Goal: Task Accomplishment & Management: Manage account settings

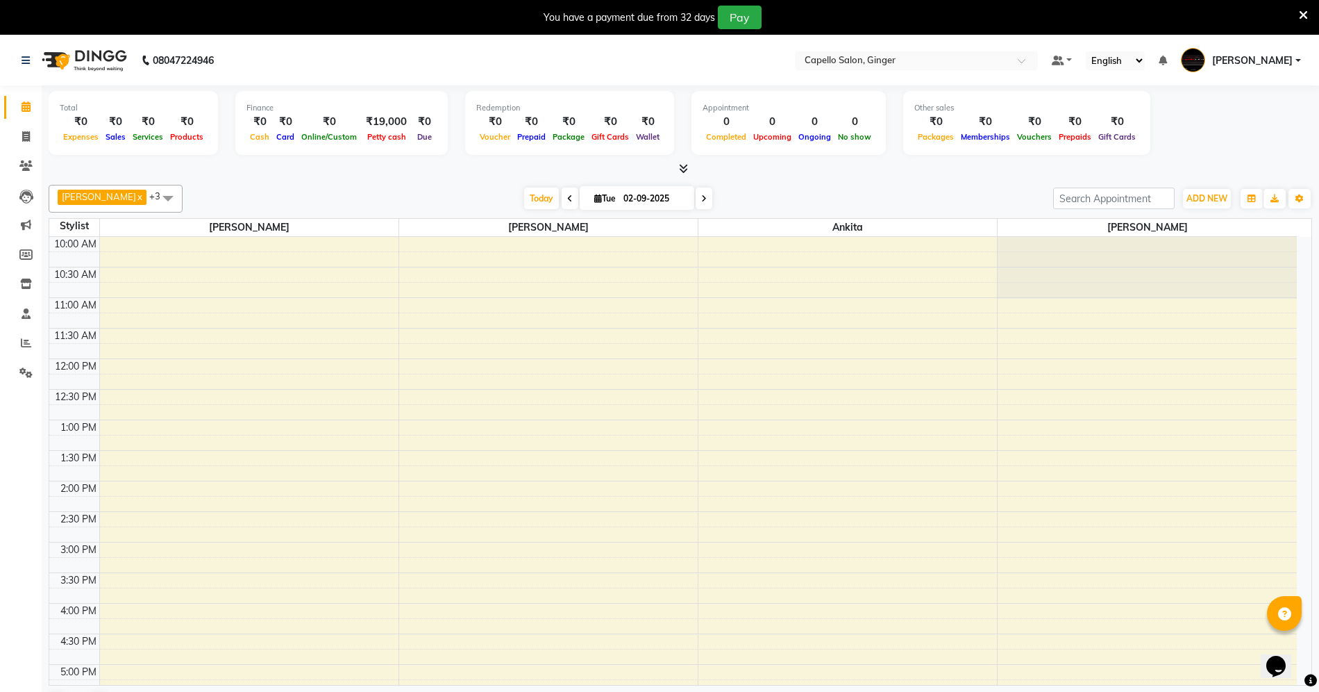
scroll to position [269, 0]
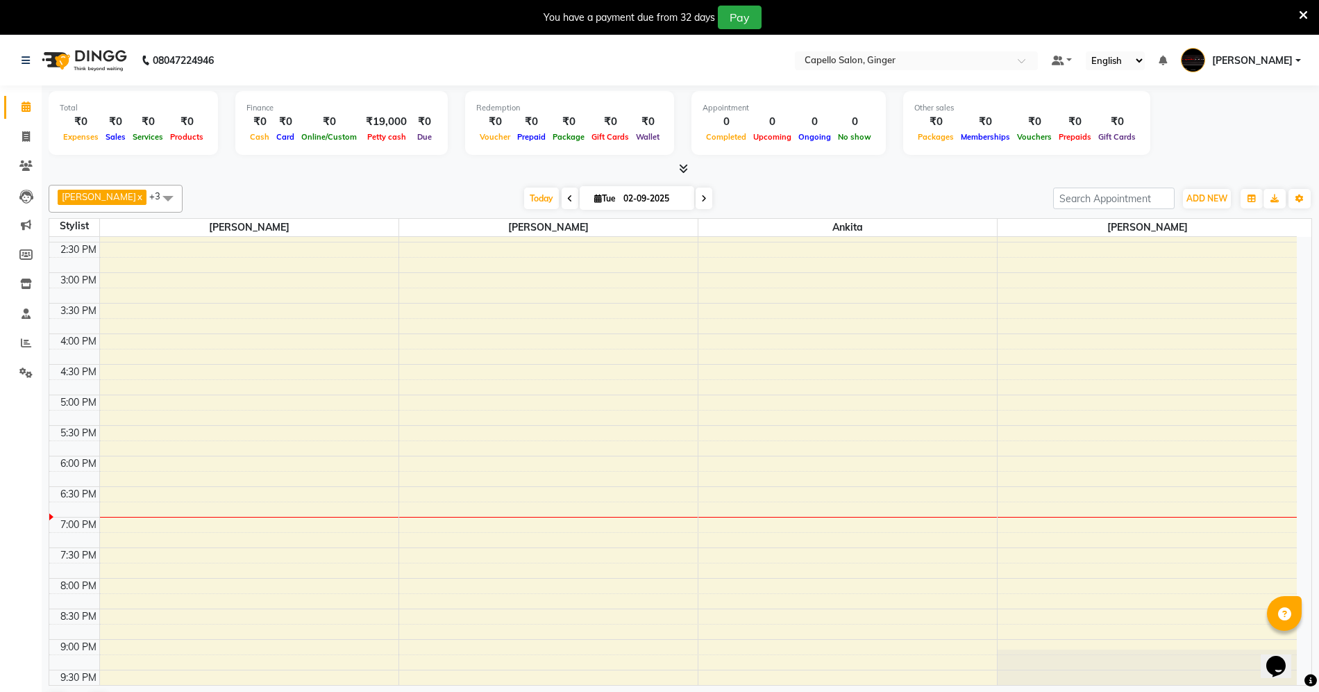
click at [1037, 438] on div "10:00 AM 10:30 AM 11:00 AM 11:30 AM 12:00 PM 12:30 PM 1:00 PM 1:30 PM 2:00 PM 2…" at bounding box center [673, 333] width 1248 height 733
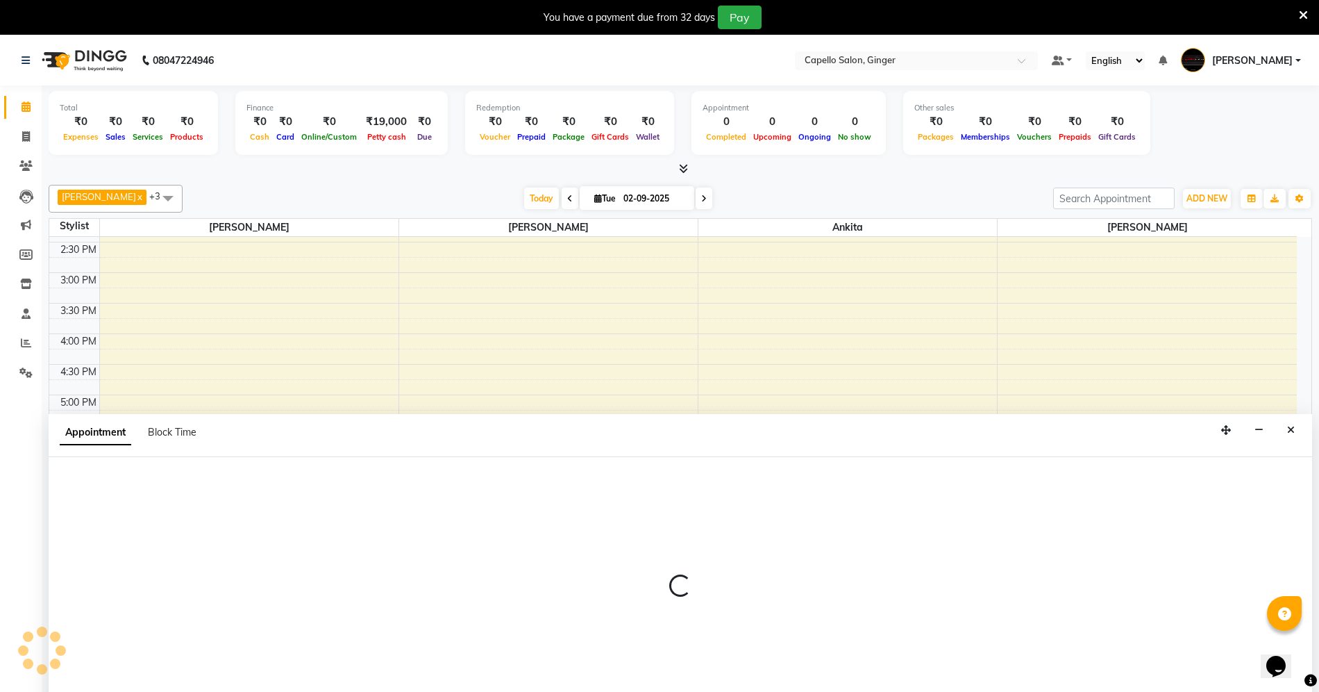
scroll to position [36, 0]
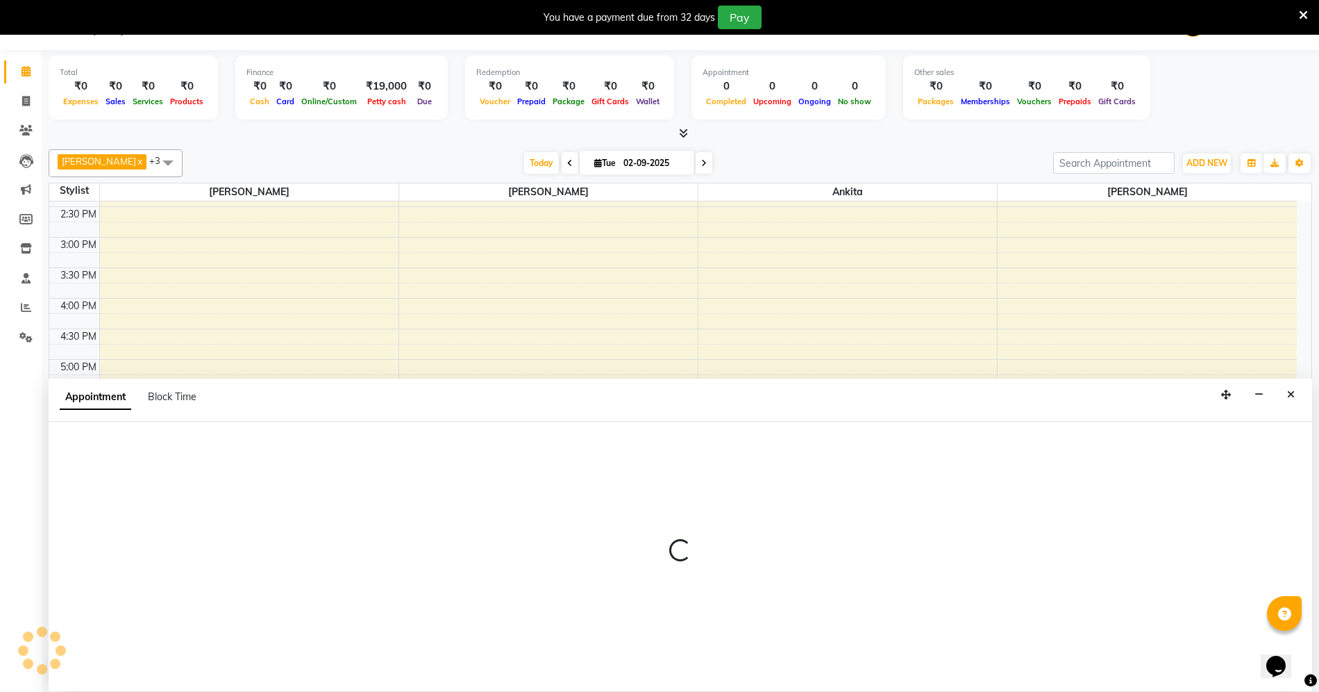
select select "90646"
select select "tentative"
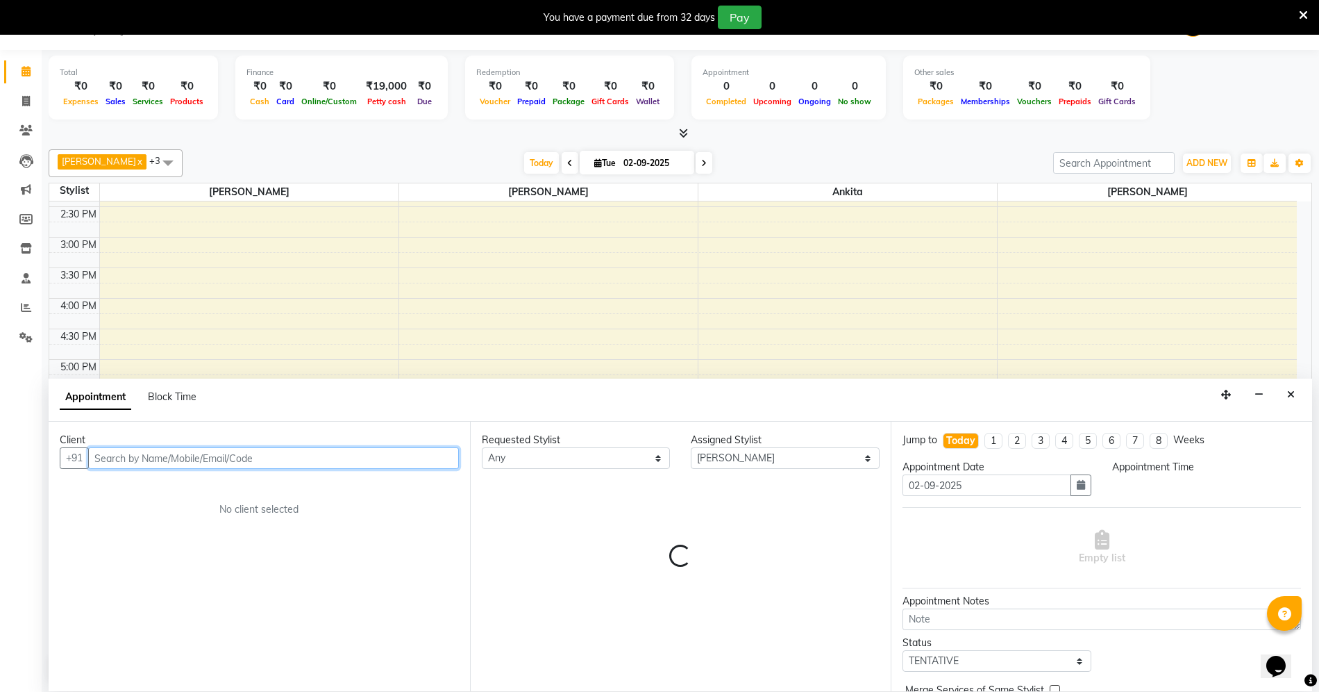
click at [198, 450] on input "text" at bounding box center [273, 458] width 371 height 22
select select "1050"
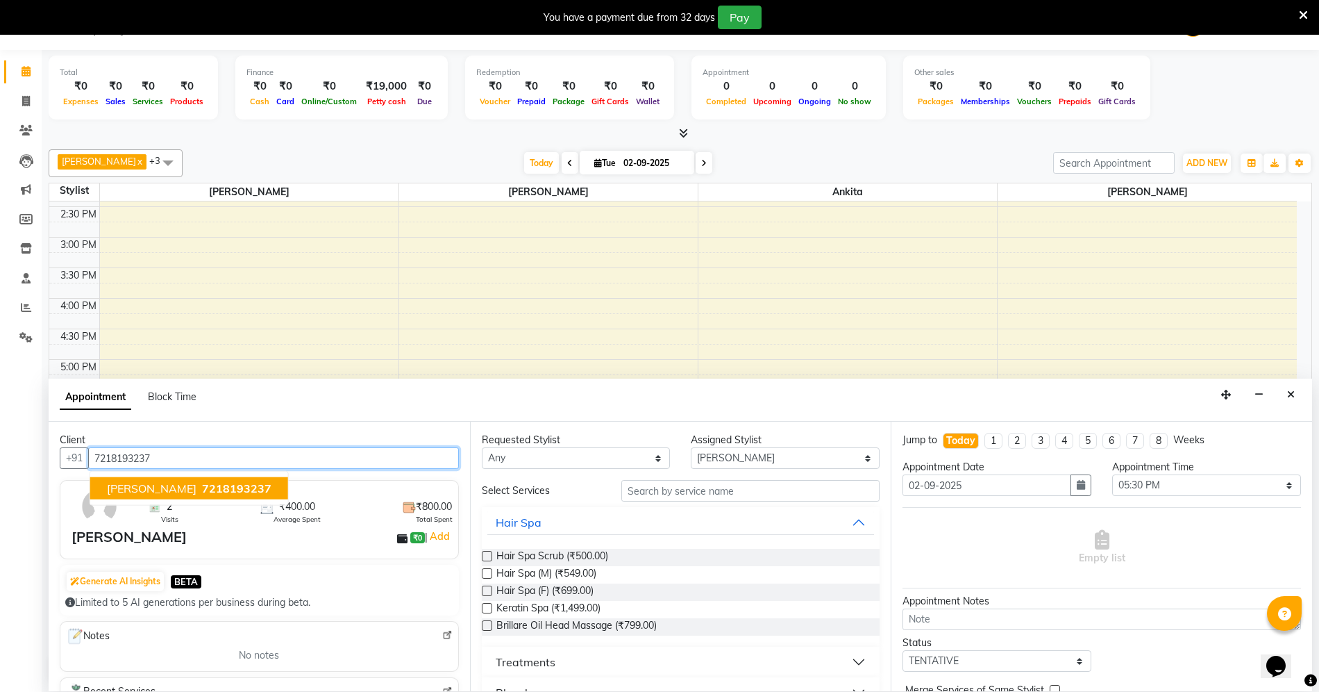
click at [202, 490] on span "7218193237" at bounding box center [236, 488] width 69 height 14
type input "7218193237"
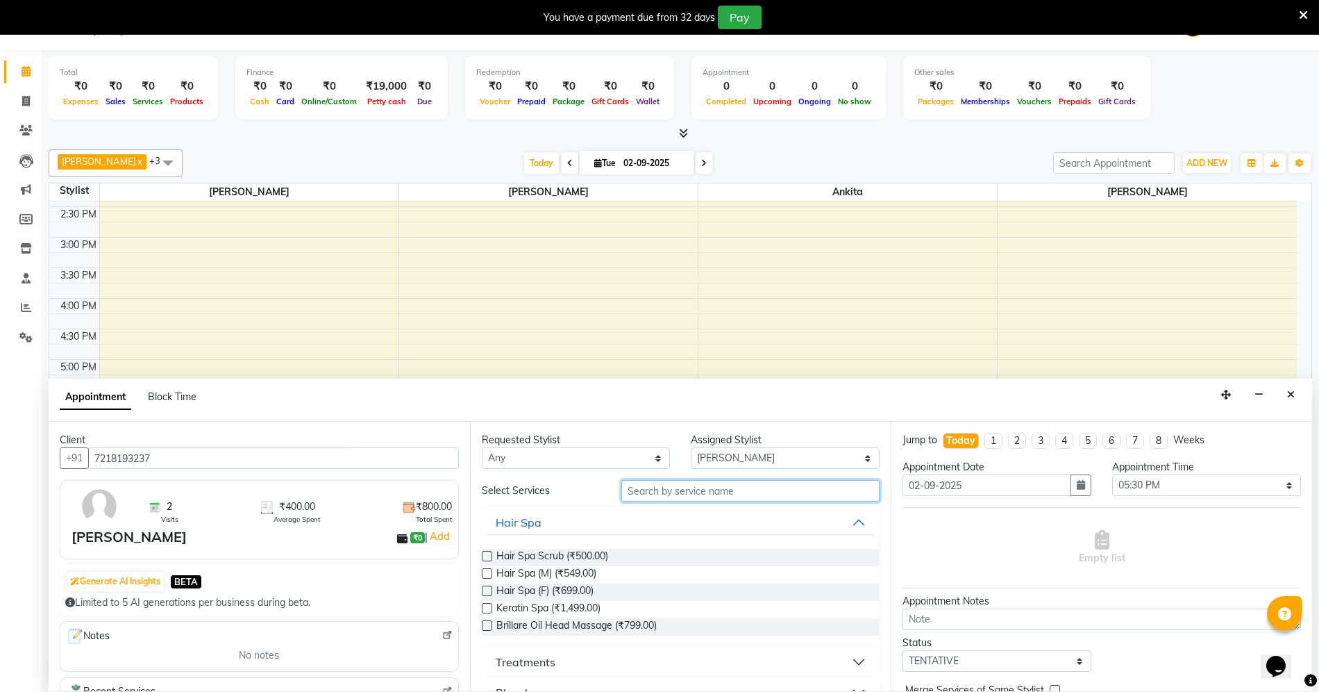
click at [640, 483] on input "text" at bounding box center [751, 491] width 258 height 22
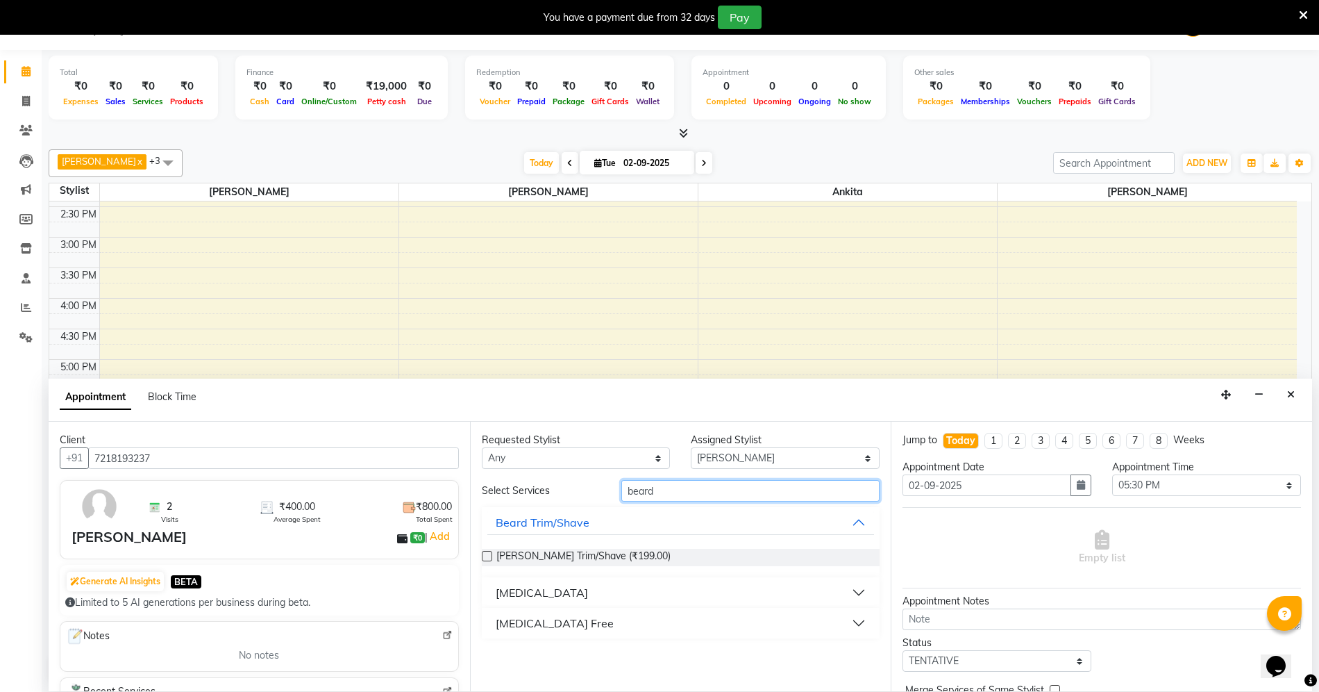
type input "beard"
click at [482, 557] on label at bounding box center [487, 556] width 10 height 10
click at [482, 557] on input "checkbox" at bounding box center [486, 557] width 9 height 9
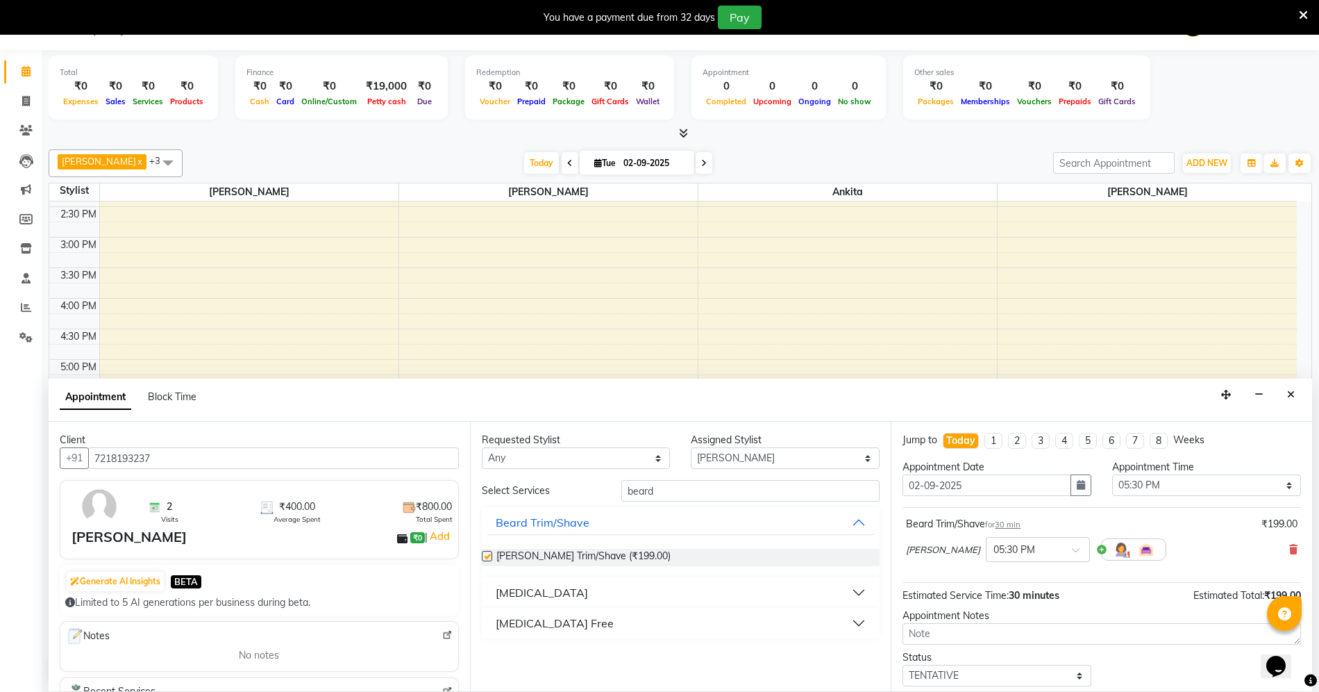
checkbox input "false"
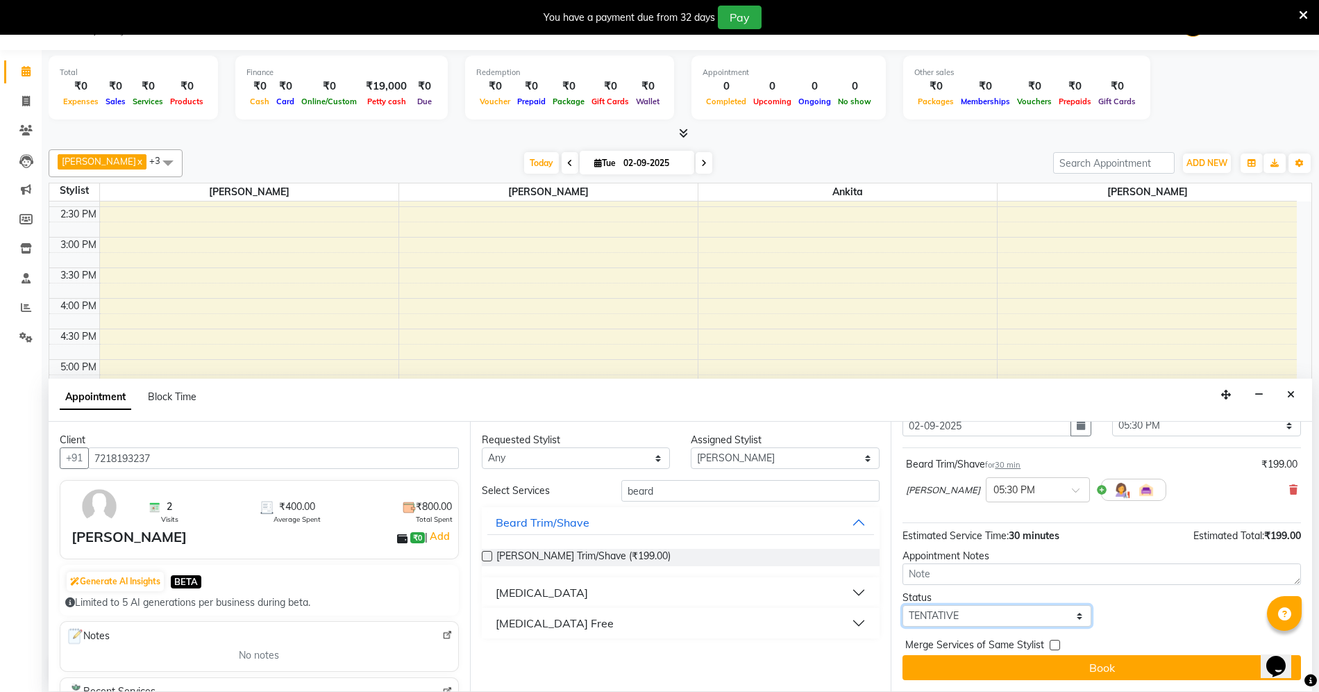
click at [962, 621] on select "Select TENTATIVE CONFIRM CHECK-IN UPCOMING" at bounding box center [997, 616] width 189 height 22
select select "confirm booking"
click at [903, 605] on select "Select TENTATIVE CONFIRM CHECK-IN UPCOMING" at bounding box center [997, 616] width 189 height 22
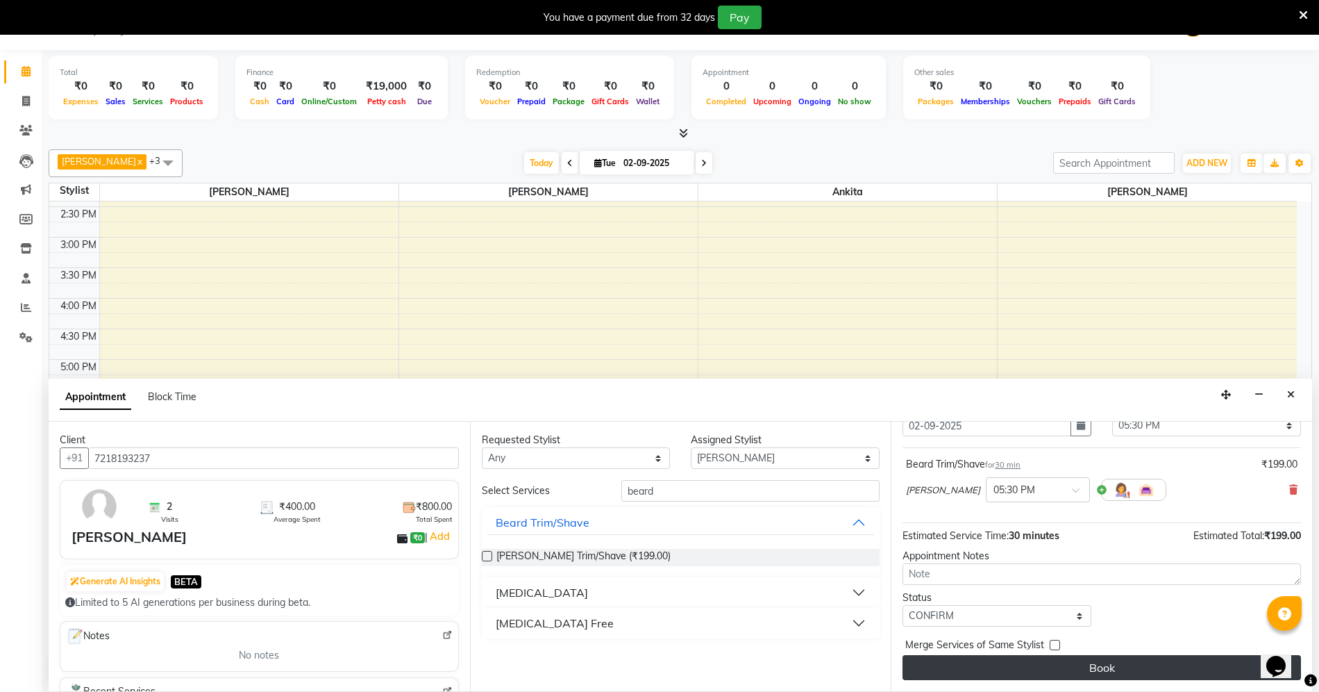
click at [981, 664] on button "Book" at bounding box center [1102, 667] width 399 height 25
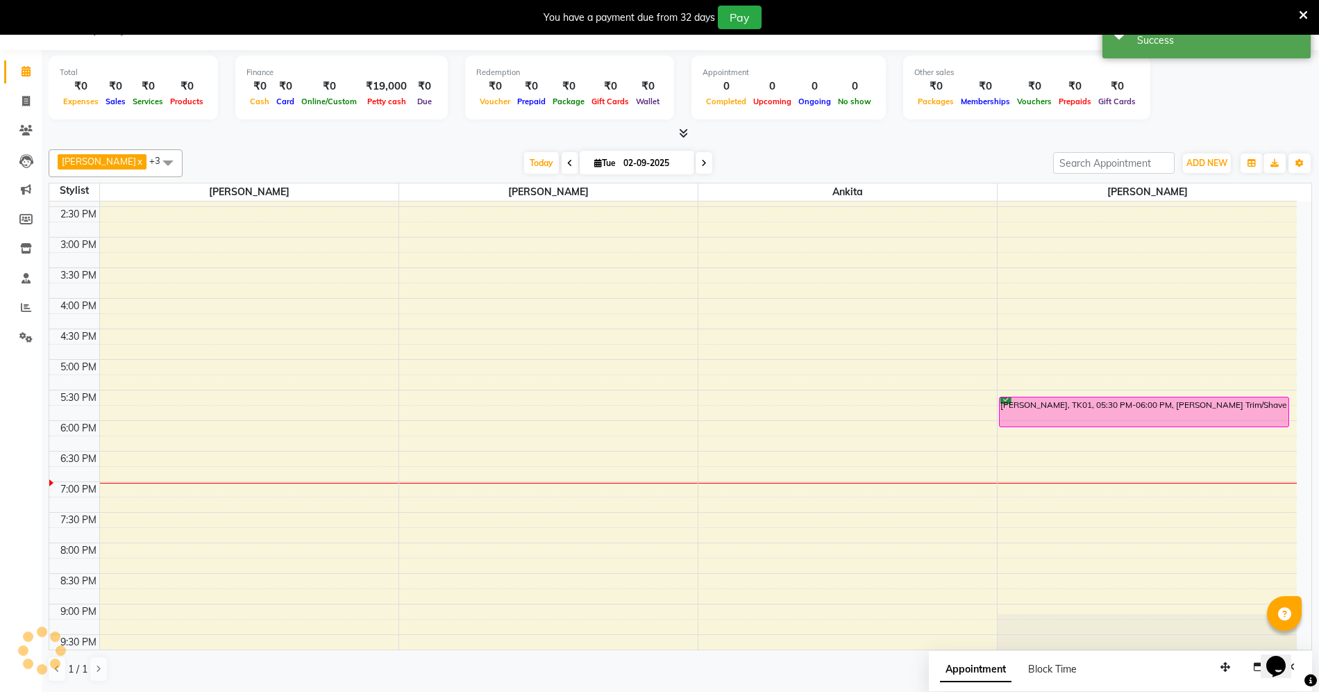
scroll to position [0, 0]
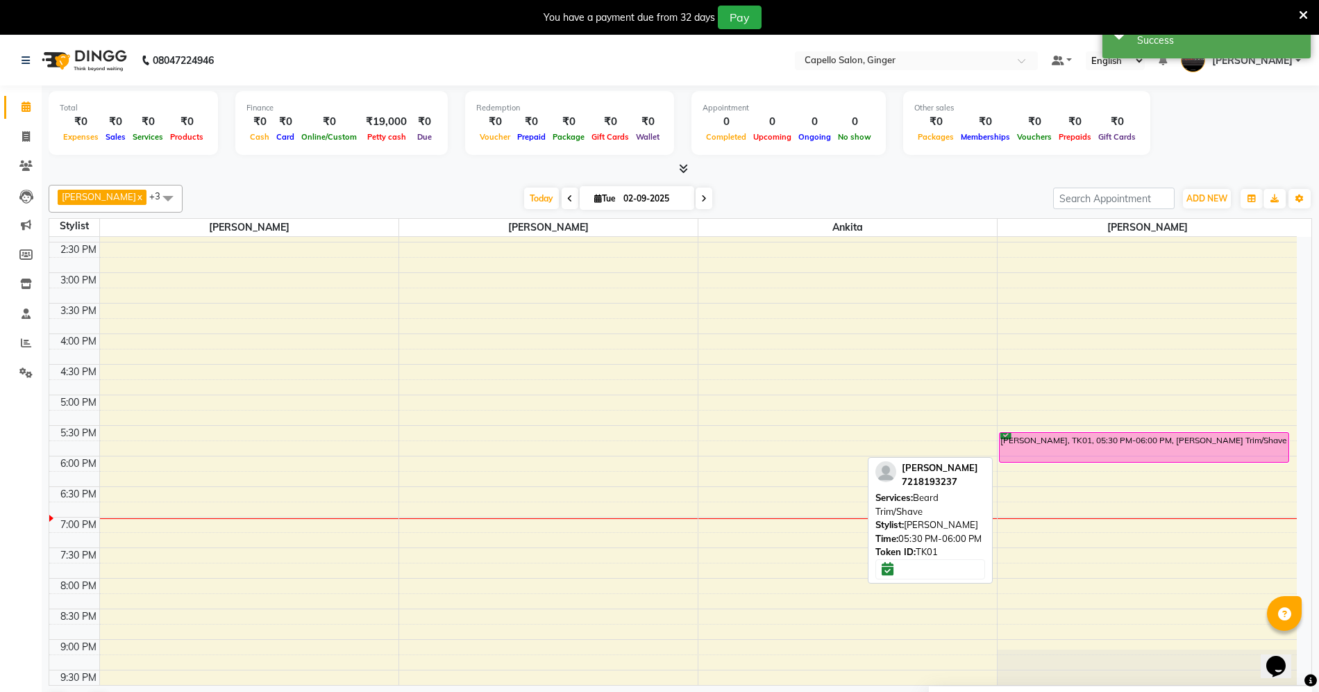
click at [1111, 448] on div "[PERSON_NAME], TK01, 05:30 PM-06:00 PM, [PERSON_NAME] Trim/Shave" at bounding box center [1144, 447] width 289 height 29
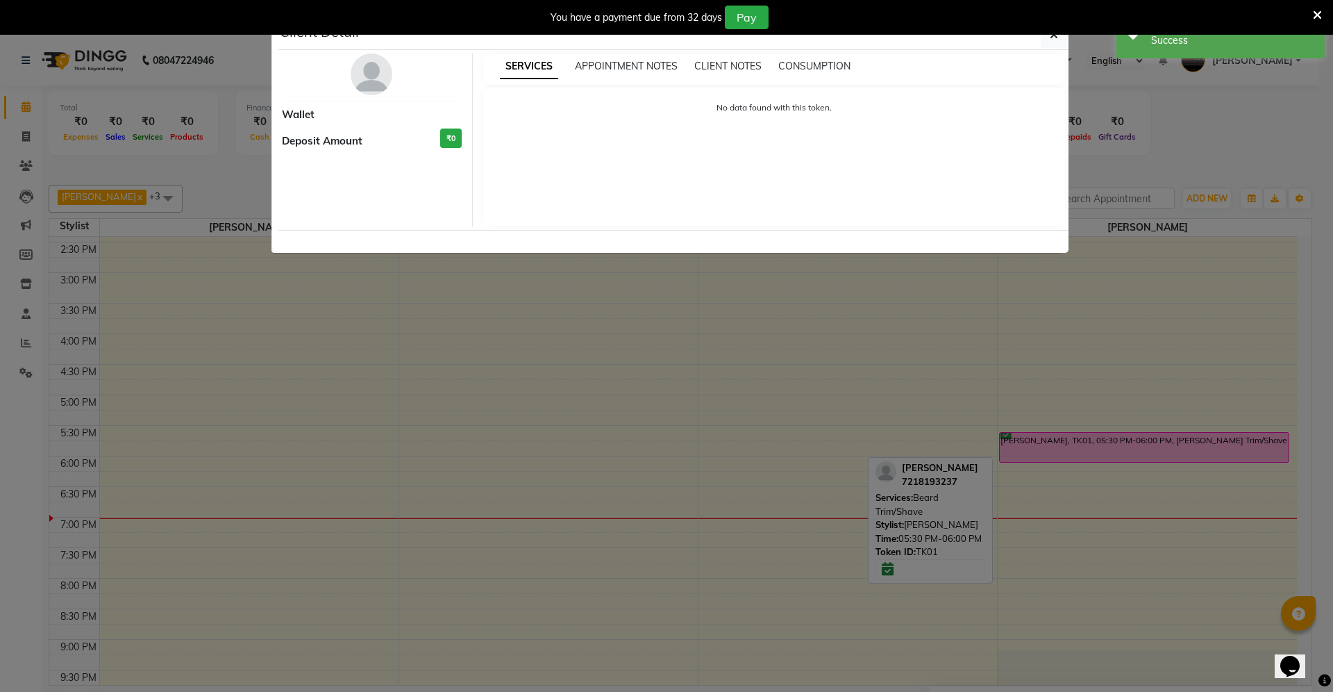
select select "6"
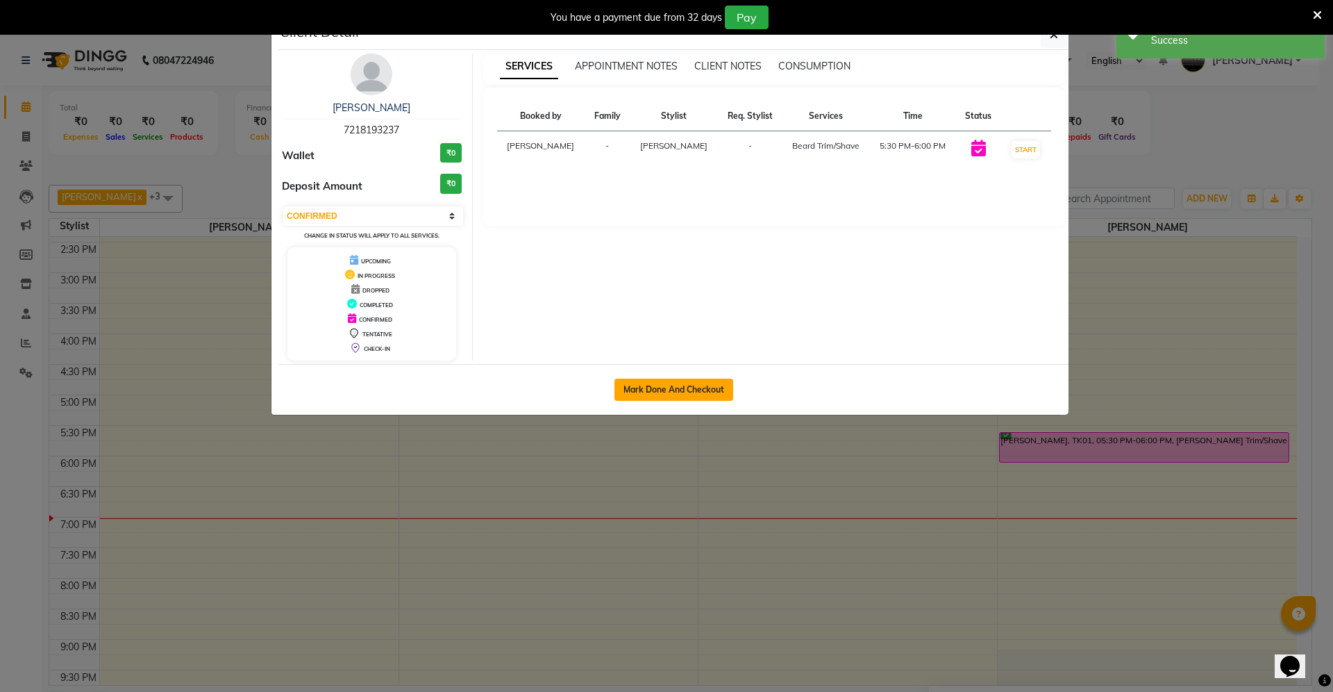
click at [713, 393] on button "Mark Done And Checkout" at bounding box center [674, 389] width 119 height 22
select select "832"
select select "service"
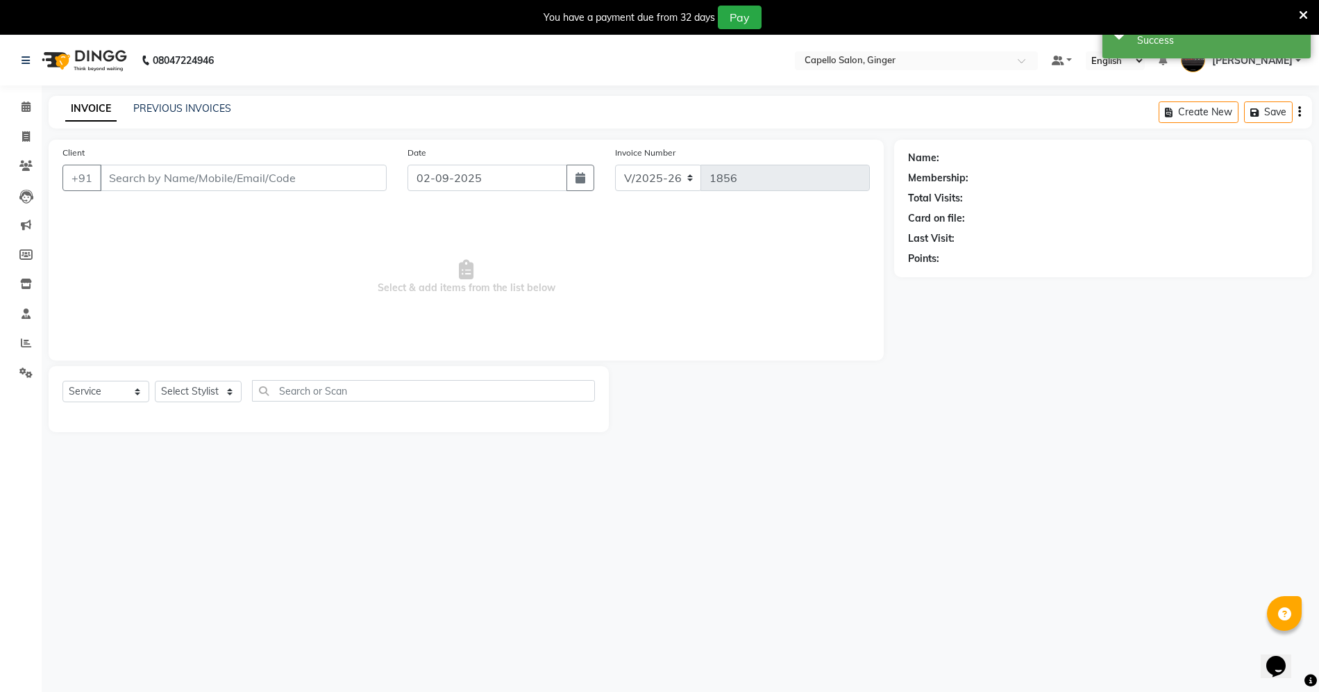
type input "7218193237"
select select "90646"
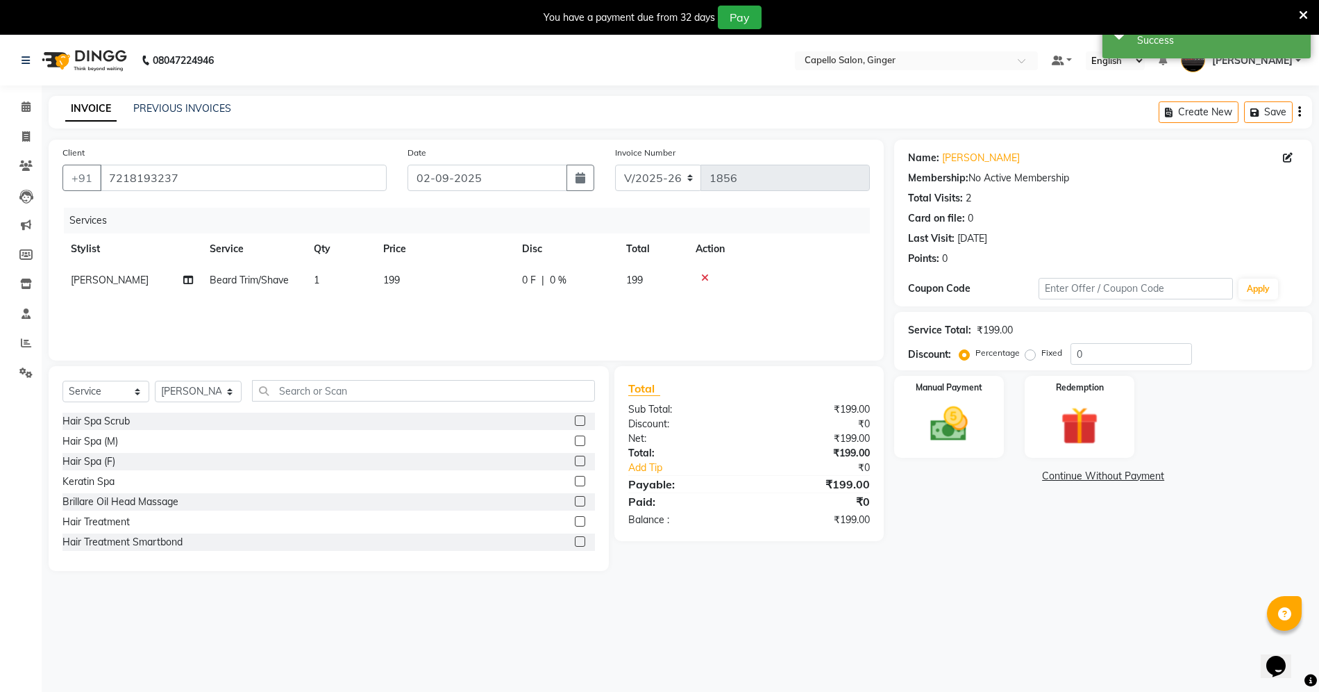
click at [1304, 12] on icon at bounding box center [1303, 15] width 9 height 13
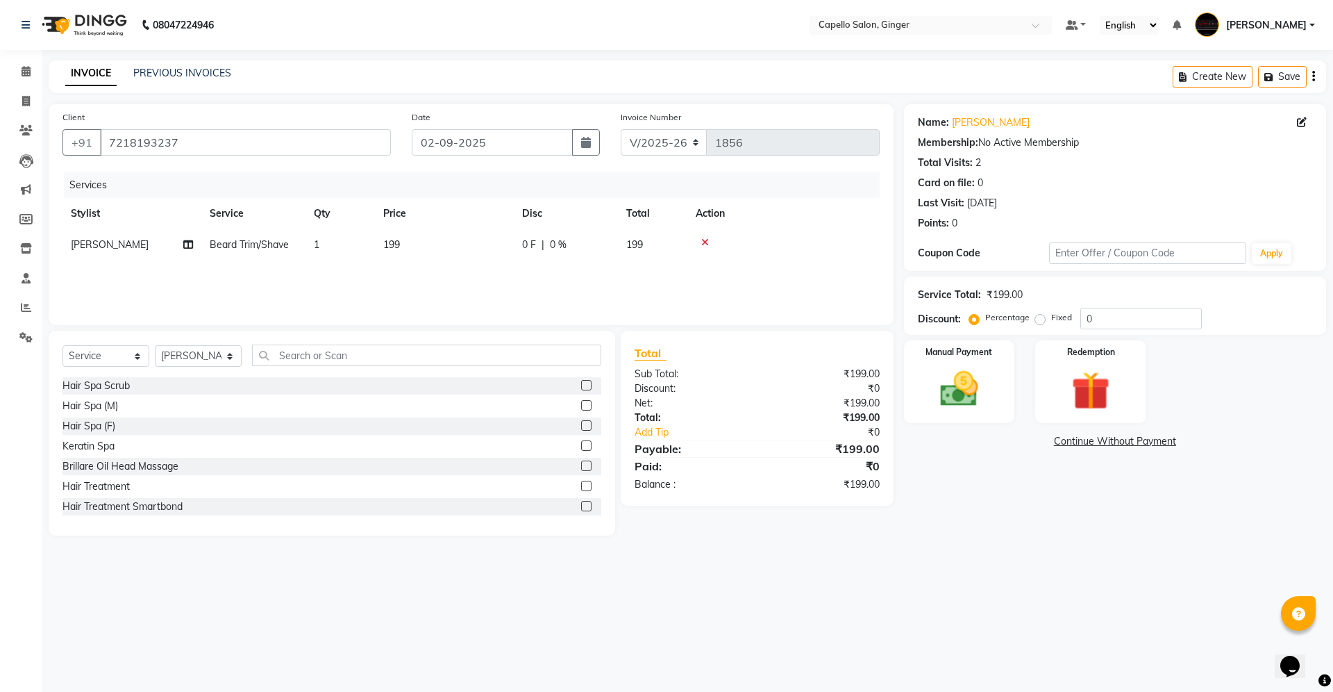
click at [398, 246] on span "199" at bounding box center [391, 244] width 17 height 13
select select "90646"
click at [488, 254] on input "199" at bounding box center [510, 249] width 122 height 22
type input "1"
type input "250"
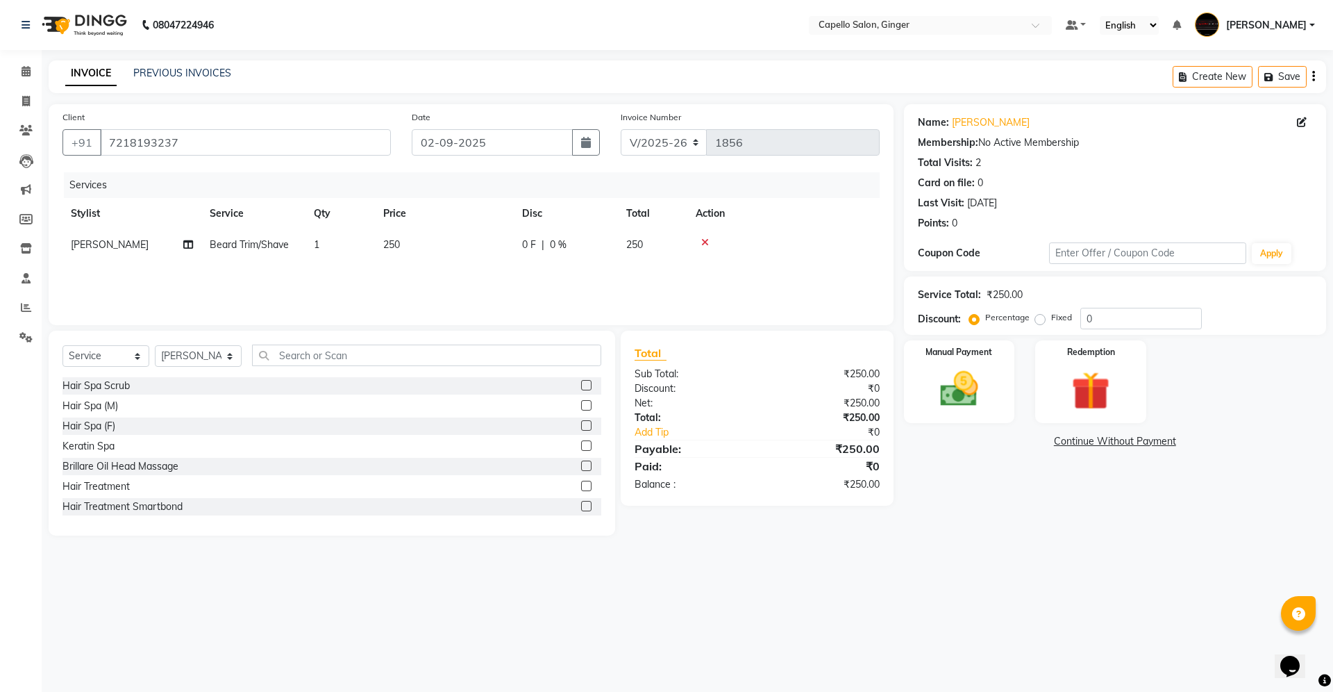
click at [495, 289] on div "Services Stylist Service Qty Price Disc Total Action [PERSON_NAME] [PERSON_NAME…" at bounding box center [471, 241] width 817 height 139
click at [956, 381] on img at bounding box center [959, 389] width 65 height 46
click at [1131, 442] on span "CASH" at bounding box center [1128, 442] width 30 height 16
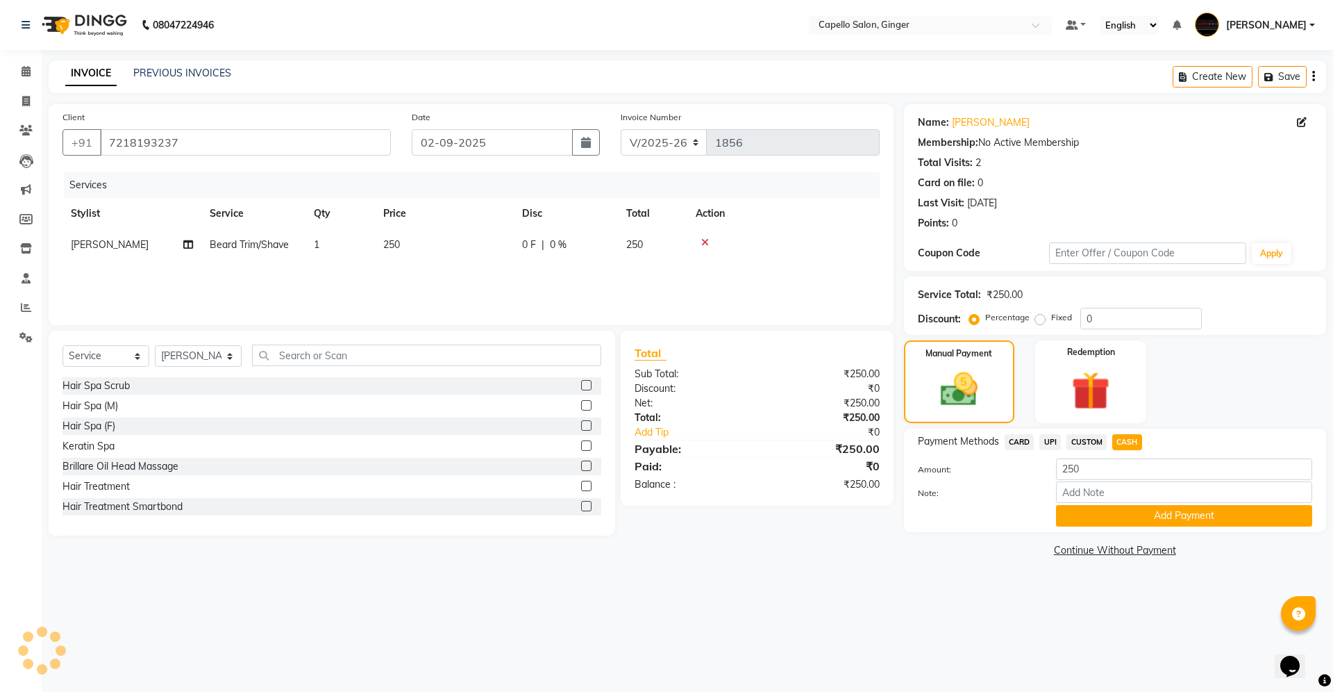
click at [1050, 437] on span "UPI" at bounding box center [1051, 442] width 22 height 16
click at [1070, 473] on input "250" at bounding box center [1184, 469] width 256 height 22
type input "150"
click at [1090, 514] on button "Add Payment" at bounding box center [1184, 516] width 256 height 22
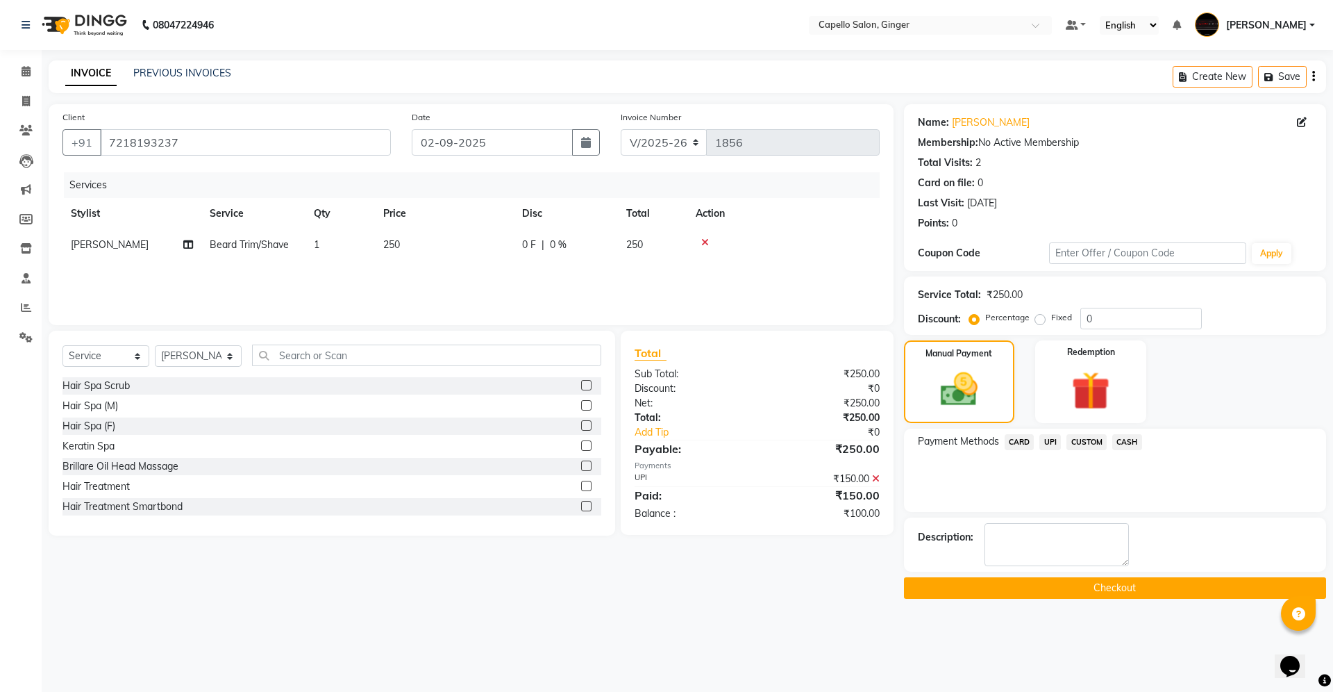
click at [1125, 440] on span "CASH" at bounding box center [1128, 442] width 30 height 16
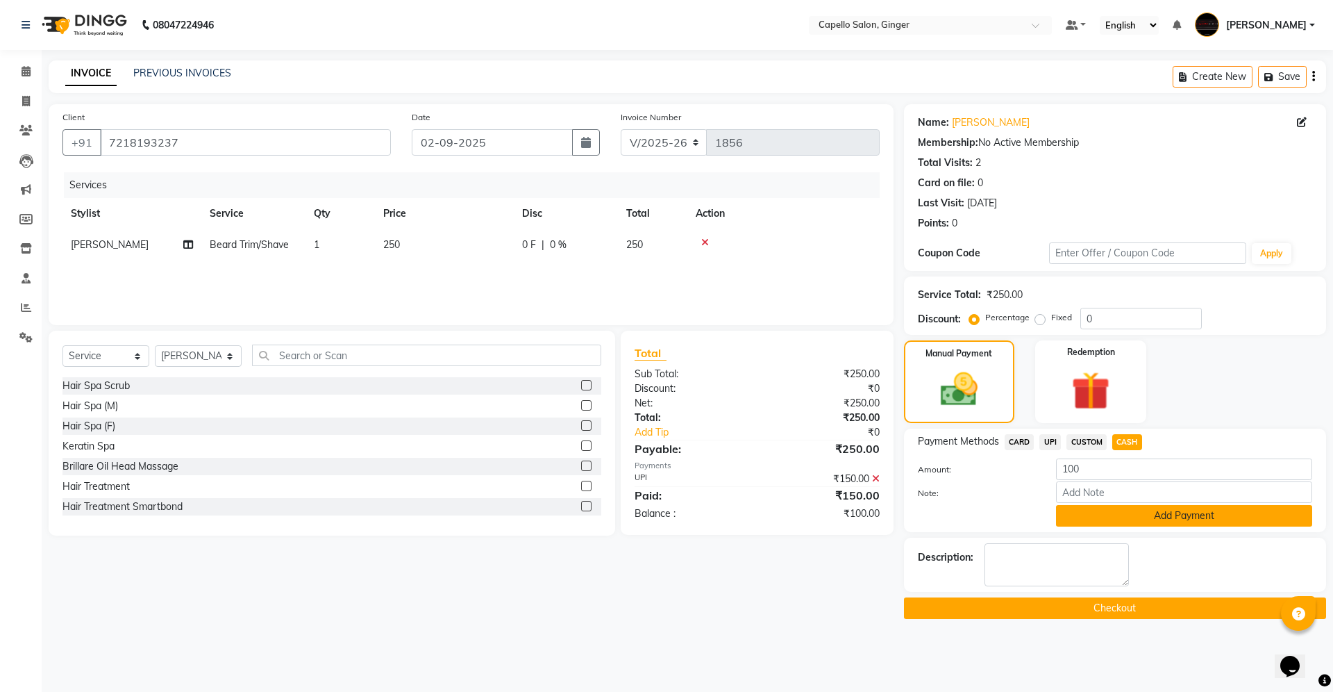
click at [1100, 515] on button "Add Payment" at bounding box center [1184, 516] width 256 height 22
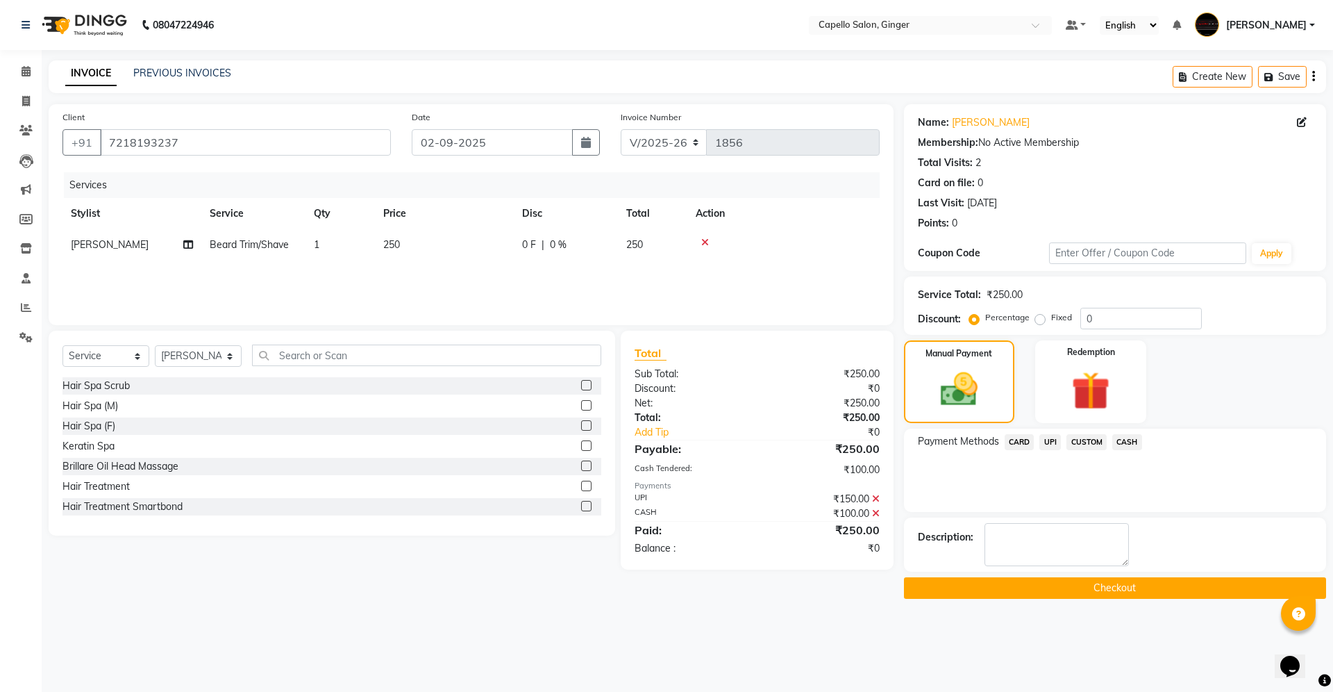
click at [1089, 590] on button "Checkout" at bounding box center [1115, 588] width 422 height 22
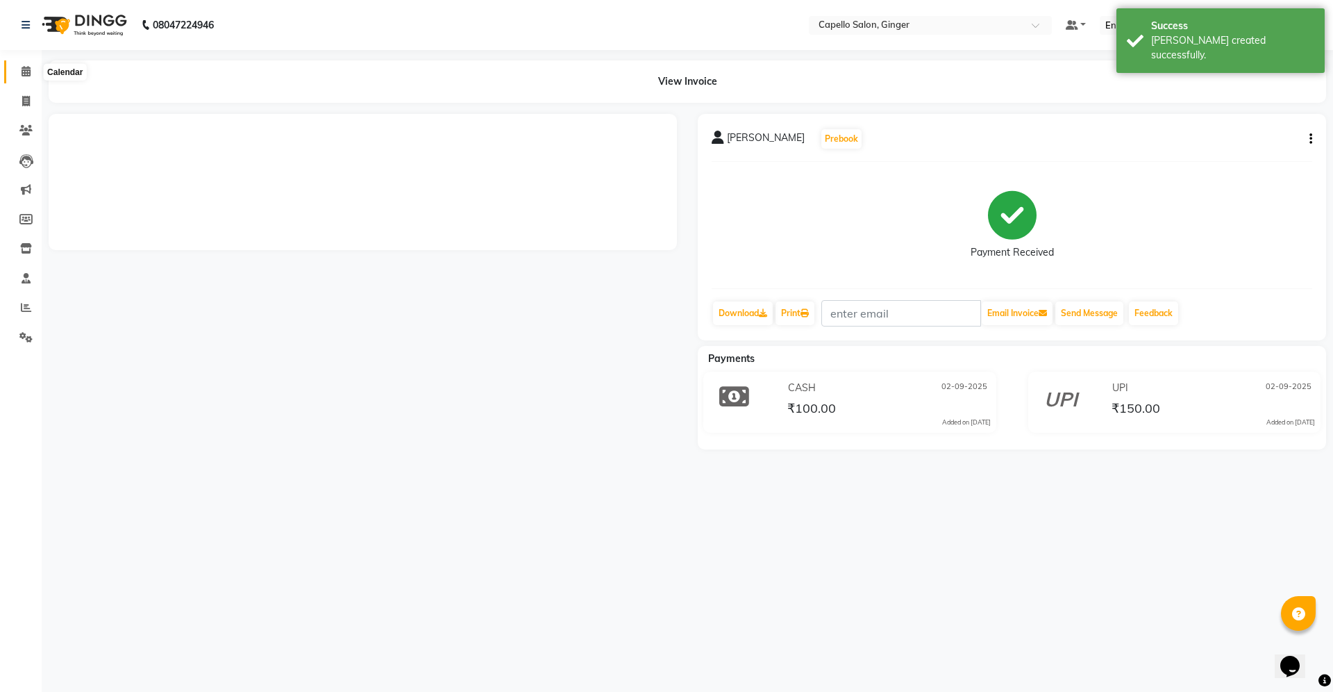
click at [25, 71] on icon at bounding box center [26, 71] width 9 height 10
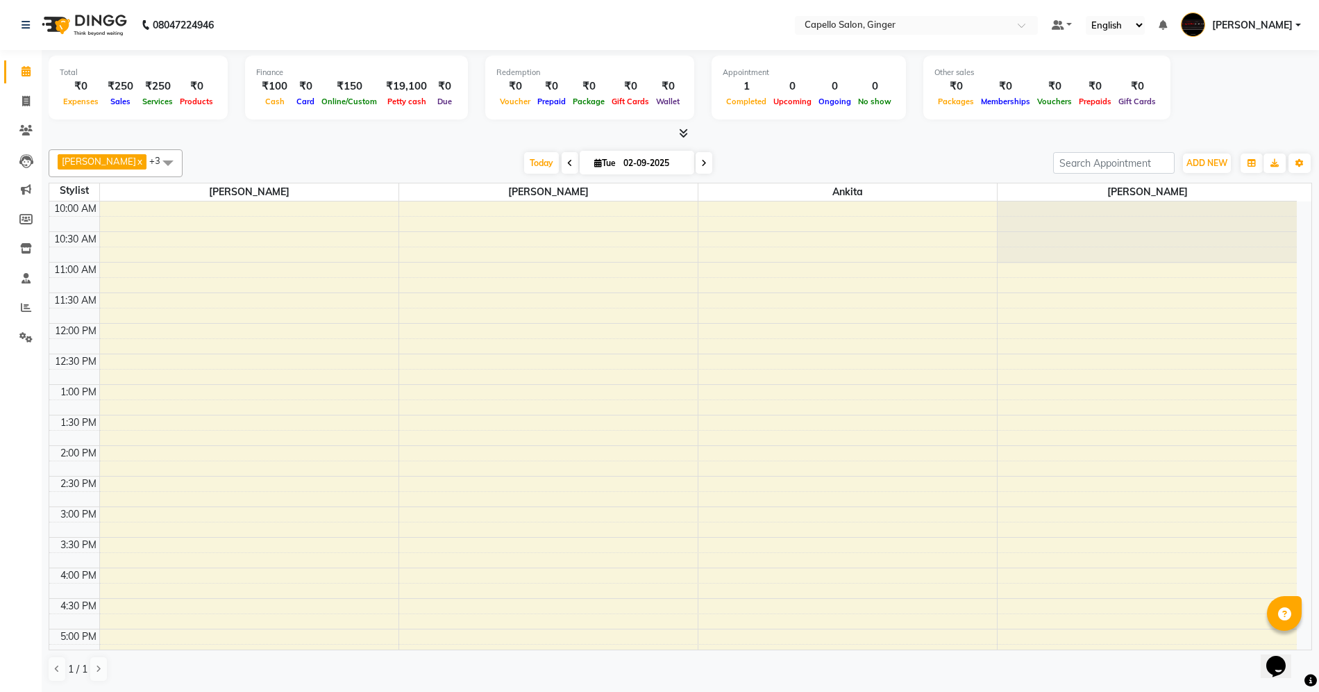
click at [486, 394] on div "10:00 AM 10:30 AM 11:00 AM 11:30 AM 12:00 PM 12:30 PM 1:00 PM 1:30 PM 2:00 PM 2…" at bounding box center [673, 567] width 1248 height 733
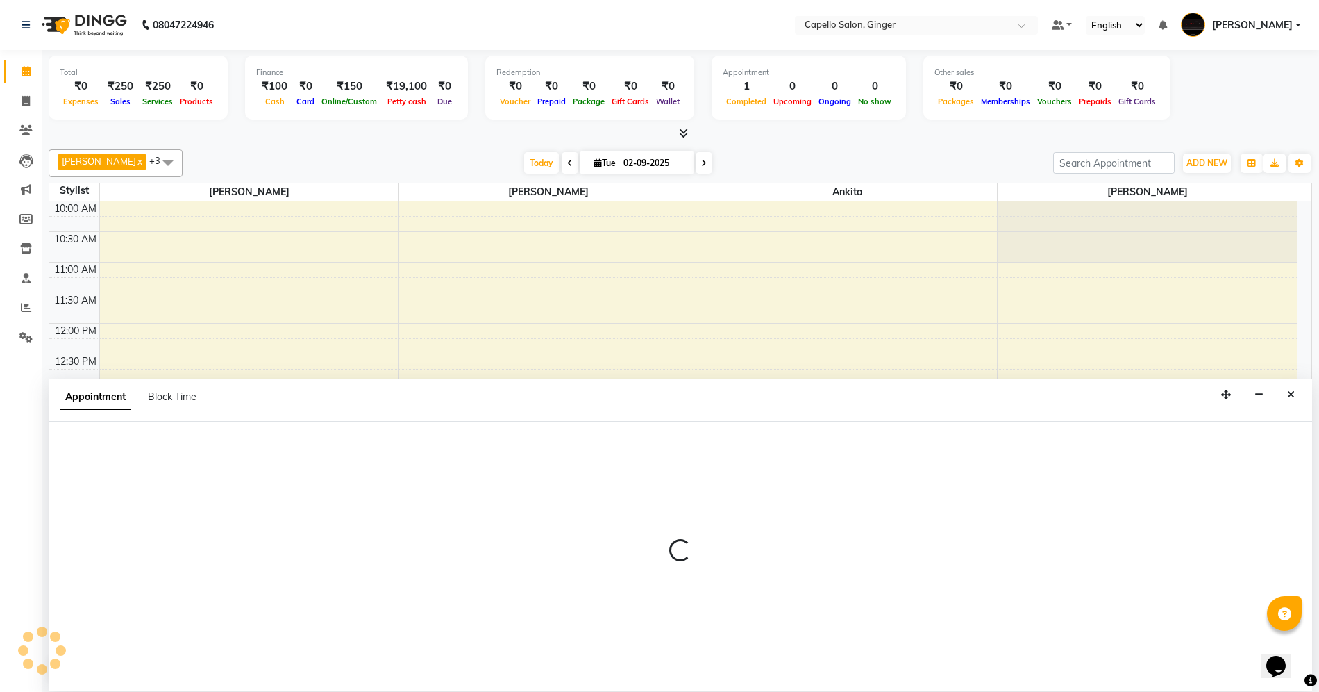
scroll to position [1, 0]
select select "35234"
select select "780"
select select "tentative"
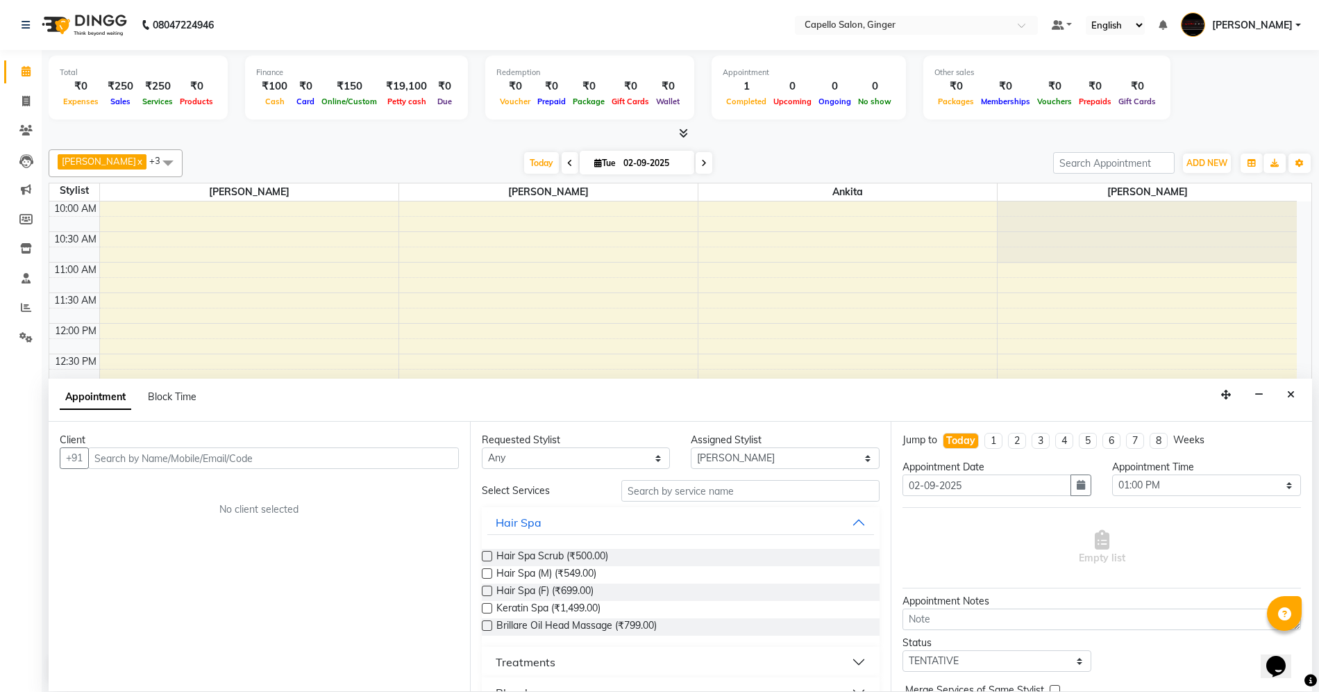
click at [151, 453] on input "text" at bounding box center [273, 458] width 371 height 22
type input "7082484678"
click at [410, 462] on span "Add Client" at bounding box center [430, 457] width 47 height 13
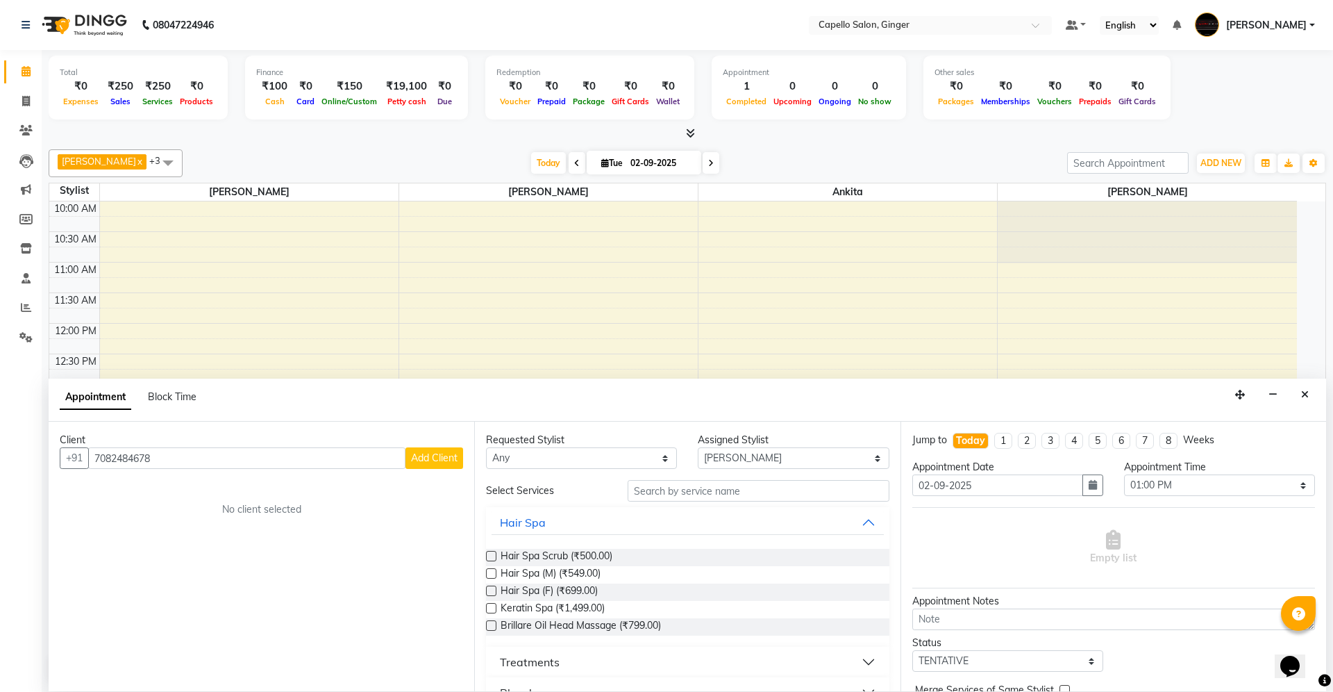
select select "22"
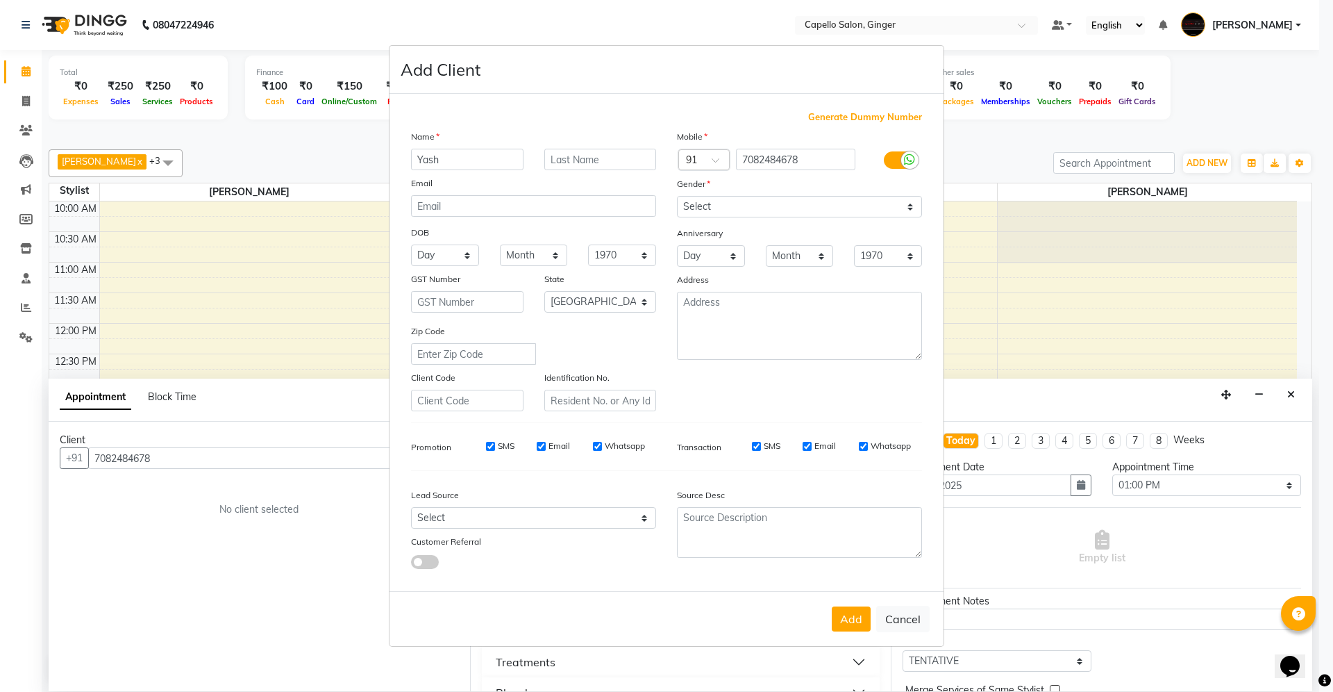
type input "Yash"
click at [720, 201] on select "Select [DEMOGRAPHIC_DATA] [DEMOGRAPHIC_DATA] Other Prefer Not To Say" at bounding box center [799, 207] width 245 height 22
select select "[DEMOGRAPHIC_DATA]"
click at [677, 197] on select "Select [DEMOGRAPHIC_DATA] [DEMOGRAPHIC_DATA] Other Prefer Not To Say" at bounding box center [799, 207] width 245 height 22
click at [848, 615] on button "Add" at bounding box center [851, 618] width 39 height 25
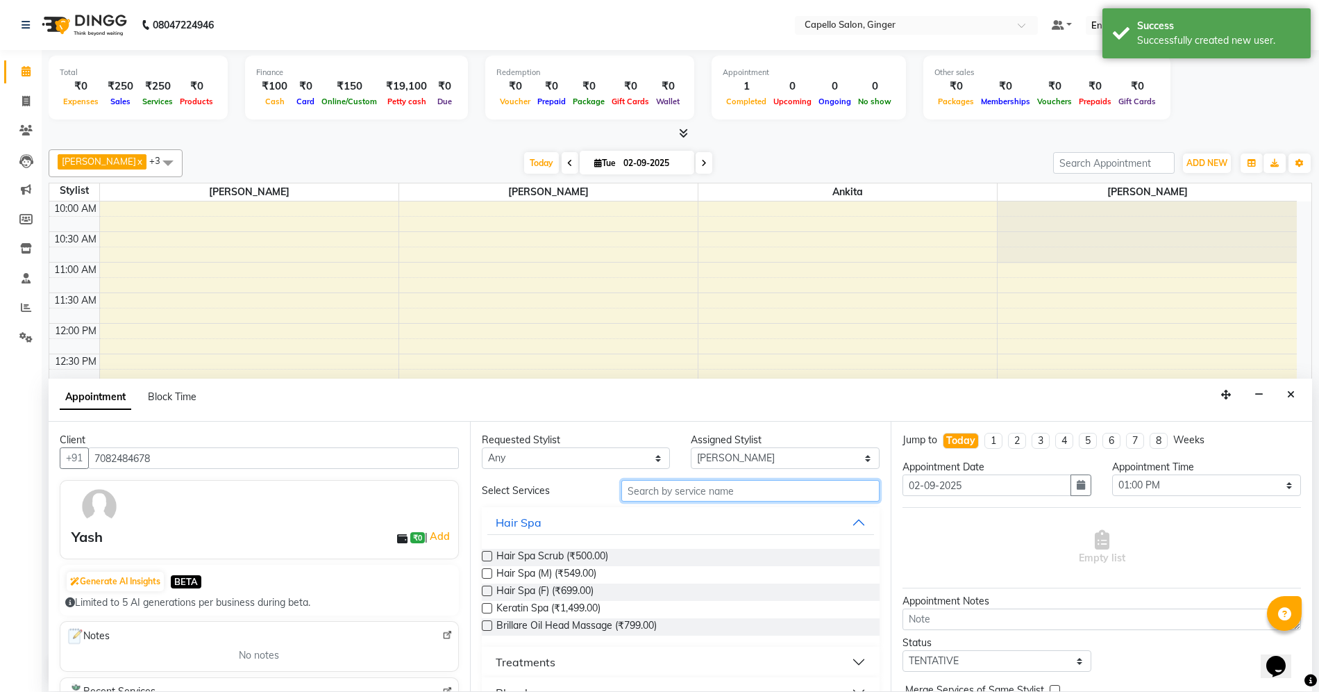
click at [642, 490] on input "text" at bounding box center [751, 491] width 258 height 22
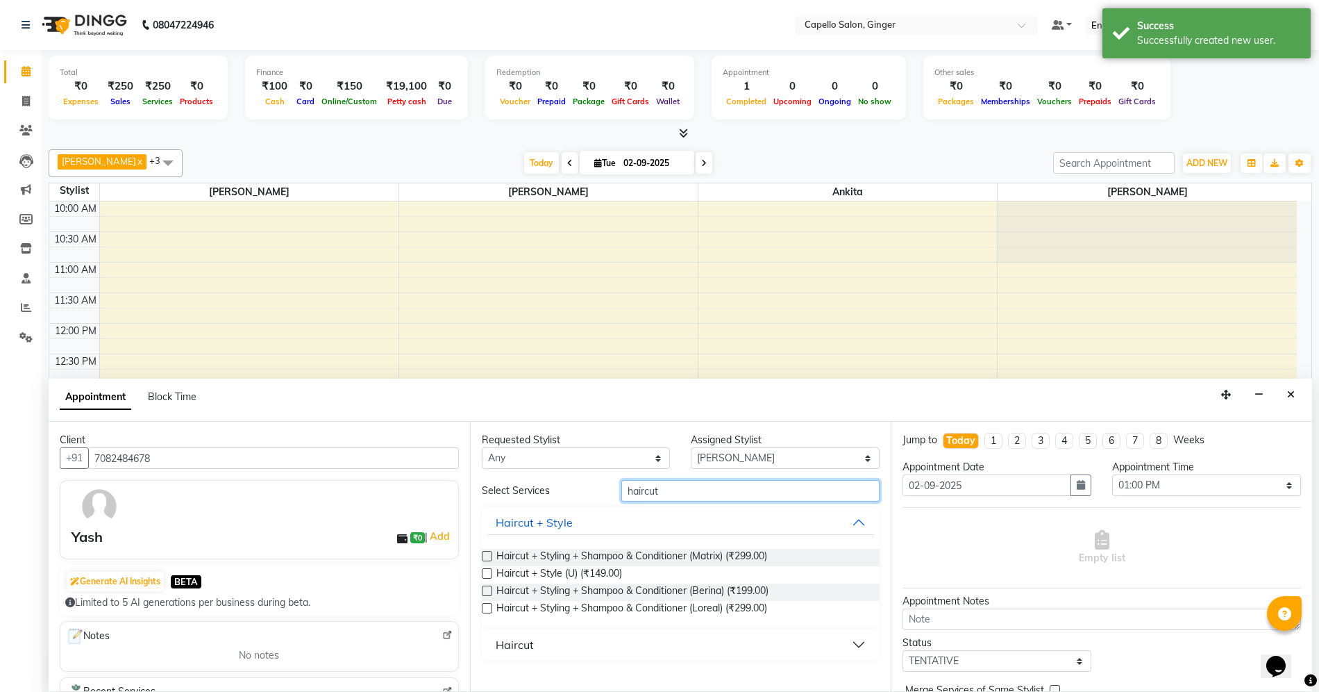
type input "haircut"
click at [506, 640] on div "Haircut" at bounding box center [515, 644] width 38 height 17
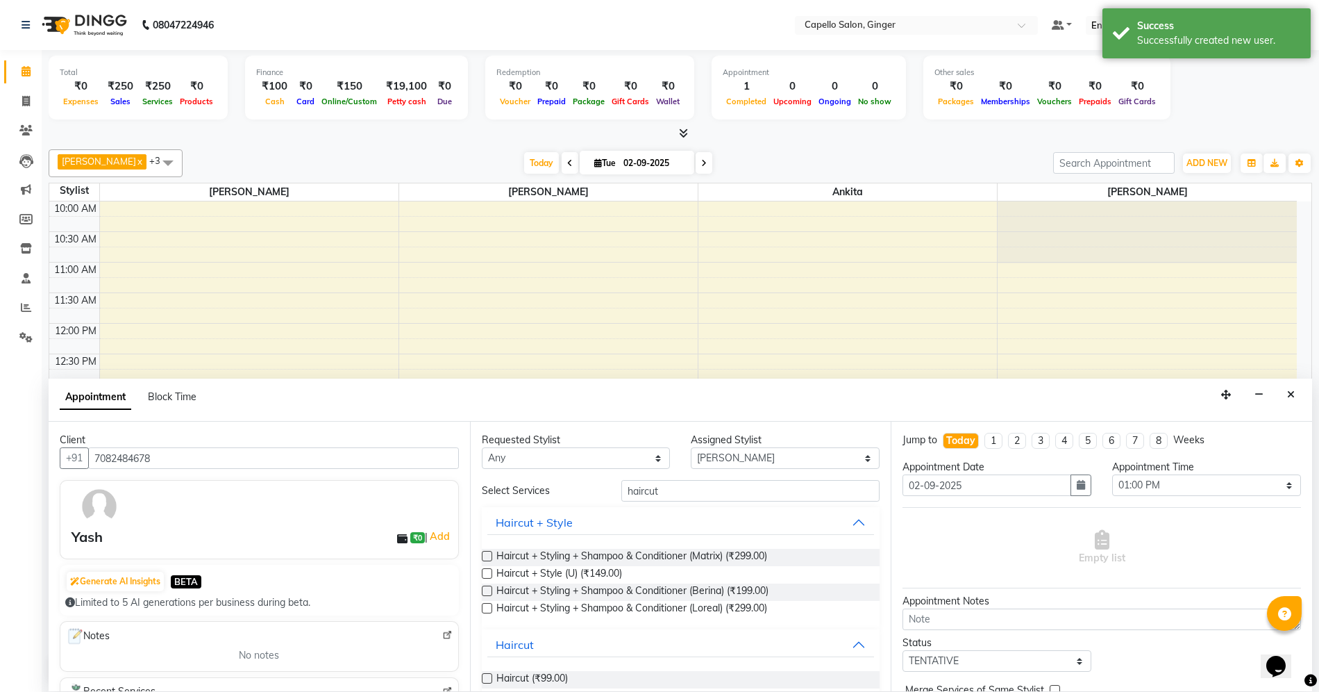
click at [484, 676] on label at bounding box center [487, 678] width 10 height 10
click at [484, 676] on input "checkbox" at bounding box center [486, 679] width 9 height 9
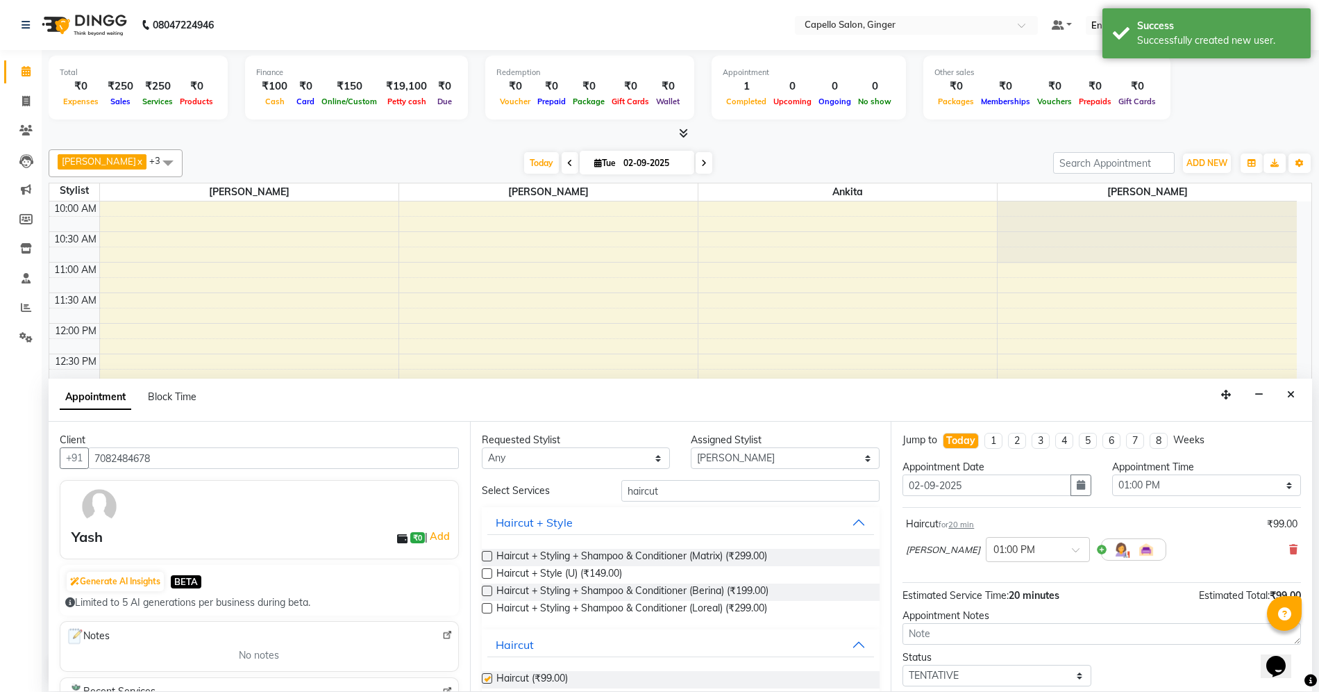
checkbox input "false"
click at [685, 493] on input "haircut" at bounding box center [751, 491] width 258 height 22
type input "h"
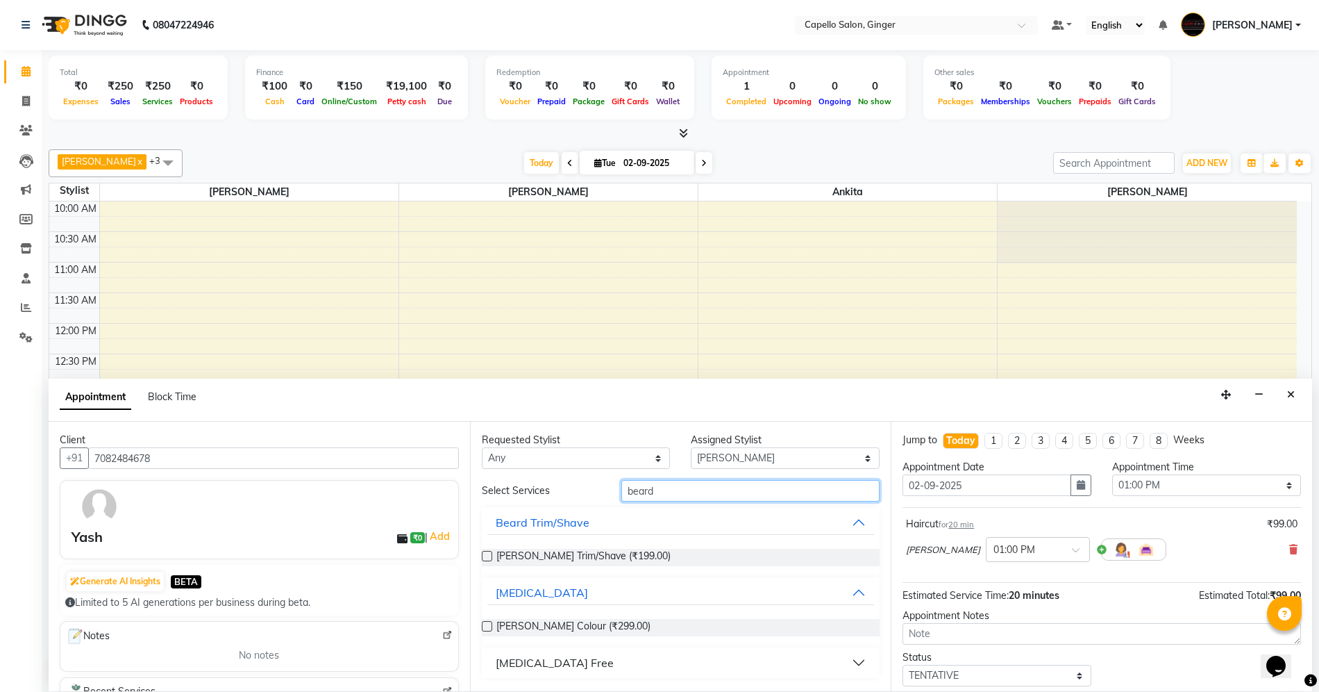
type input "beard"
click at [486, 556] on label at bounding box center [487, 556] width 10 height 10
click at [486, 556] on input "checkbox" at bounding box center [486, 557] width 9 height 9
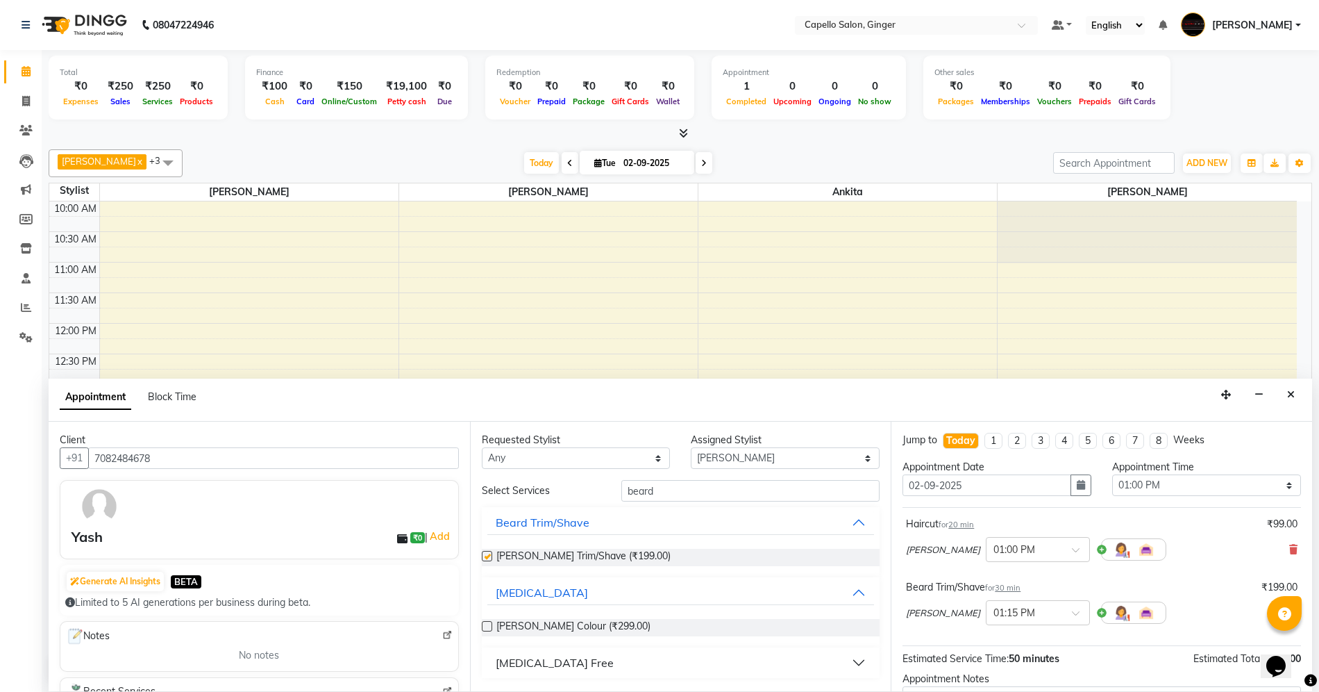
checkbox input "false"
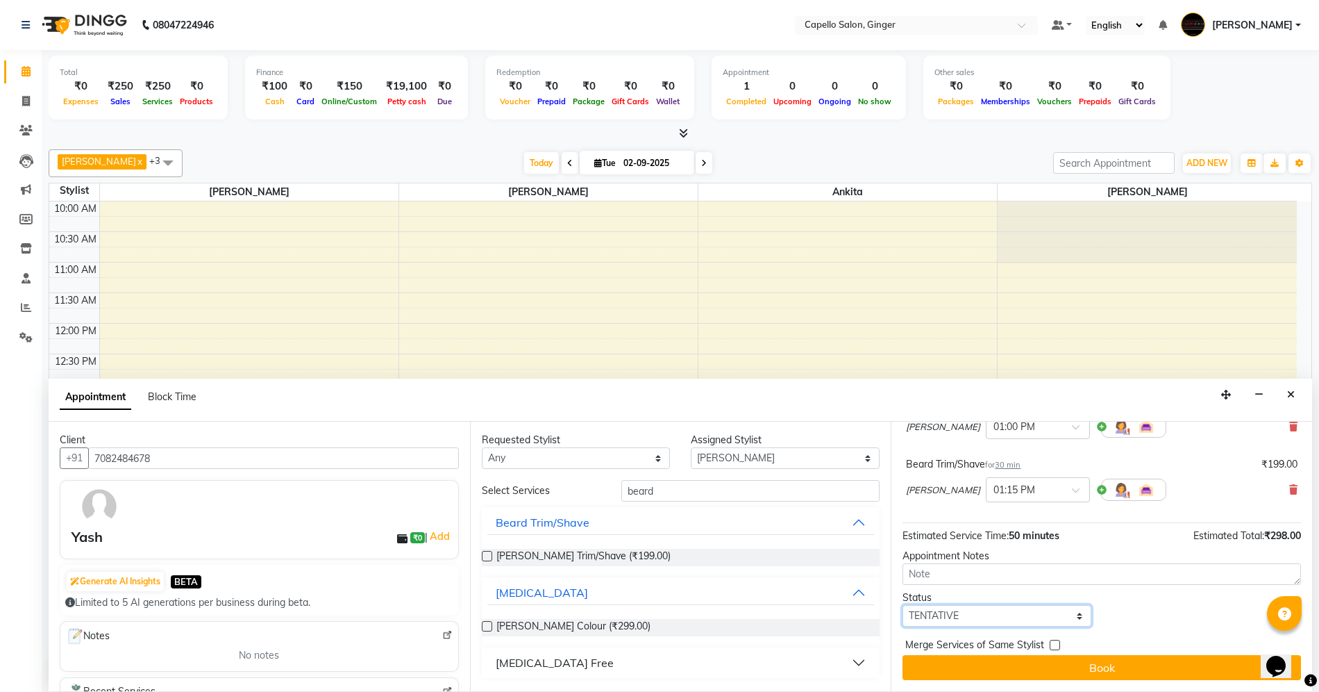
click at [963, 617] on select "Select TENTATIVE CONFIRM CHECK-IN UPCOMING" at bounding box center [997, 616] width 189 height 22
select select "confirm booking"
click at [903, 605] on select "Select TENTATIVE CONFIRM CHECK-IN UPCOMING" at bounding box center [997, 616] width 189 height 22
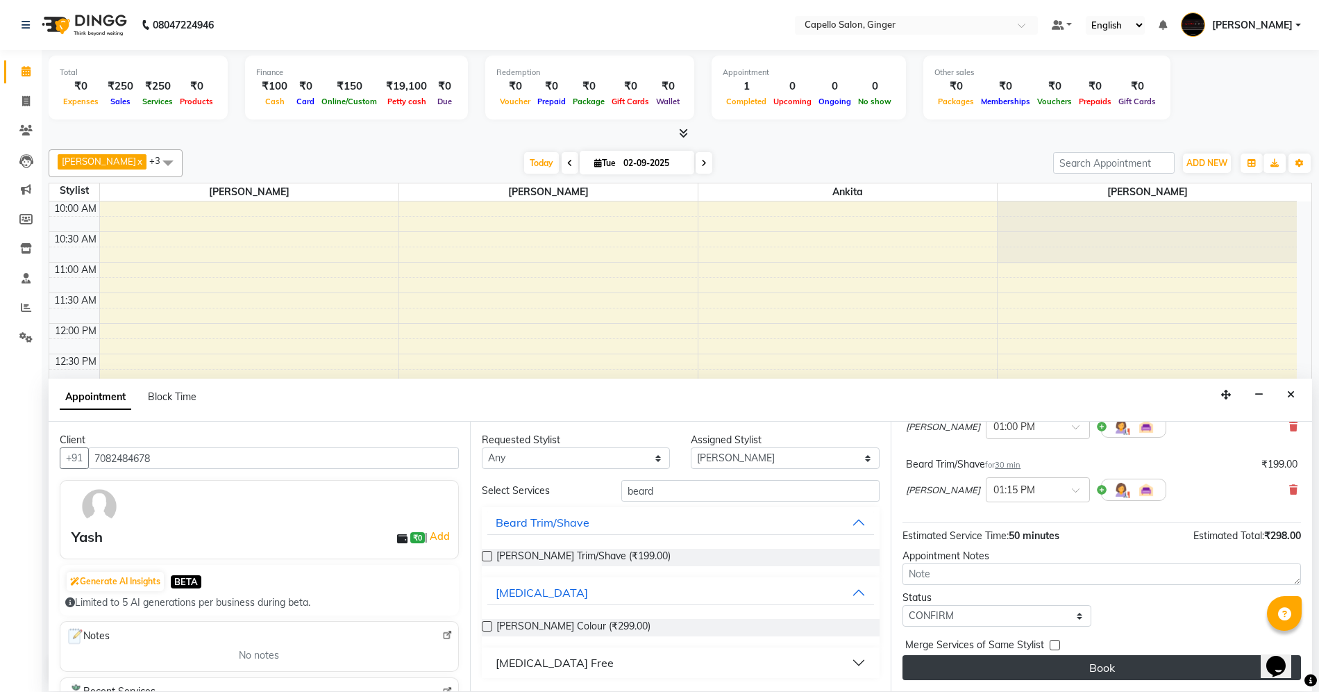
click at [962, 663] on button "Book" at bounding box center [1102, 667] width 399 height 25
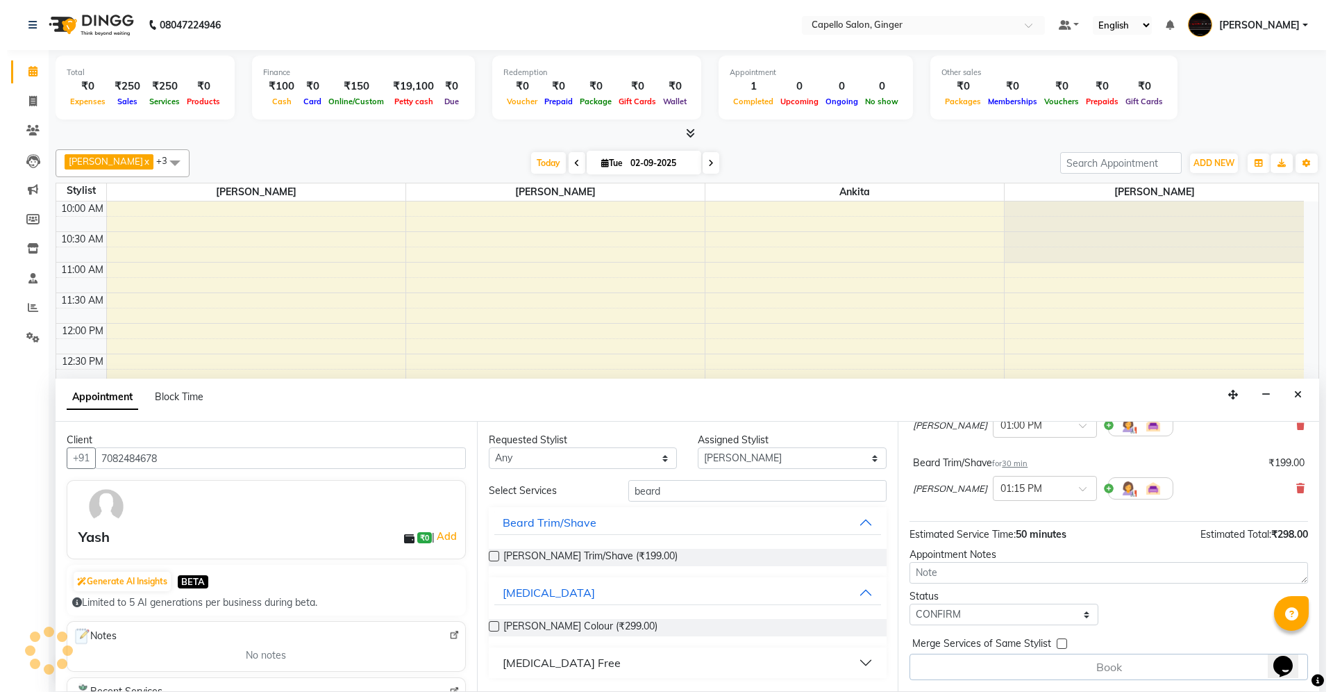
scroll to position [0, 0]
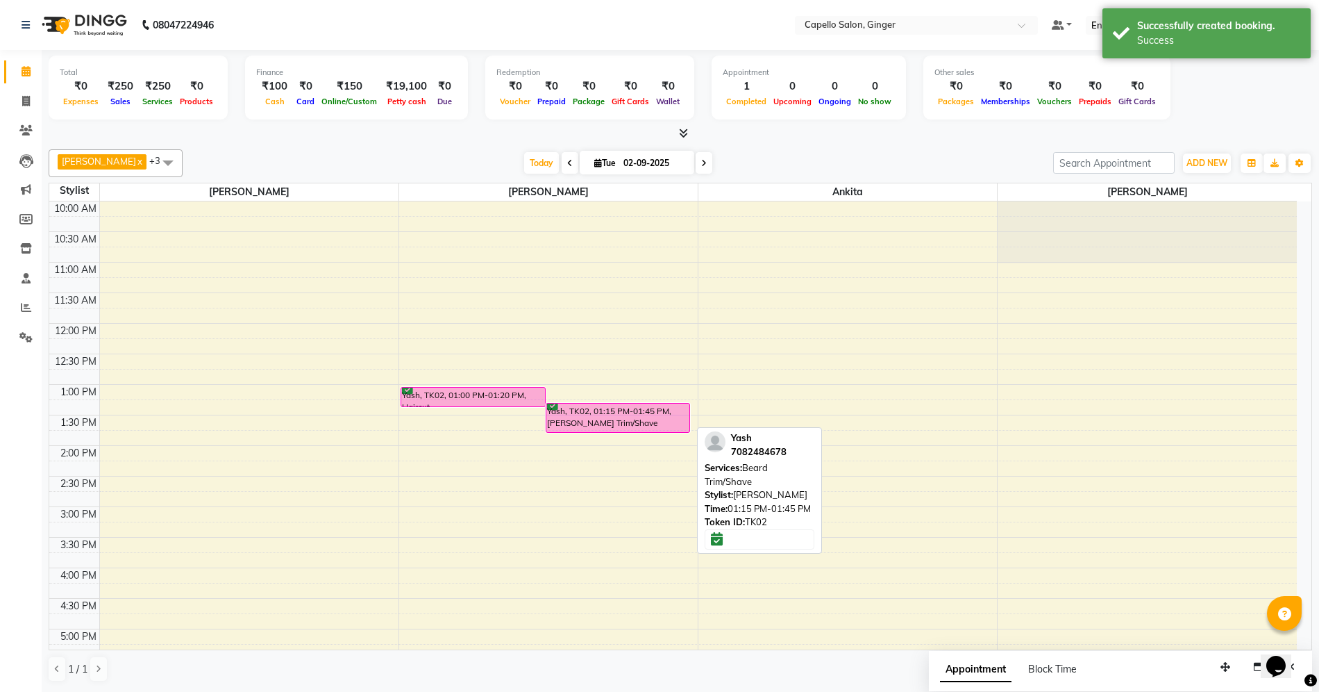
click at [624, 419] on div "Yash, TK02, 01:15 PM-01:45 PM, [PERSON_NAME] Trim/Shave" at bounding box center [619, 417] width 144 height 28
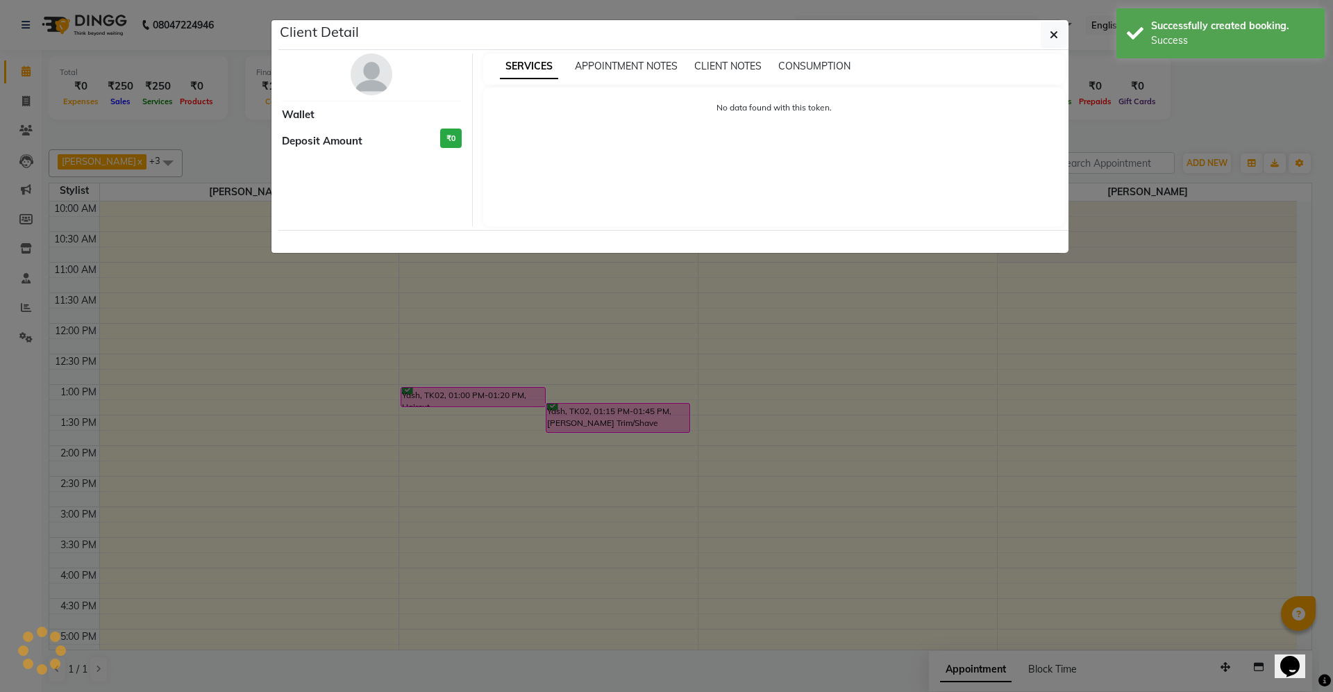
select select "6"
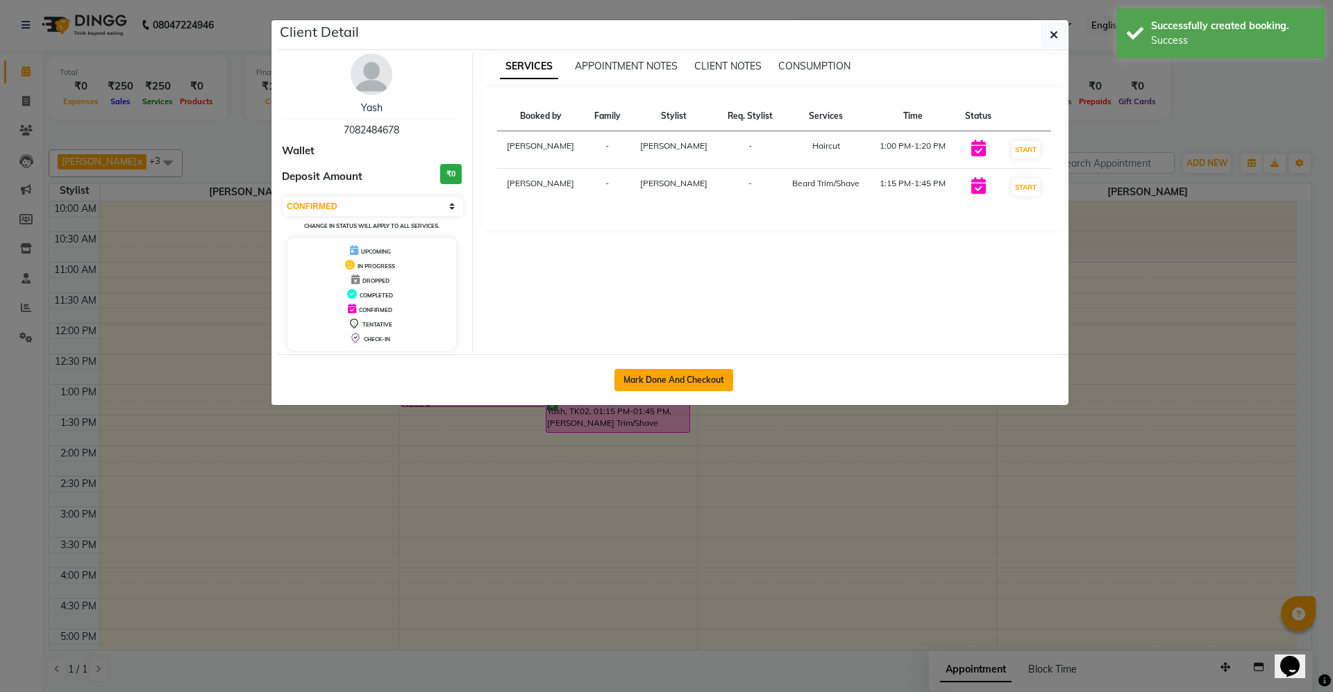
click at [651, 381] on button "Mark Done And Checkout" at bounding box center [674, 380] width 119 height 22
select select "service"
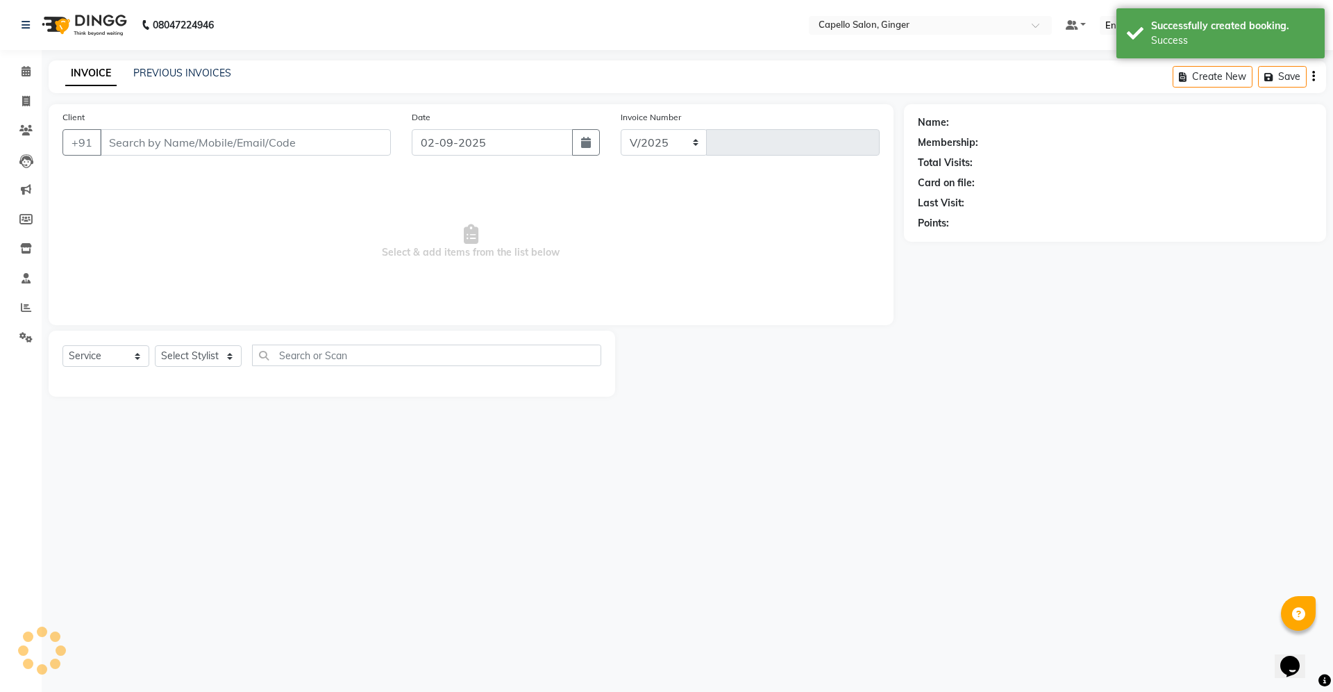
select select "832"
type input "1857"
type input "7082484678"
select select "35234"
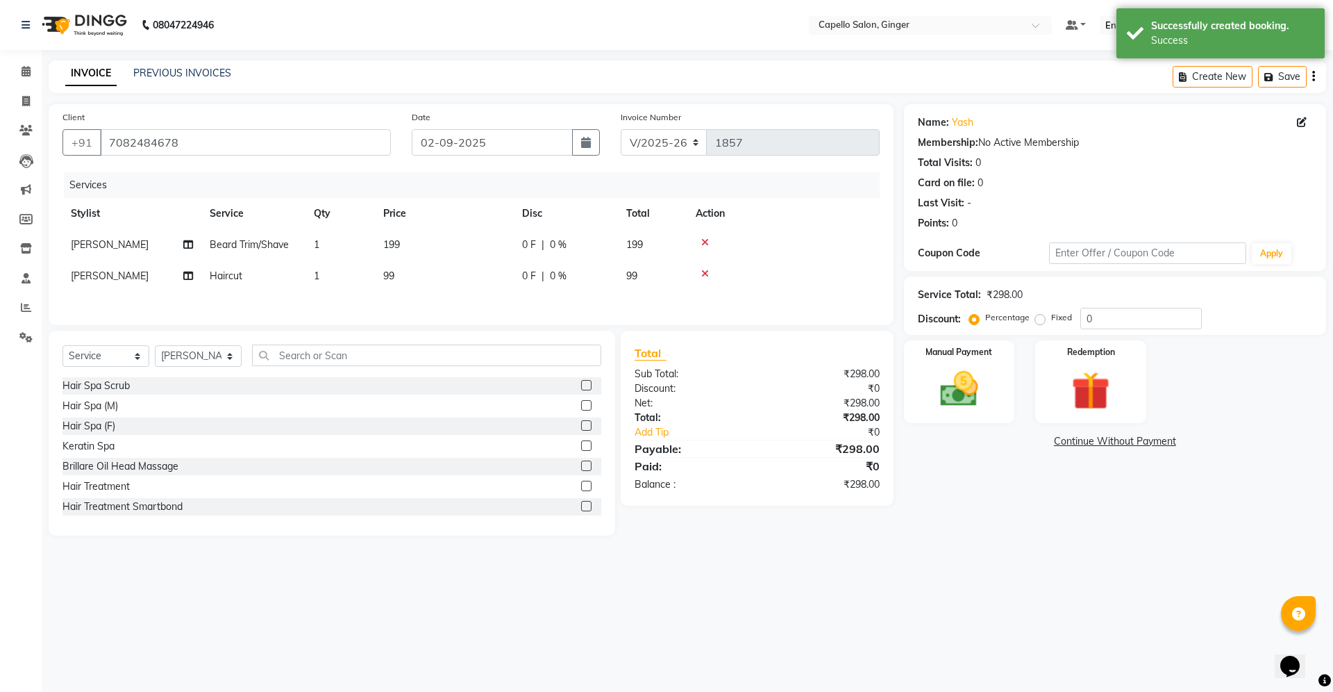
click at [397, 247] on span "199" at bounding box center [391, 244] width 17 height 13
select select "35234"
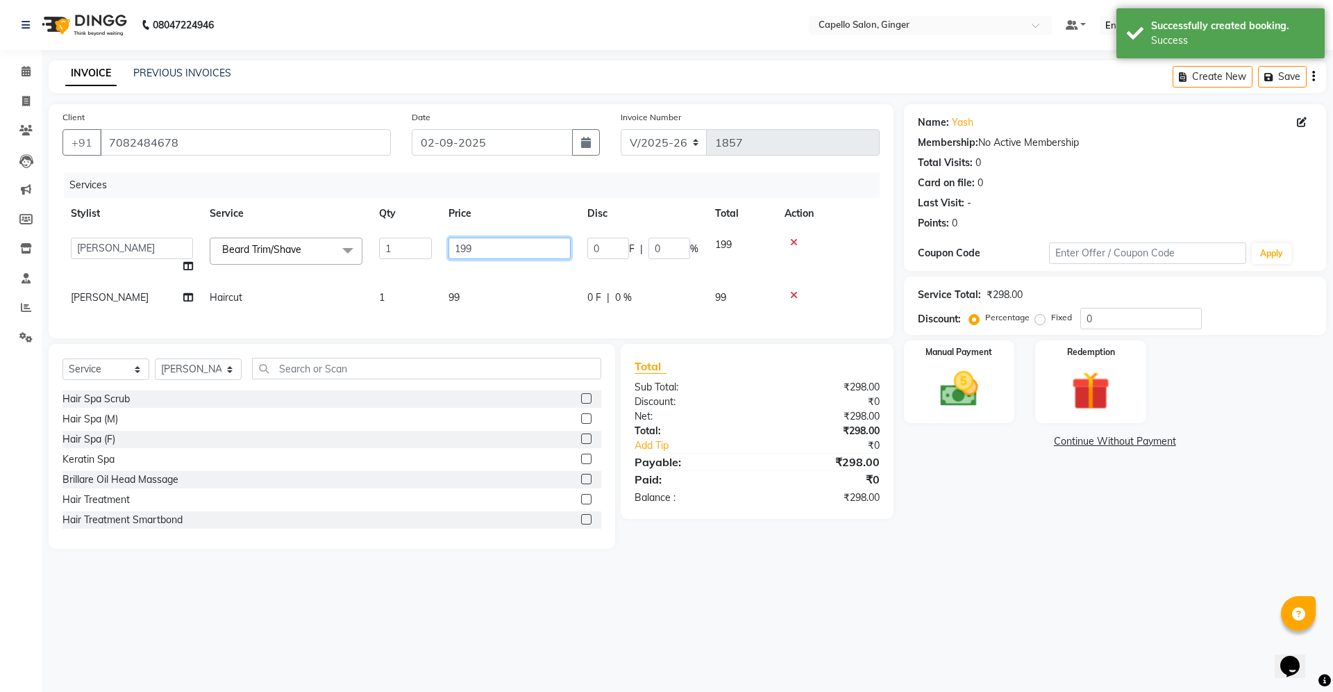
click at [495, 249] on input "199" at bounding box center [510, 249] width 122 height 22
type input "150"
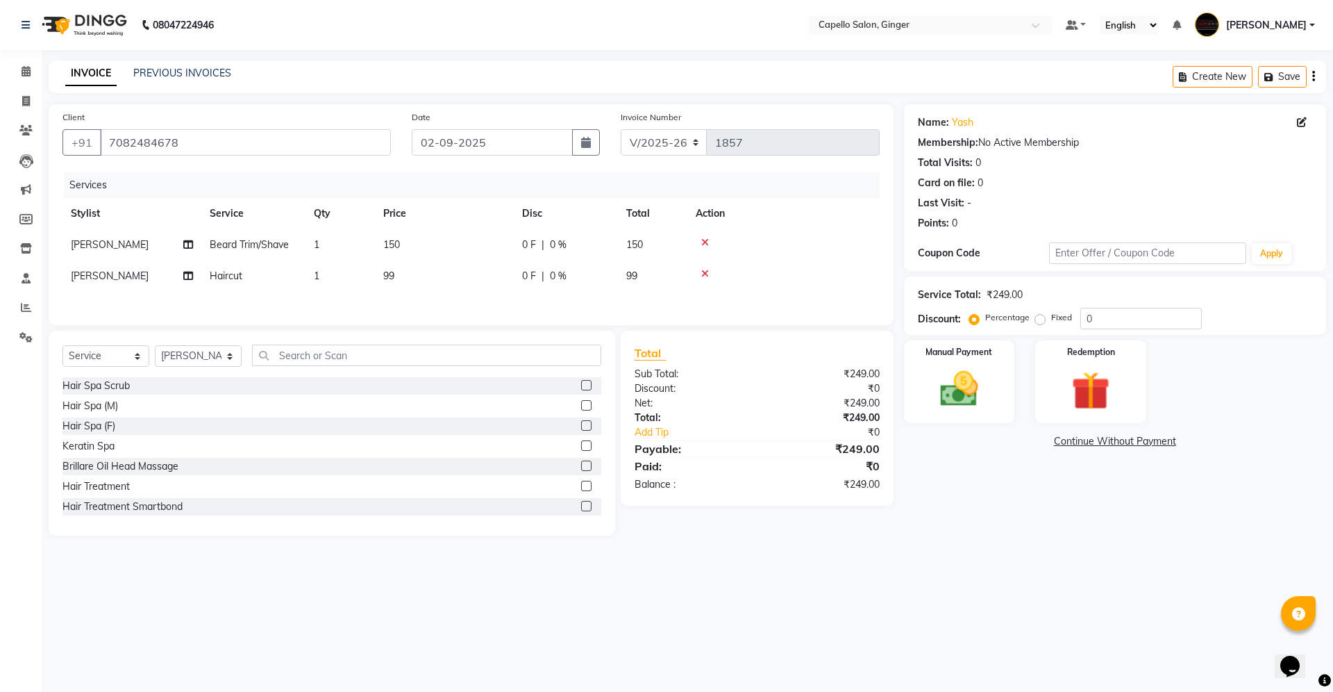
click at [451, 301] on div "Services Stylist Service Qty Price Disc Total Action [PERSON_NAME] Trim/Shave 1…" at bounding box center [471, 241] width 817 height 139
click at [399, 272] on td "99" at bounding box center [444, 275] width 139 height 31
select select "35234"
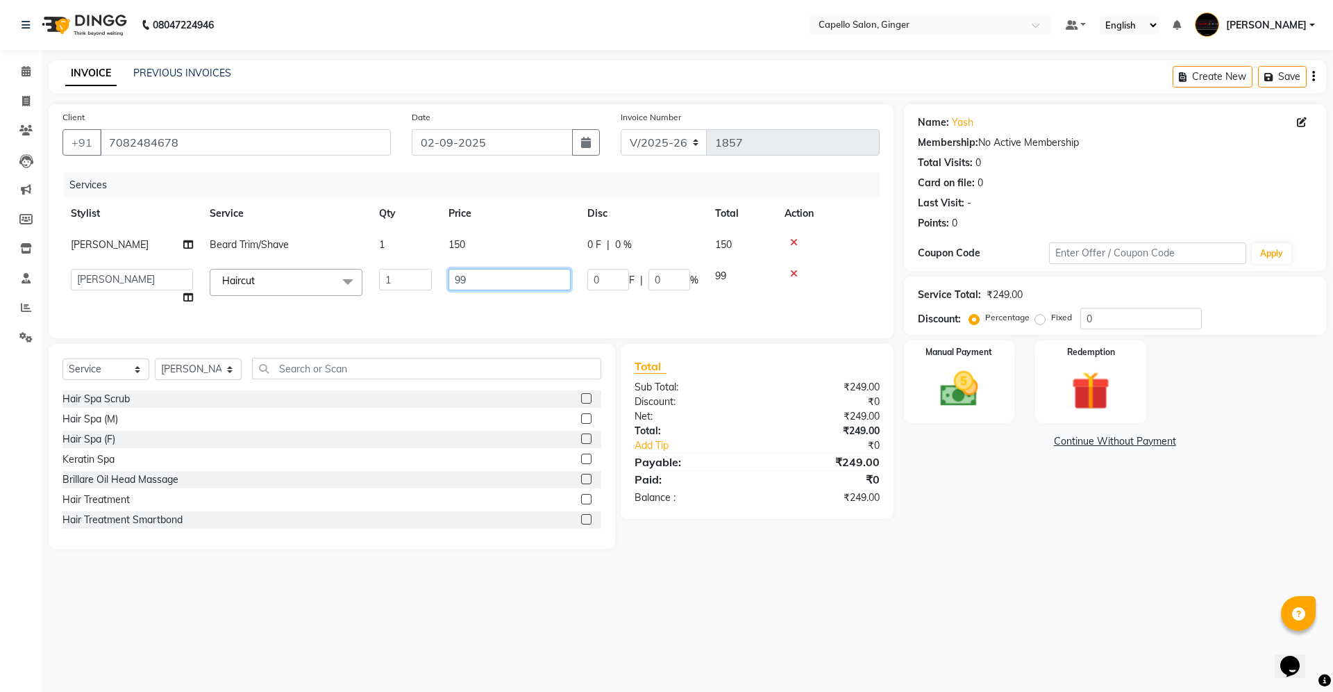
click at [497, 273] on input "99" at bounding box center [510, 280] width 122 height 22
type input "9"
type input "200"
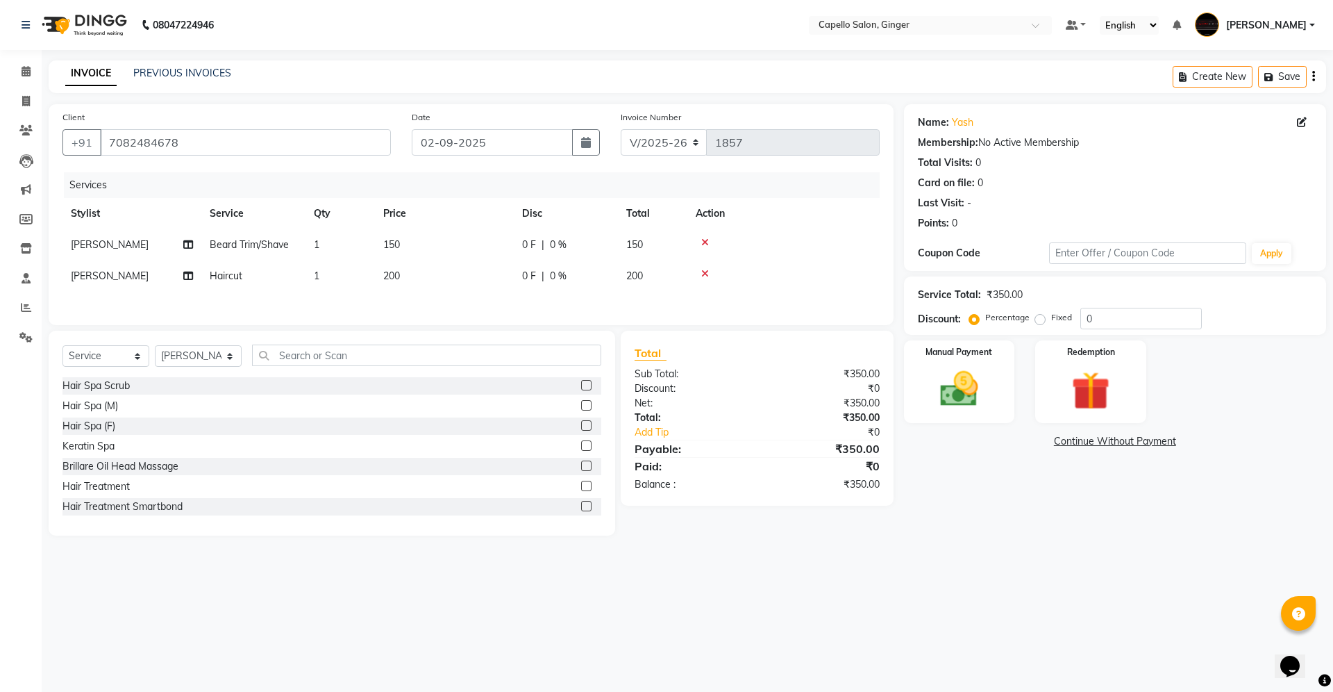
click at [487, 311] on div "Services Stylist Service Qty Price Disc Total Action [PERSON_NAME] Trim/Shave 1…" at bounding box center [471, 241] width 817 height 139
click at [947, 376] on img at bounding box center [959, 389] width 65 height 46
click at [1051, 440] on span "UPI" at bounding box center [1051, 442] width 22 height 16
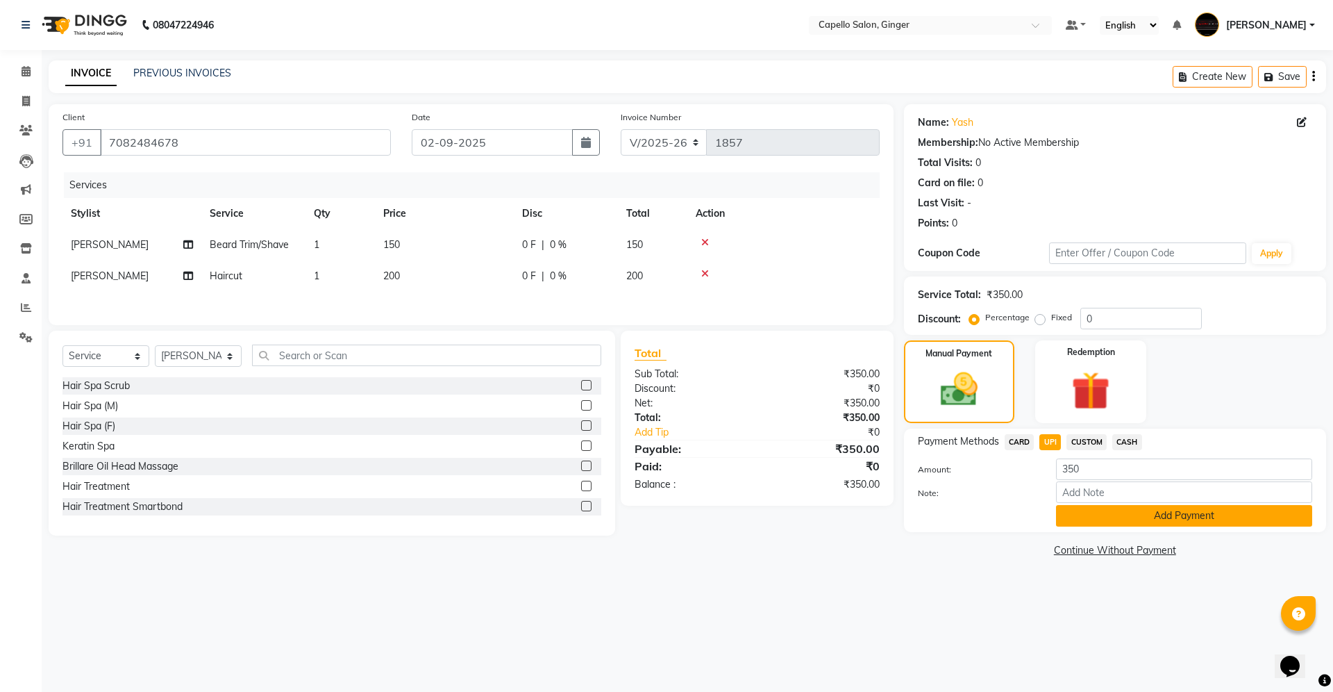
click at [1103, 522] on button "Add Payment" at bounding box center [1184, 516] width 256 height 22
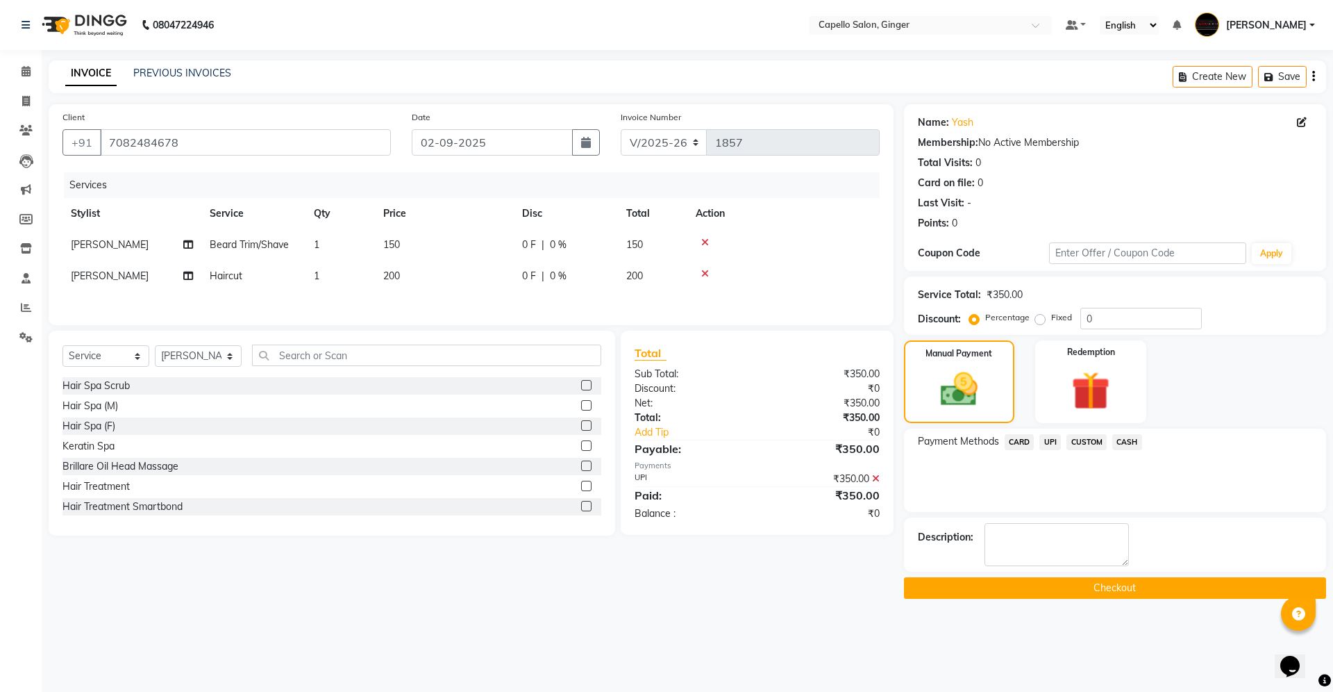
click at [1099, 584] on button "Checkout" at bounding box center [1115, 588] width 422 height 22
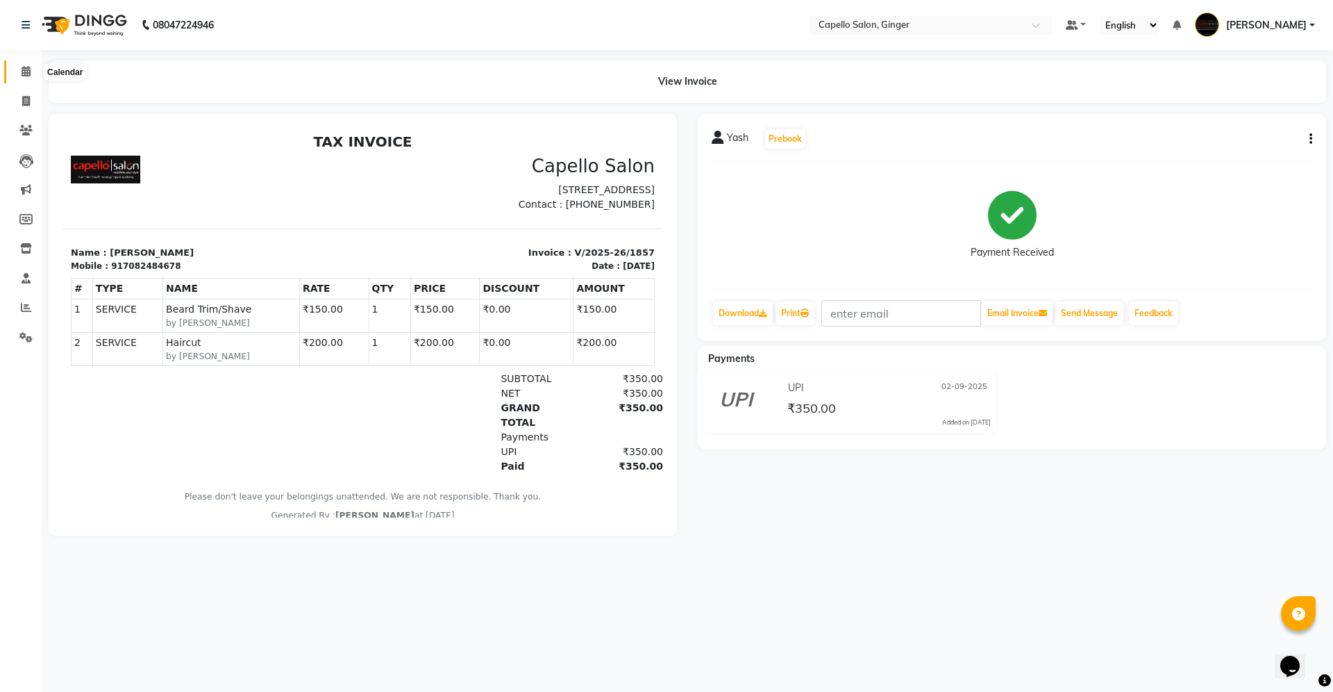
click at [23, 67] on icon at bounding box center [26, 71] width 9 height 10
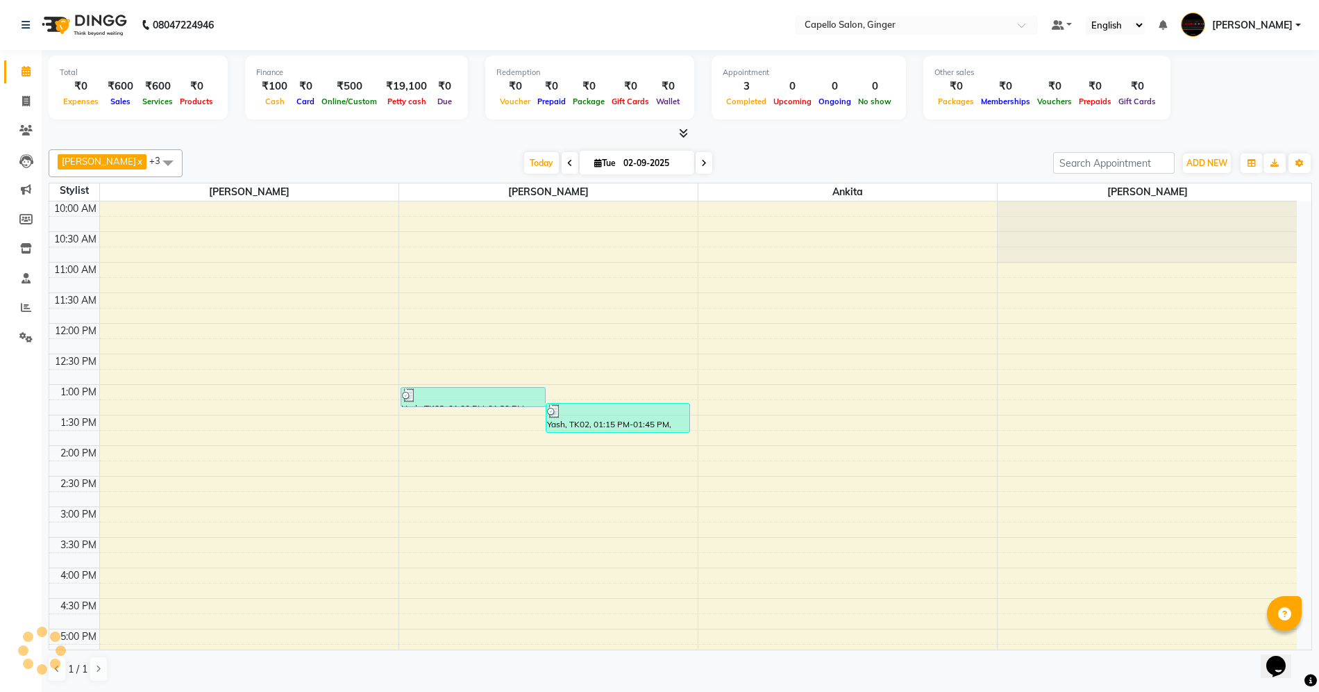
scroll to position [269, 0]
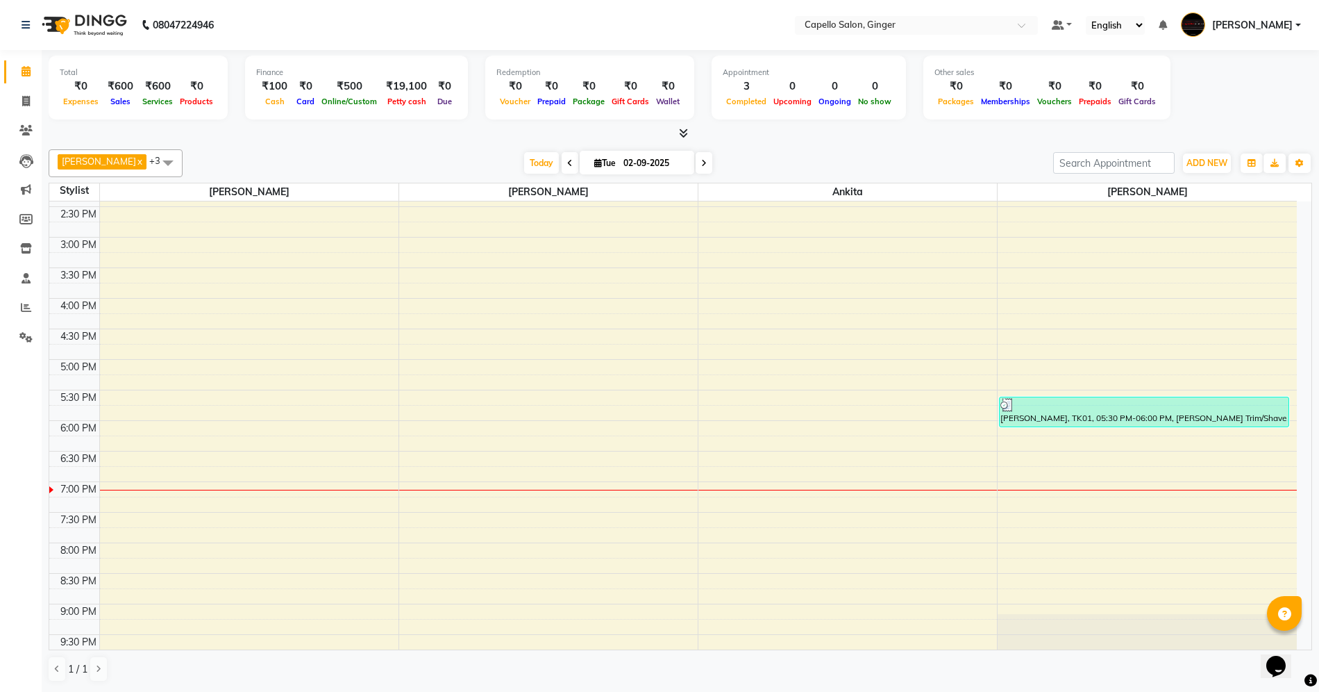
click at [754, 215] on div "10:00 AM 10:30 AM 11:00 AM 11:30 AM 12:00 PM 12:30 PM 1:00 PM 1:30 PM 2:00 PM 2…" at bounding box center [673, 298] width 1248 height 733
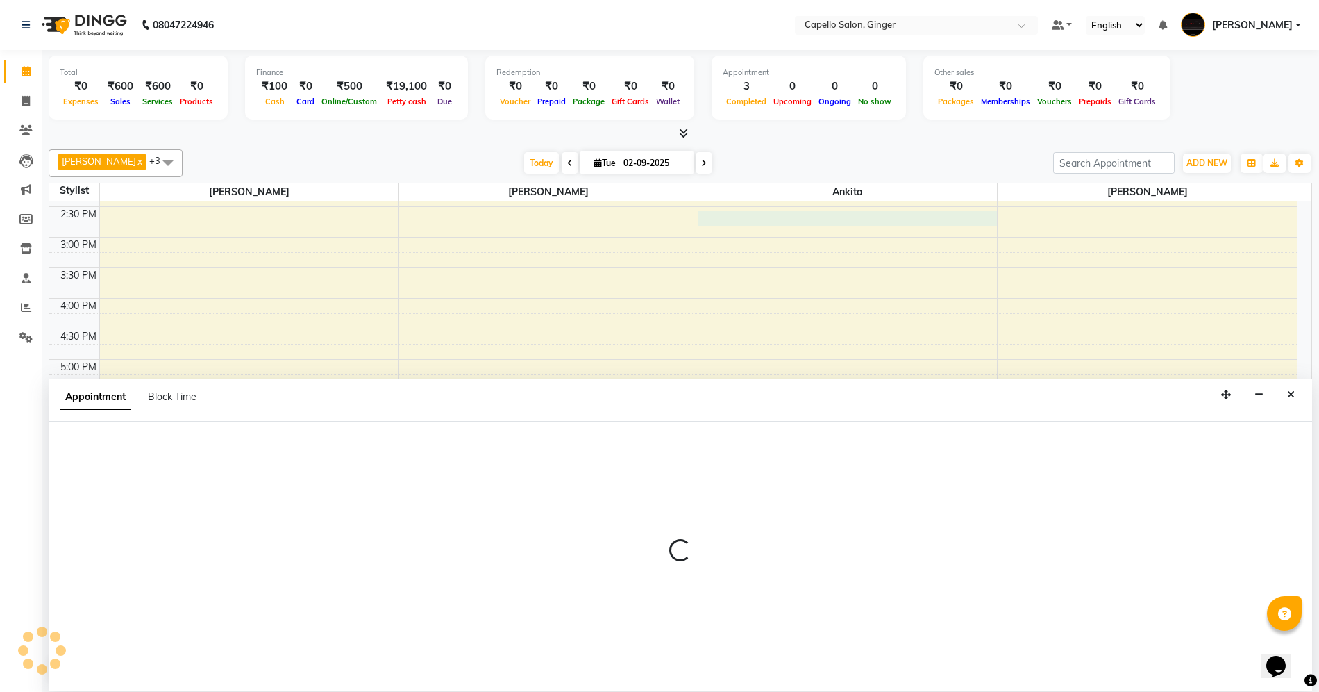
scroll to position [1, 0]
select select "41186"
select select "tentative"
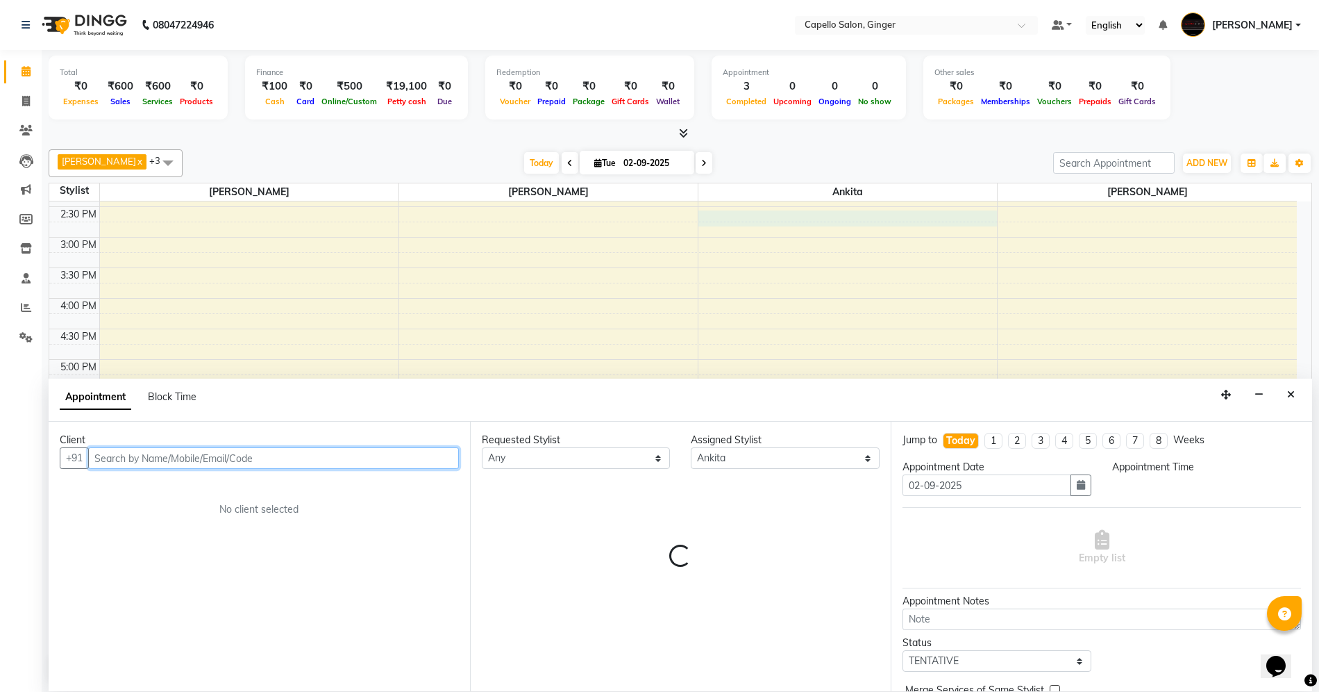
select select "870"
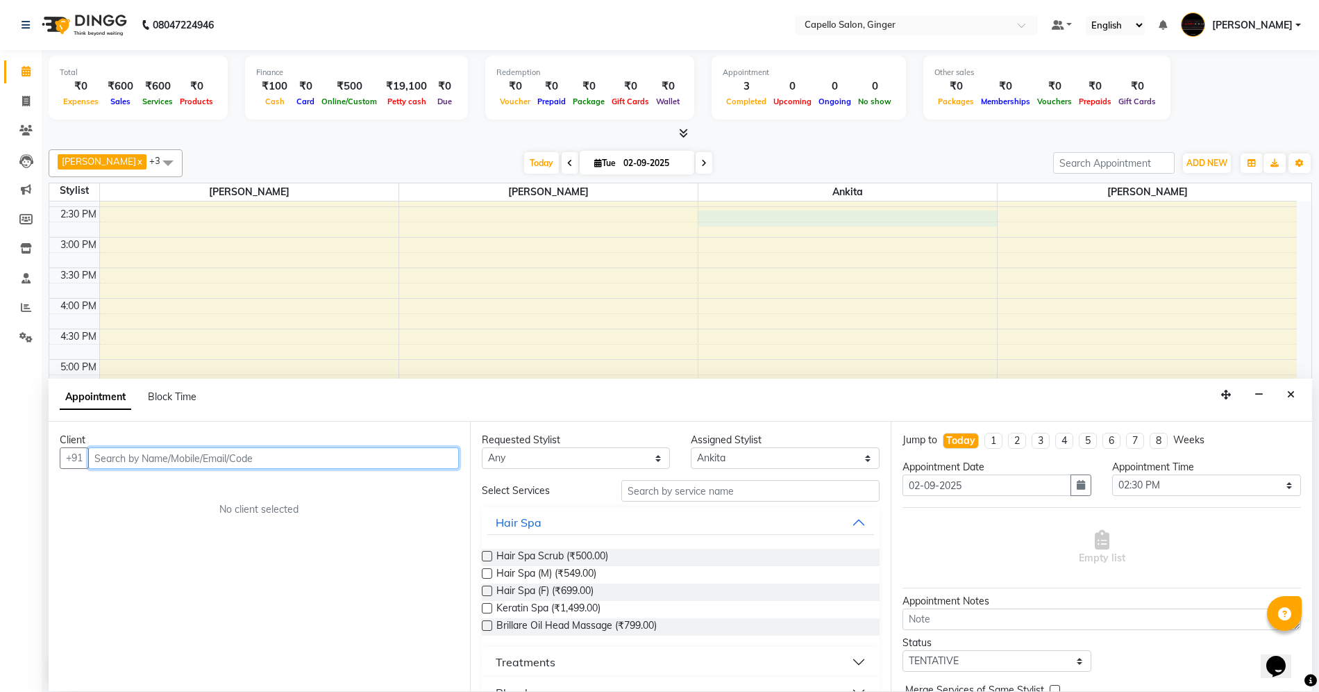
click at [149, 451] on input "text" at bounding box center [273, 458] width 371 height 22
type input "9767910618"
click at [431, 458] on span "Add Client" at bounding box center [430, 457] width 47 height 13
select select "22"
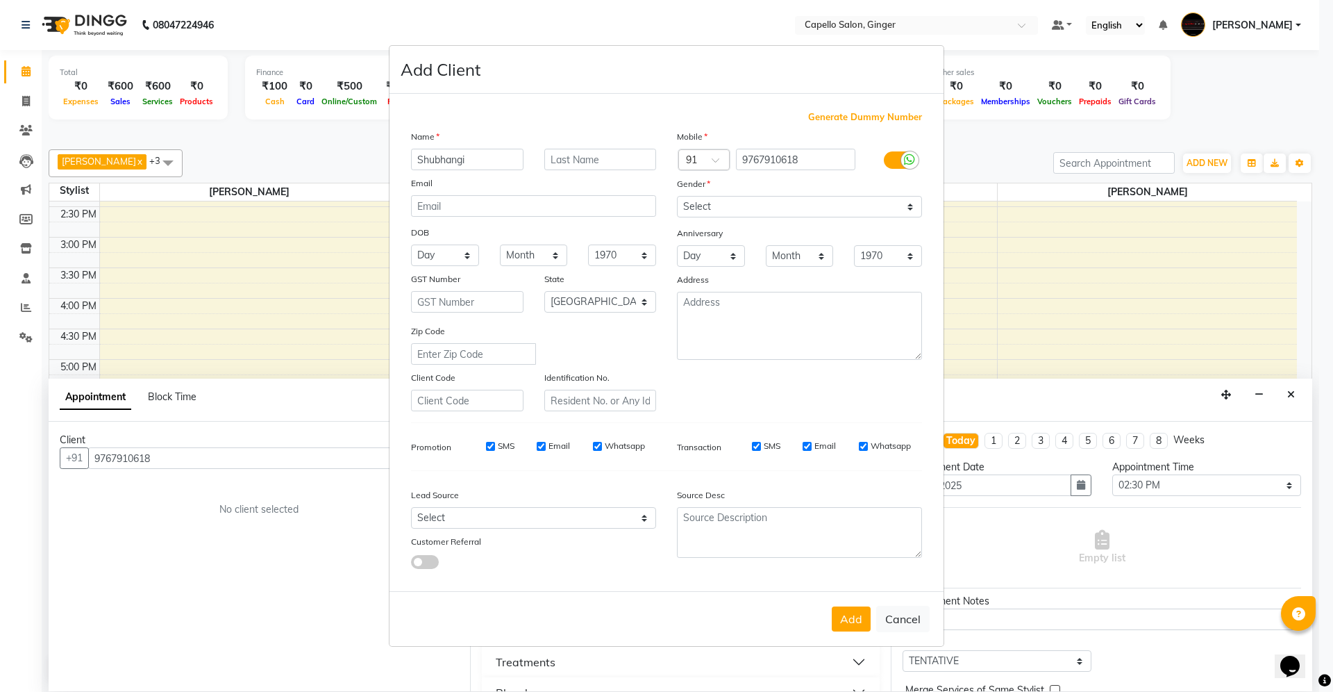
type input "Shubhangi"
click at [729, 208] on select "Select [DEMOGRAPHIC_DATA] [DEMOGRAPHIC_DATA] Other Prefer Not To Say" at bounding box center [799, 207] width 245 height 22
select select "[DEMOGRAPHIC_DATA]"
click at [677, 197] on select "Select [DEMOGRAPHIC_DATA] [DEMOGRAPHIC_DATA] Other Prefer Not To Say" at bounding box center [799, 207] width 245 height 22
click at [849, 617] on button "Add" at bounding box center [851, 618] width 39 height 25
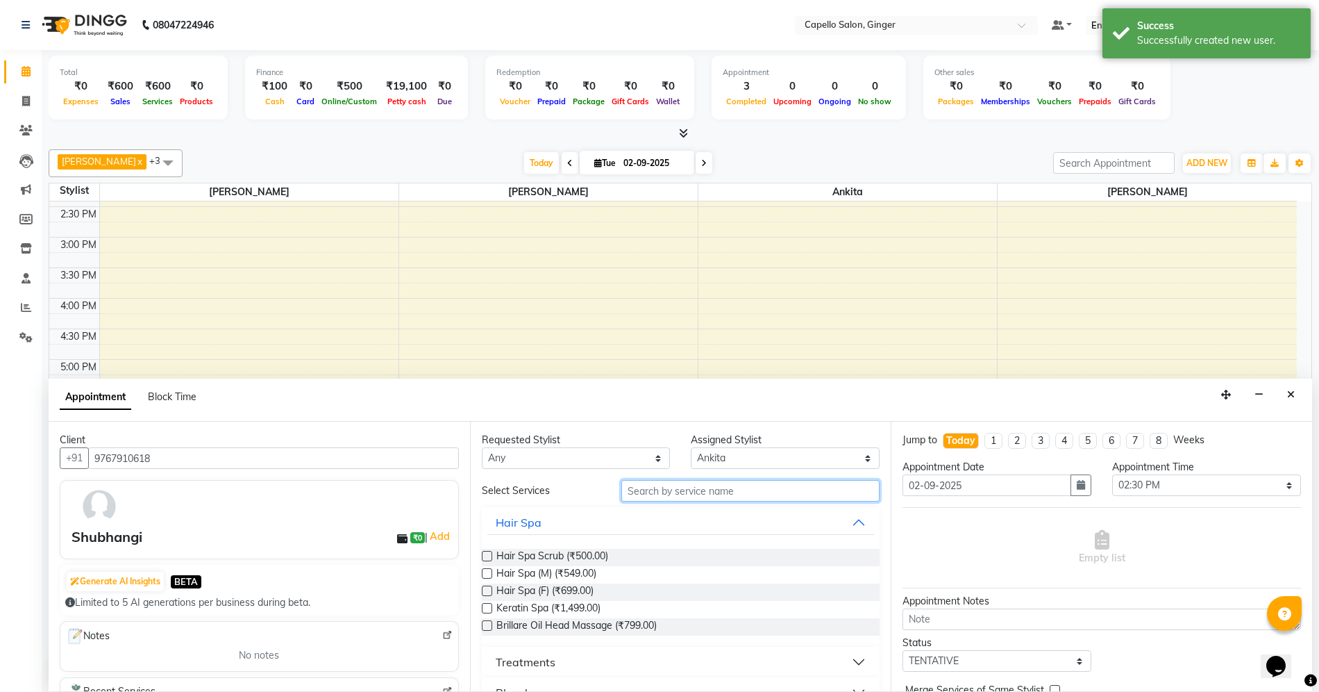
click at [679, 488] on input "text" at bounding box center [751, 491] width 258 height 22
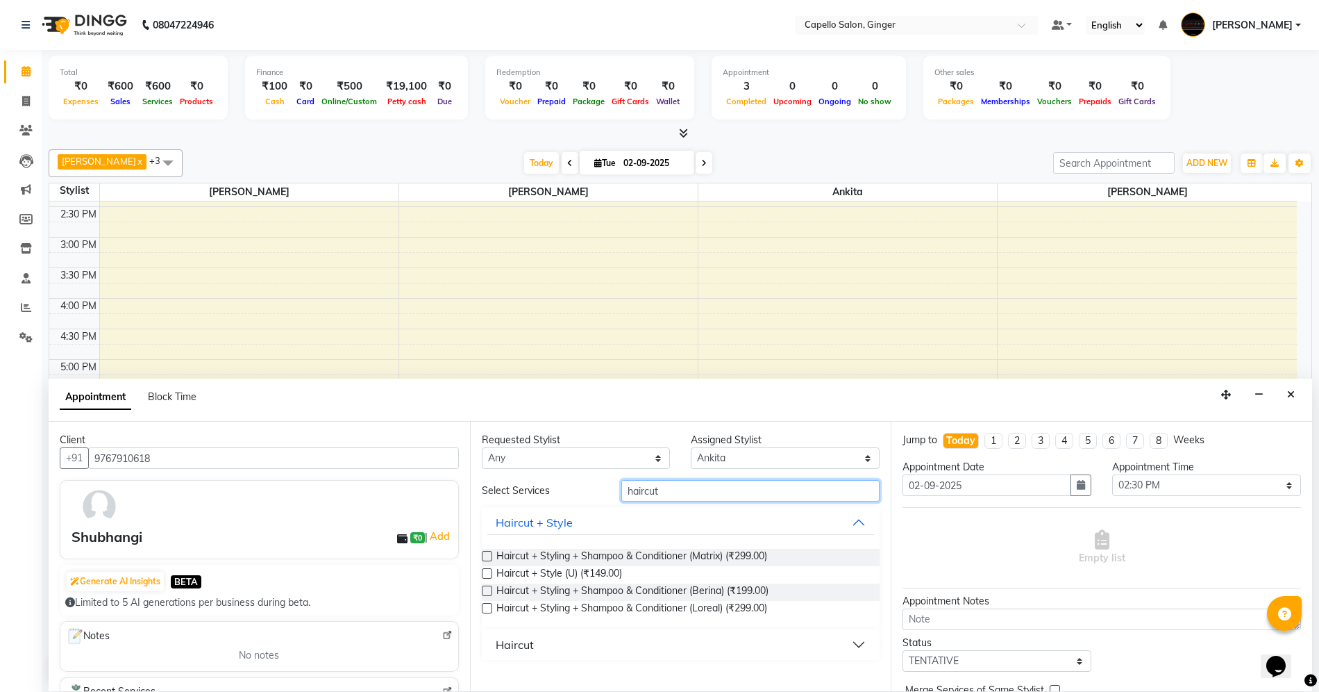
type input "haircut"
click at [484, 610] on label at bounding box center [487, 608] width 10 height 10
click at [484, 610] on input "checkbox" at bounding box center [486, 609] width 9 height 9
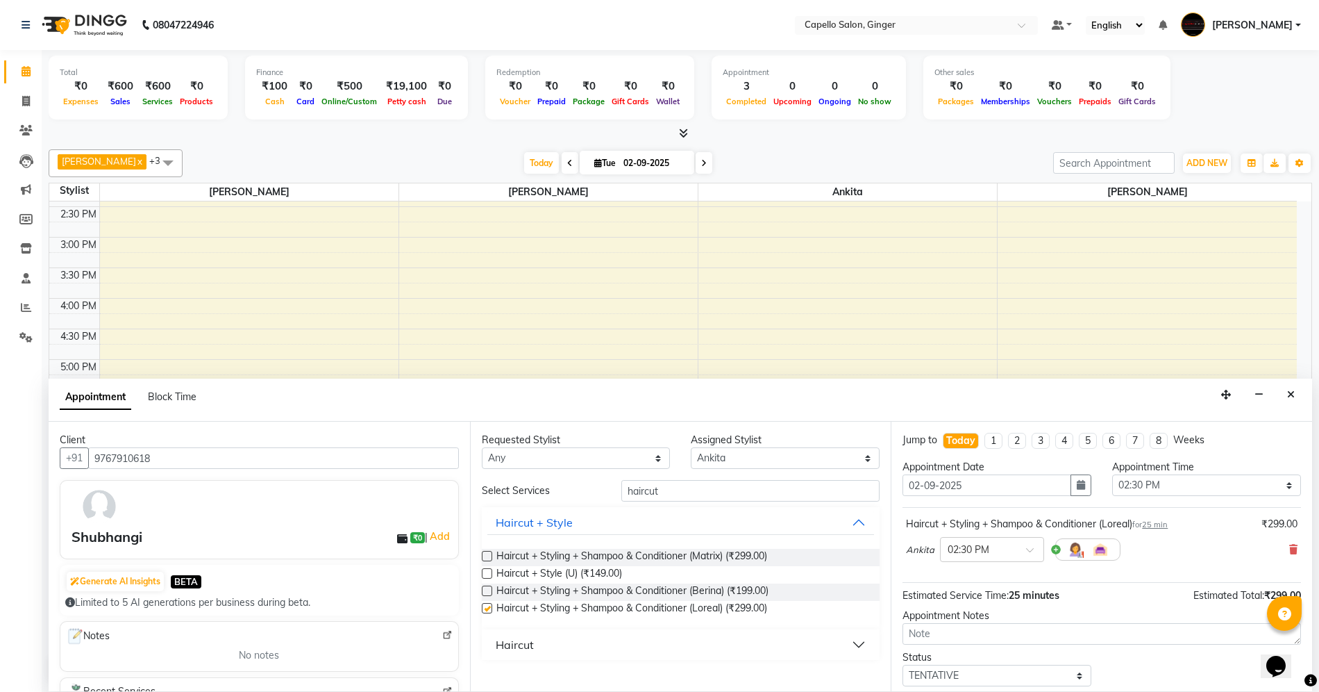
checkbox input "false"
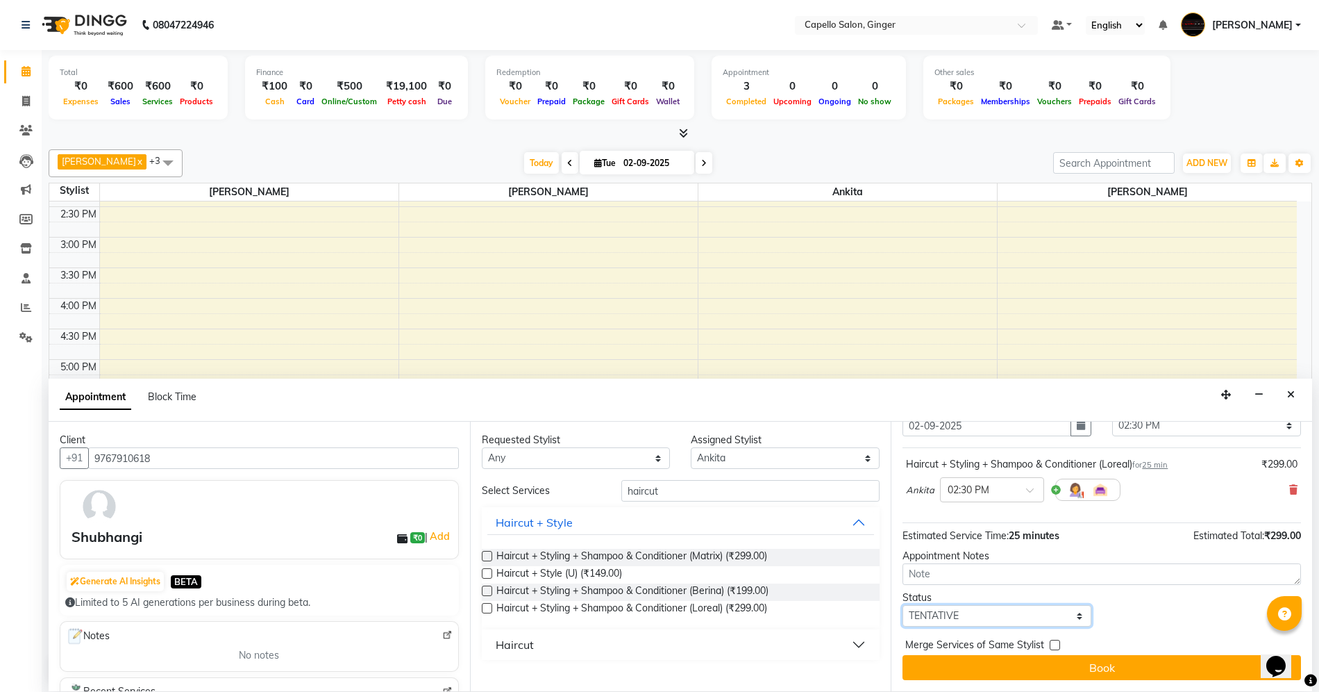
click at [953, 613] on select "Select TENTATIVE CONFIRM CHECK-IN UPCOMING" at bounding box center [997, 616] width 189 height 22
select select "confirm booking"
click at [903, 605] on select "Select TENTATIVE CONFIRM CHECK-IN UPCOMING" at bounding box center [997, 616] width 189 height 22
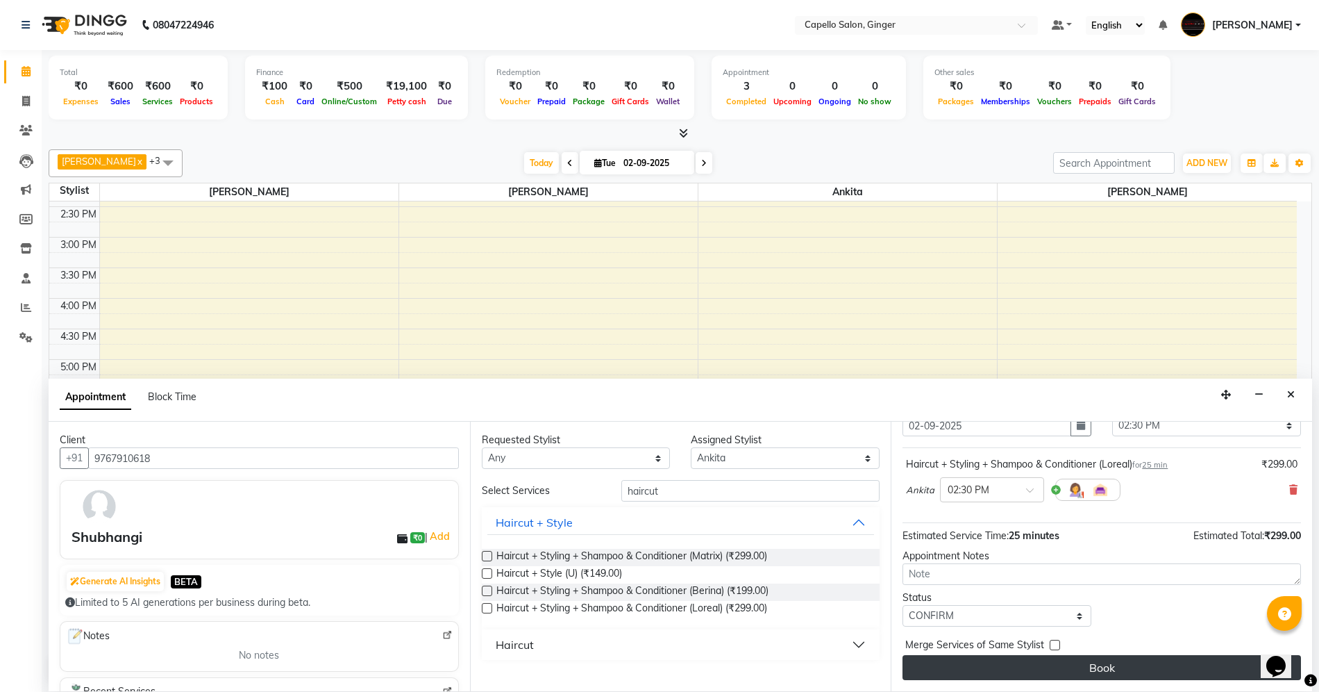
click at [940, 669] on button "Book" at bounding box center [1102, 667] width 399 height 25
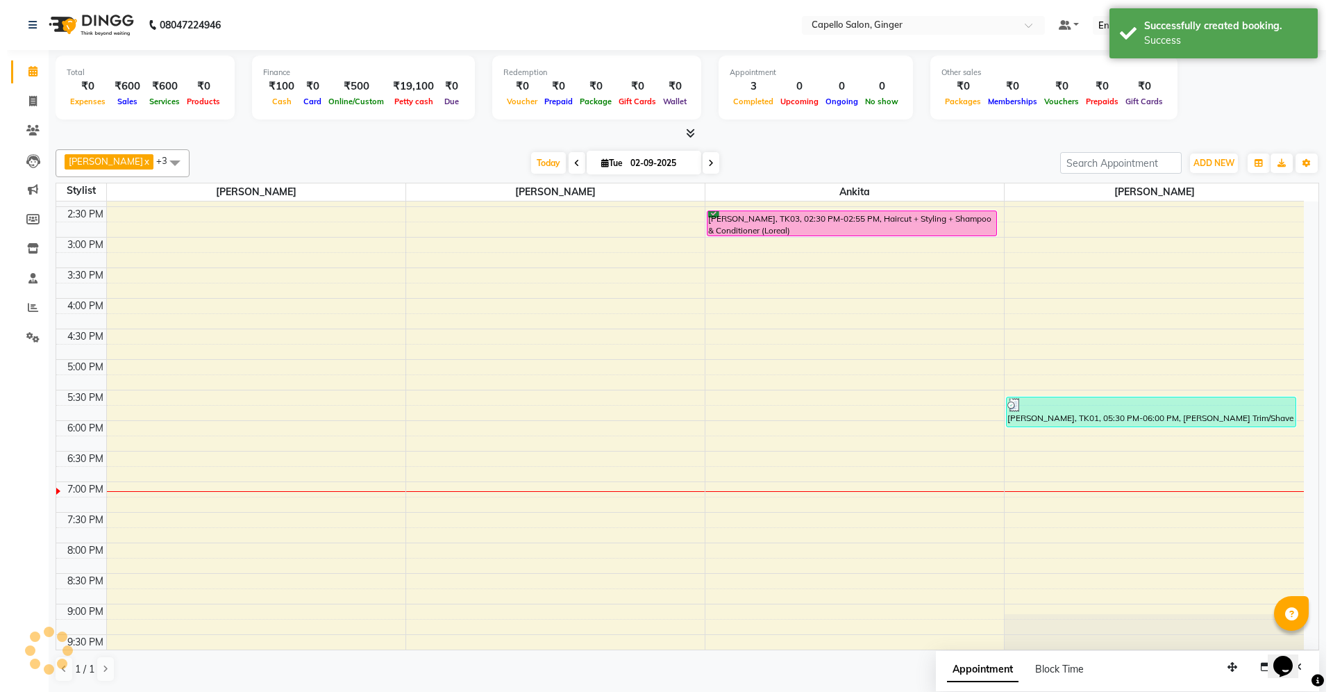
scroll to position [0, 0]
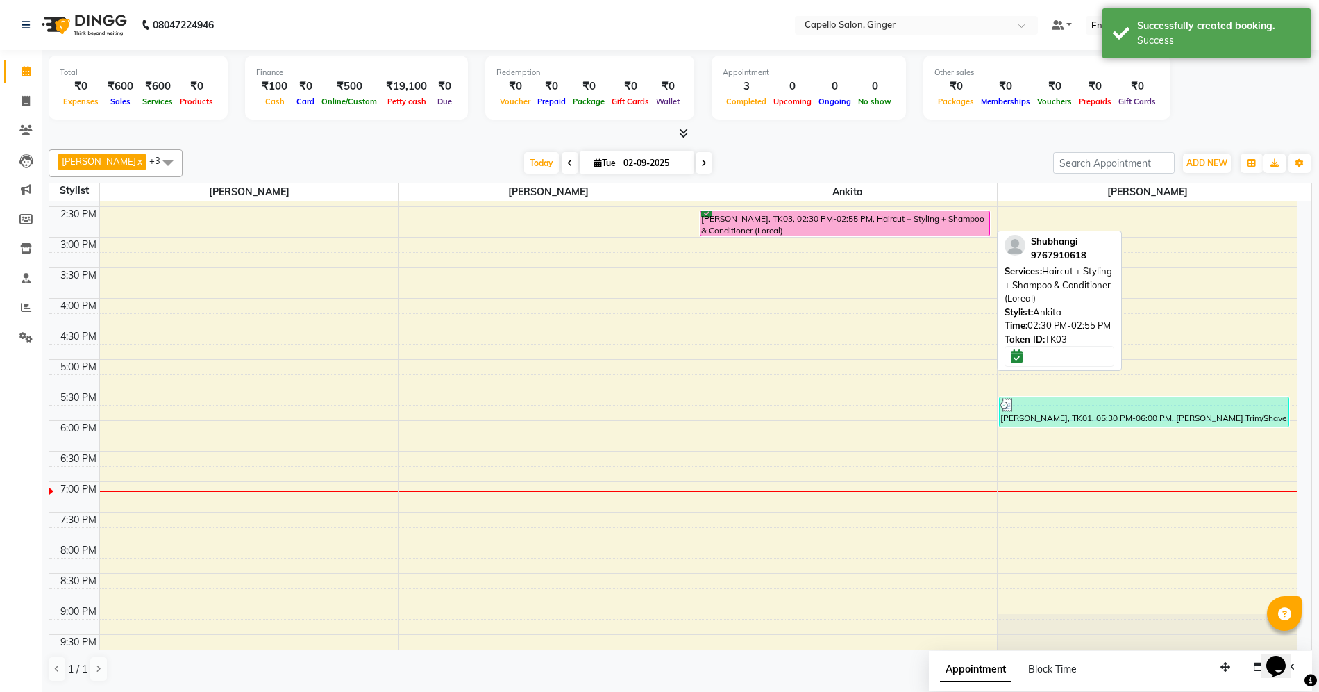
click at [815, 217] on div "[PERSON_NAME], TK03, 02:30 PM-02:55 PM, Haircut + Styling + Shampoo & Condition…" at bounding box center [845, 223] width 289 height 24
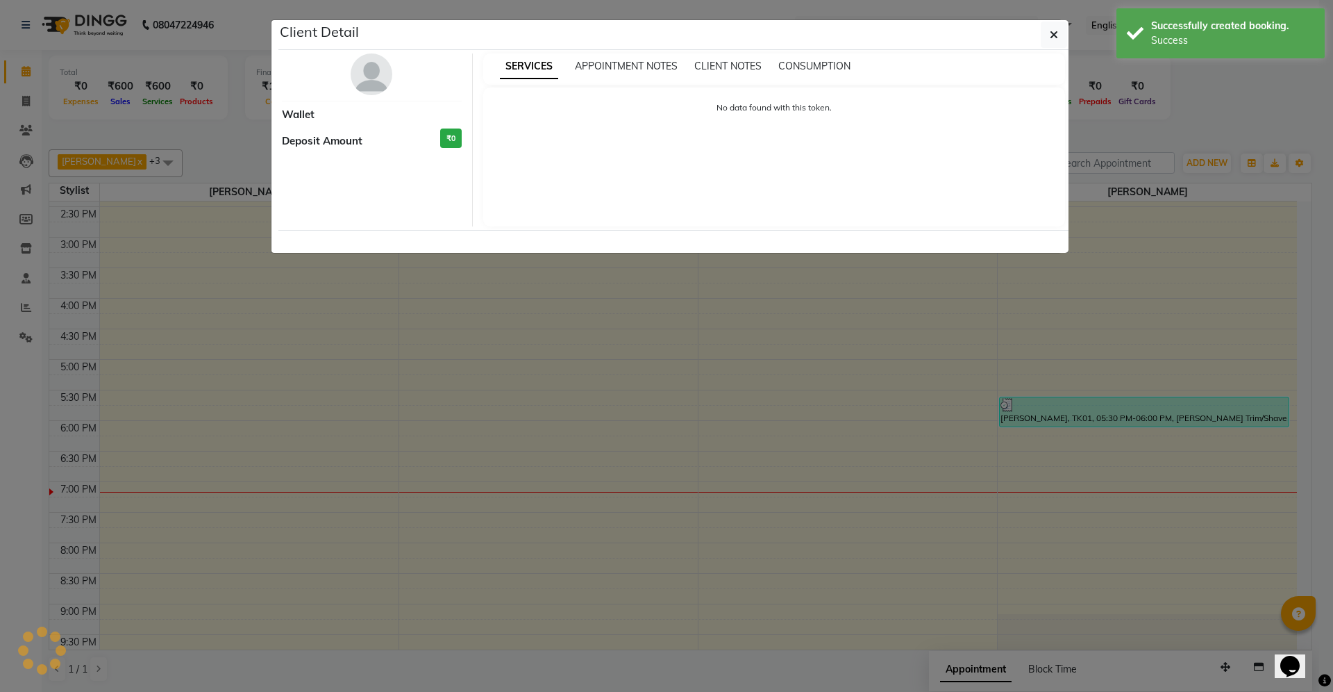
select select "6"
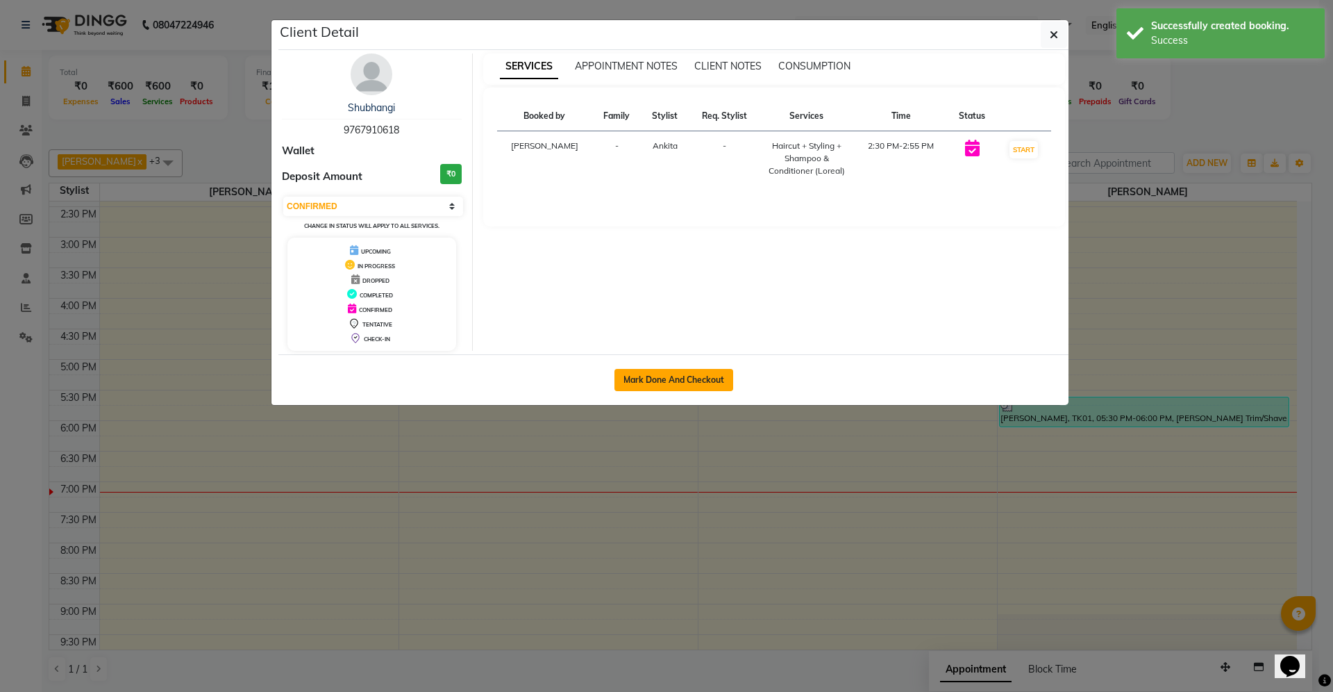
click at [672, 384] on button "Mark Done And Checkout" at bounding box center [674, 380] width 119 height 22
select select "service"
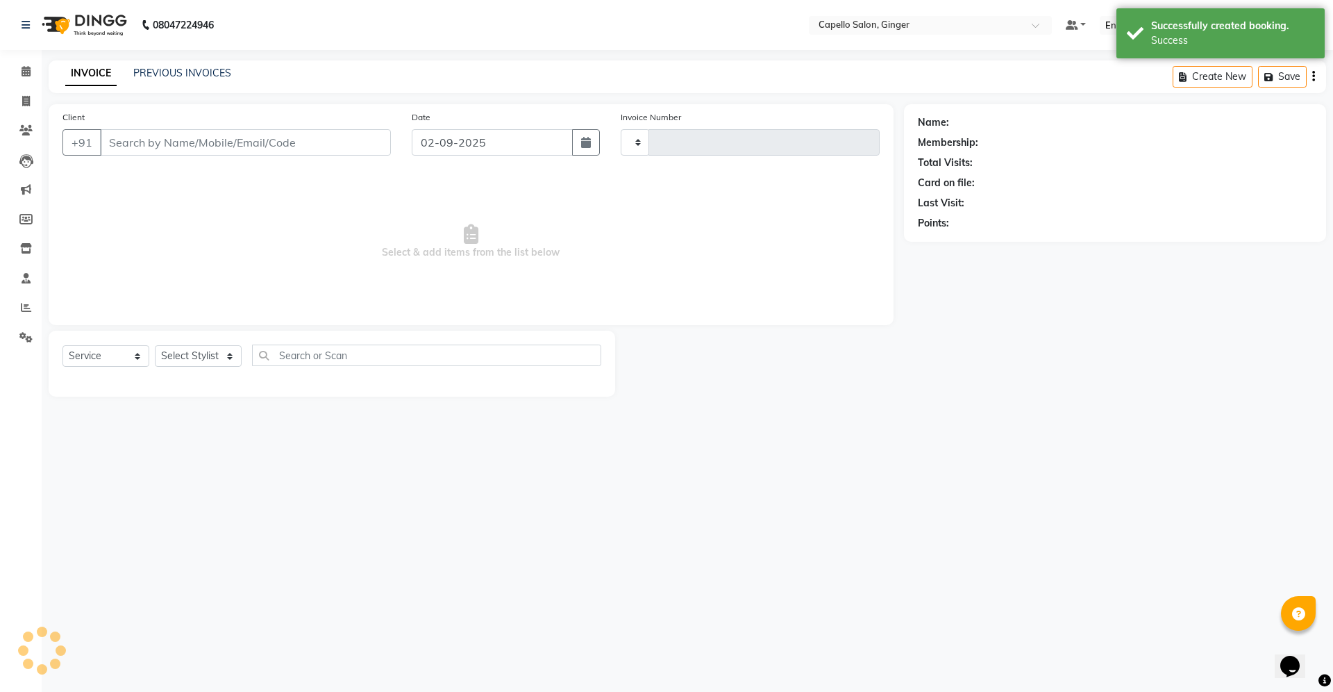
type input "1858"
select select "832"
type input "9767910618"
select select "41186"
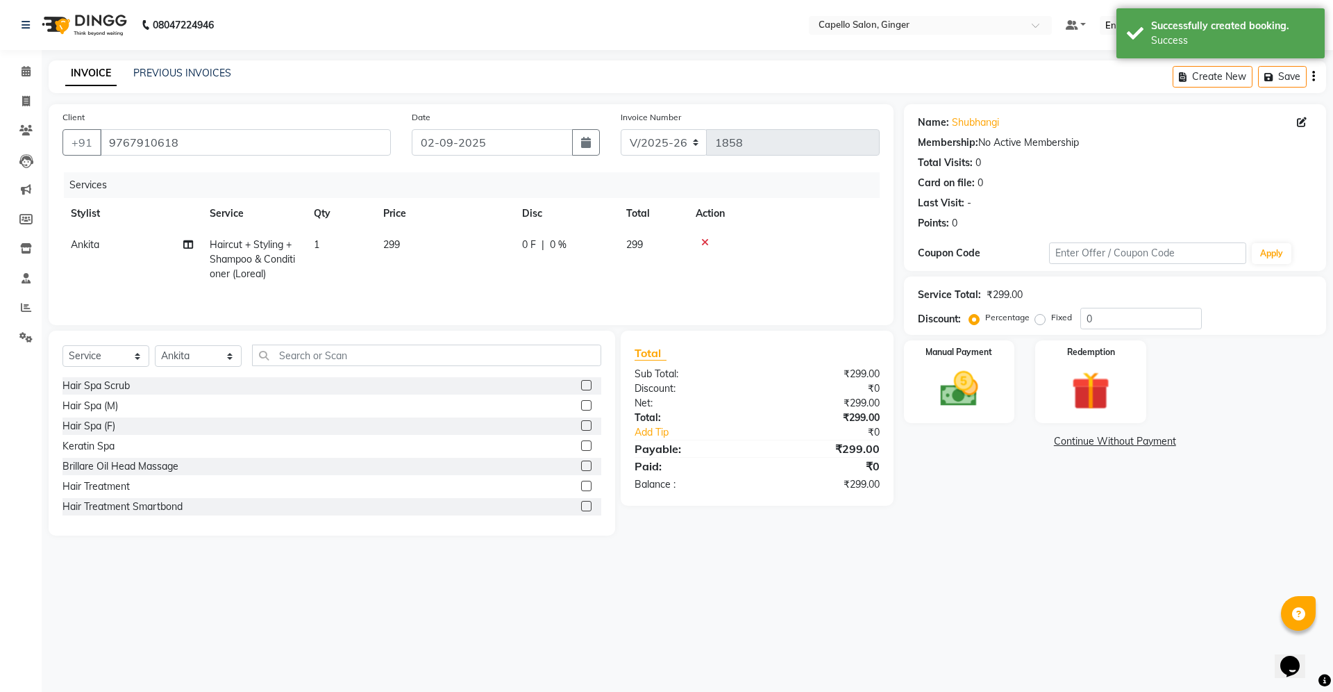
click at [395, 248] on span "299" at bounding box center [391, 244] width 17 height 13
select select "41186"
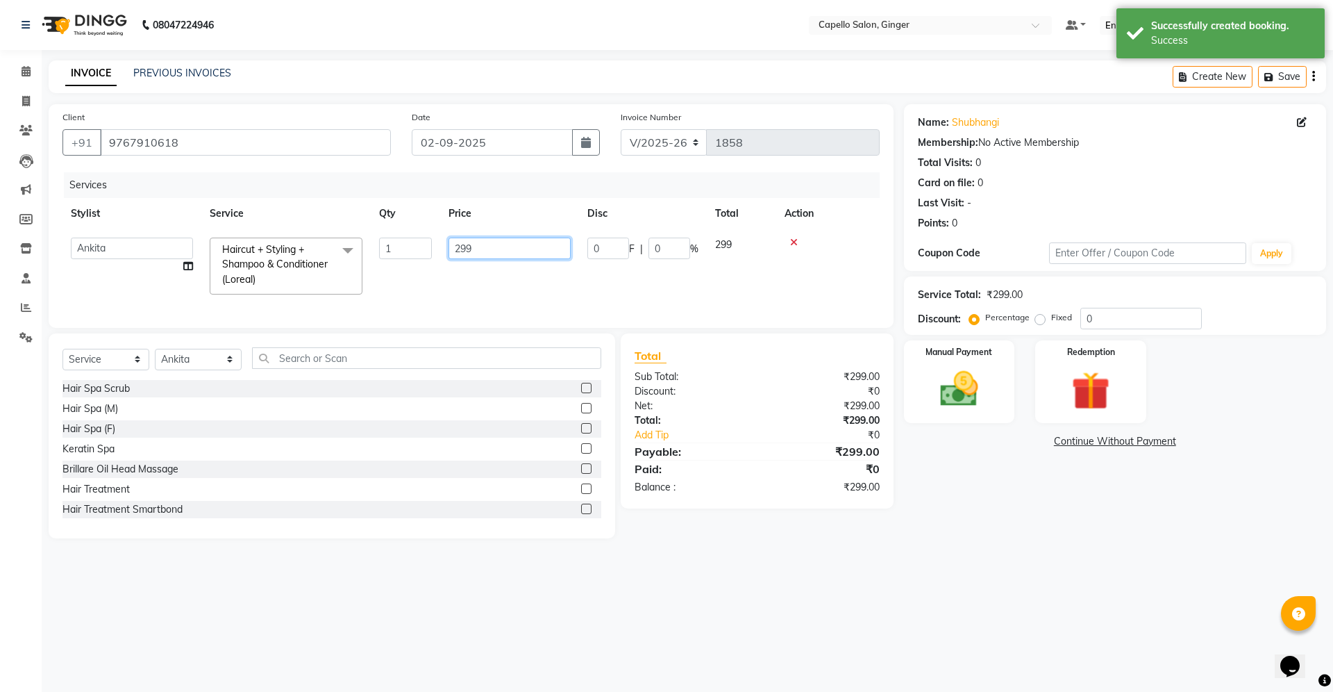
click at [503, 254] on input "299" at bounding box center [510, 249] width 122 height 22
type input "2"
type input "400"
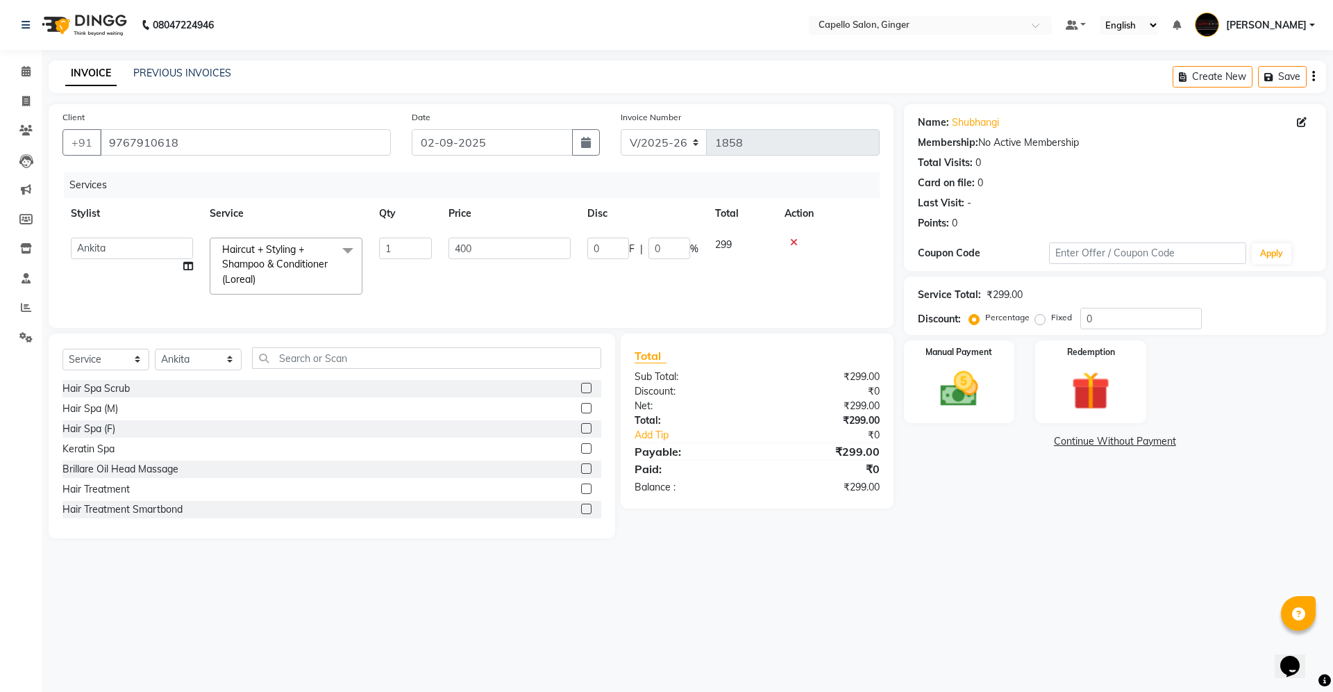
click at [526, 276] on tr "Admin [PERSON_NAME] [PERSON_NAME] [PERSON_NAME] [PERSON_NAME] [PERSON_NAME] [PE…" at bounding box center [471, 266] width 817 height 74
click at [954, 385] on img at bounding box center [959, 389] width 65 height 46
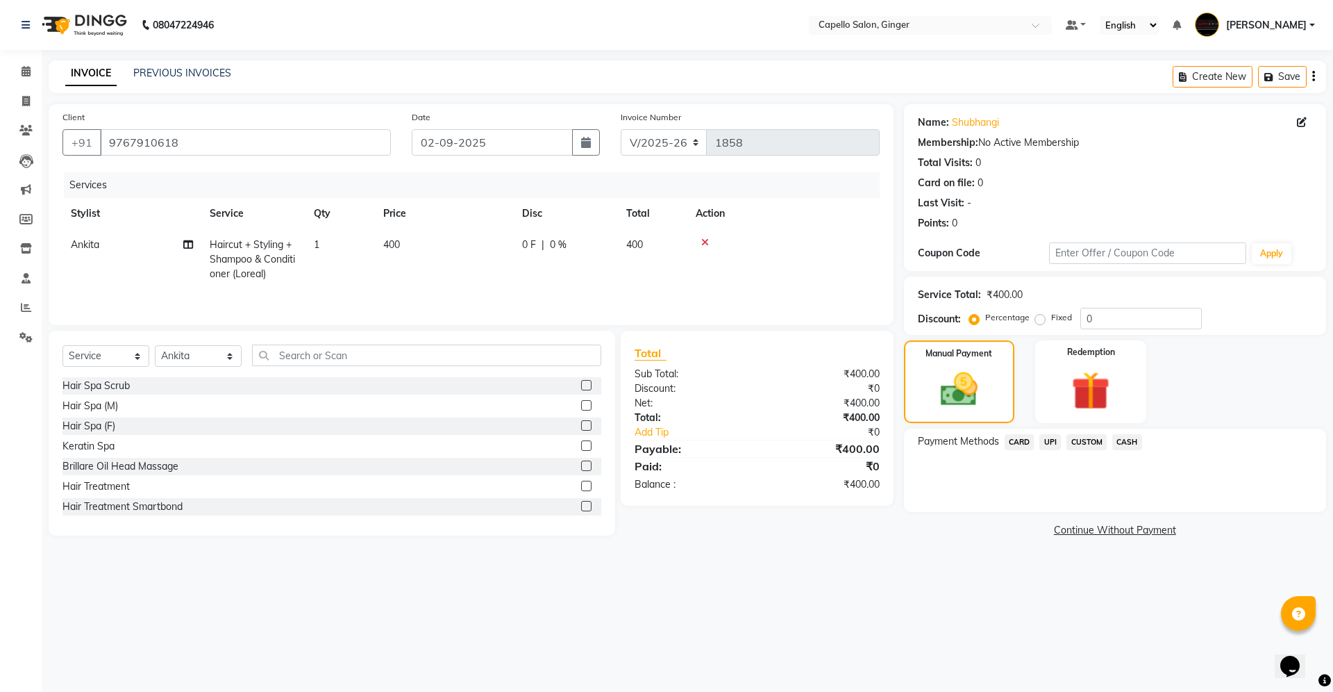
click at [1048, 440] on span "UPI" at bounding box center [1051, 442] width 22 height 16
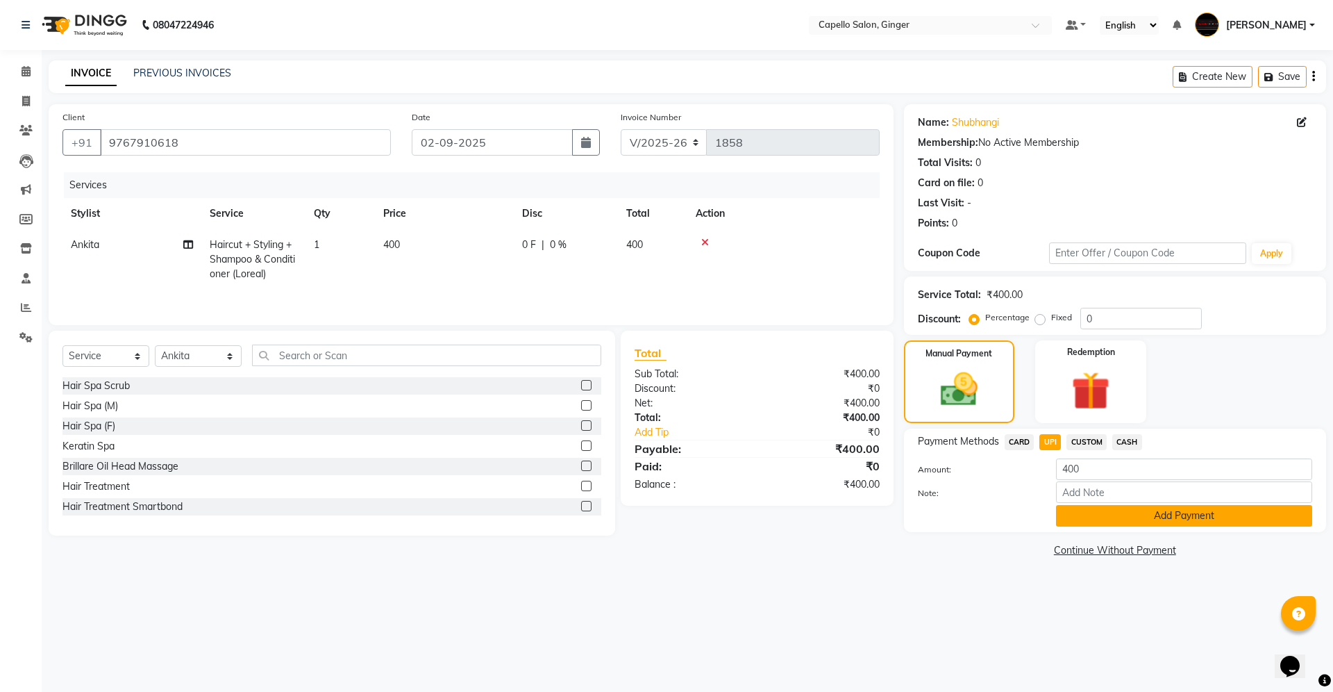
click at [1084, 518] on button "Add Payment" at bounding box center [1184, 516] width 256 height 22
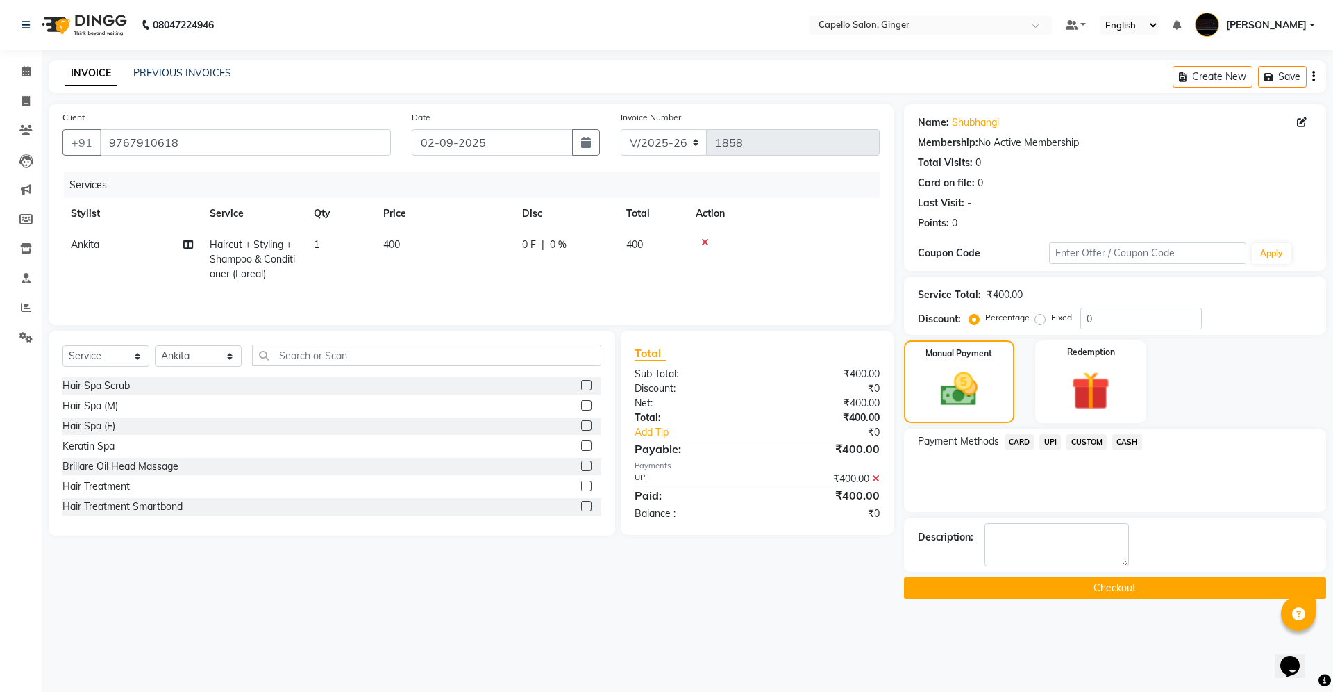
click at [1078, 588] on button "Checkout" at bounding box center [1115, 588] width 422 height 22
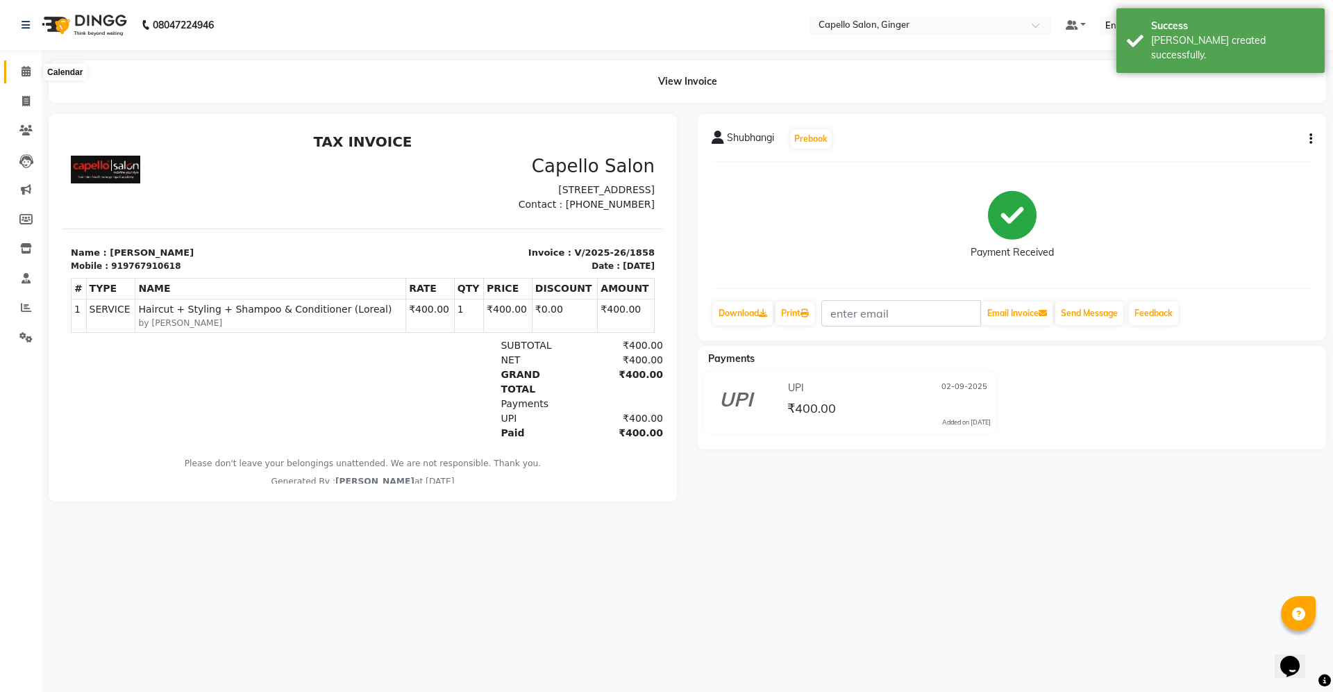
click at [24, 72] on icon at bounding box center [26, 71] width 9 height 10
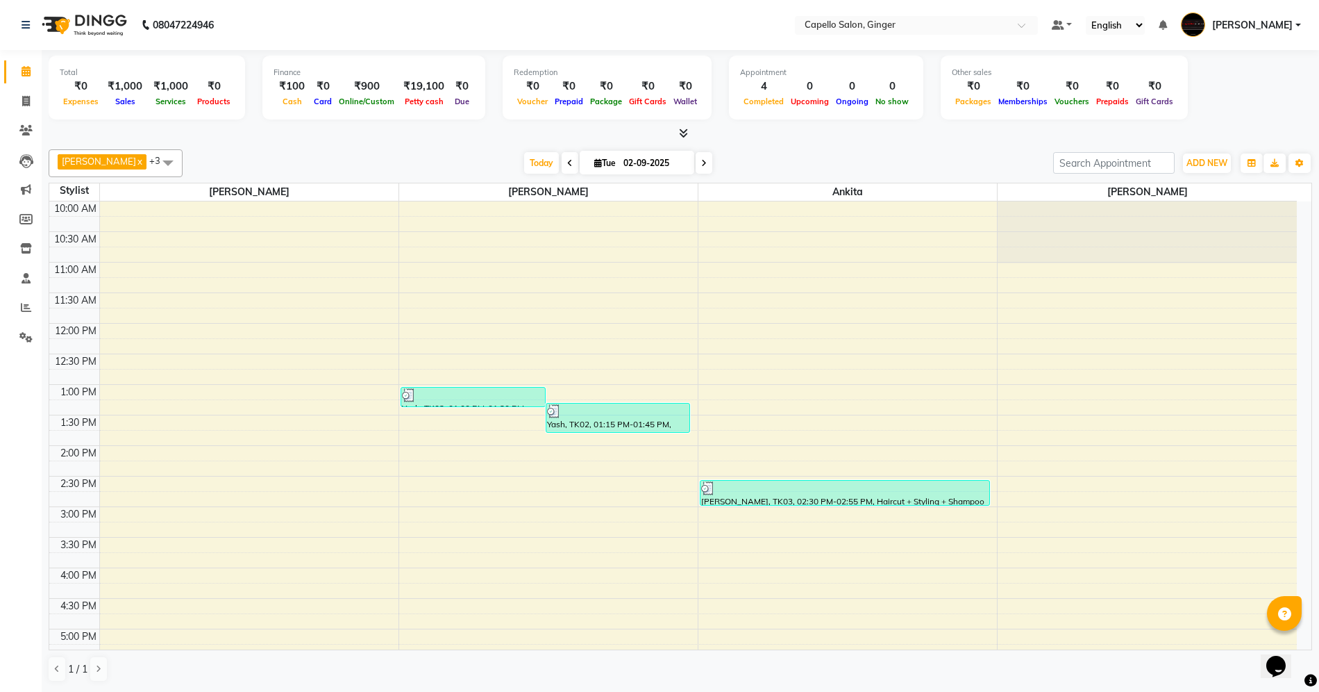
click at [474, 581] on div "10:00 AM 10:30 AM 11:00 AM 11:30 AM 12:00 PM 12:30 PM 1:00 PM 1:30 PM 2:00 PM 2…" at bounding box center [673, 567] width 1248 height 733
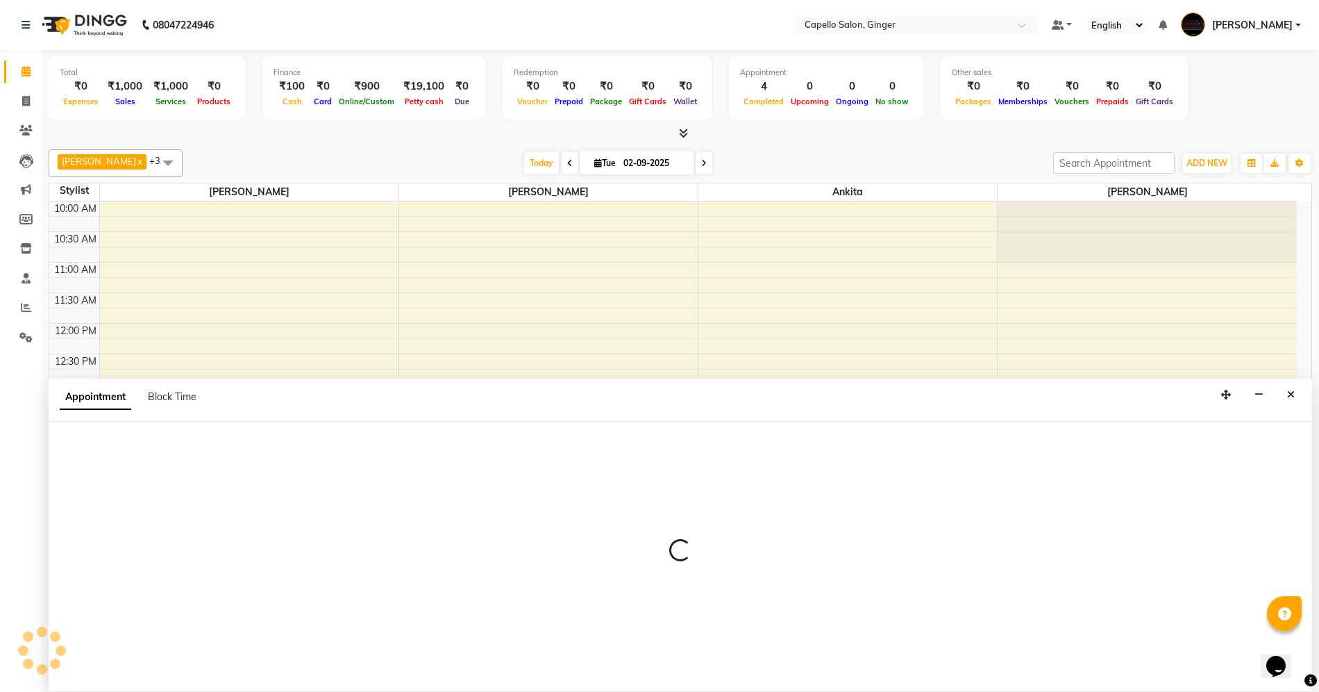
scroll to position [1, 0]
select select "35234"
select select "tentative"
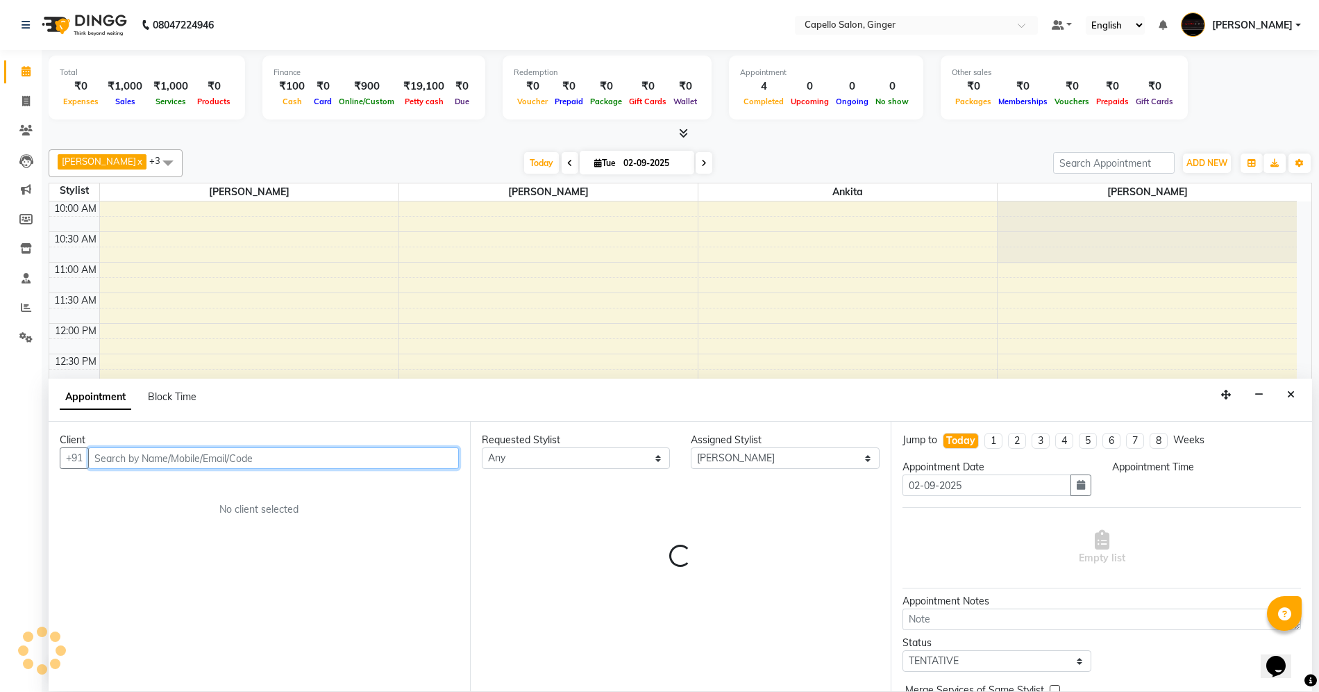
select select "960"
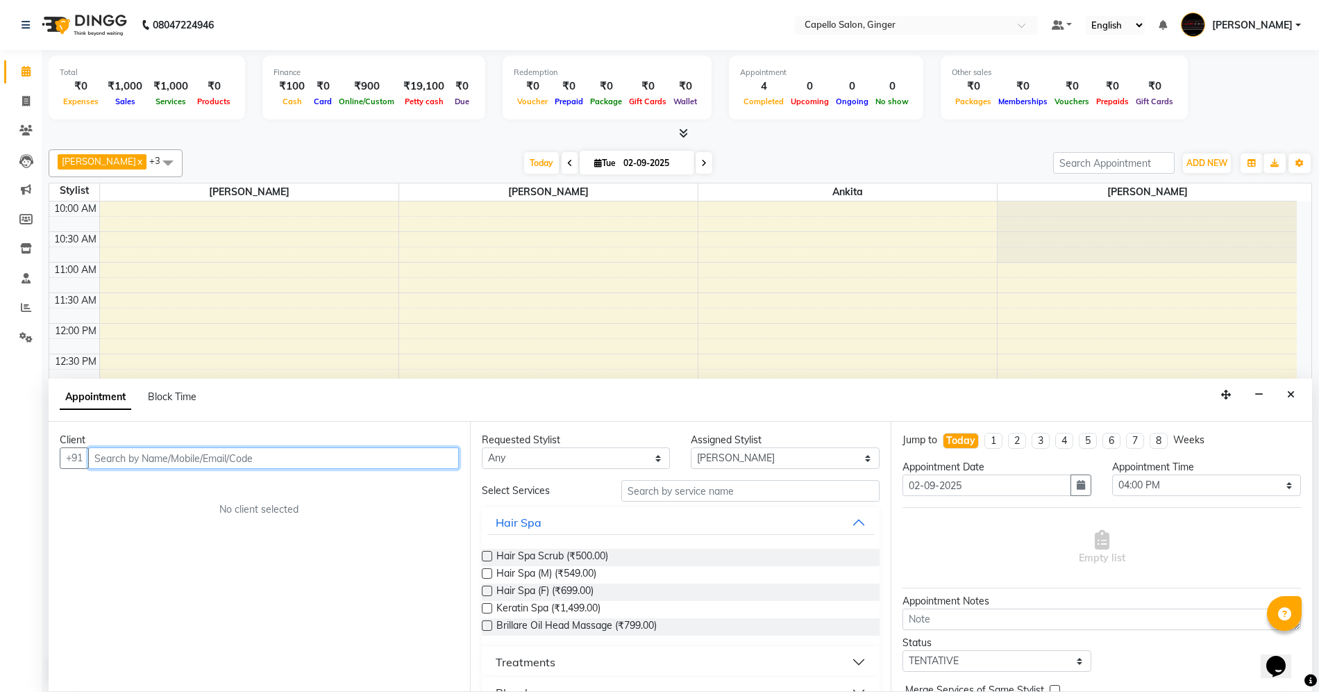
click at [179, 456] on input "text" at bounding box center [273, 458] width 371 height 22
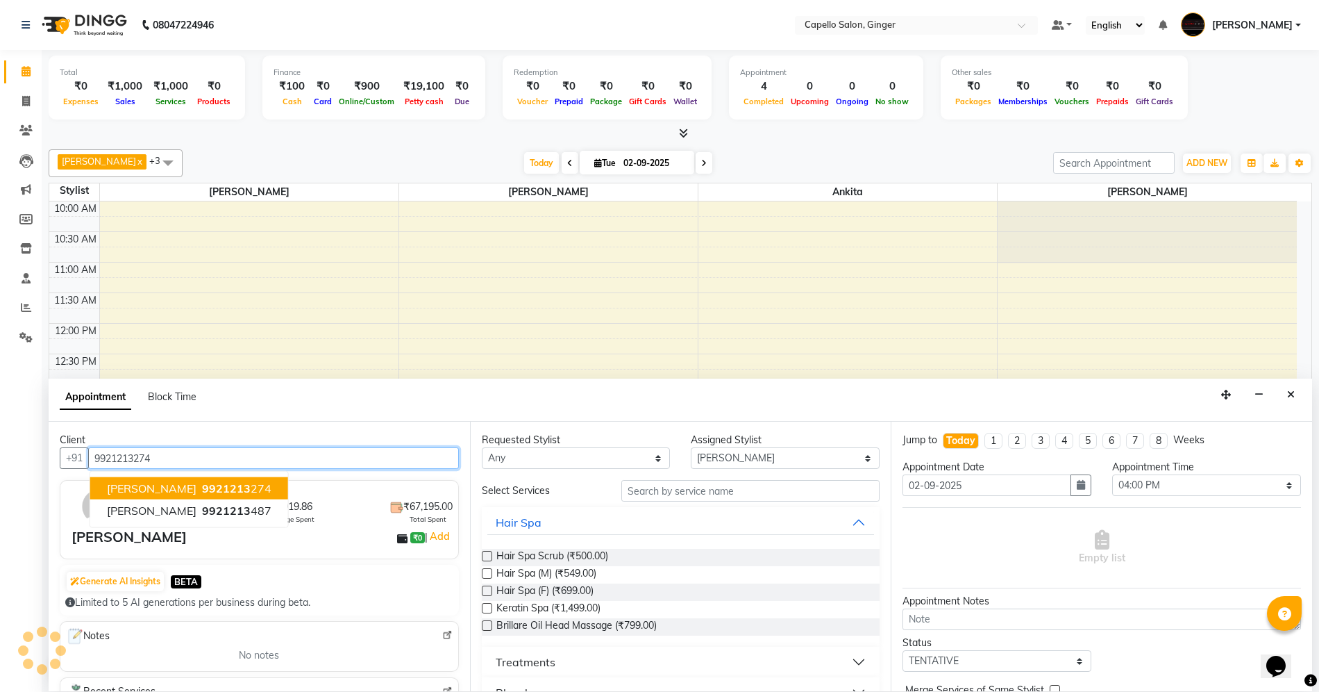
click at [183, 482] on span "[PERSON_NAME]" at bounding box center [152, 488] width 90 height 14
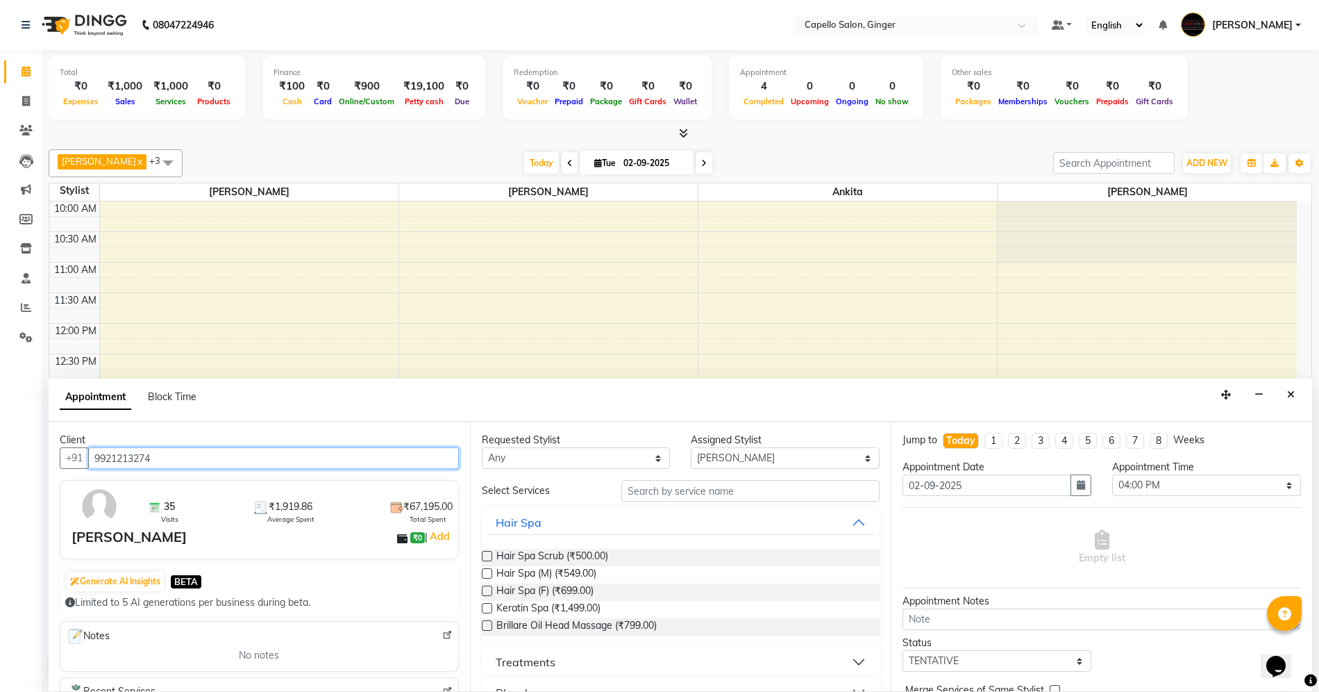
type input "9921213274"
click at [718, 485] on input "text" at bounding box center [751, 491] width 258 height 22
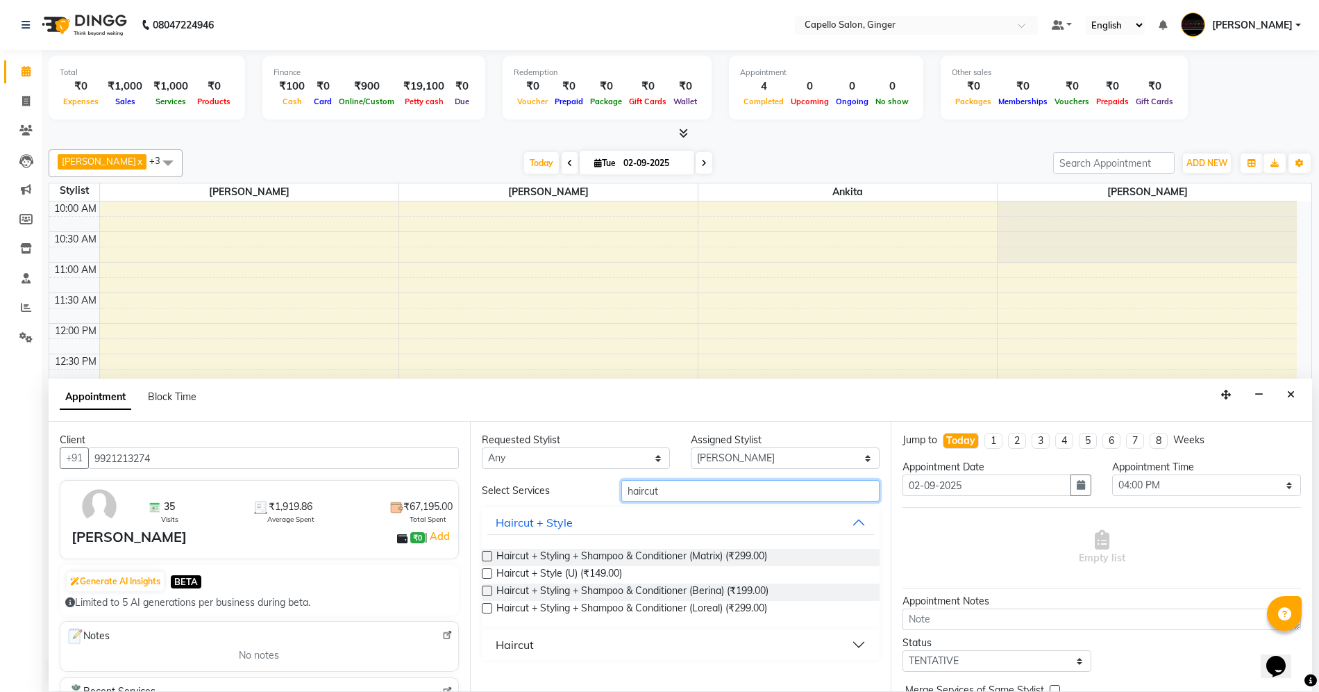
type input "haircut"
click at [487, 606] on label at bounding box center [487, 608] width 10 height 10
click at [487, 606] on input "checkbox" at bounding box center [486, 609] width 9 height 9
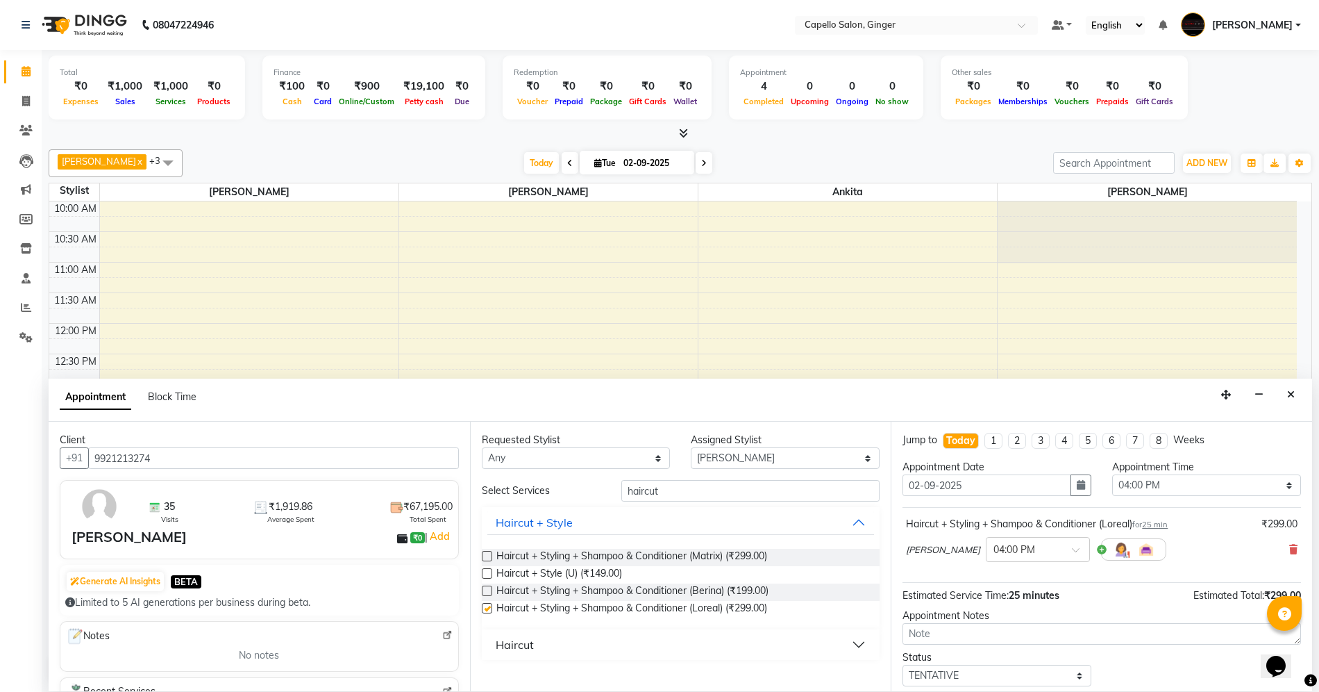
checkbox input "false"
click at [503, 638] on div "Haircut" at bounding box center [515, 644] width 38 height 17
click at [486, 679] on label at bounding box center [487, 678] width 10 height 10
click at [486, 679] on input "checkbox" at bounding box center [486, 679] width 9 height 9
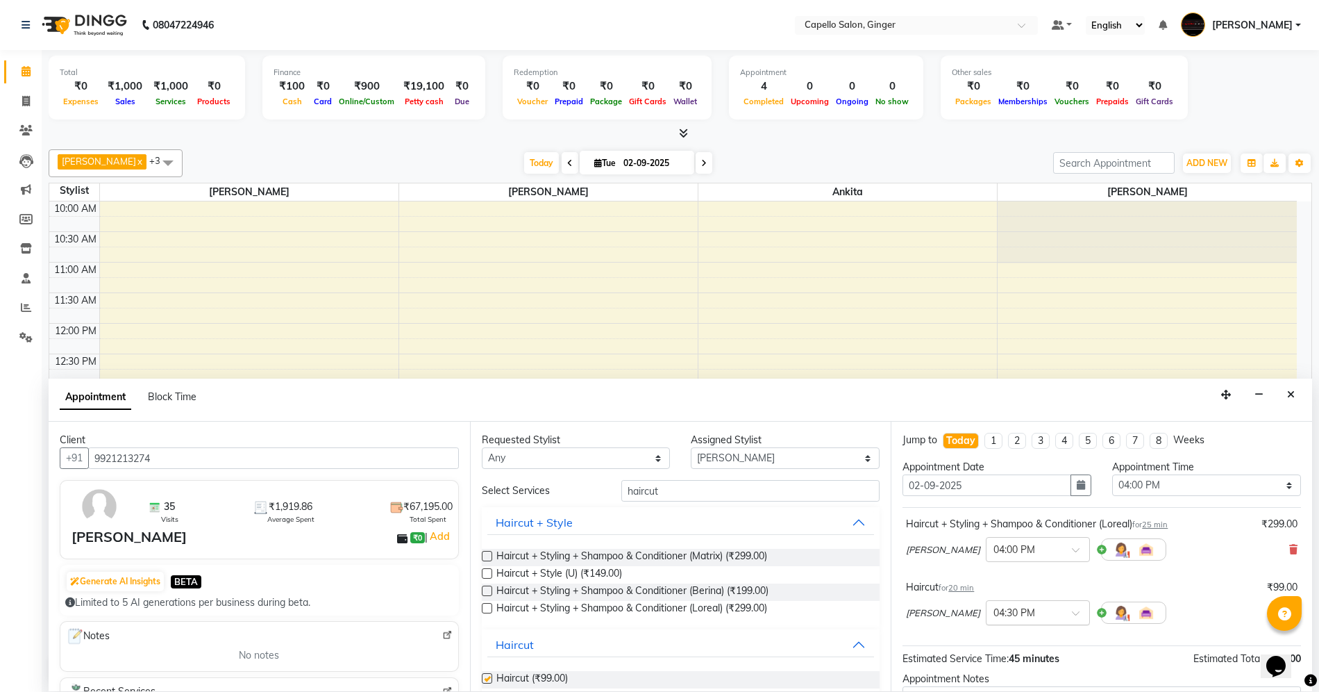
checkbox input "false"
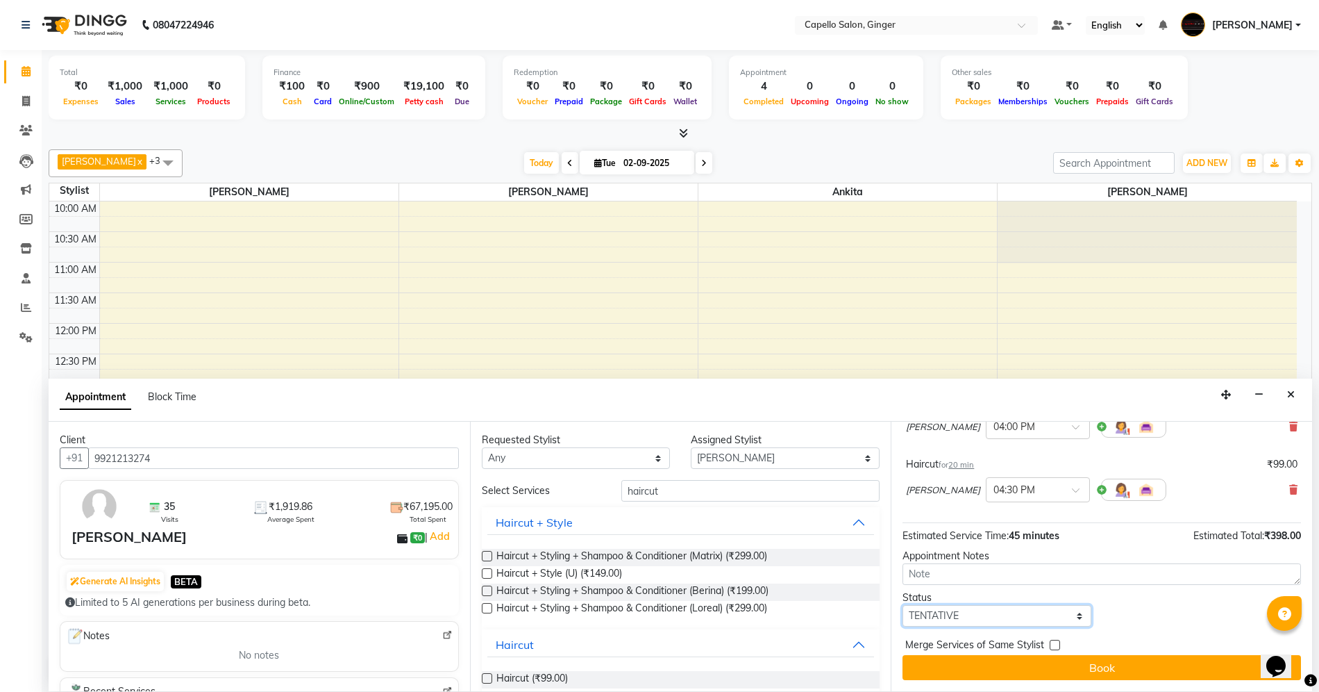
click at [976, 614] on select "Select TENTATIVE CONFIRM CHECK-IN UPCOMING" at bounding box center [997, 616] width 189 height 22
select select "confirm booking"
click at [903, 605] on select "Select TENTATIVE CONFIRM CHECK-IN UPCOMING" at bounding box center [997, 616] width 189 height 22
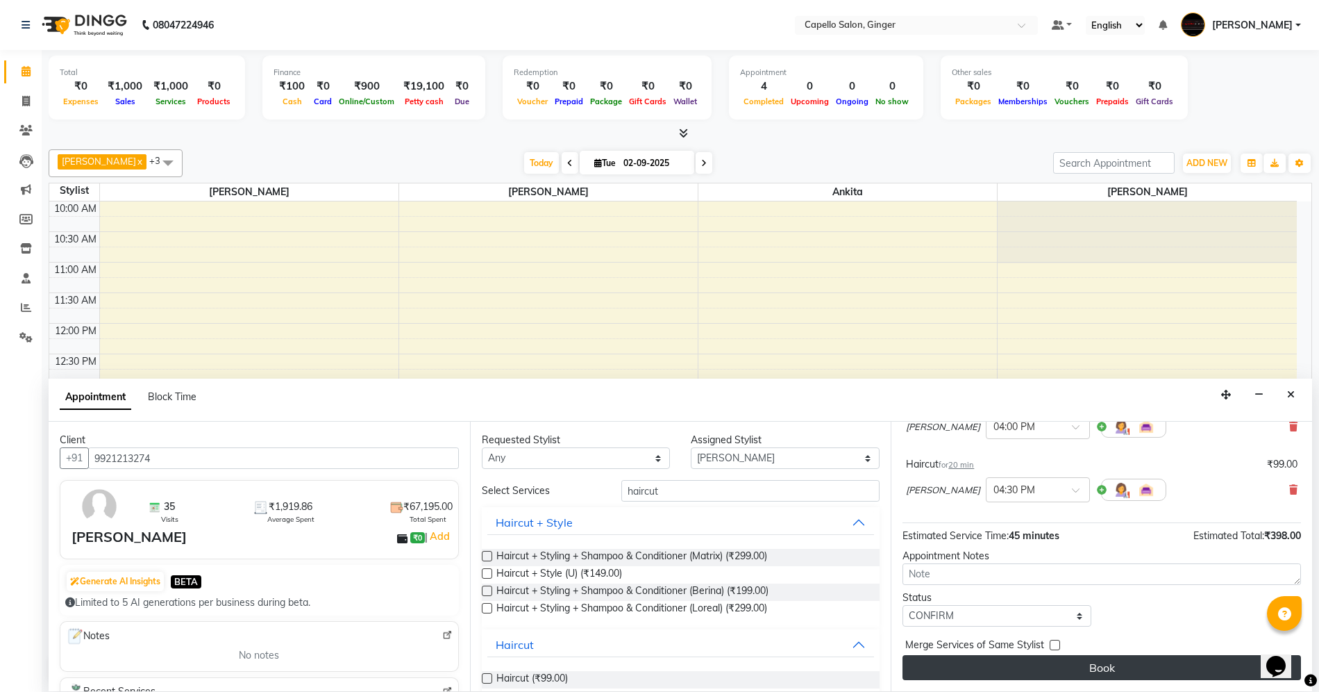
click at [960, 662] on button "Book" at bounding box center [1102, 667] width 399 height 25
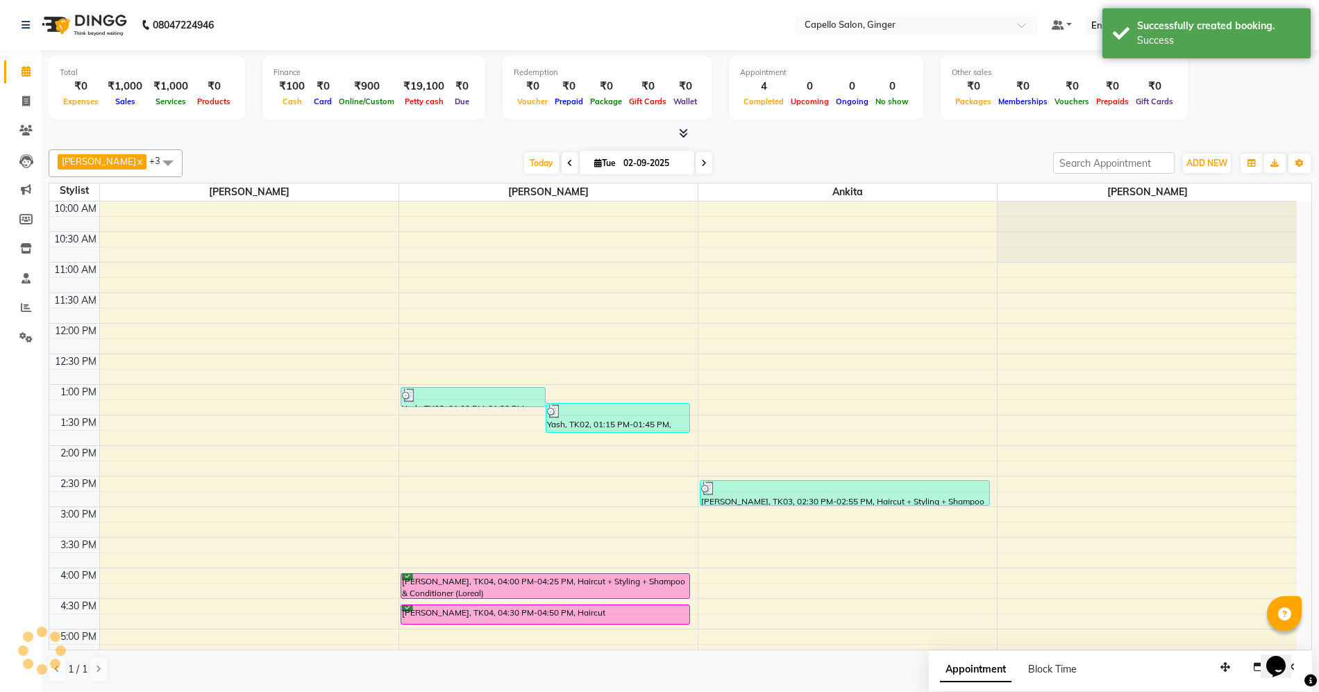
scroll to position [0, 0]
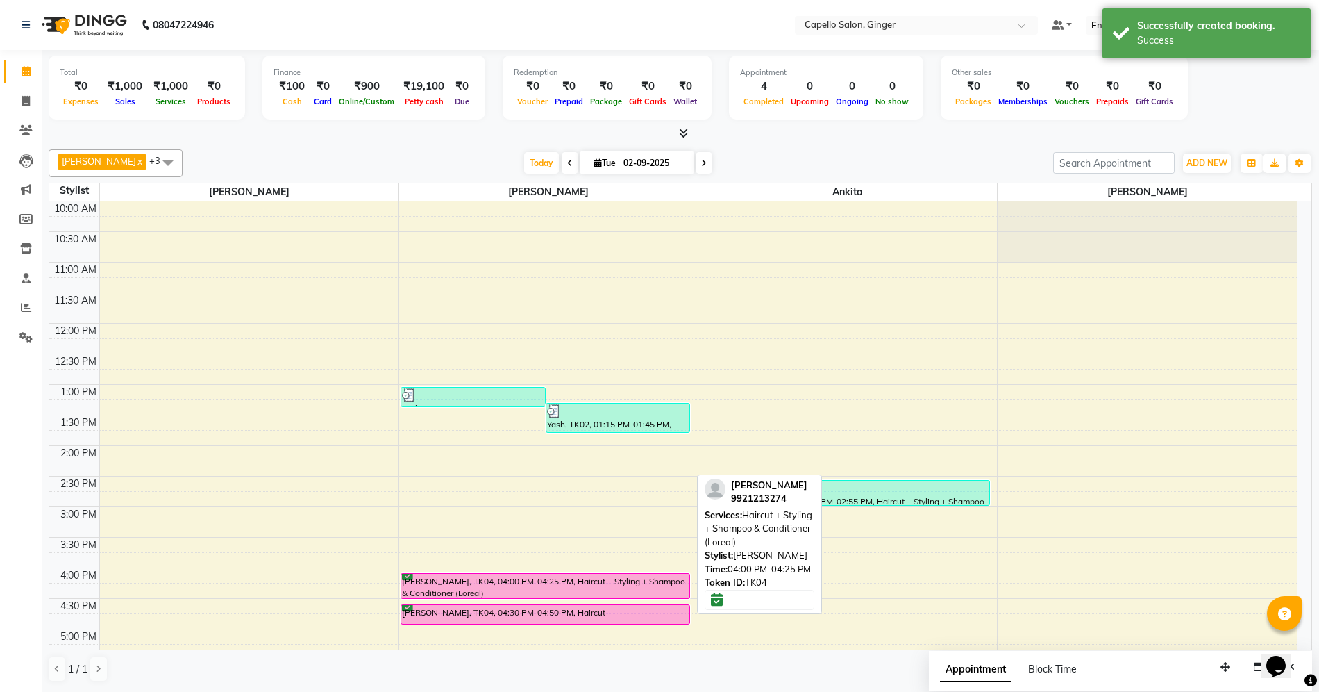
click at [576, 587] on div "[PERSON_NAME], TK04, 04:00 PM-04:25 PM, Haircut + Styling + Shampoo & Condition…" at bounding box center [545, 586] width 289 height 24
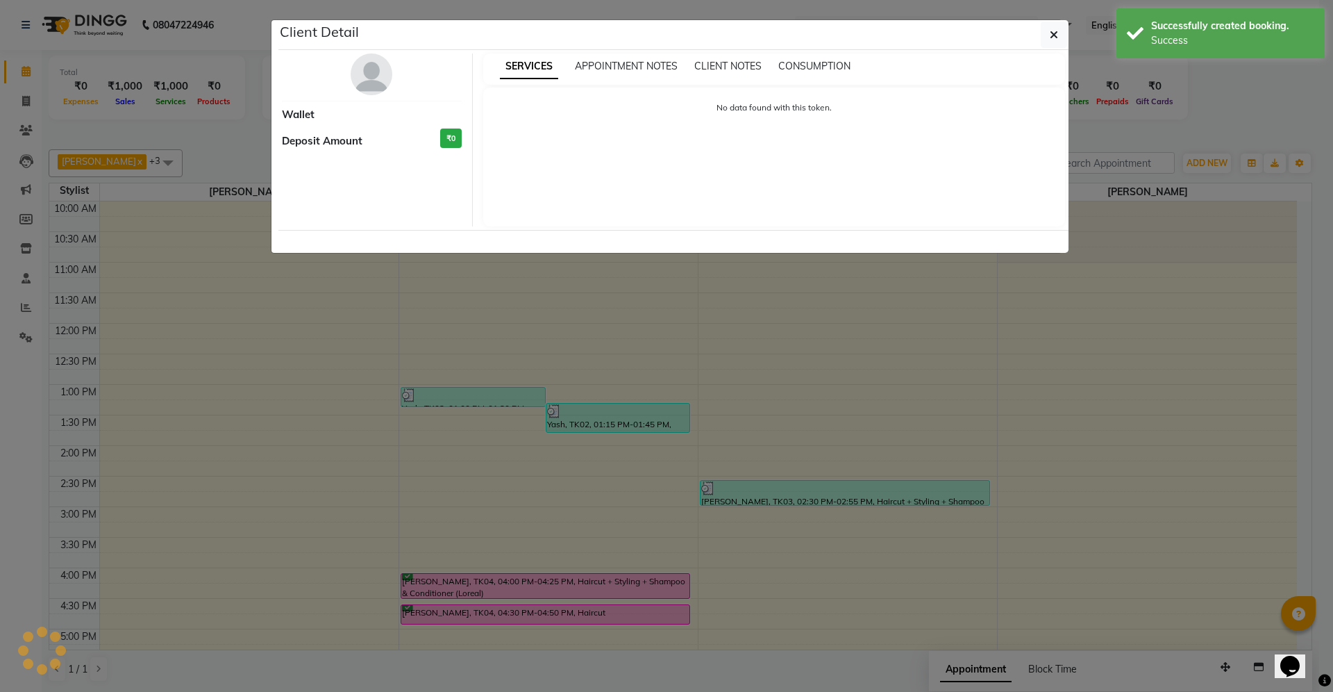
select select "6"
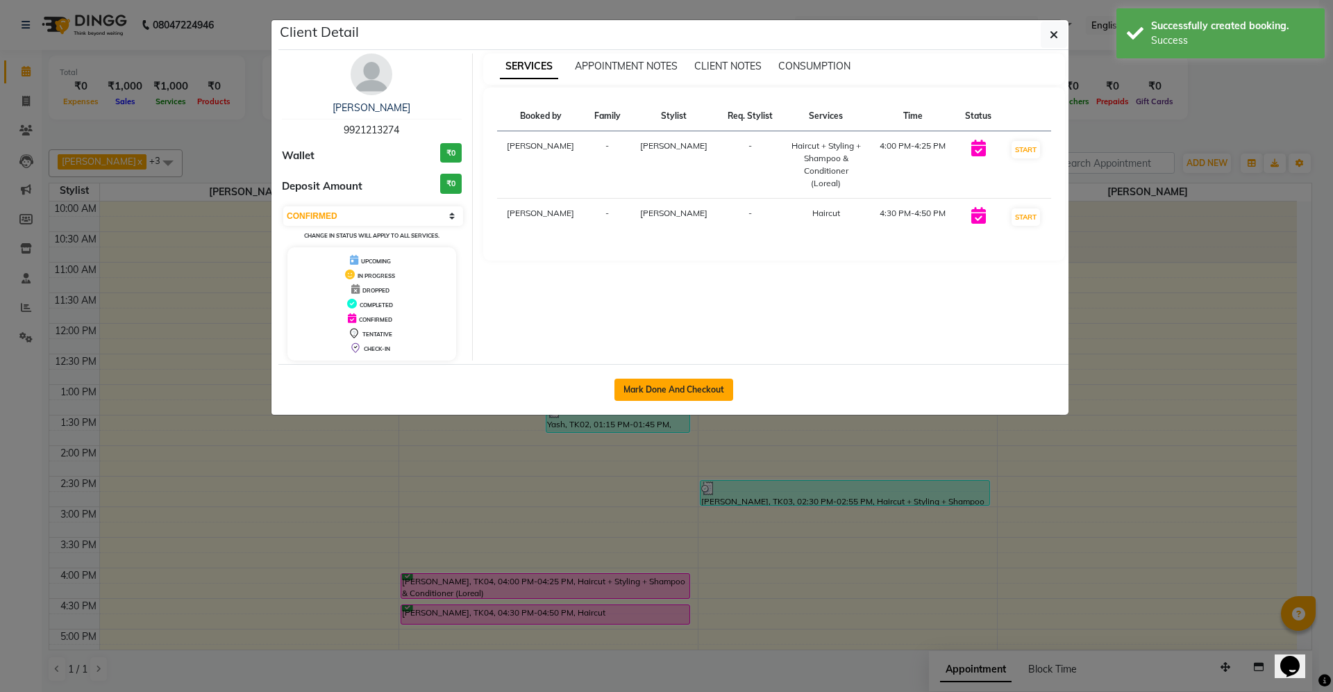
click at [675, 388] on button "Mark Done And Checkout" at bounding box center [674, 389] width 119 height 22
select select "service"
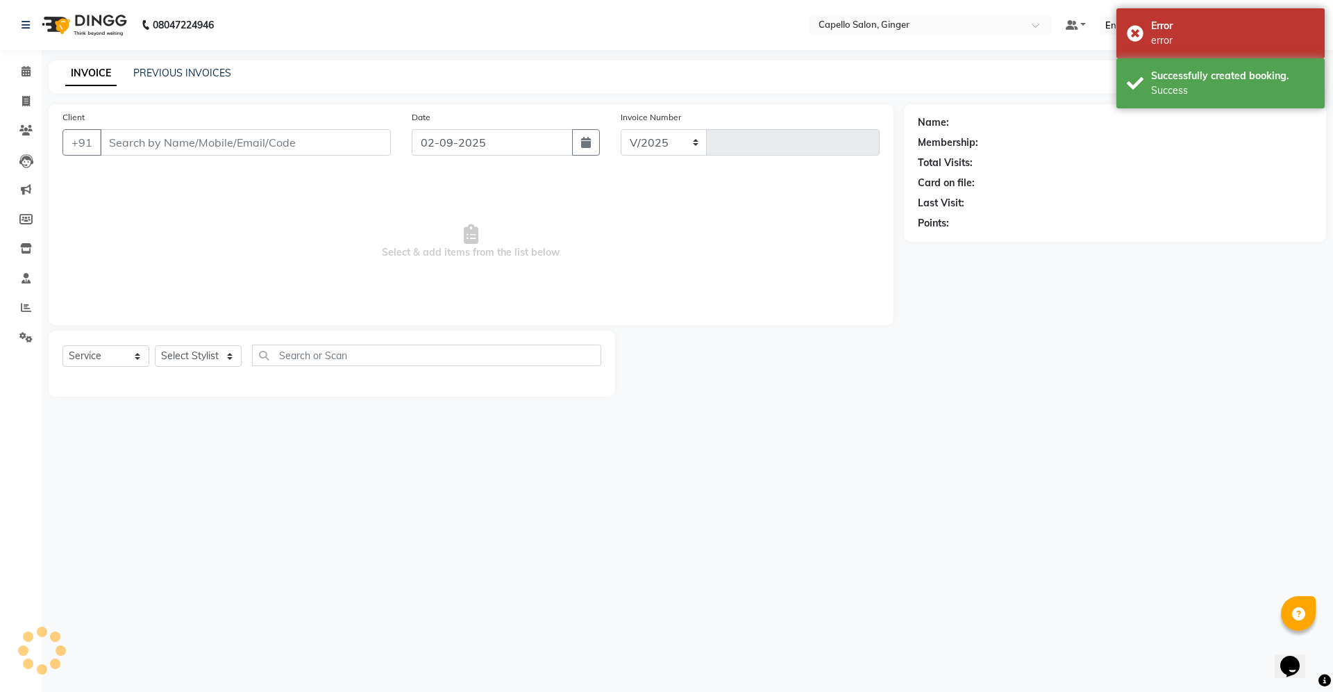
select select "832"
type input "1859"
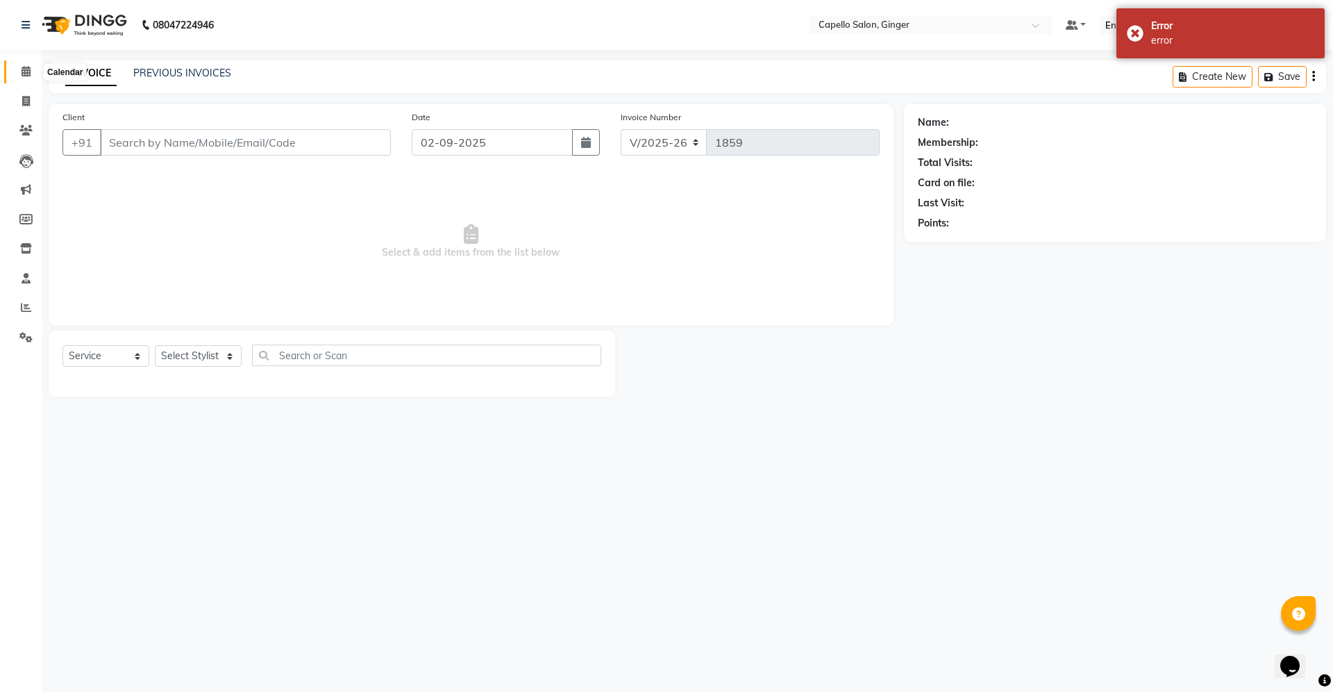
click at [26, 71] on icon at bounding box center [26, 71] width 9 height 10
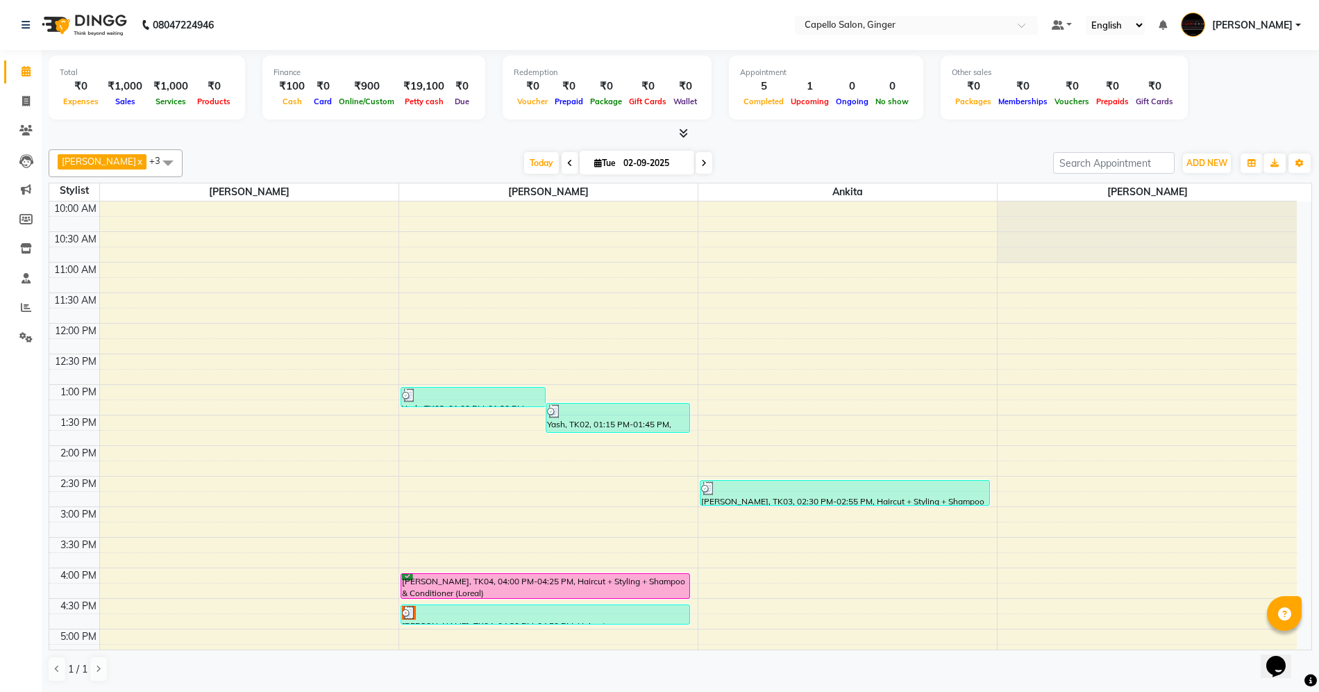
click at [554, 584] on div "[PERSON_NAME], TK04, 04:00 PM-04:25 PM, Haircut + Styling + Shampoo & Condition…" at bounding box center [545, 586] width 289 height 24
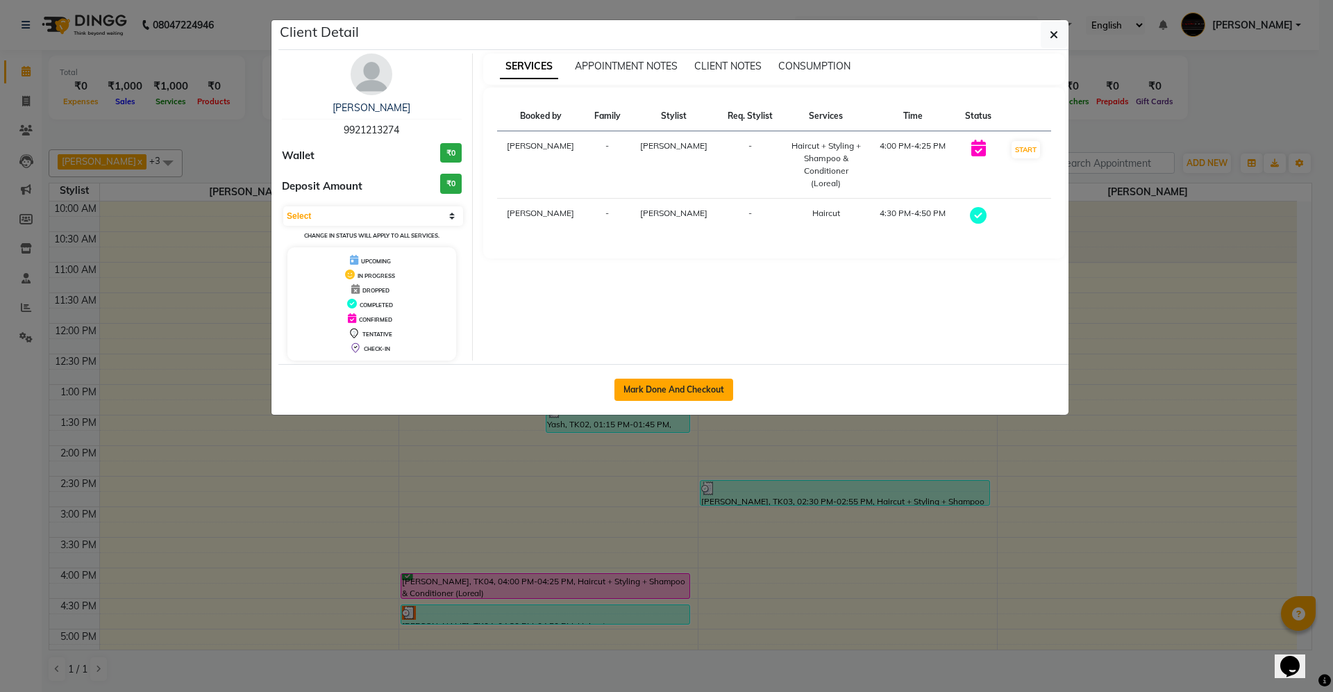
click at [684, 396] on button "Mark Done And Checkout" at bounding box center [674, 389] width 119 height 22
select select "service"
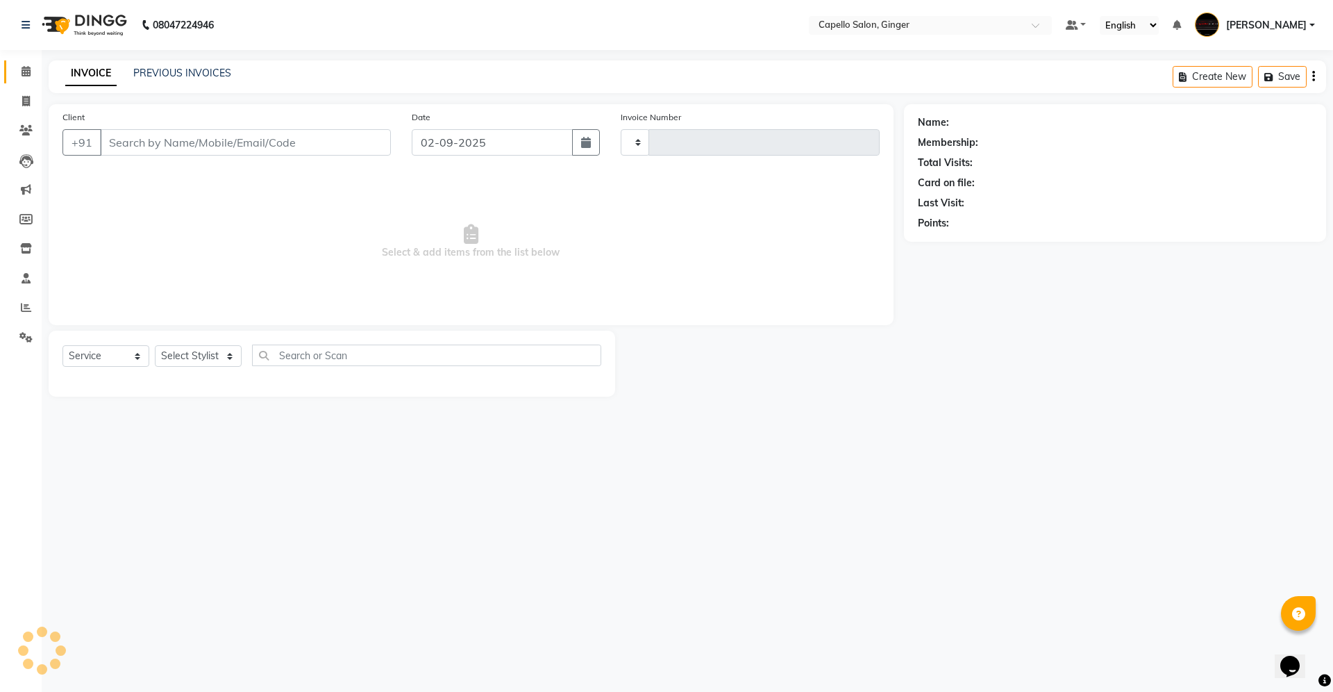
type input "1859"
select select "832"
type input "9921213274"
select select "35234"
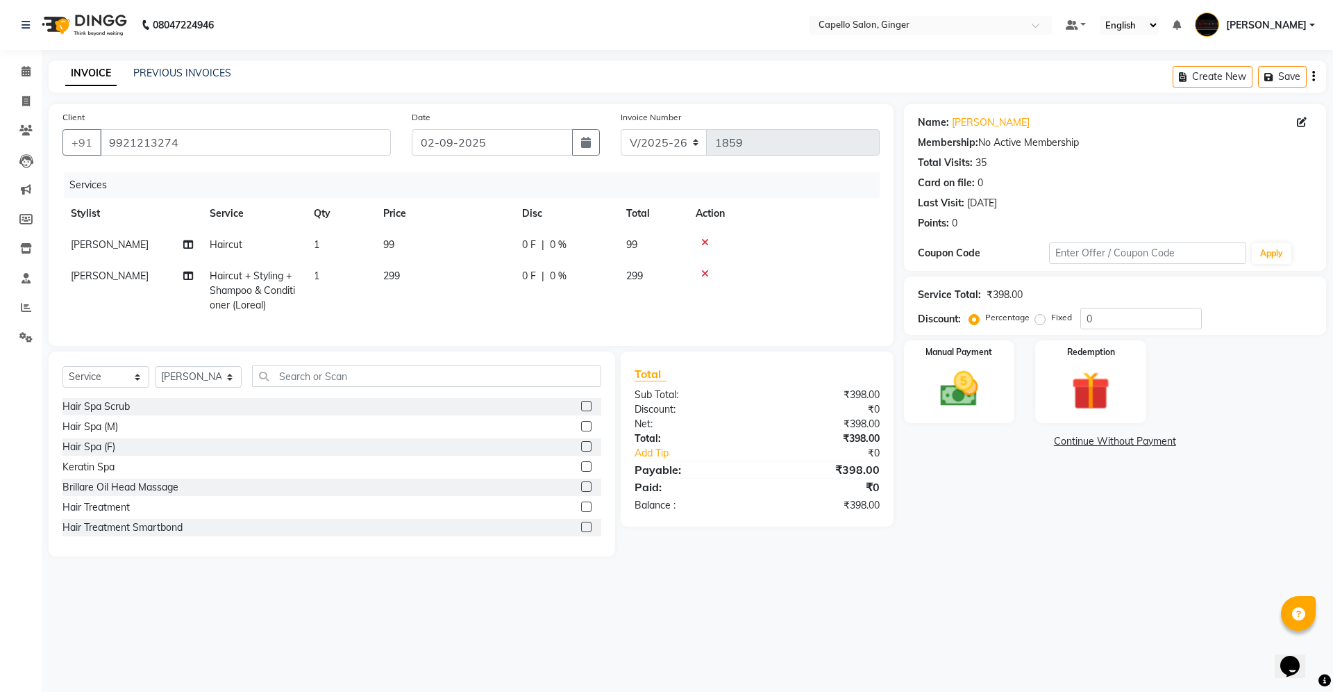
click at [395, 245] on td "99" at bounding box center [444, 244] width 139 height 31
select select "35234"
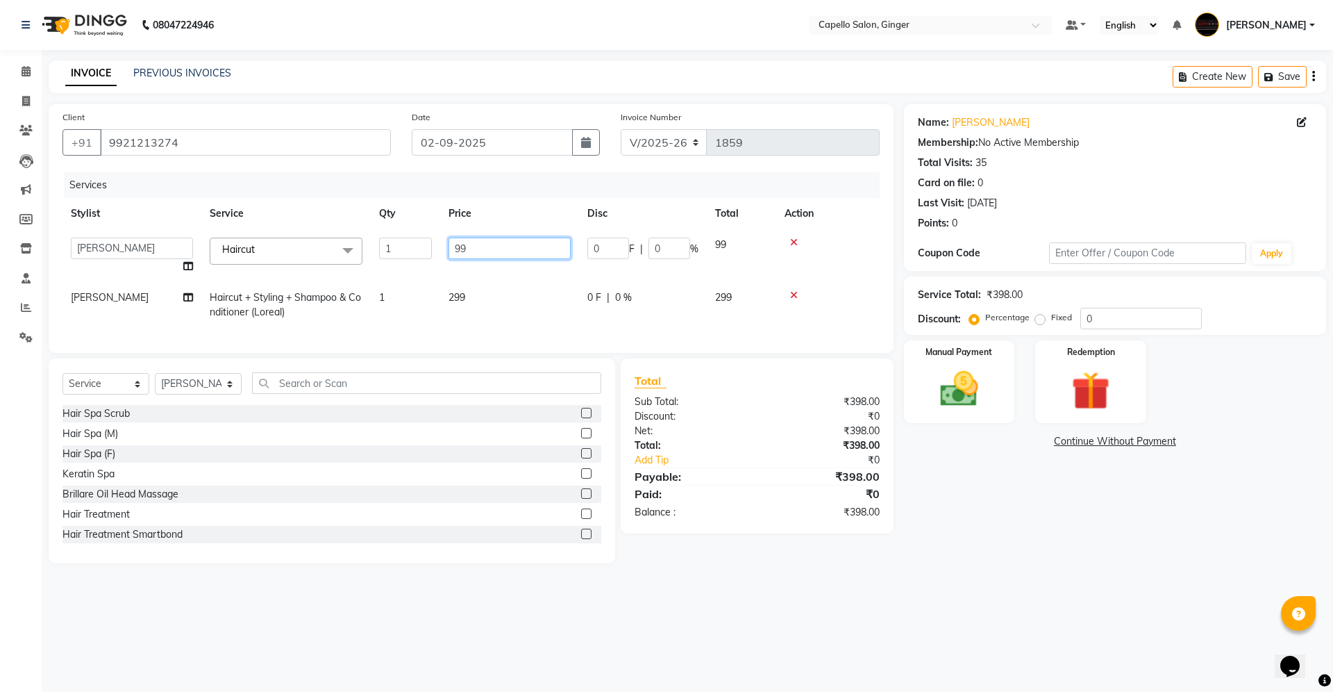
click at [543, 250] on input "99" at bounding box center [510, 249] width 122 height 22
type input "9"
type input "200"
click at [461, 290] on td "299" at bounding box center [509, 305] width 139 height 46
select select "35234"
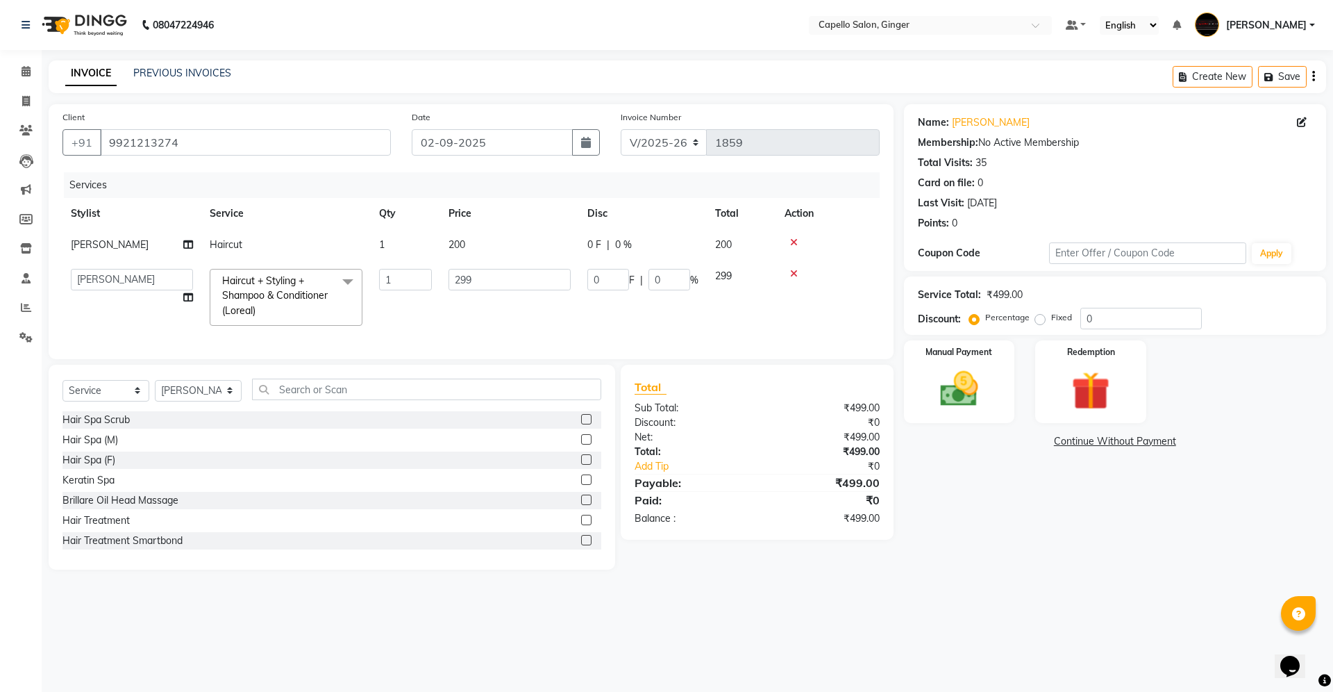
click at [503, 261] on td "299" at bounding box center [509, 297] width 139 height 74
click at [511, 274] on input "299" at bounding box center [510, 280] width 122 height 22
type input "2"
type input "400"
click at [526, 311] on tr "Admin [PERSON_NAME] [PERSON_NAME] [PERSON_NAME] [PERSON_NAME] [PERSON_NAME] [PE…" at bounding box center [471, 297] width 817 height 74
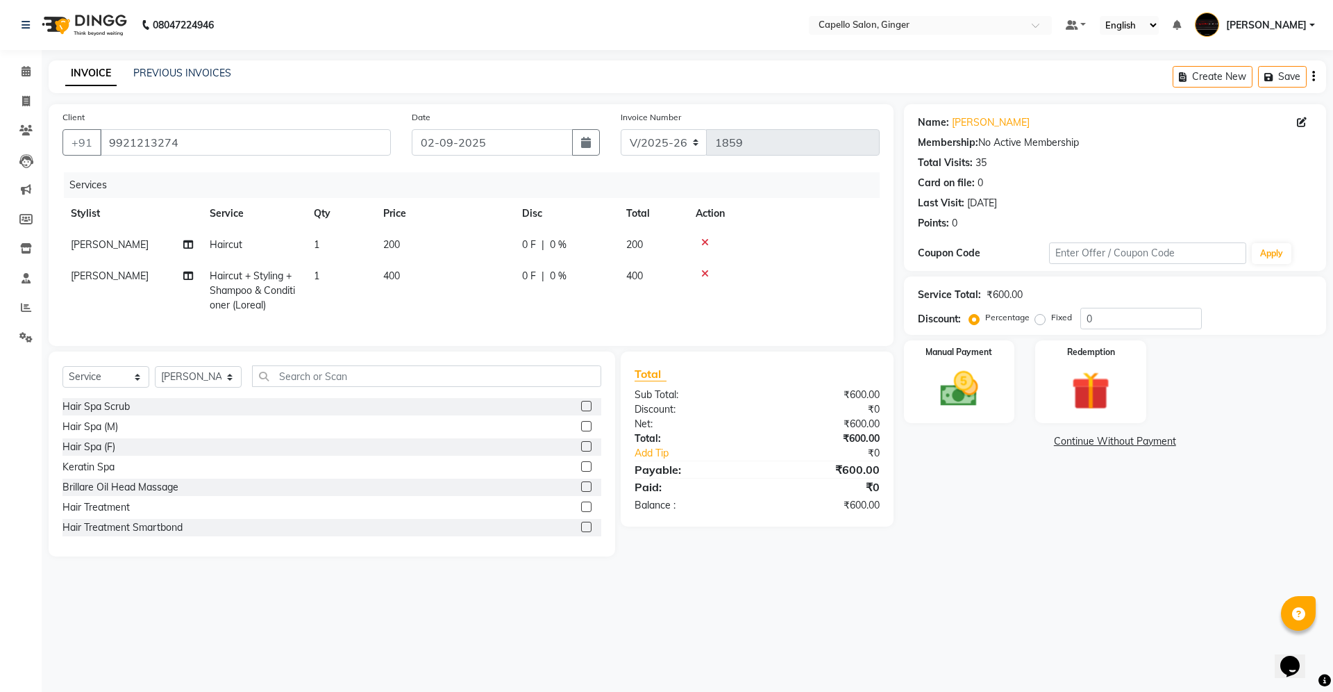
click at [85, 246] on span "[PERSON_NAME]" at bounding box center [110, 244] width 78 height 13
select select "35234"
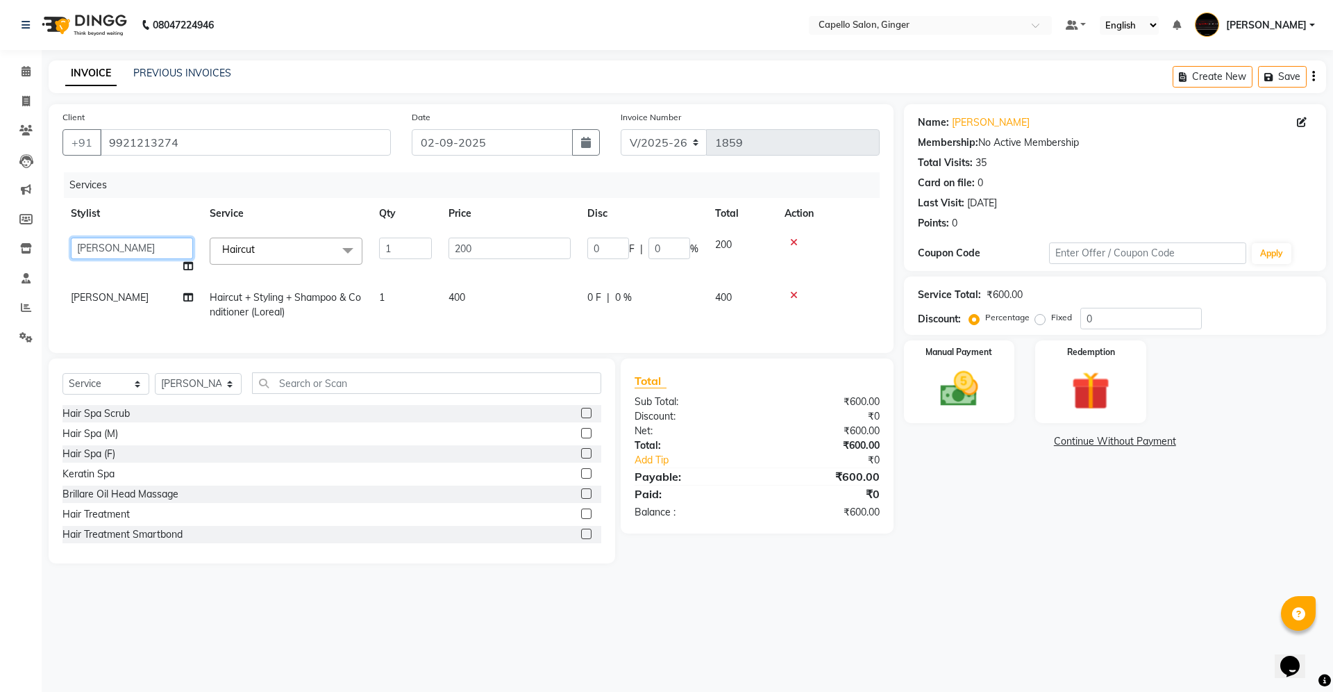
click at [100, 253] on select "Admin [PERSON_NAME] [PERSON_NAME] [PERSON_NAME] [PERSON_NAME] [PERSON_NAME] [PE…" at bounding box center [132, 249] width 122 height 22
select select "41186"
click at [540, 328] on div "Services Stylist Service Qty Price Disc Total Action Admin [PERSON_NAME] [PERSO…" at bounding box center [471, 255] width 817 height 167
click at [951, 384] on img at bounding box center [959, 389] width 65 height 46
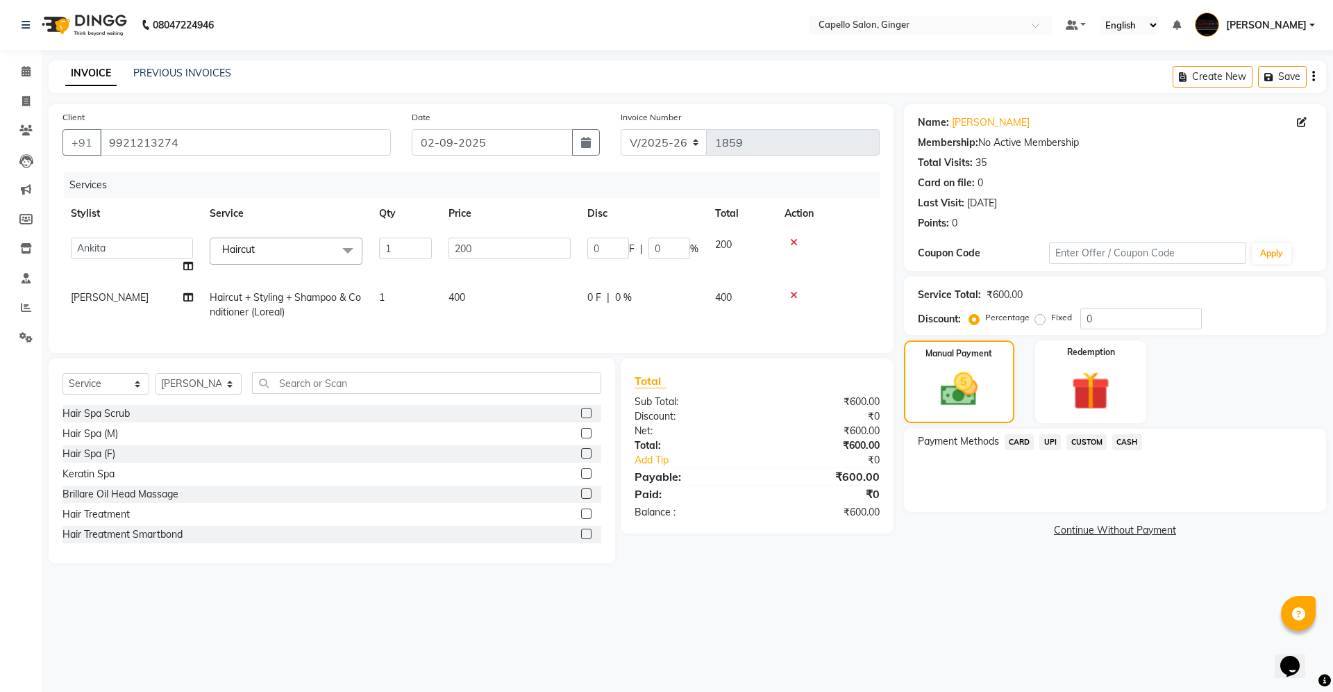
click at [1117, 442] on span "CASH" at bounding box center [1128, 442] width 30 height 16
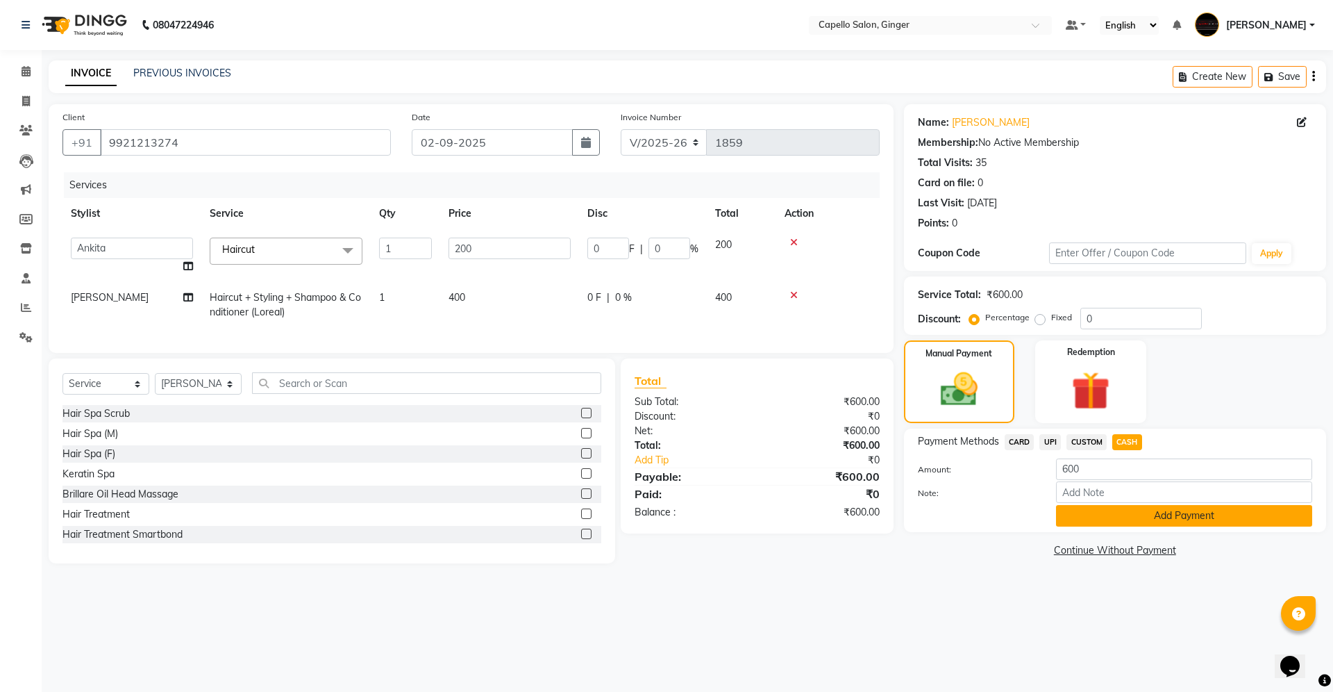
click at [1128, 514] on button "Add Payment" at bounding box center [1184, 516] width 256 height 22
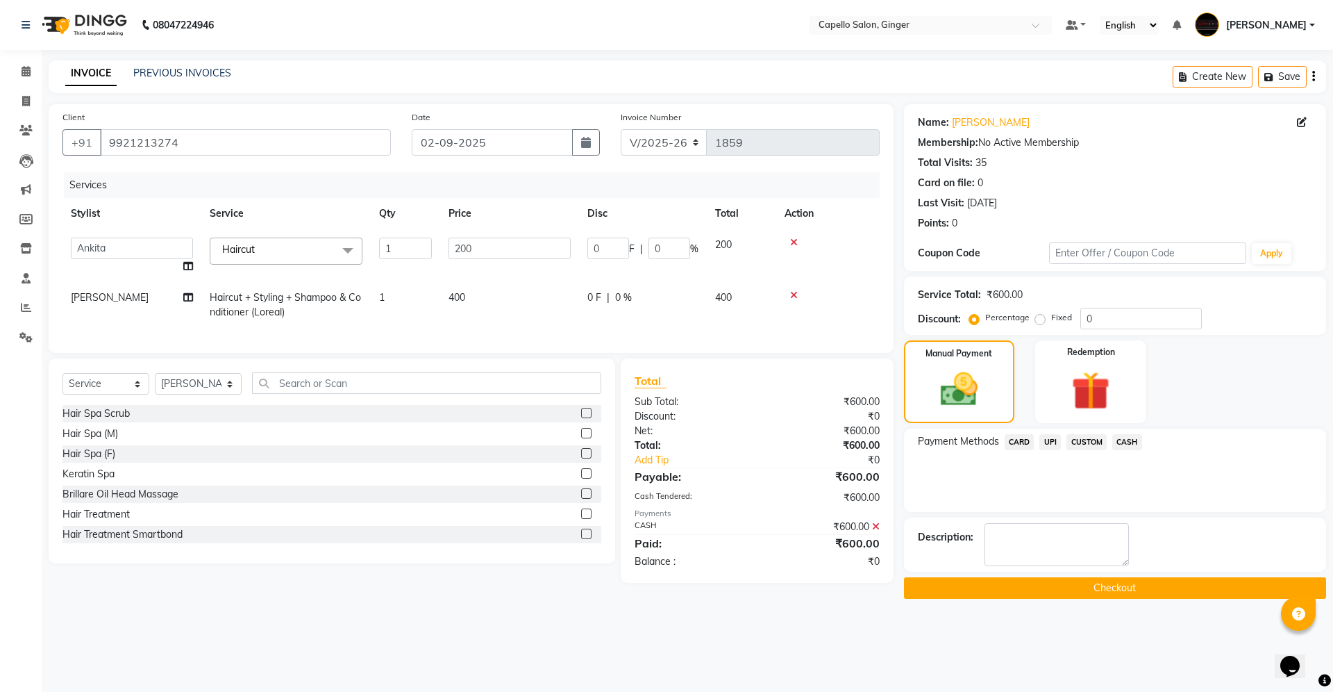
click at [1109, 588] on button "Checkout" at bounding box center [1115, 588] width 422 height 22
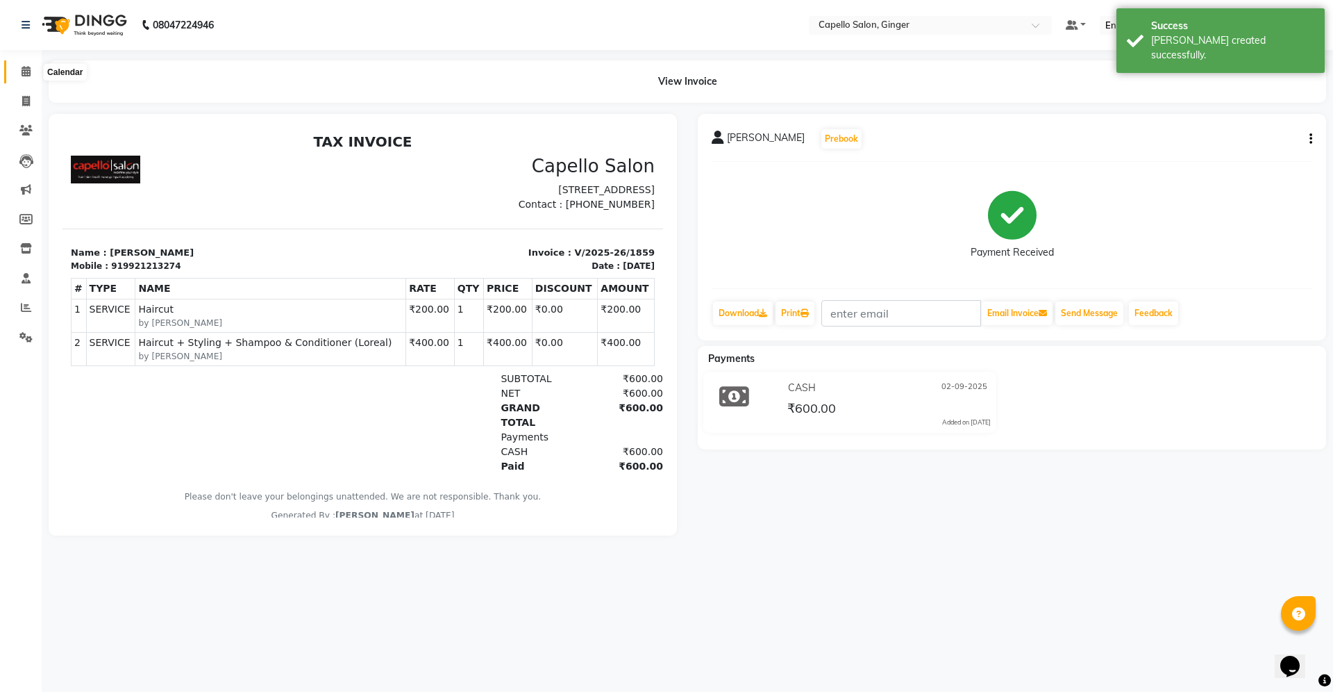
click at [28, 71] on icon at bounding box center [26, 71] width 9 height 10
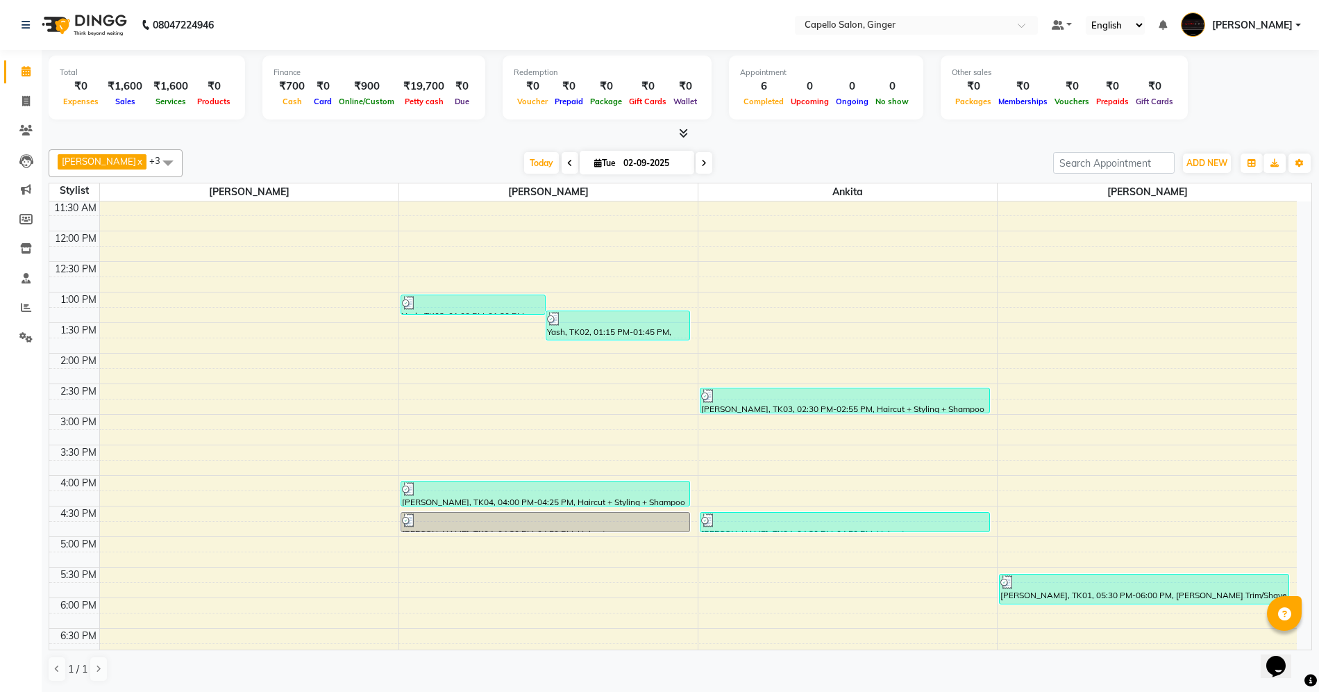
scroll to position [185, 0]
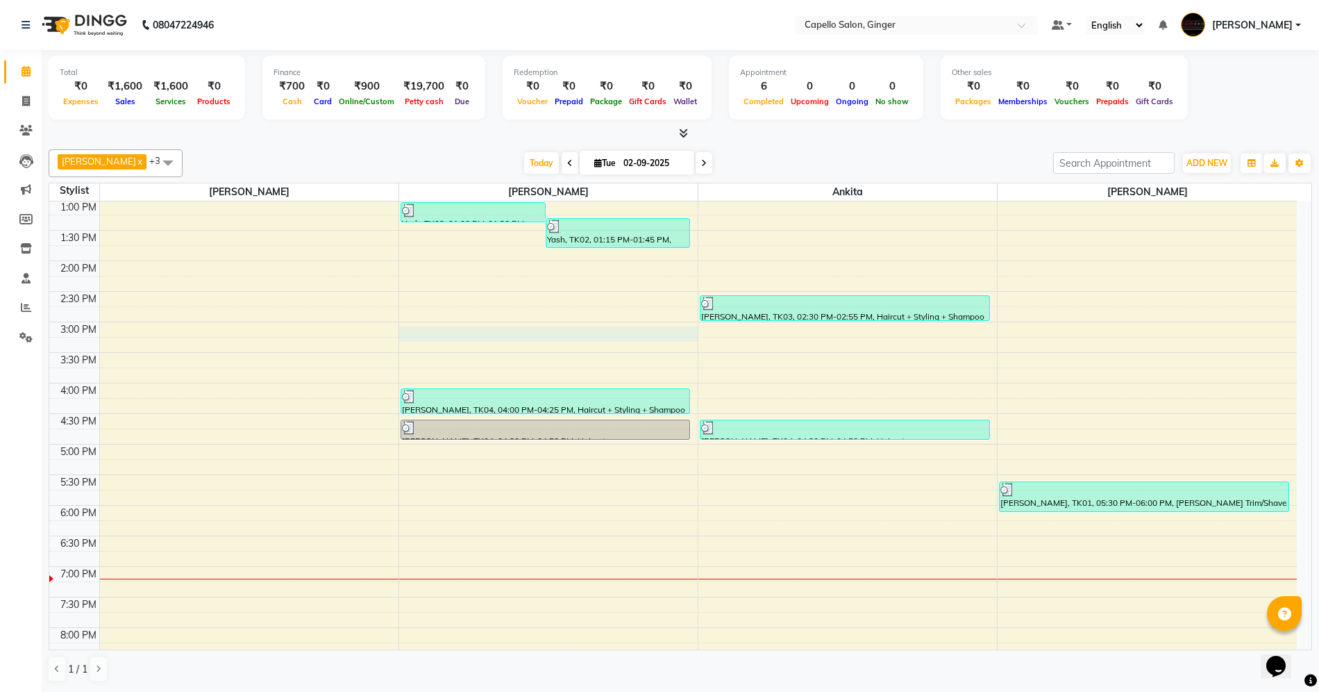
click at [510, 331] on div "10:00 AM 10:30 AM 11:00 AM 11:30 AM 12:00 PM 12:30 PM 1:00 PM 1:30 PM 2:00 PM 2…" at bounding box center [673, 383] width 1248 height 733
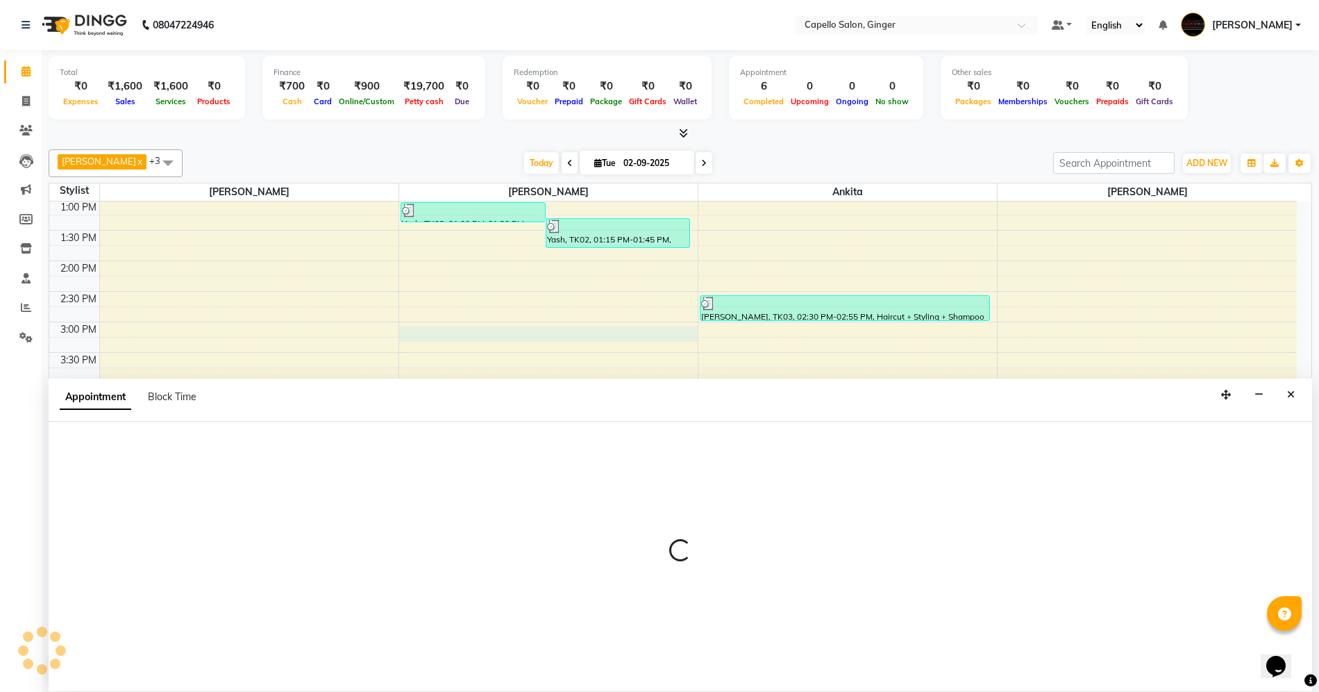
scroll to position [1, 0]
select select "35234"
select select "900"
select select "tentative"
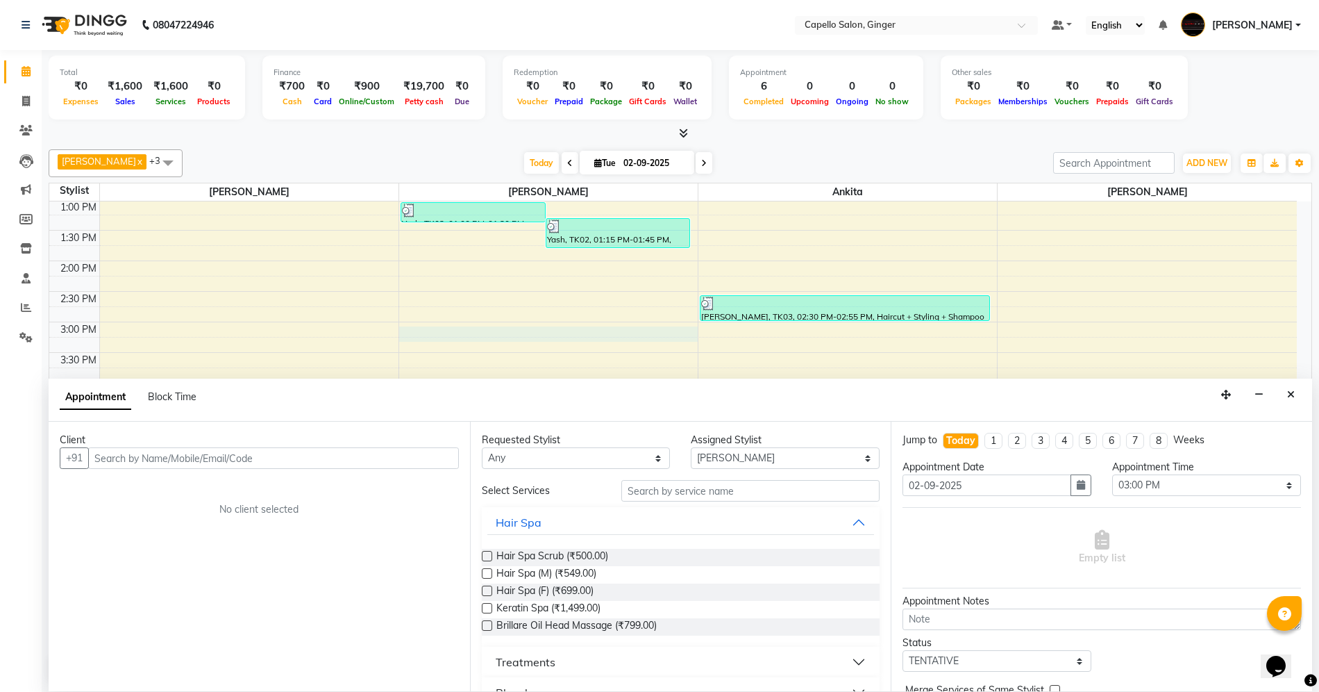
click at [183, 460] on input "text" at bounding box center [273, 458] width 371 height 22
type input "9766315278"
click at [411, 460] on span "Add Client" at bounding box center [430, 457] width 47 height 13
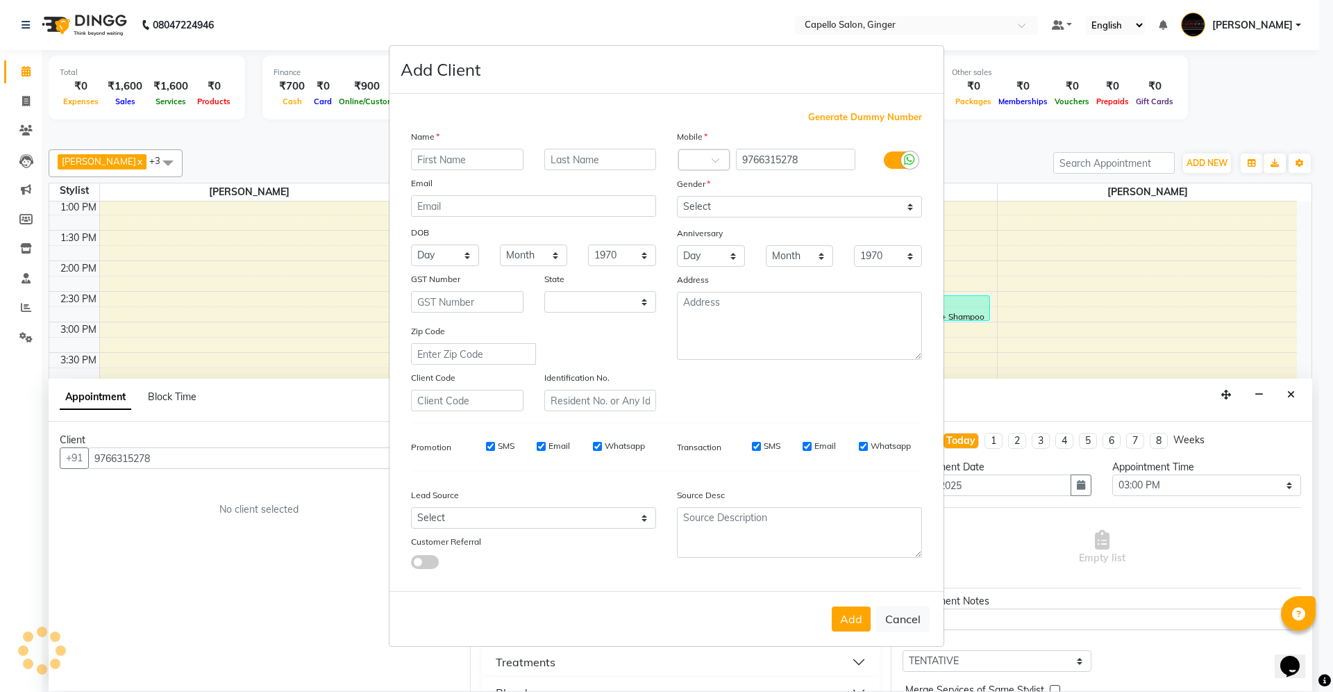
select select "22"
click at [464, 160] on input "text" at bounding box center [467, 160] width 113 height 22
type input "Roshni"
type input "[DEMOGRAPHIC_DATA]"
click at [711, 208] on select "Select [DEMOGRAPHIC_DATA] [DEMOGRAPHIC_DATA] Other Prefer Not To Say" at bounding box center [799, 207] width 245 height 22
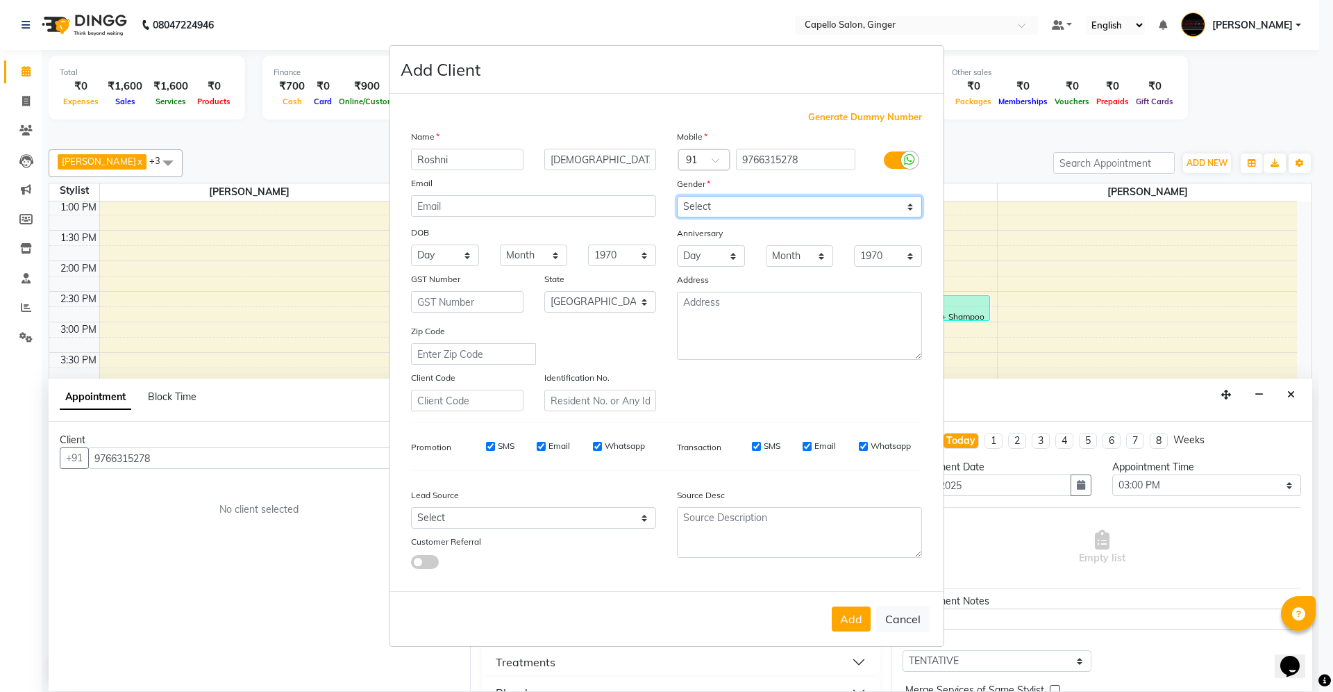
select select "[DEMOGRAPHIC_DATA]"
click at [677, 197] on select "Select [DEMOGRAPHIC_DATA] [DEMOGRAPHIC_DATA] Other Prefer Not To Say" at bounding box center [799, 207] width 245 height 22
click at [851, 620] on button "Add" at bounding box center [851, 618] width 39 height 25
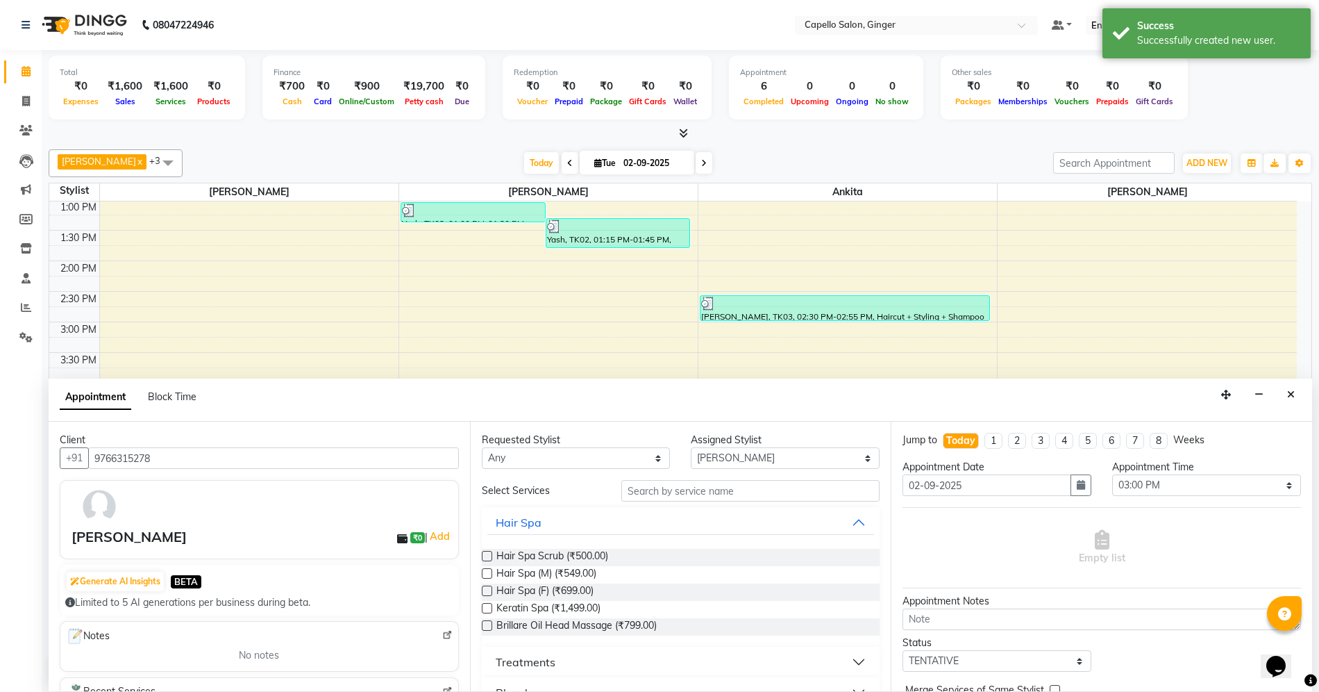
click at [489, 587] on label at bounding box center [487, 590] width 10 height 10
click at [489, 588] on input "checkbox" at bounding box center [486, 592] width 9 height 9
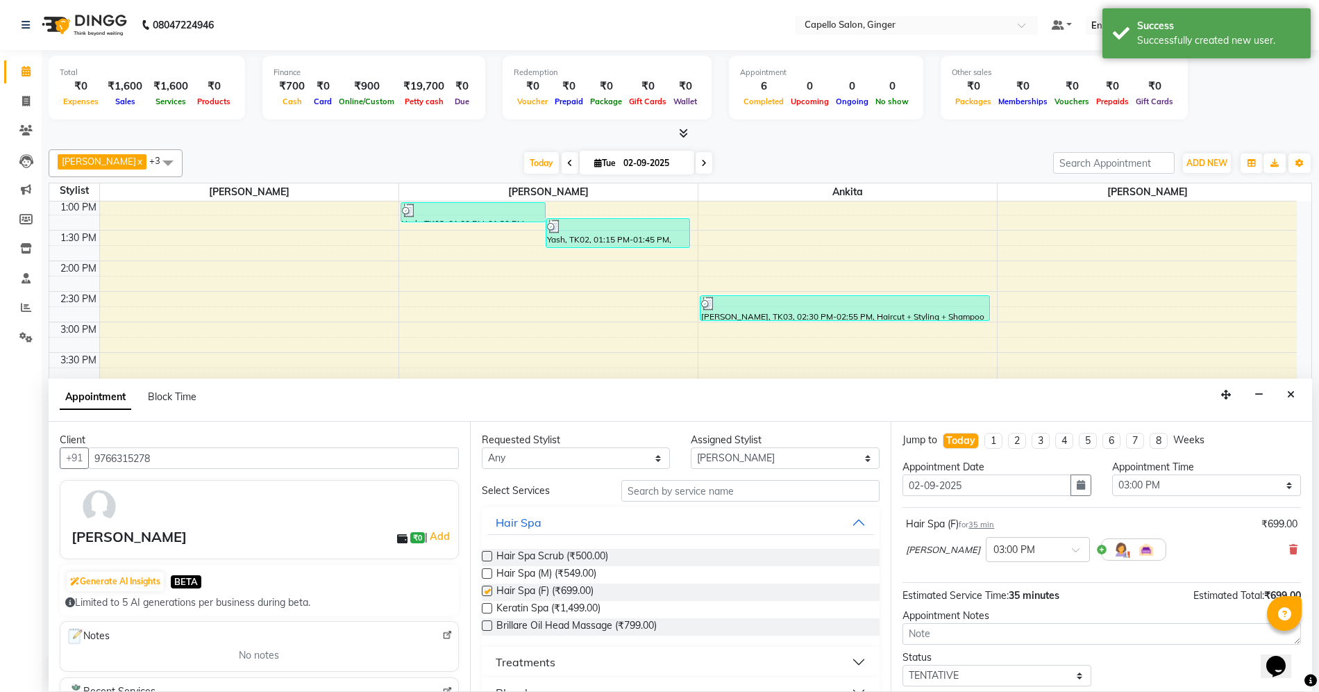
checkbox input "false"
click at [710, 464] on select "Select Admin [PERSON_NAME] [PERSON_NAME] [PERSON_NAME] [PERSON_NAME] [PERSON_NA…" at bounding box center [785, 458] width 189 height 22
select select "41186"
click at [691, 448] on select "Select Admin [PERSON_NAME] [PERSON_NAME] [PERSON_NAME] [PERSON_NAME] [PERSON_NA…" at bounding box center [785, 458] width 189 height 22
click at [485, 592] on label at bounding box center [487, 590] width 10 height 10
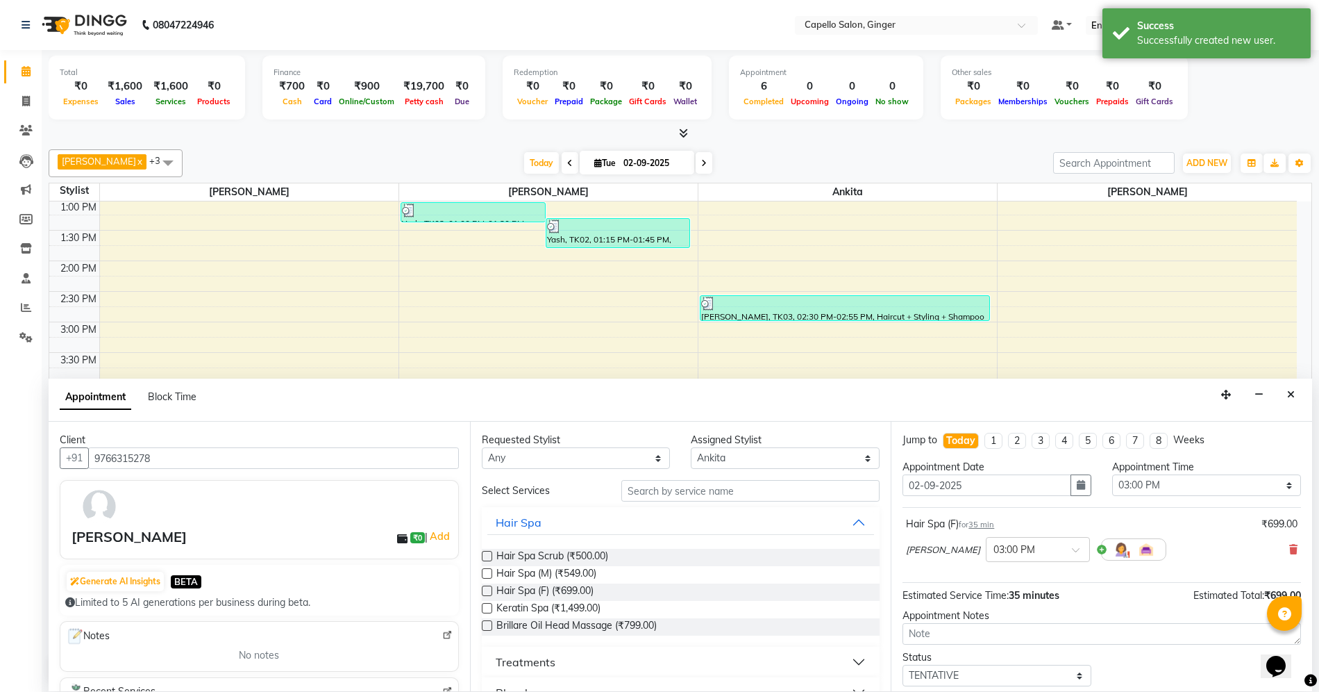
click at [485, 592] on input "checkbox" at bounding box center [486, 592] width 9 height 9
checkbox input "false"
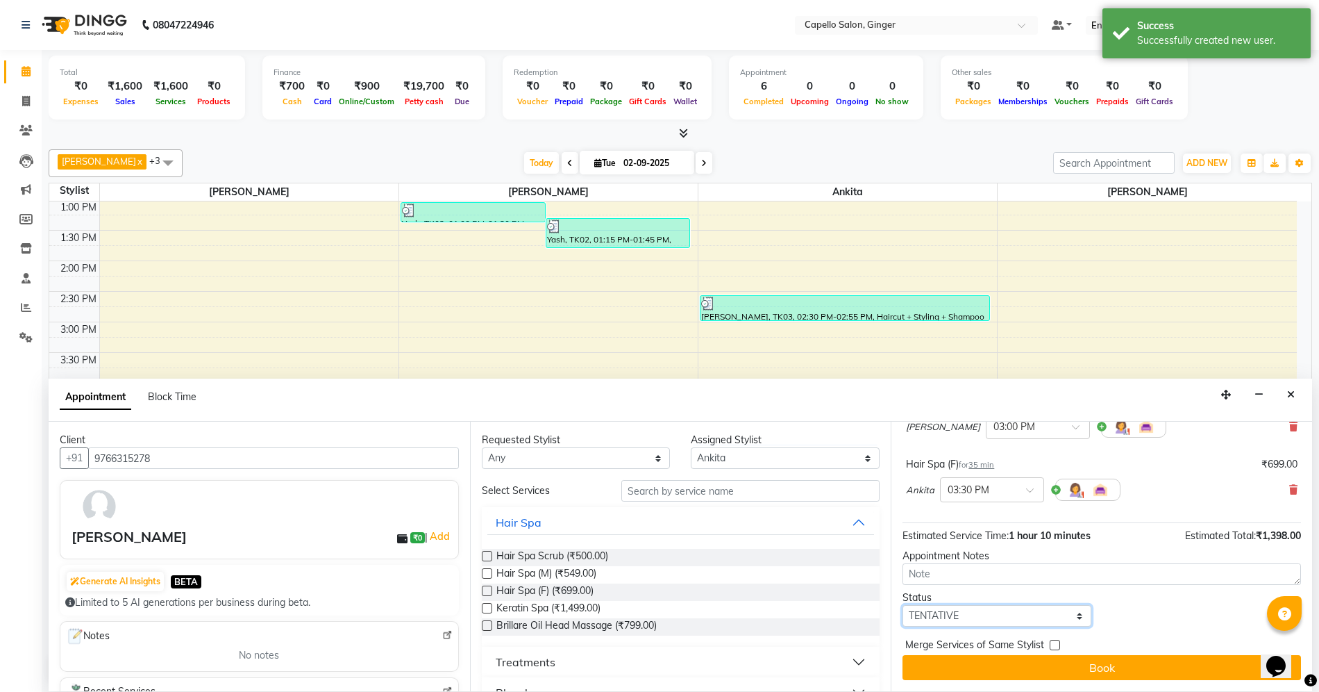
click at [959, 618] on select "Select TENTATIVE CONFIRM CHECK-IN UPCOMING" at bounding box center [997, 616] width 189 height 22
select select "confirm booking"
click at [903, 605] on select "Select TENTATIVE CONFIRM CHECK-IN UPCOMING" at bounding box center [997, 616] width 189 height 22
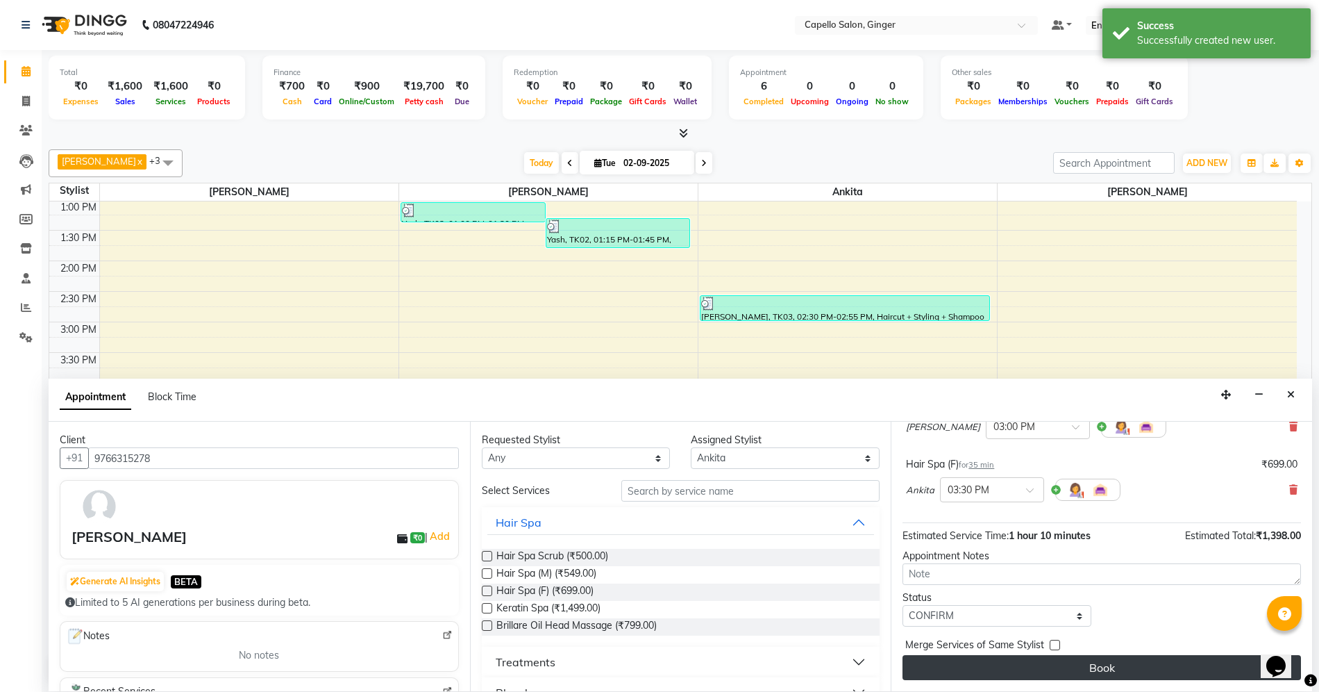
click at [950, 664] on button "Book" at bounding box center [1102, 667] width 399 height 25
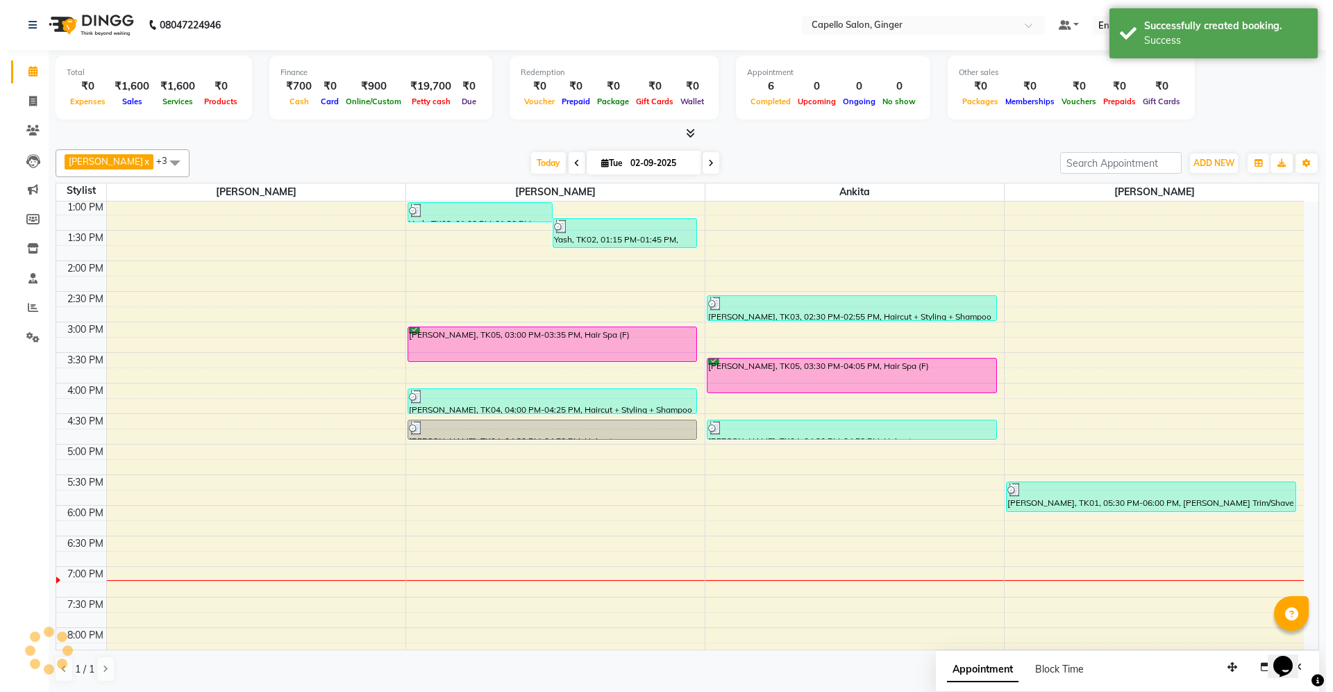
scroll to position [0, 0]
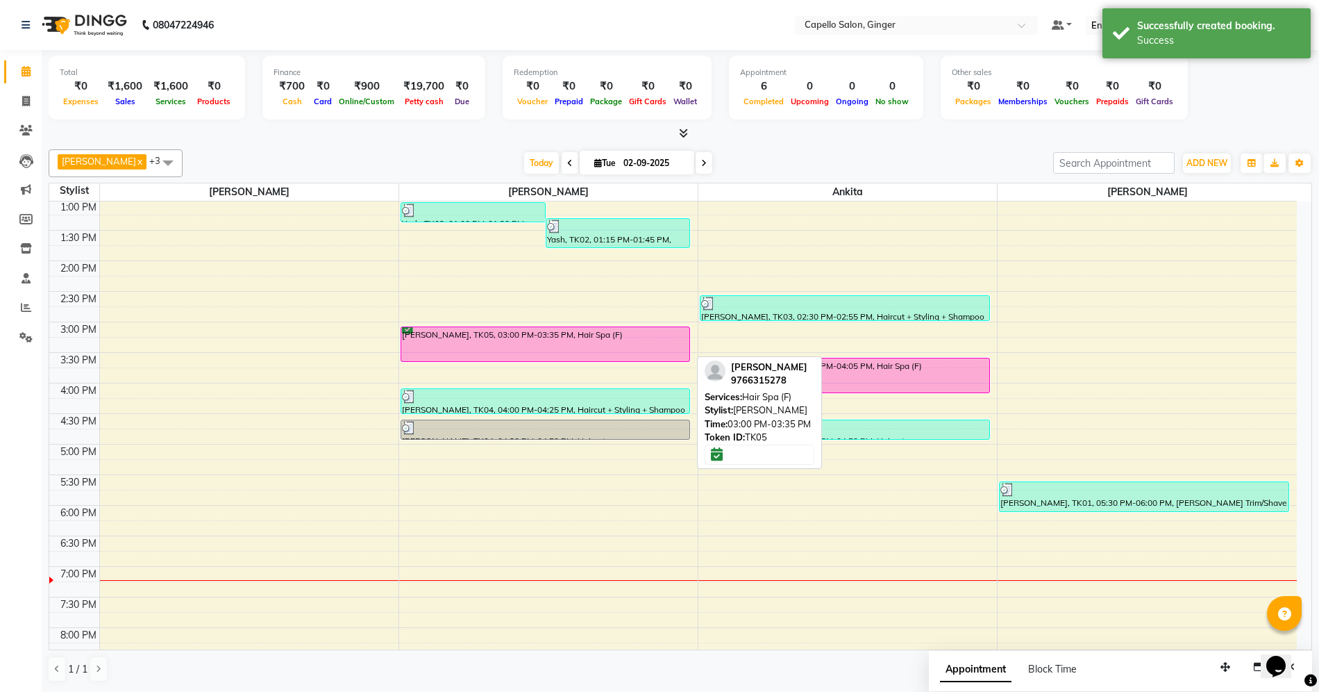
click at [617, 350] on div "[PERSON_NAME], TK05, 03:00 PM-03:35 PM, Hair Spa (F)" at bounding box center [545, 344] width 289 height 34
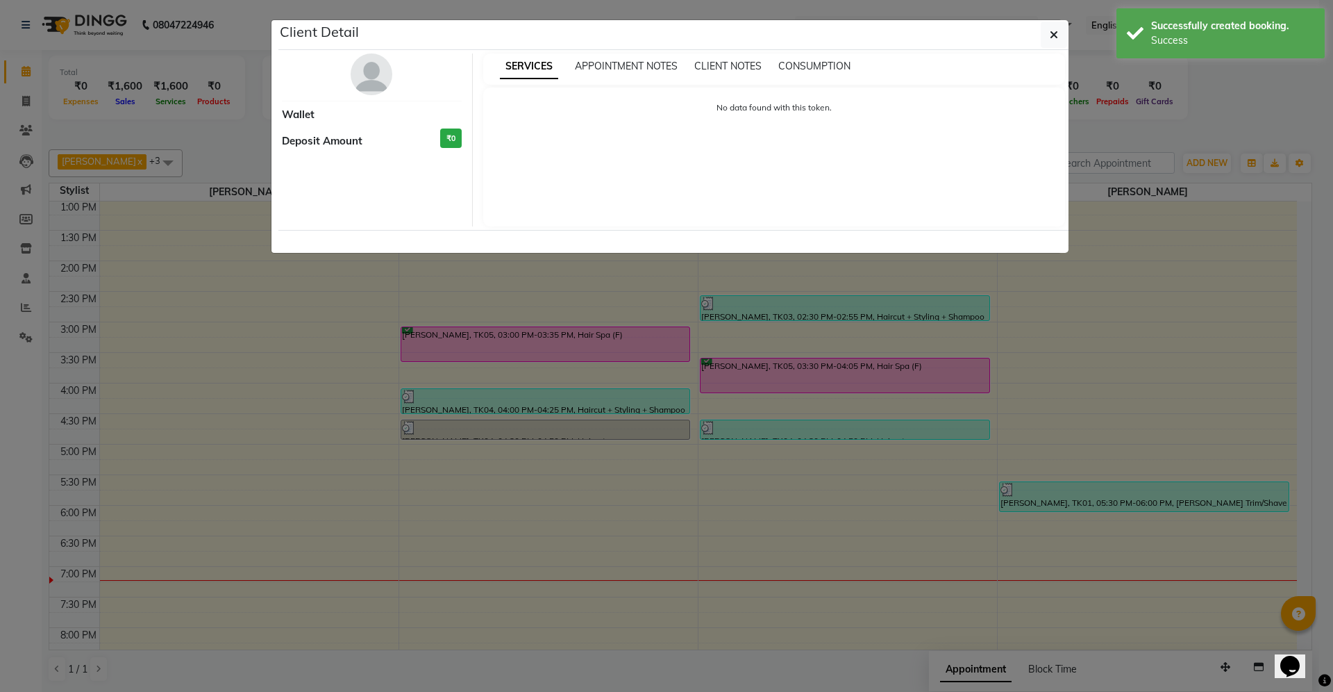
select select "6"
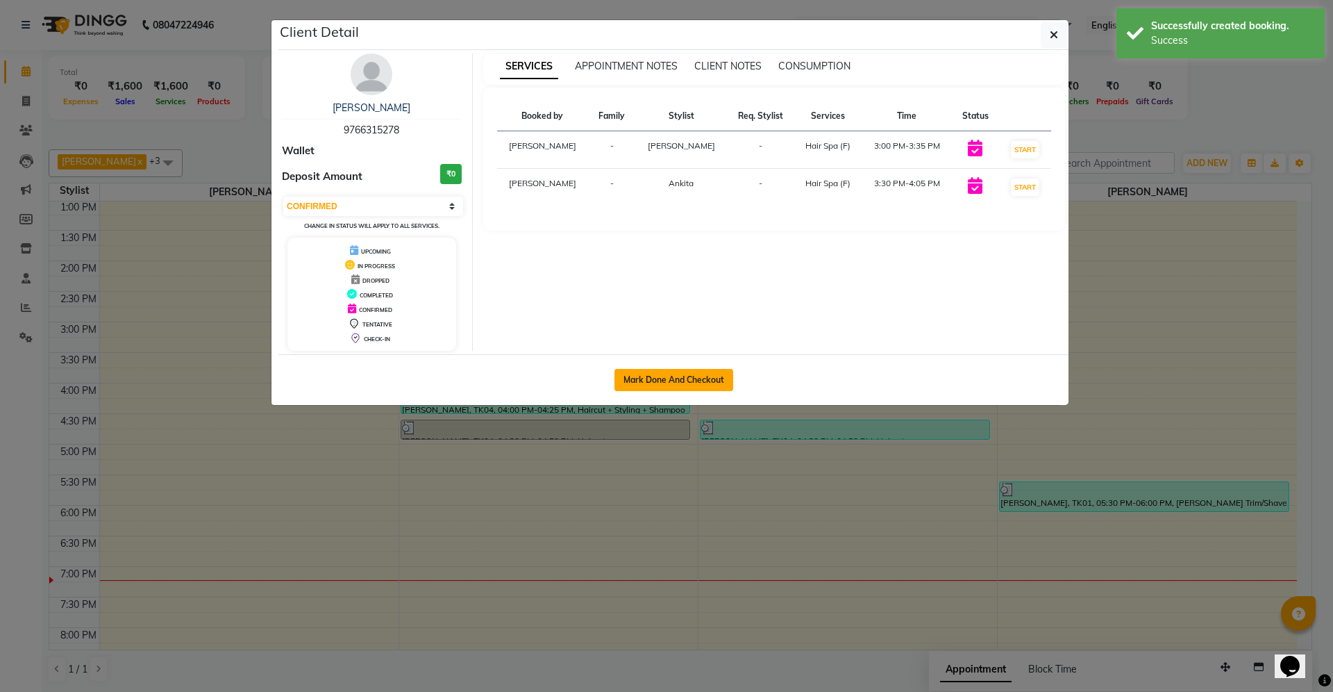
click at [706, 381] on button "Mark Done And Checkout" at bounding box center [674, 380] width 119 height 22
select select "service"
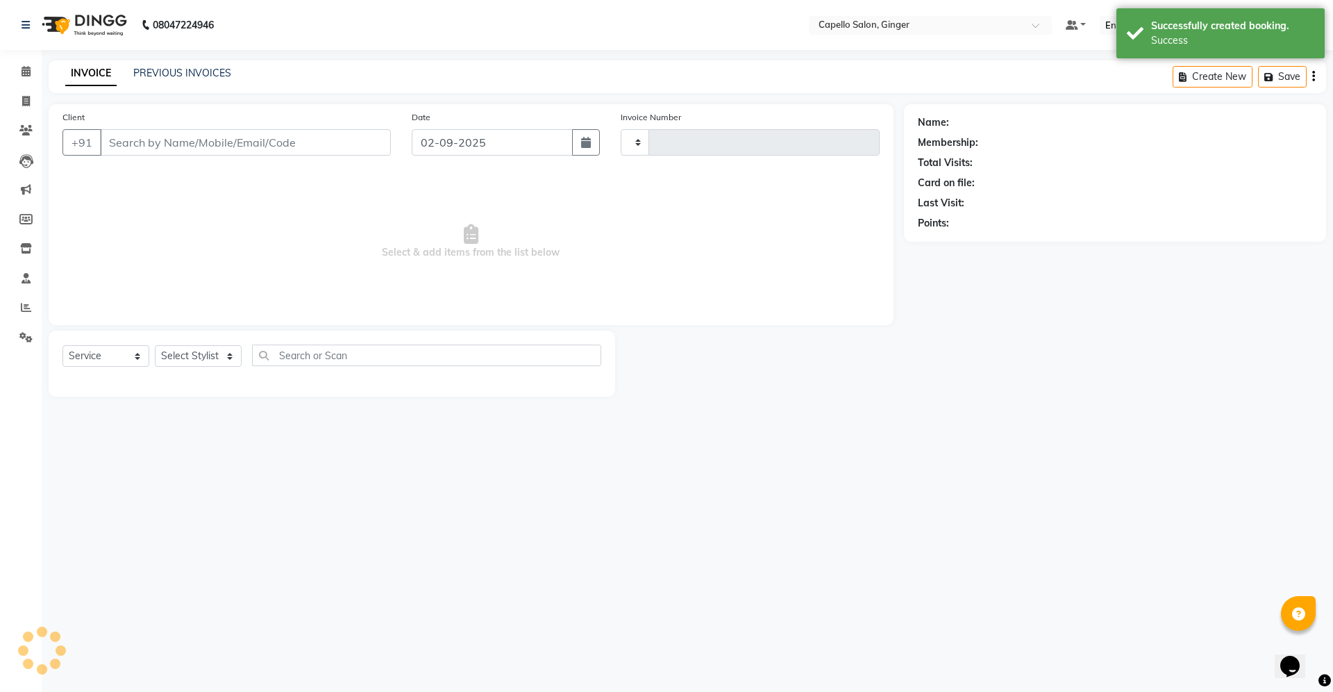
type input "1860"
select select "832"
type input "9766315278"
select select "41186"
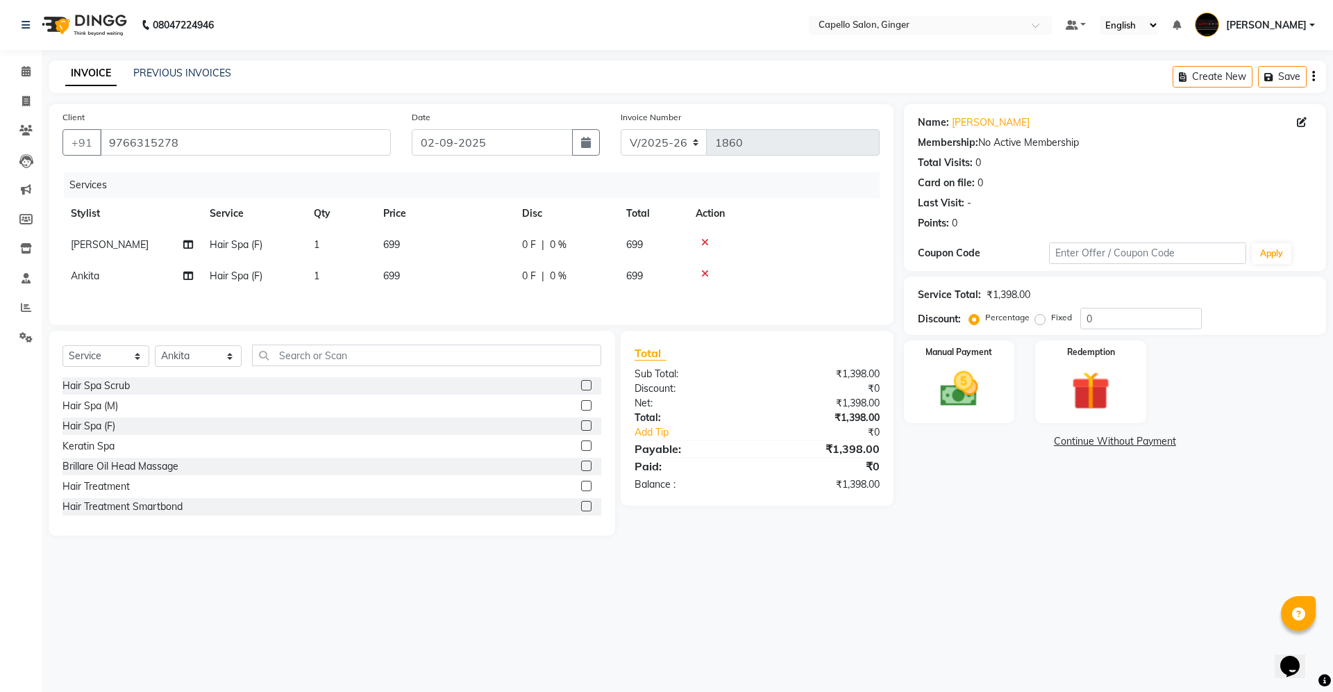
click at [395, 245] on span "699" at bounding box center [391, 244] width 17 height 13
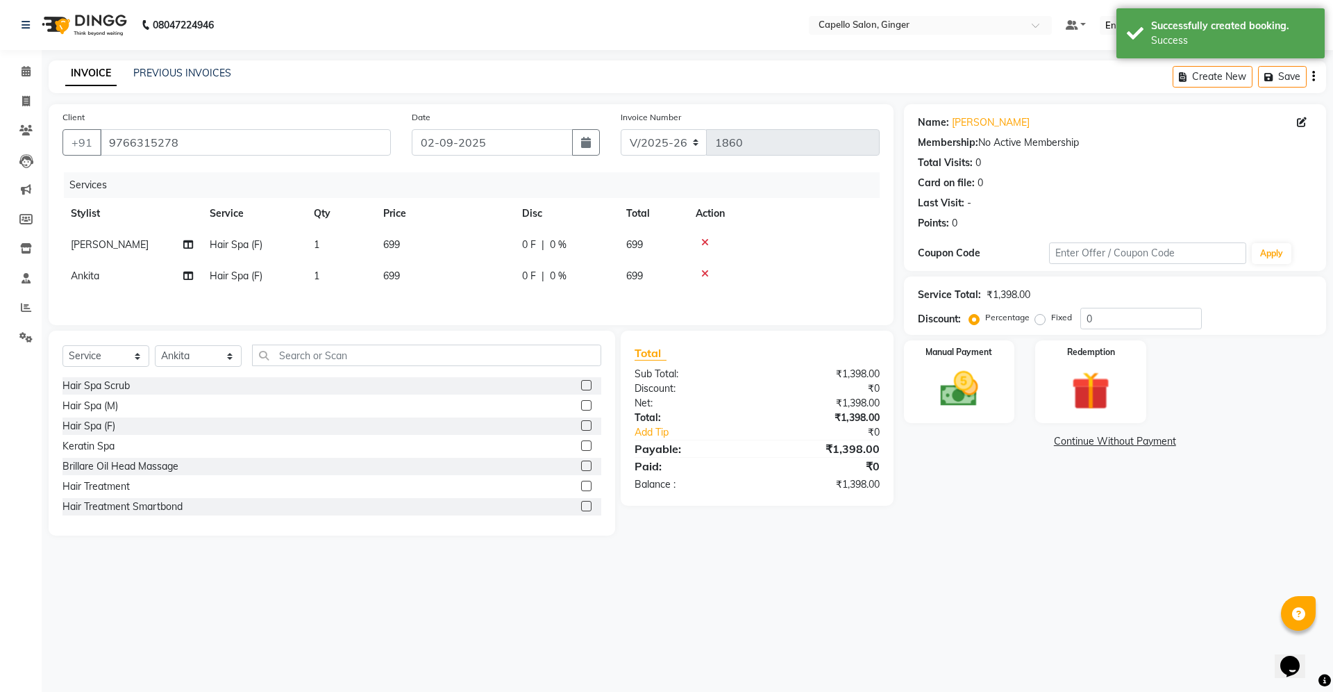
select select "35234"
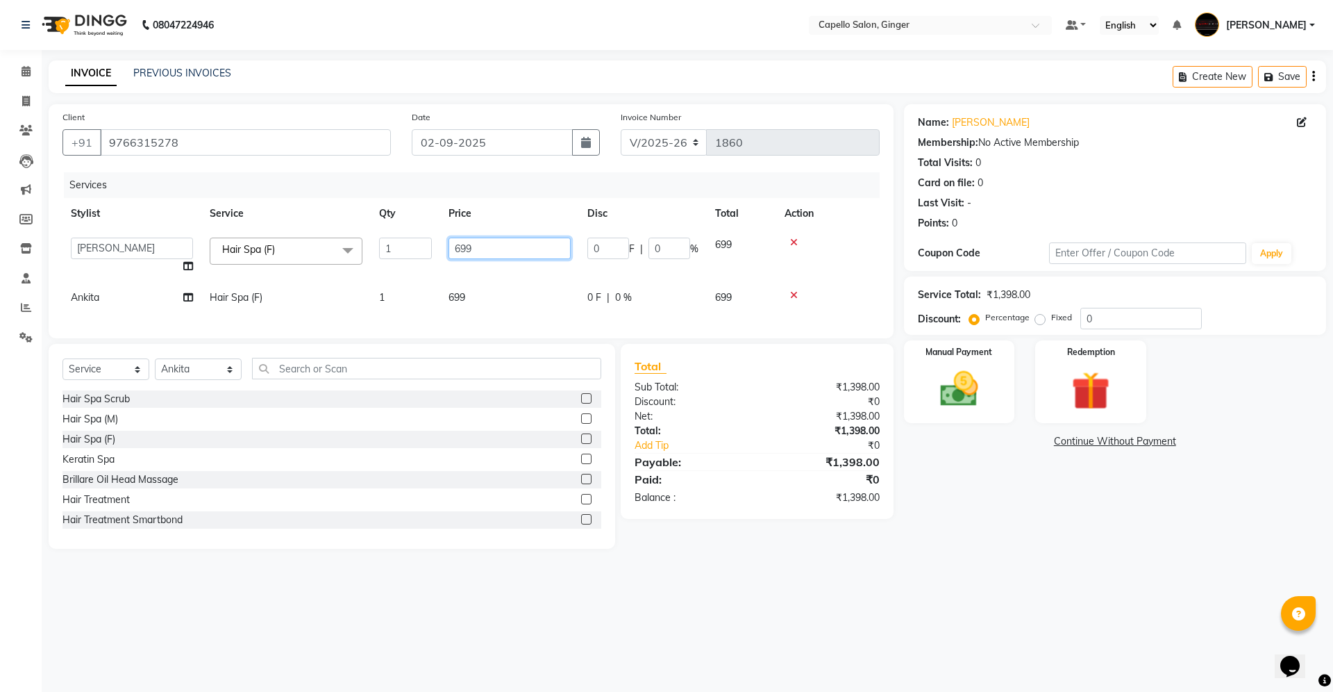
click at [503, 242] on input "699" at bounding box center [510, 249] width 122 height 22
type input "6"
type input "700"
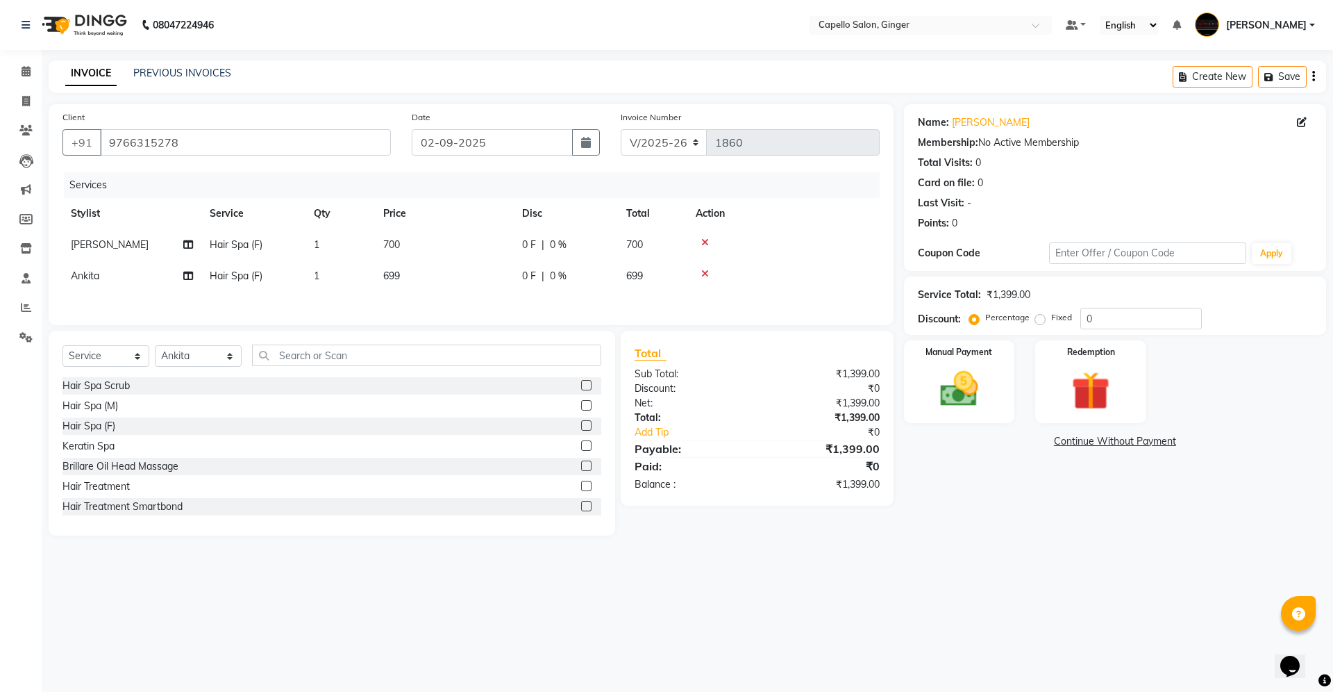
click at [457, 289] on td "699" at bounding box center [444, 275] width 139 height 31
select select "41186"
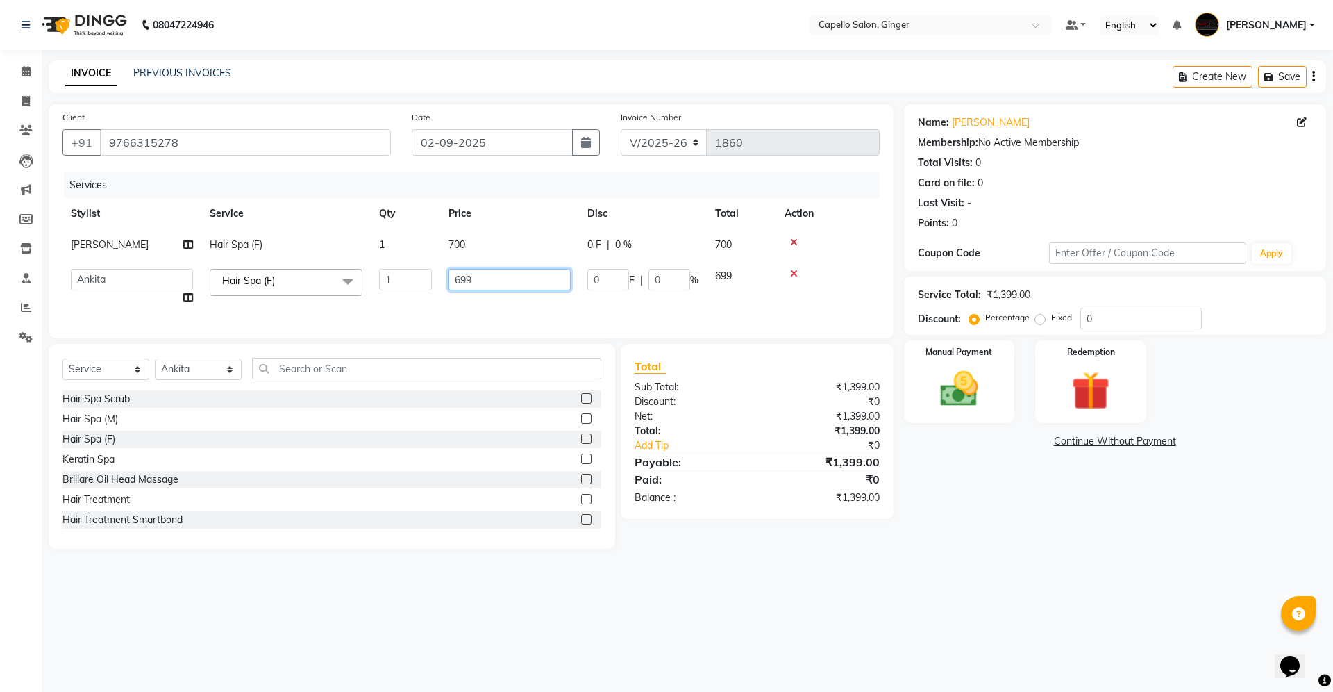
click at [479, 281] on input "699" at bounding box center [510, 280] width 122 height 22
type input "6"
type input "700"
drag, startPoint x: 489, startPoint y: 303, endPoint x: 726, endPoint y: 306, distance: 237.5
click at [490, 303] on div "Services Stylist Service Qty Price Disc Total Action [PERSON_NAME] Hair Spa (F)…" at bounding box center [471, 248] width 817 height 152
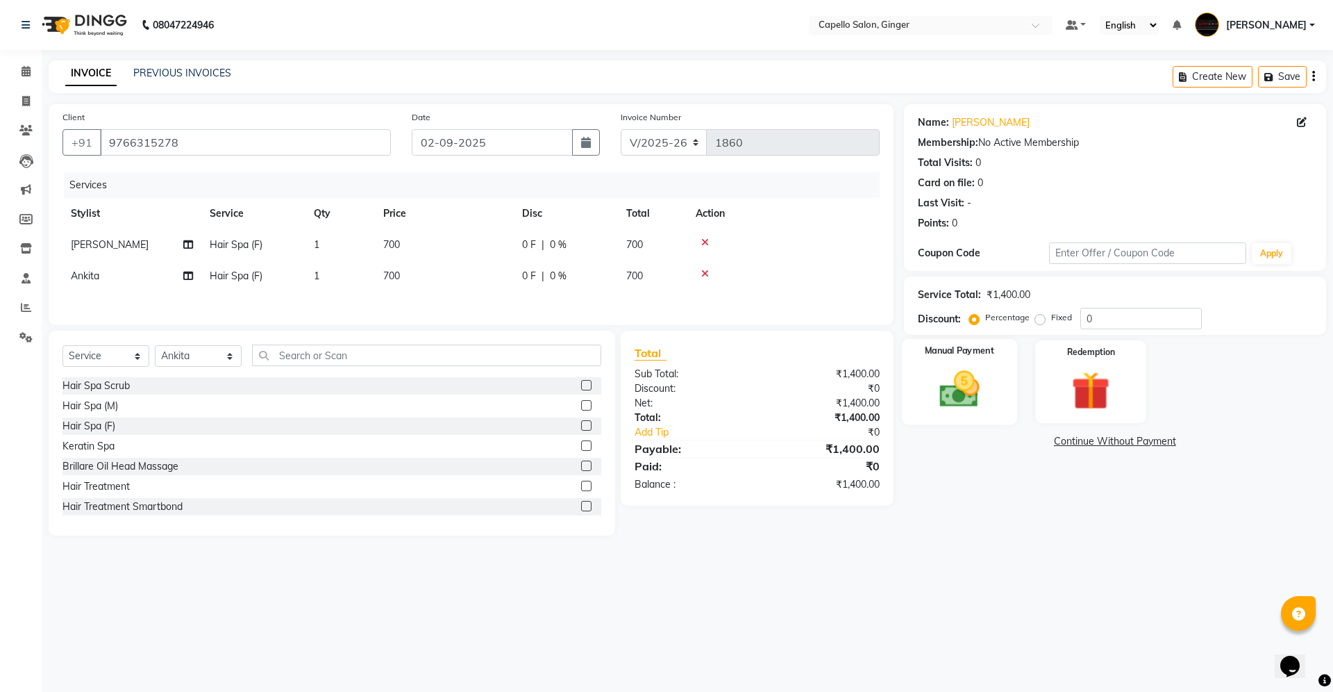
click at [943, 401] on img at bounding box center [959, 389] width 65 height 46
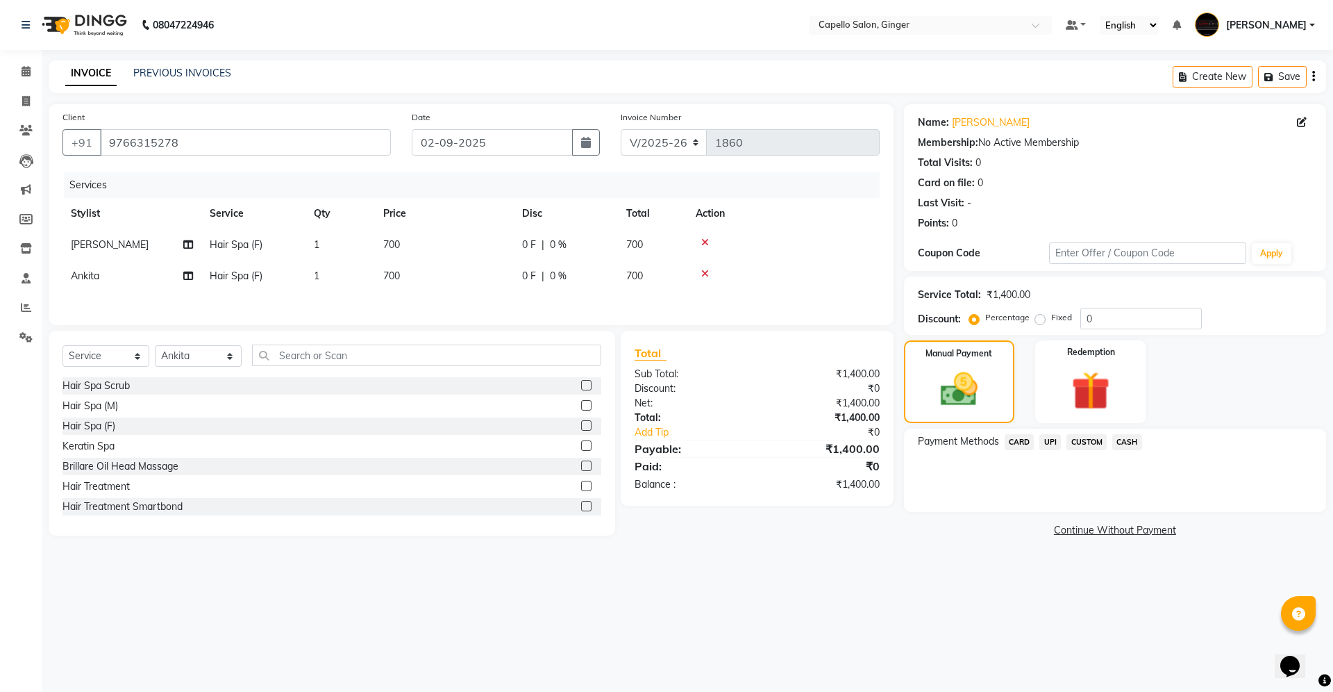
click at [1057, 440] on span "UPI" at bounding box center [1051, 442] width 22 height 16
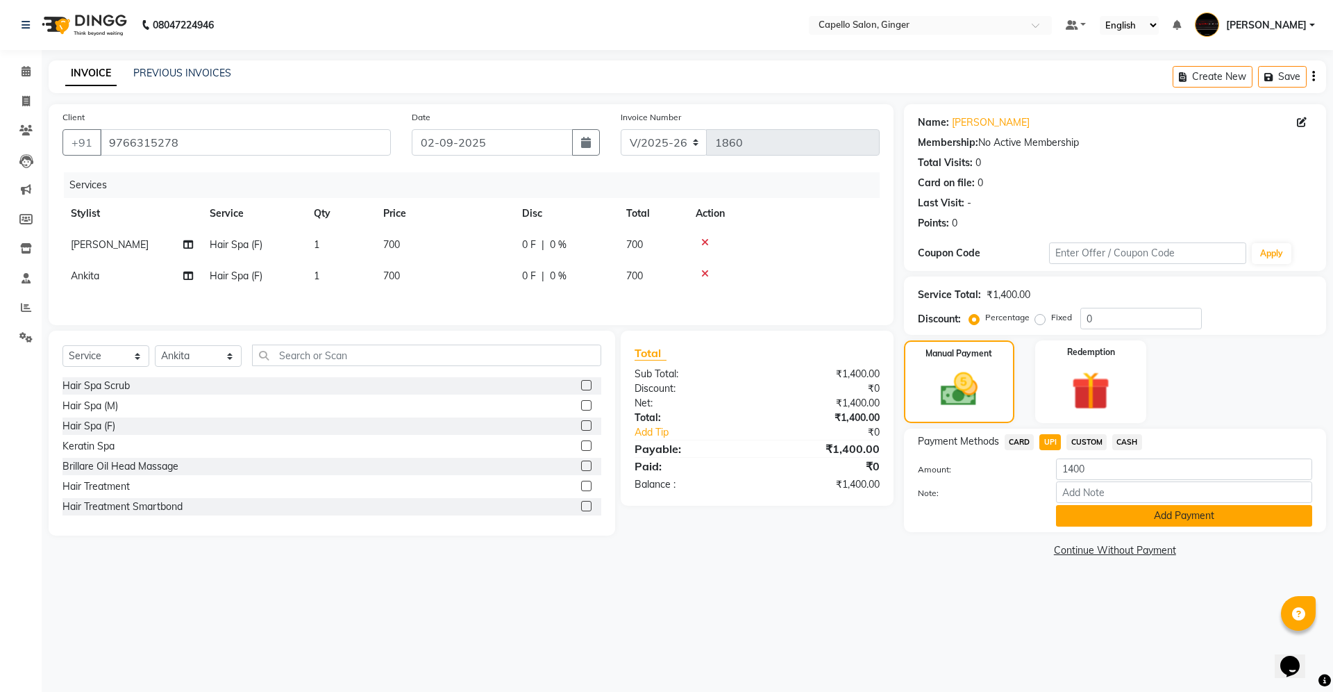
click at [1096, 514] on button "Add Payment" at bounding box center [1184, 516] width 256 height 22
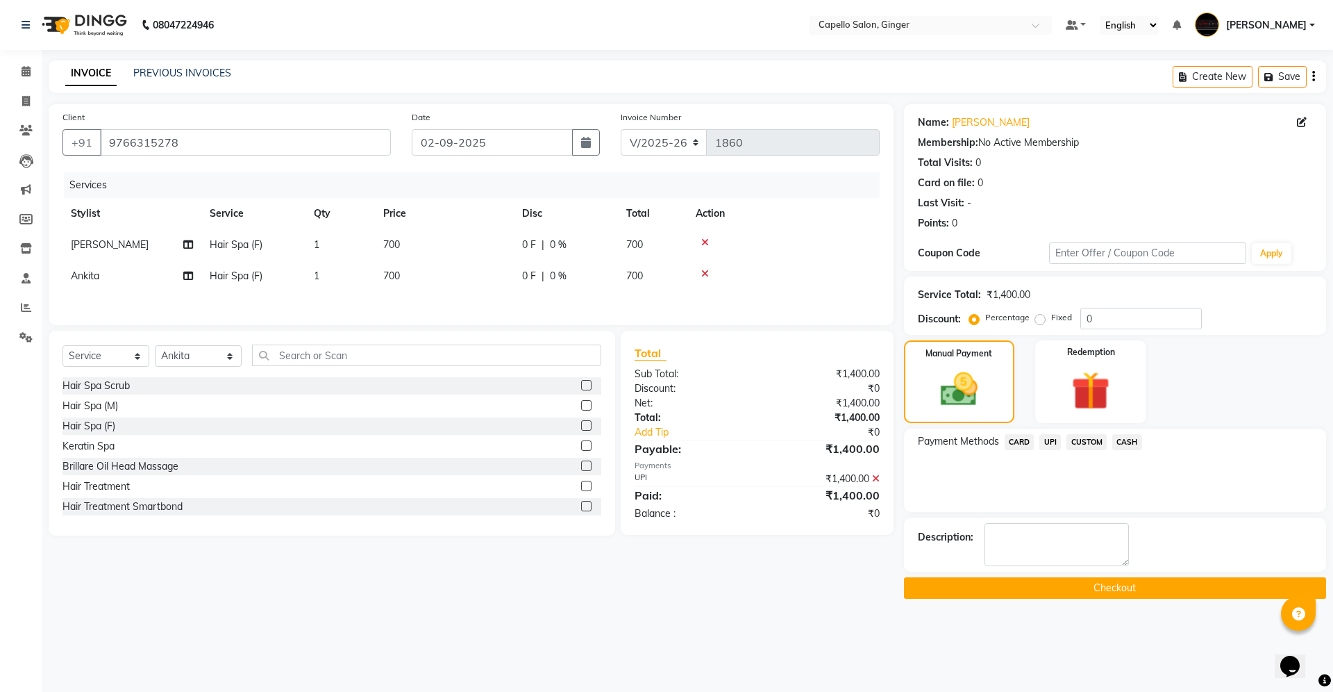
click at [1053, 596] on button "Checkout" at bounding box center [1115, 588] width 422 height 22
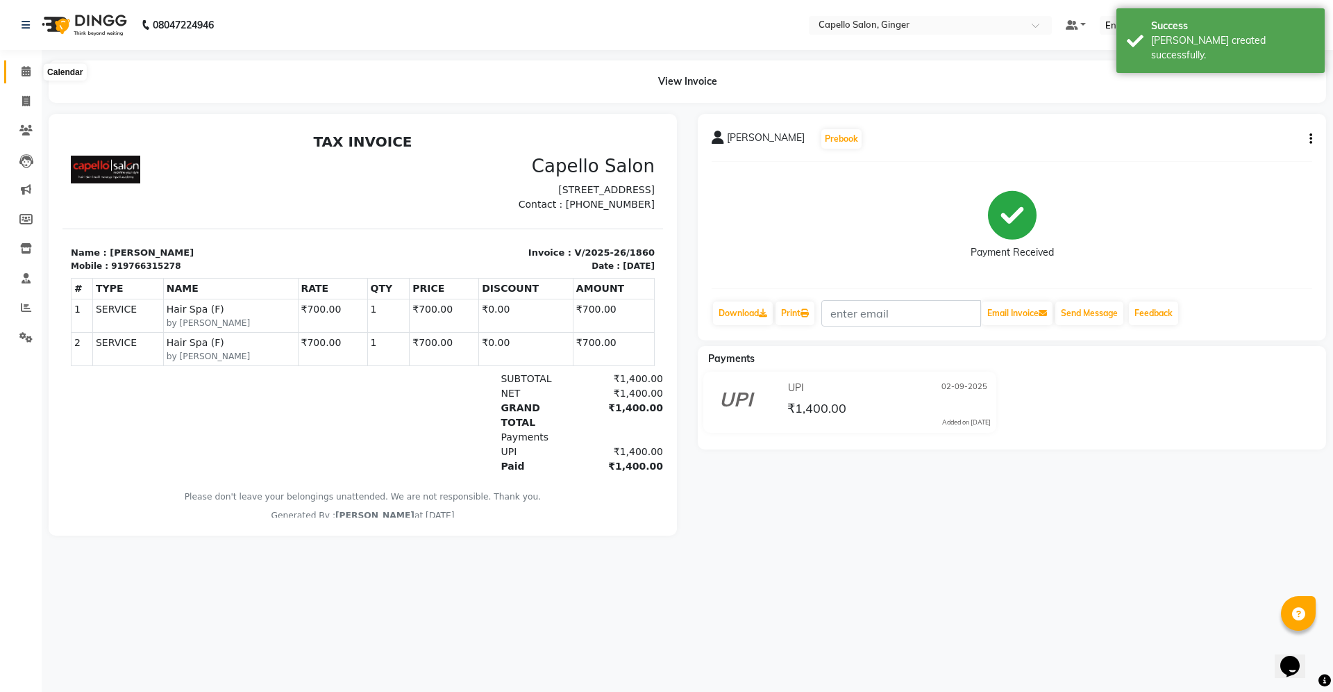
click at [26, 72] on icon at bounding box center [26, 71] width 9 height 10
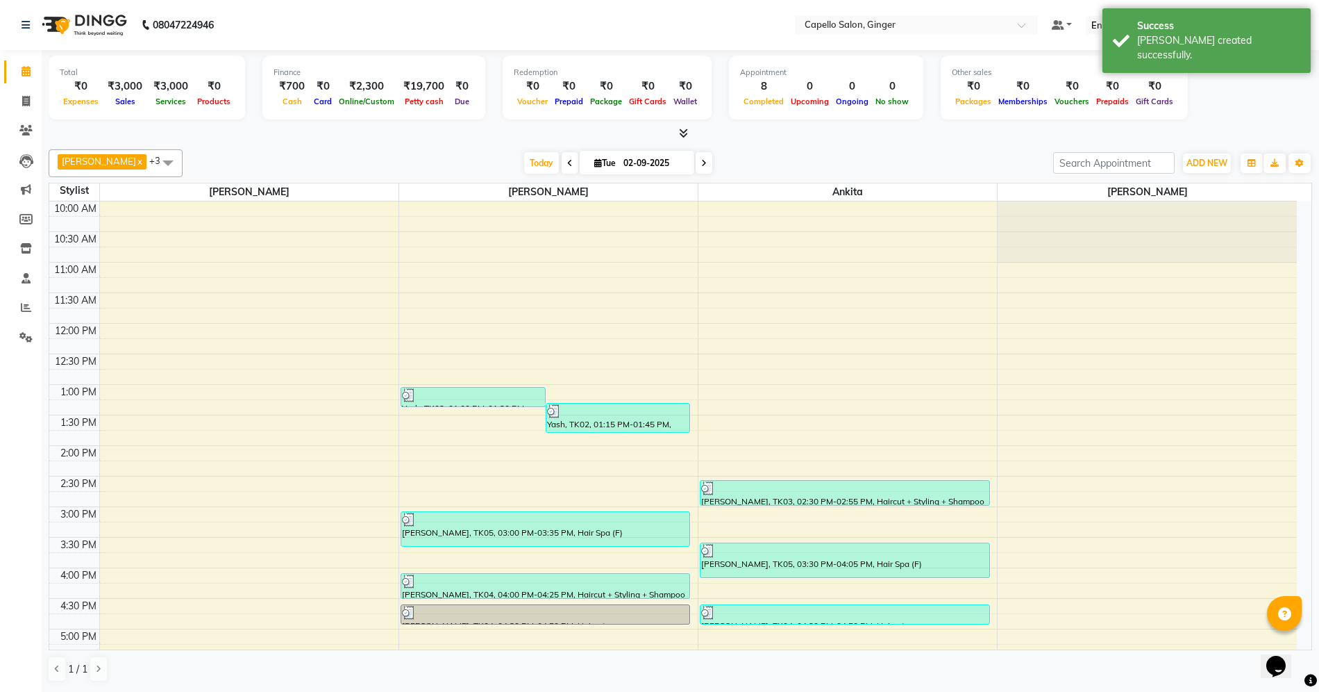
scroll to position [295, 0]
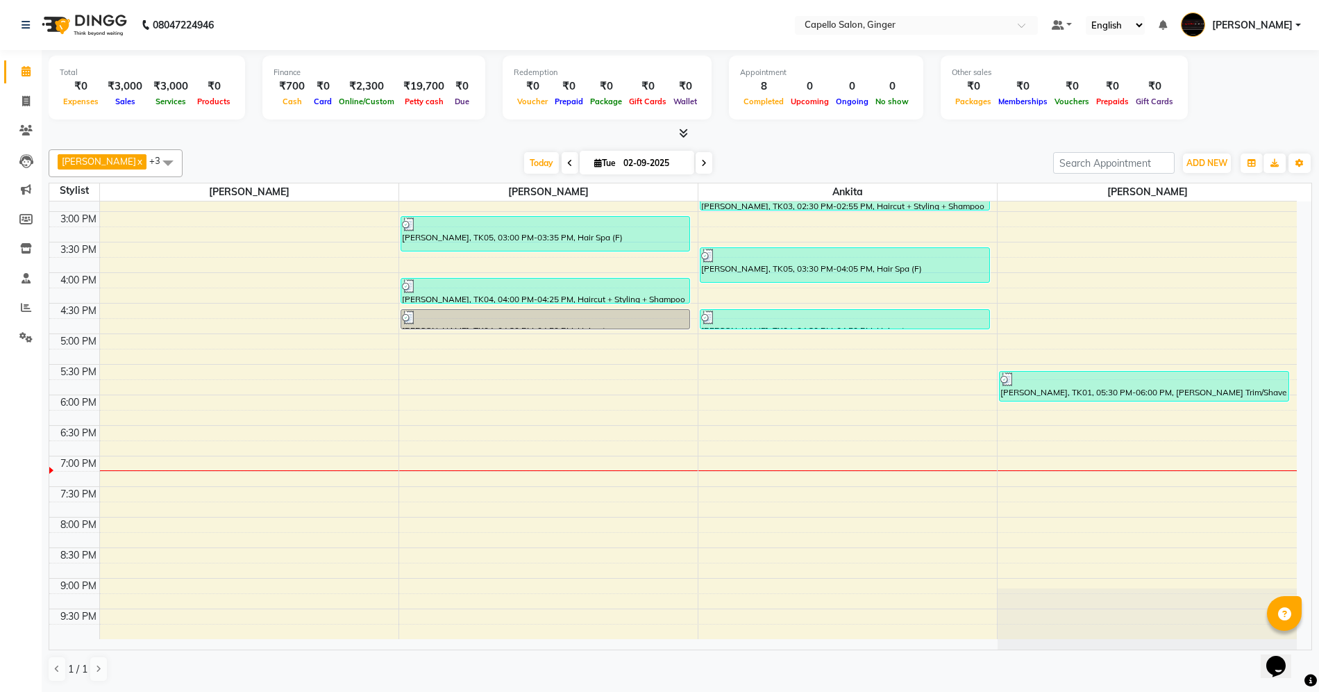
click at [761, 409] on div "10:00 AM 10:30 AM 11:00 AM 11:30 AM 12:00 PM 12:30 PM 1:00 PM 1:30 PM 2:00 PM 2…" at bounding box center [673, 272] width 1248 height 733
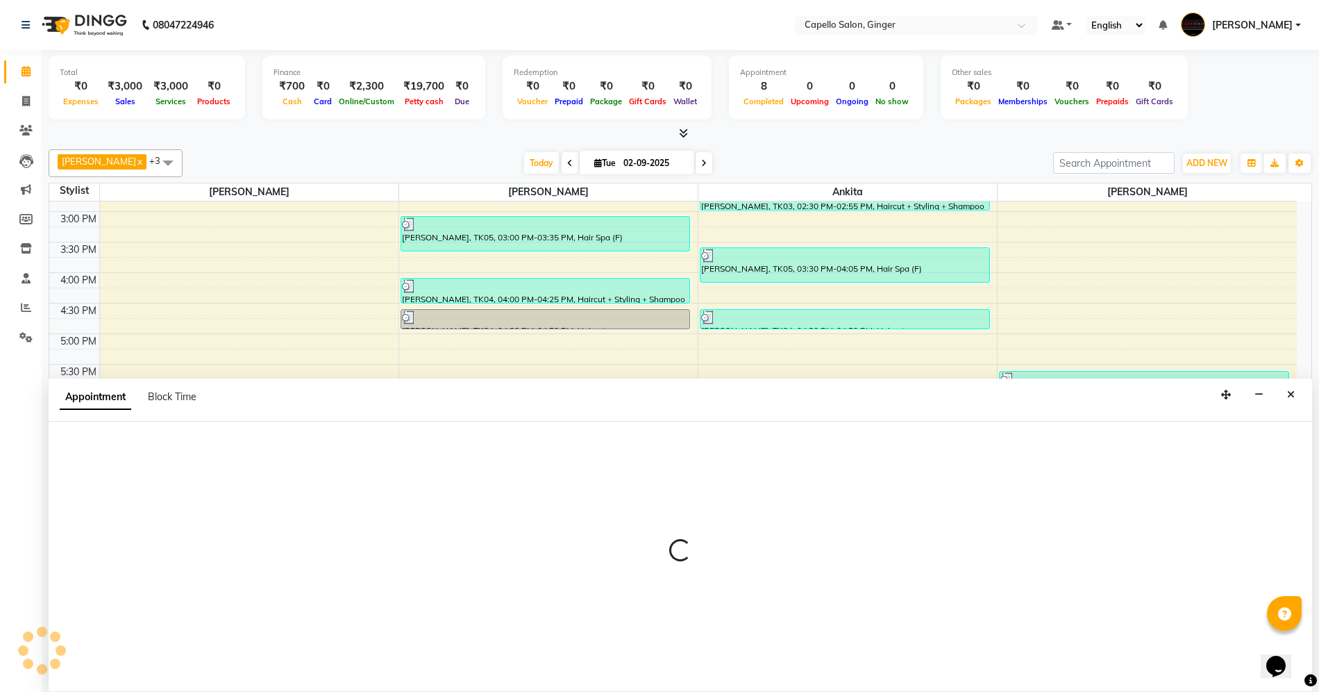
scroll to position [1, 0]
select select "41186"
select select "1080"
select select "tentative"
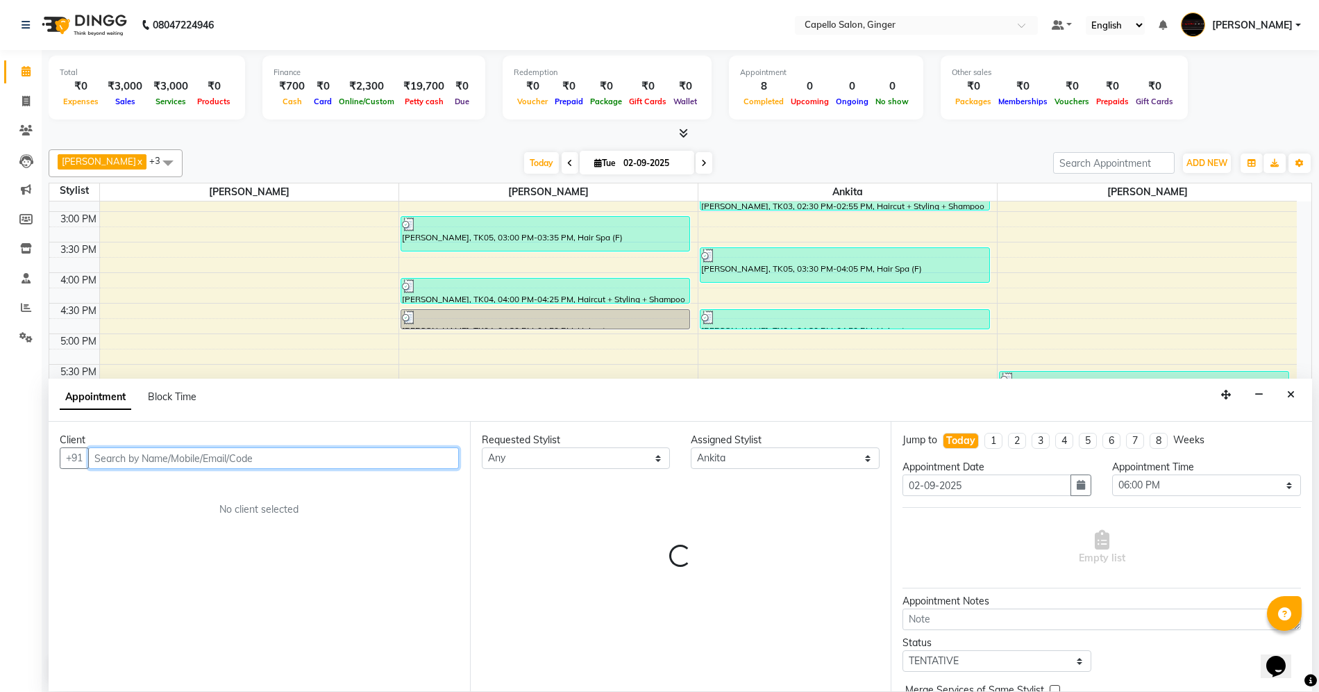
click at [143, 456] on input "text" at bounding box center [273, 458] width 371 height 22
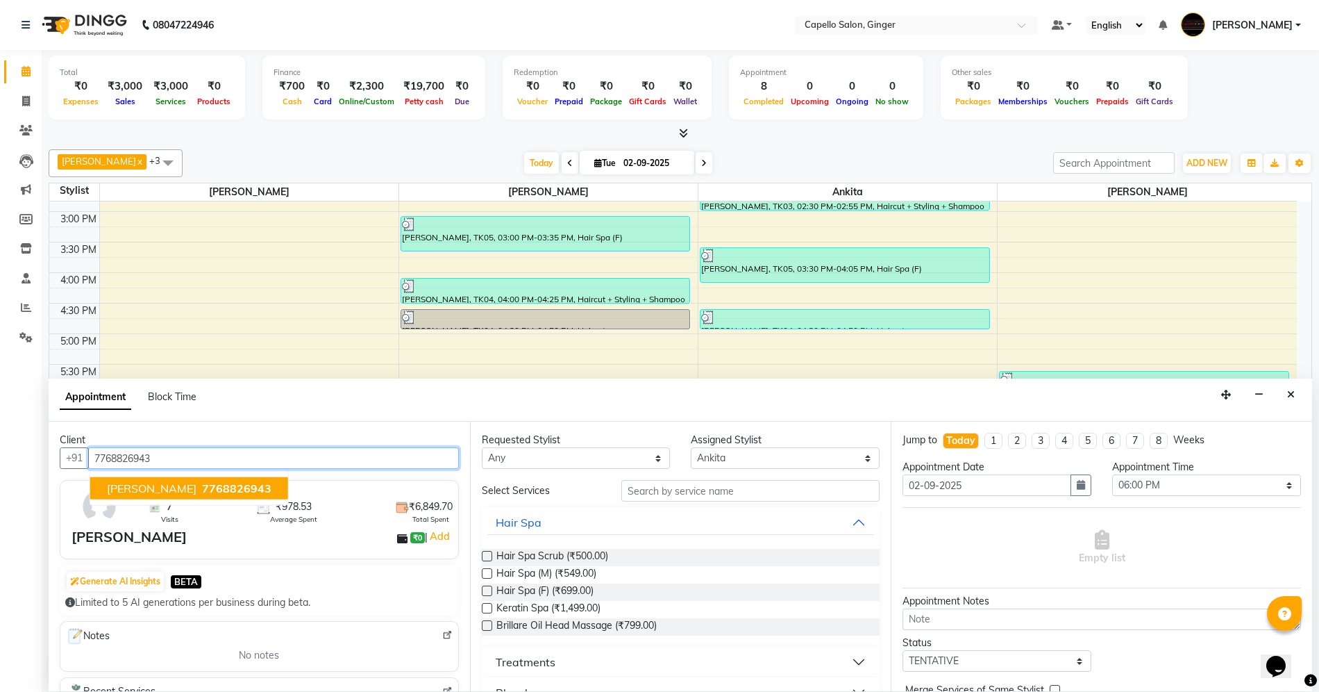
click at [140, 485] on span "[PERSON_NAME]" at bounding box center [152, 488] width 90 height 14
type input "7768826943"
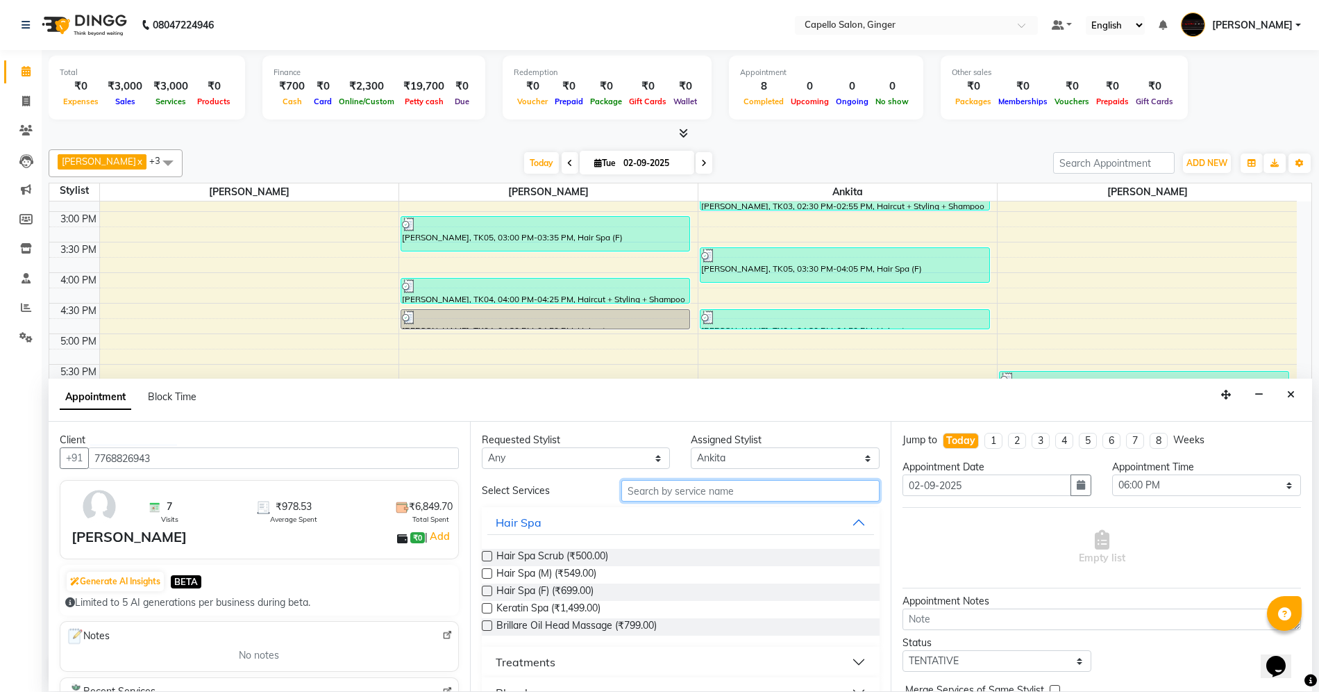
click at [651, 496] on input "text" at bounding box center [751, 491] width 258 height 22
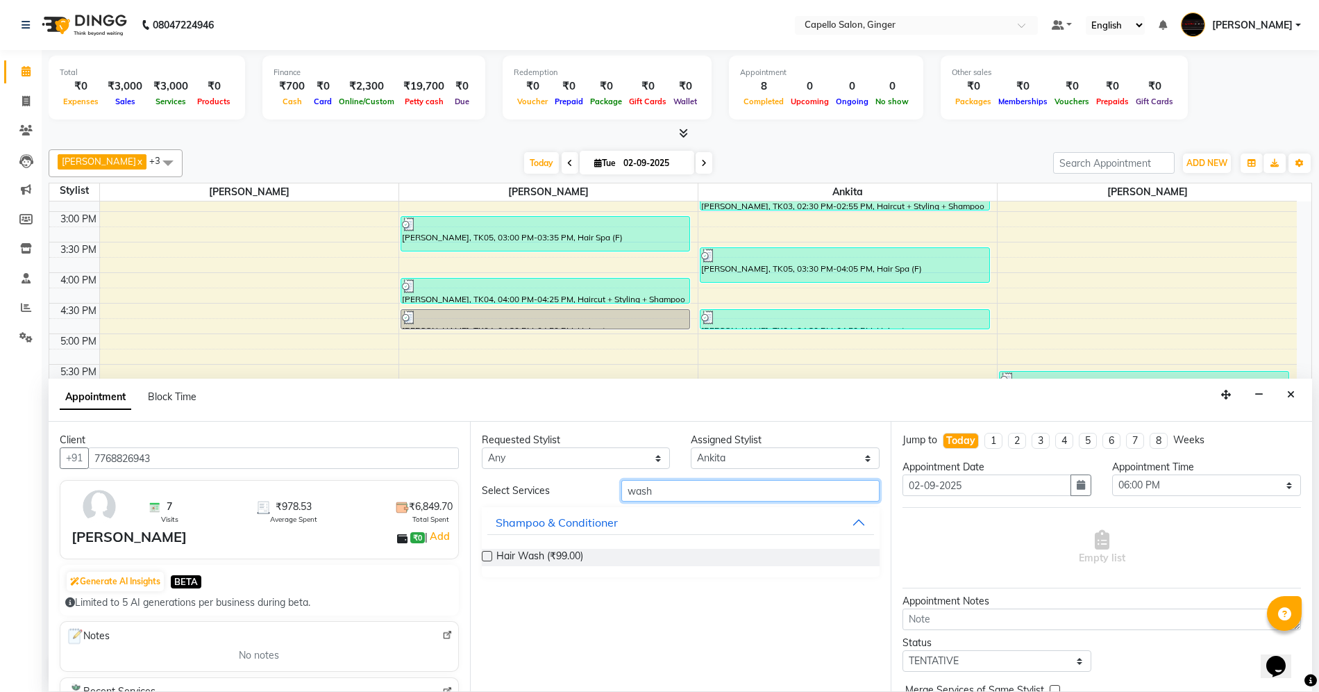
type input "wash"
click at [482, 556] on label at bounding box center [487, 556] width 10 height 10
click at [482, 556] on input "checkbox" at bounding box center [486, 557] width 9 height 9
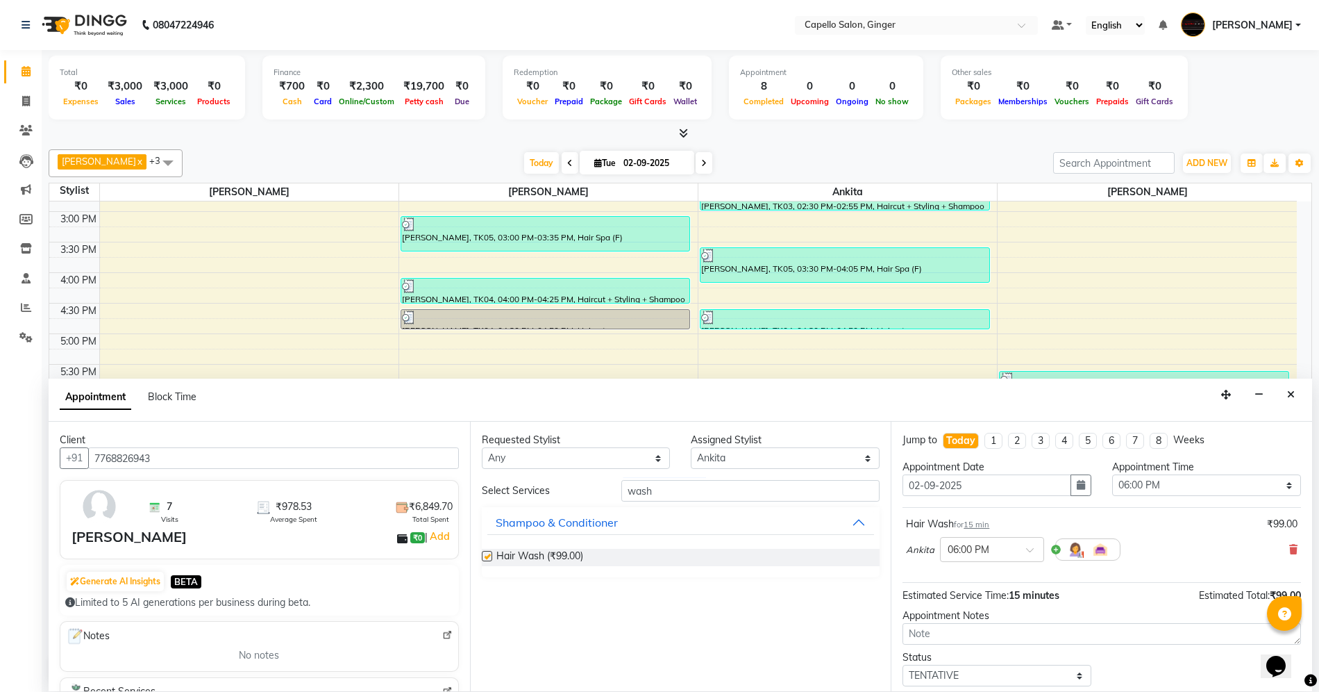
checkbox input "false"
click at [692, 492] on input "wash" at bounding box center [751, 491] width 258 height 22
type input "w"
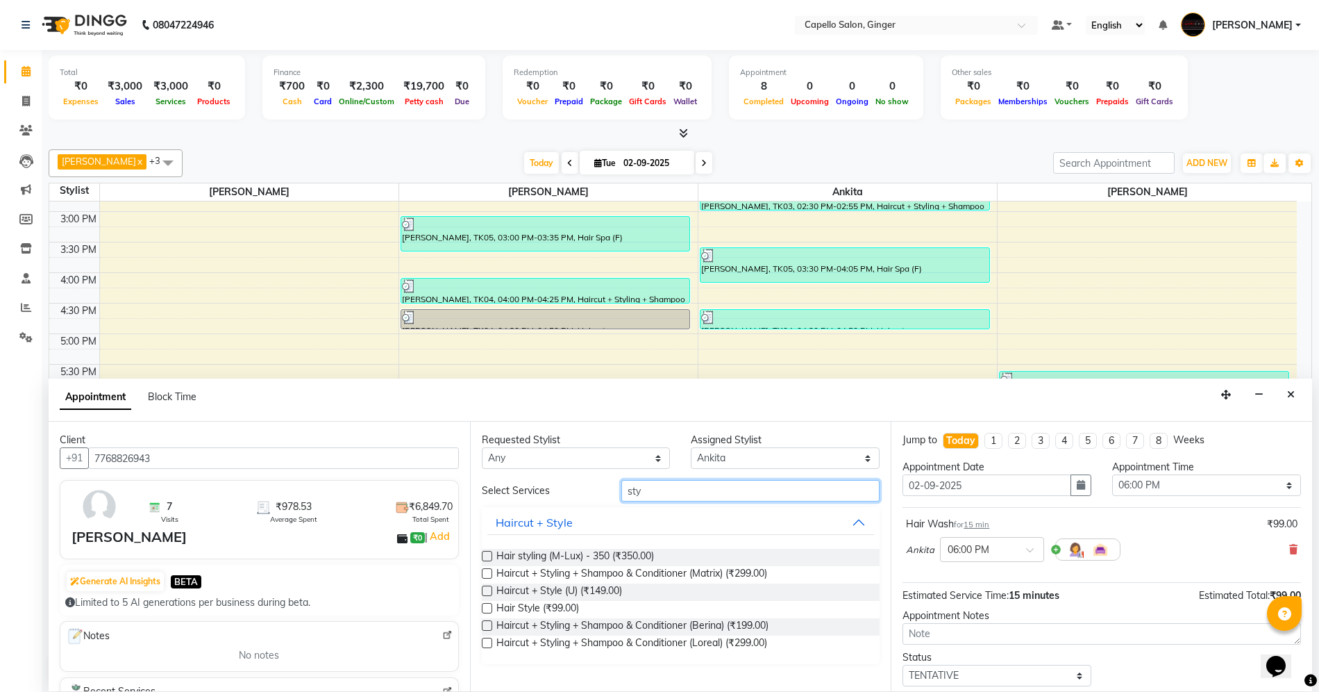
type input "sty"
click at [487, 606] on label at bounding box center [487, 608] width 10 height 10
click at [487, 606] on input "checkbox" at bounding box center [486, 609] width 9 height 9
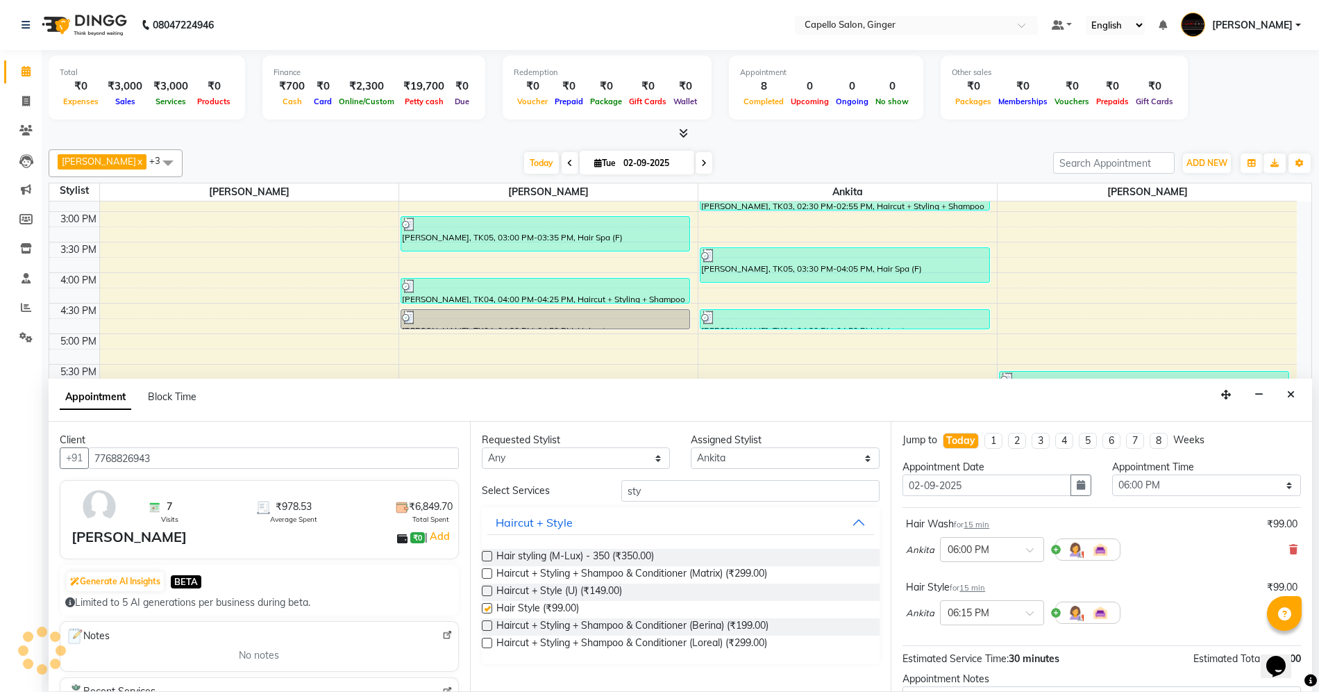
checkbox input "false"
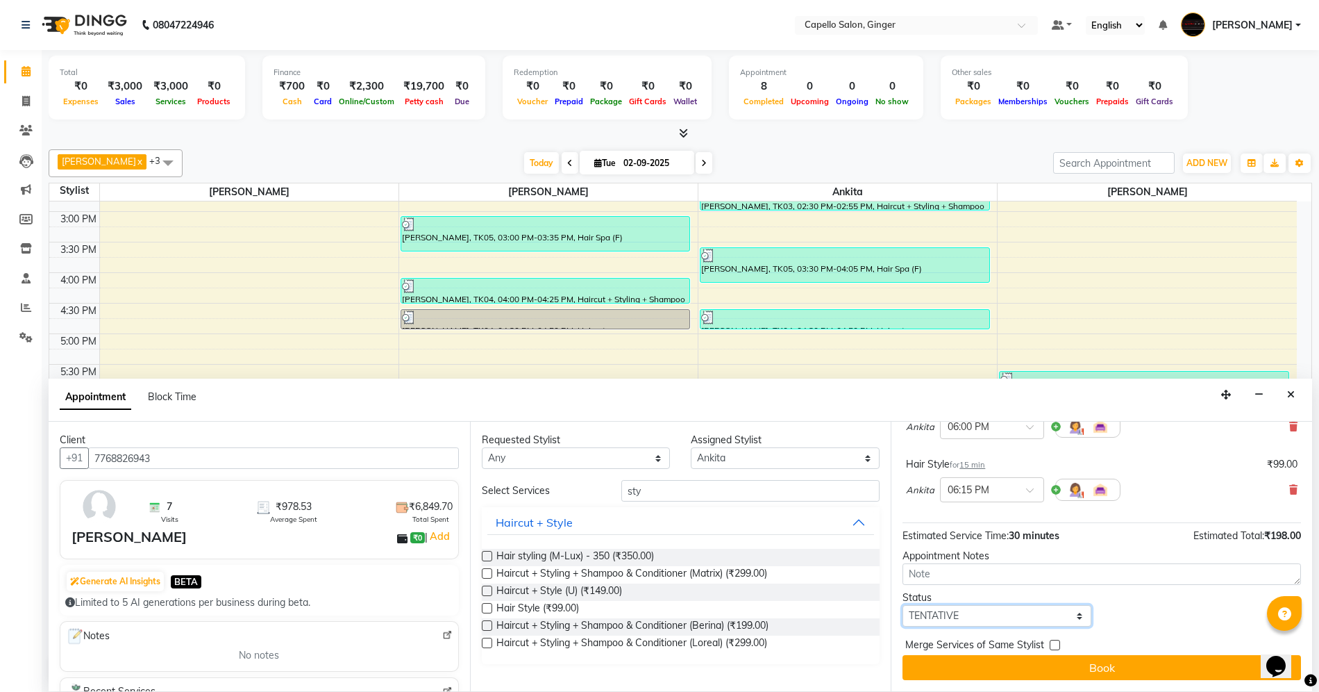
click at [979, 622] on select "Select TENTATIVE CONFIRM CHECK-IN UPCOMING" at bounding box center [997, 616] width 189 height 22
select select "confirm booking"
click at [903, 605] on select "Select TENTATIVE CONFIRM CHECK-IN UPCOMING" at bounding box center [997, 616] width 189 height 22
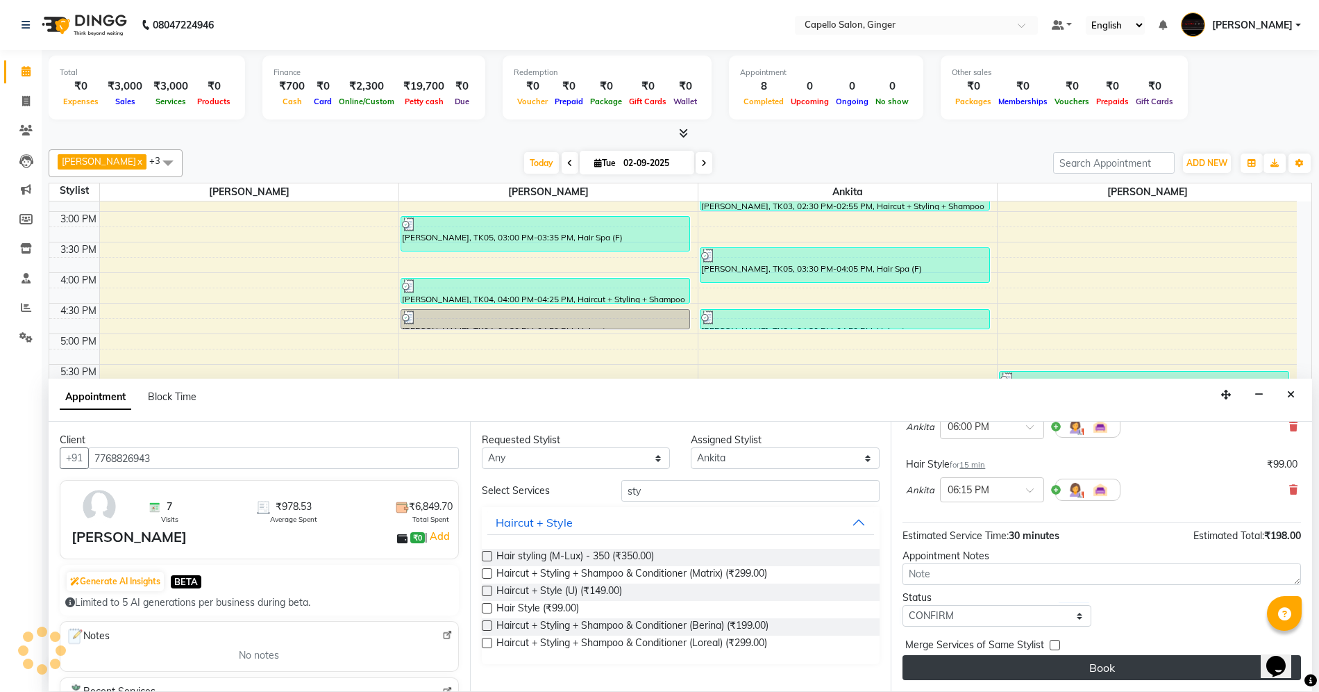
click at [982, 665] on button "Book" at bounding box center [1102, 667] width 399 height 25
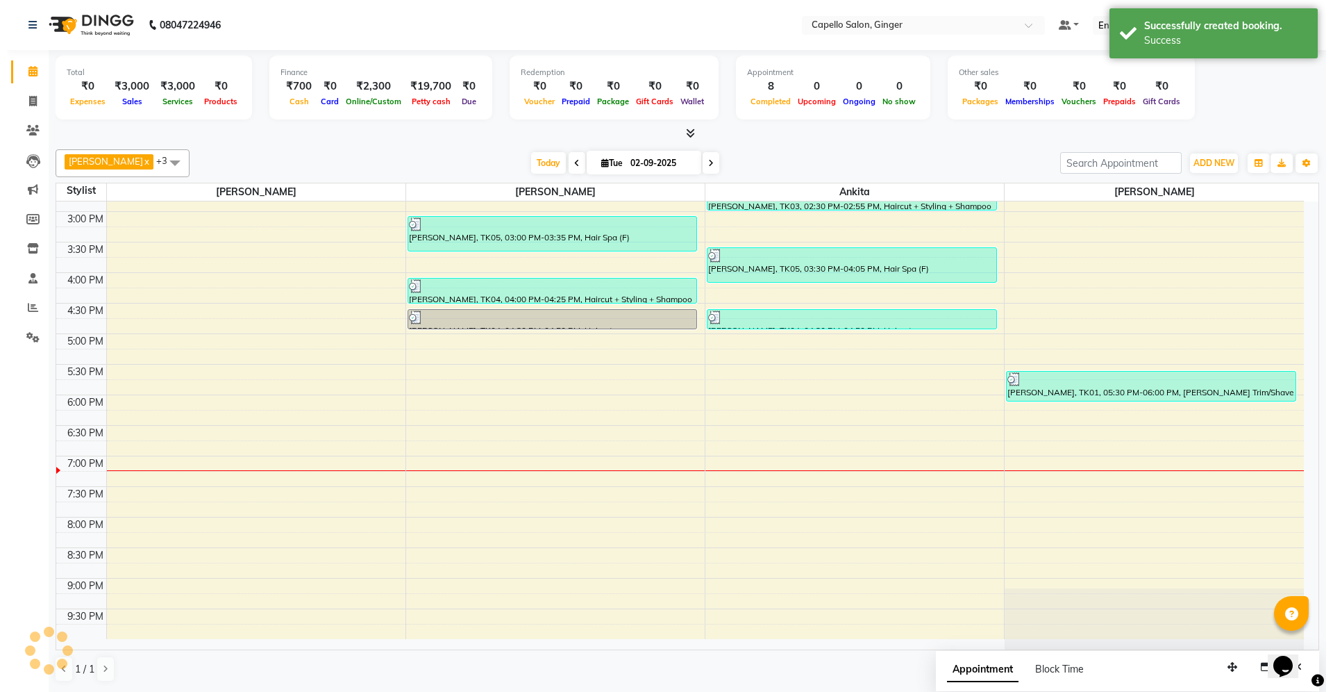
scroll to position [0, 0]
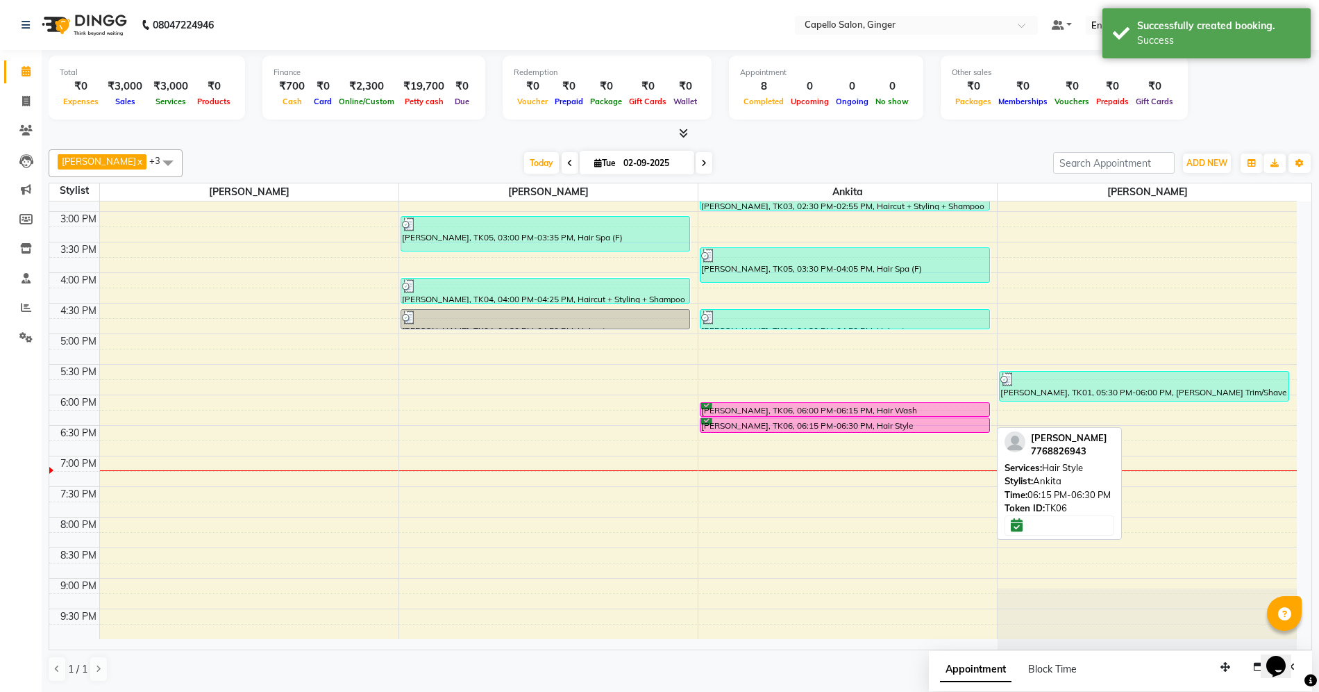
click at [850, 426] on div "[PERSON_NAME], TK06, 06:15 PM-06:30 PM, Hair Style" at bounding box center [845, 425] width 289 height 14
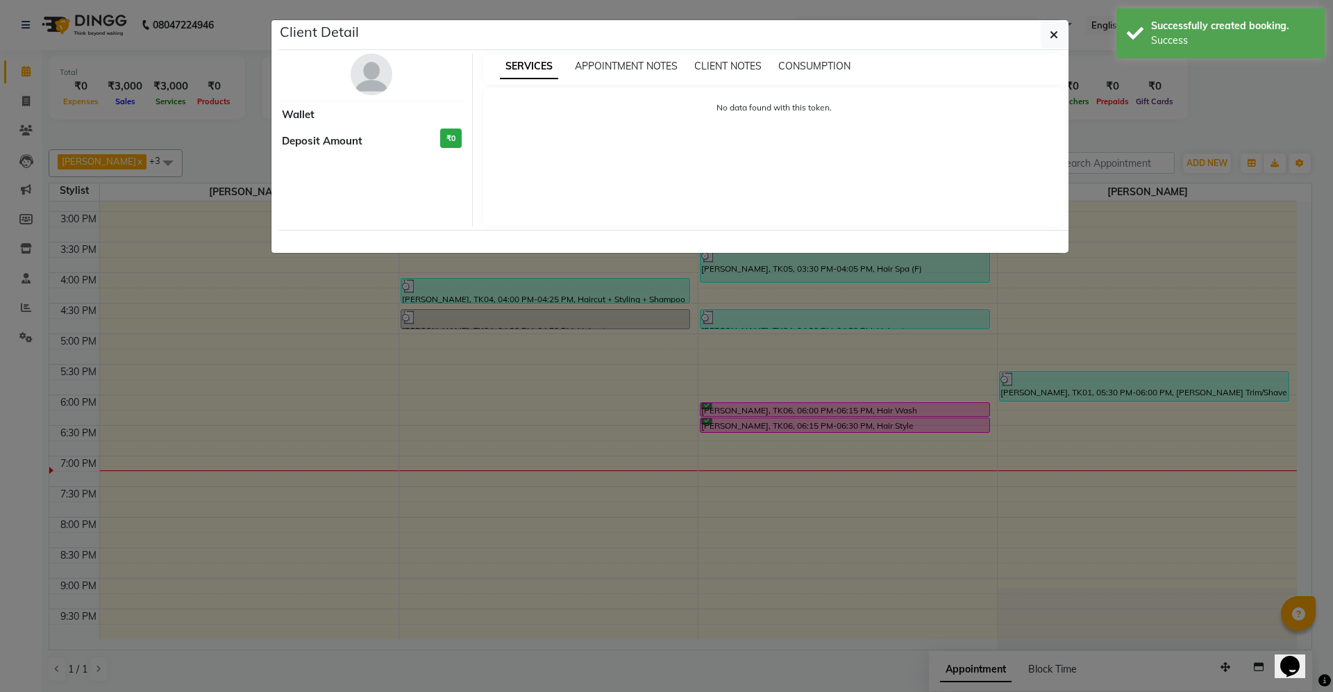
select select "6"
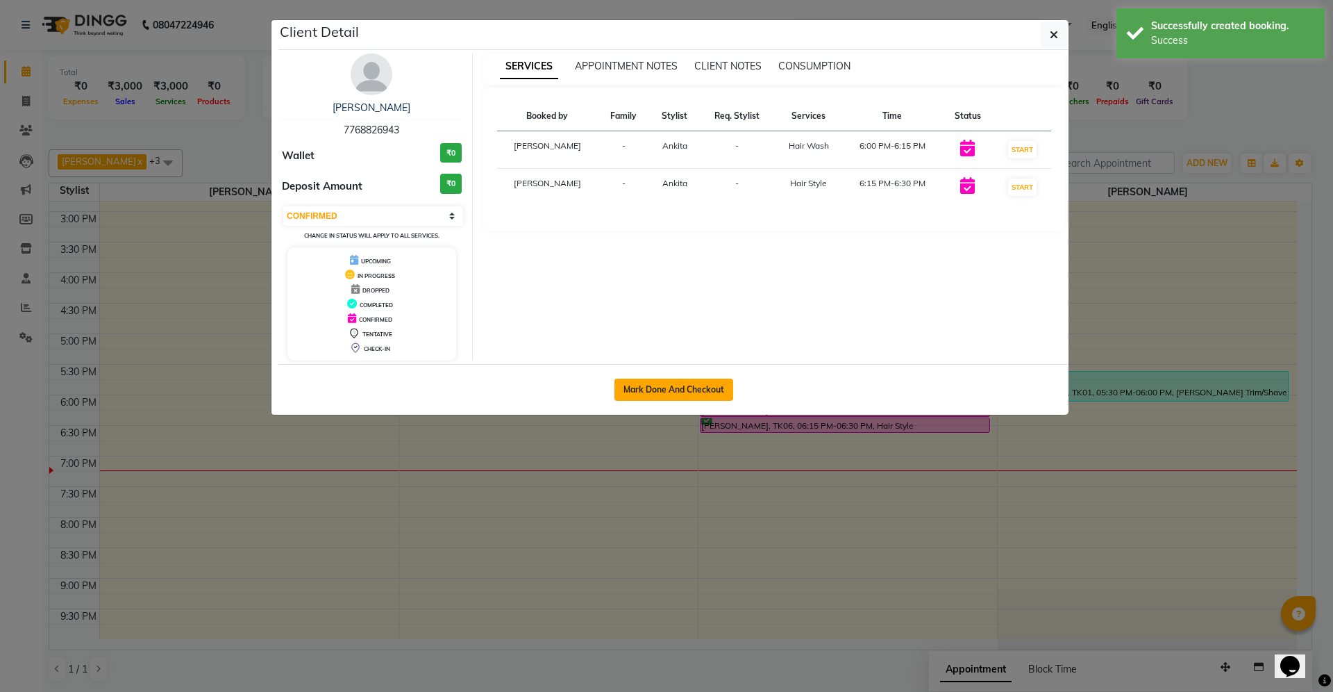
click at [684, 386] on button "Mark Done And Checkout" at bounding box center [674, 389] width 119 height 22
select select "service"
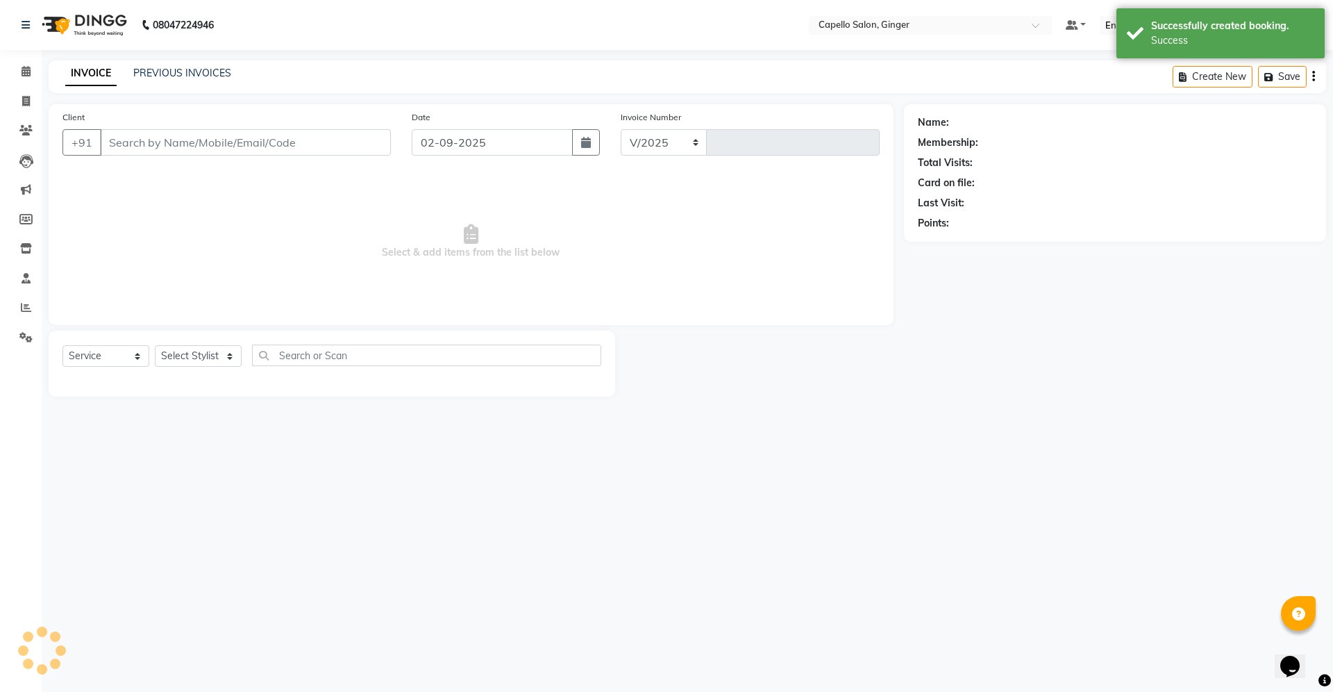
select select "832"
type input "1861"
type input "7768826943"
select select "41186"
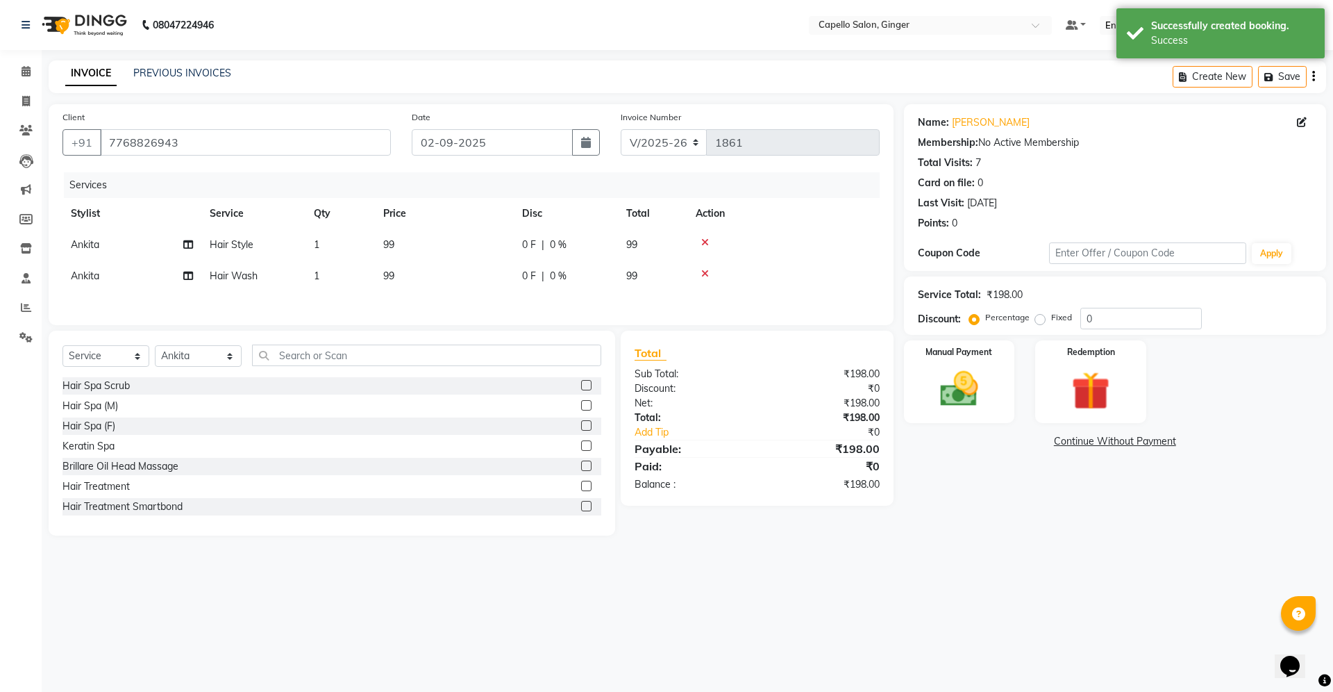
click at [386, 240] on span "99" at bounding box center [388, 244] width 11 height 13
select select "41186"
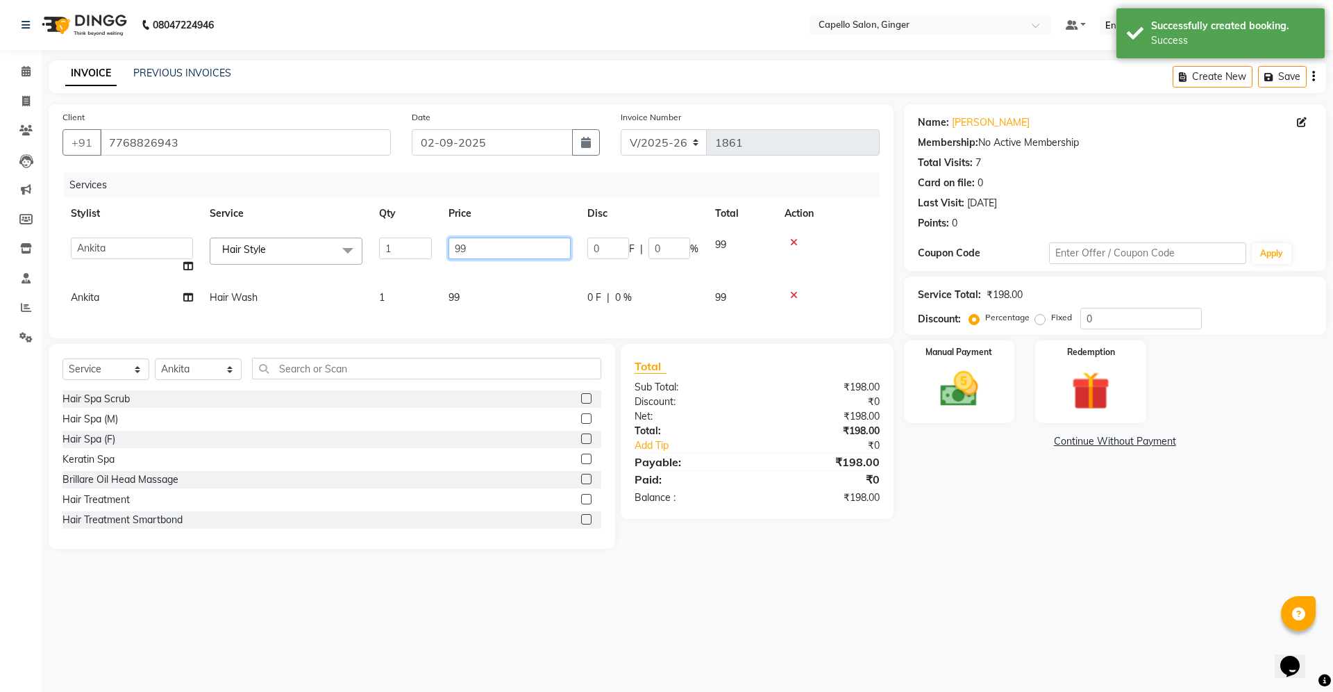
click at [512, 246] on input "99" at bounding box center [510, 249] width 122 height 22
type input "9"
type input "150"
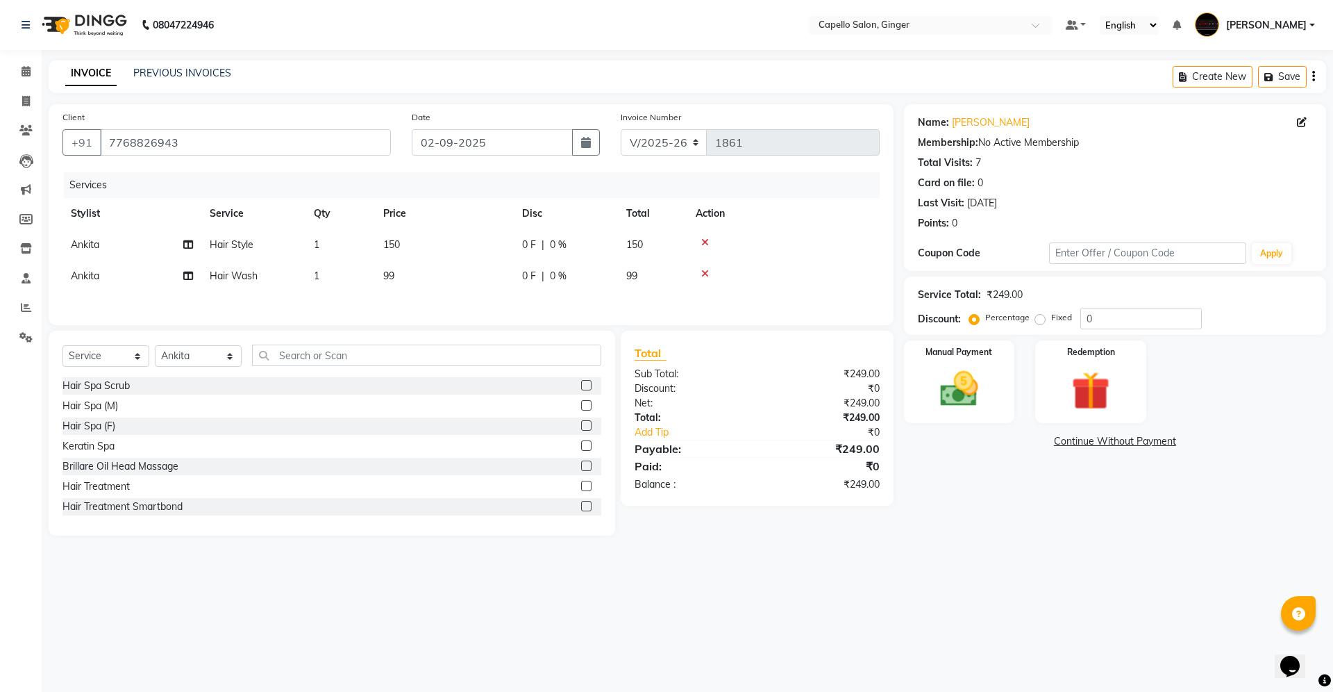
click at [453, 296] on div "Services Stylist Service Qty Price Disc Total Action [PERSON_NAME] Hair Style 1…" at bounding box center [471, 241] width 817 height 139
click at [385, 278] on span "99" at bounding box center [388, 275] width 11 height 13
select select "41186"
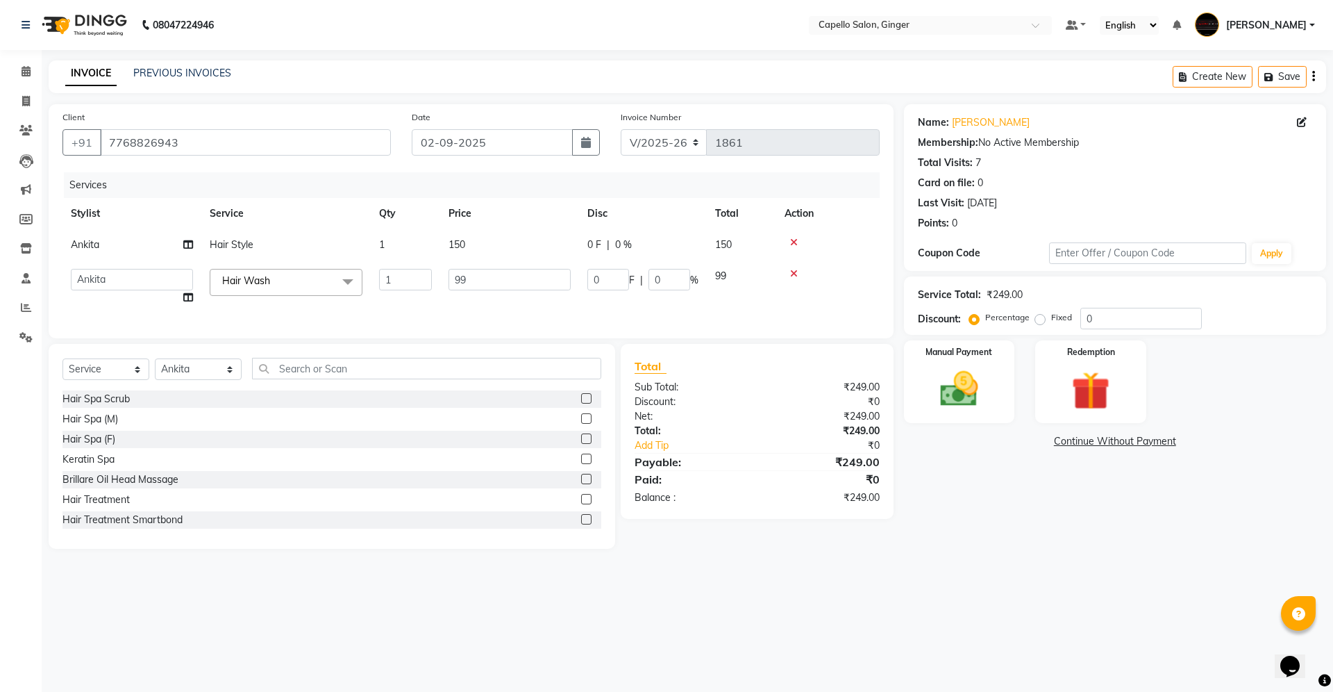
click at [486, 267] on td "99" at bounding box center [509, 286] width 139 height 53
click at [495, 276] on input "99" at bounding box center [510, 280] width 122 height 22
type input "9"
type input "150"
click at [495, 303] on div "Services Stylist Service Qty Price Disc Total Action [PERSON_NAME] Hair Style 1…" at bounding box center [471, 248] width 817 height 152
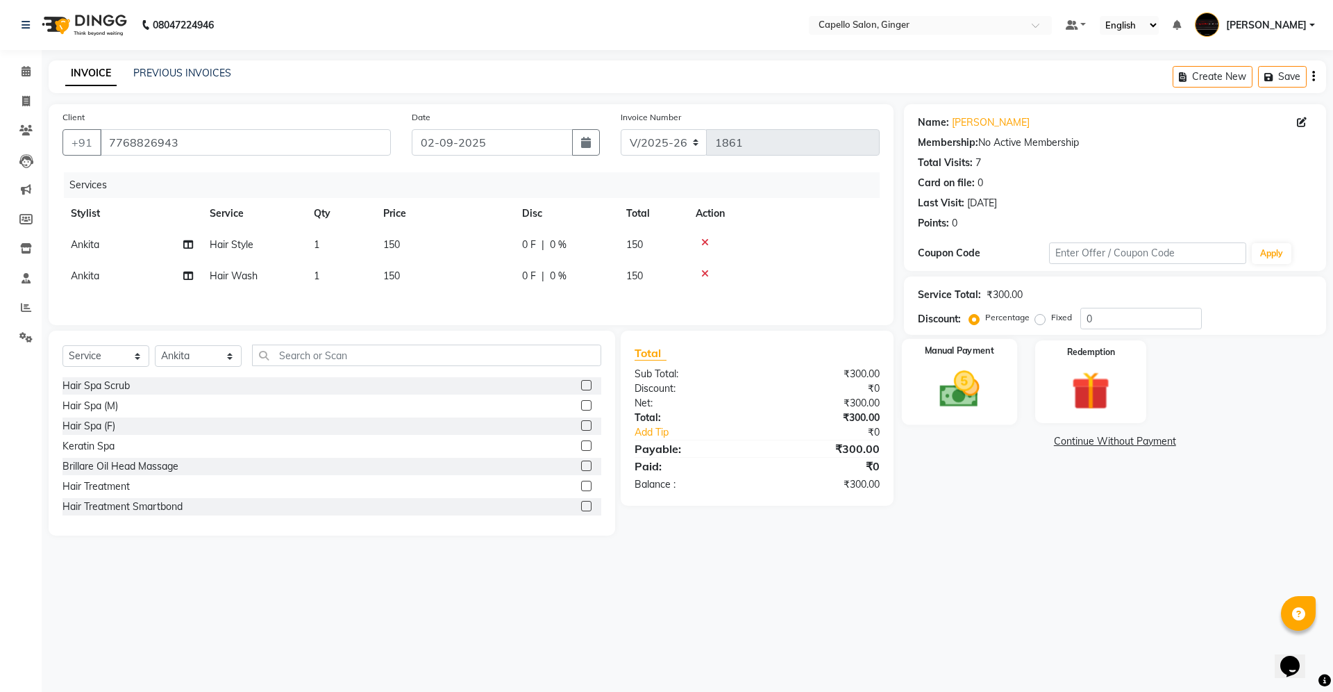
click at [951, 381] on img at bounding box center [959, 389] width 65 height 46
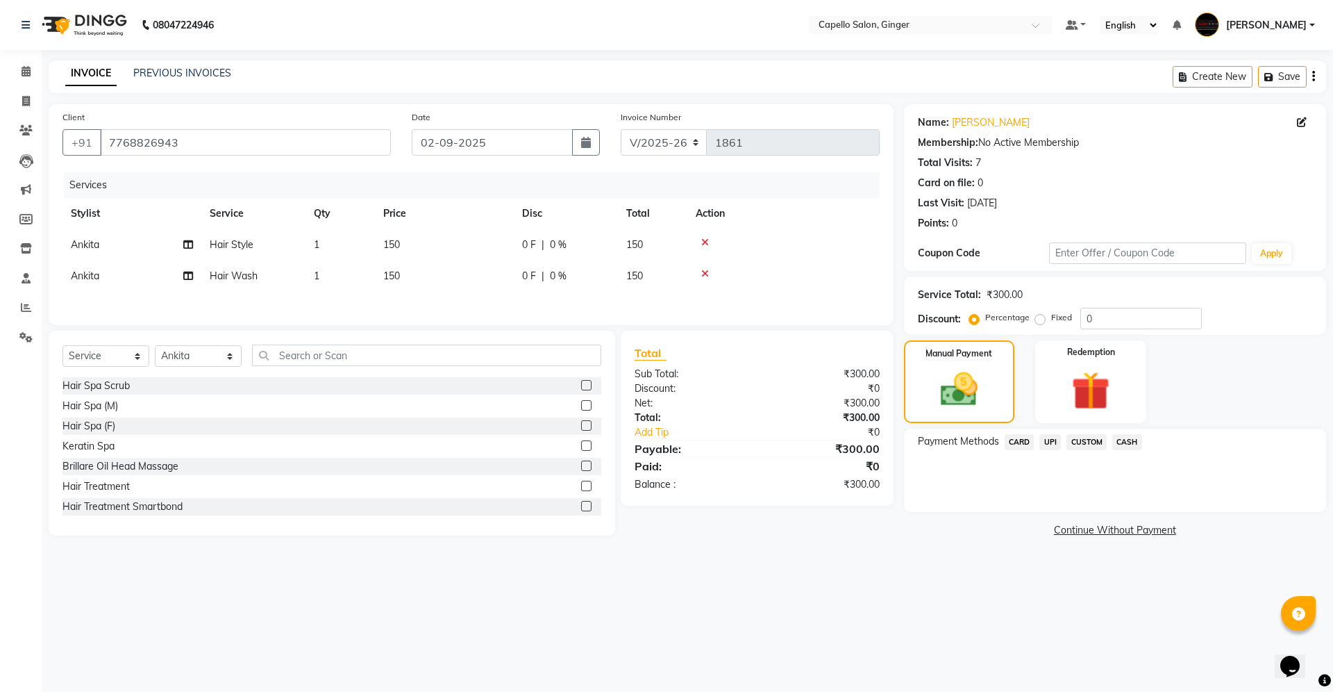
click at [1048, 439] on span "UPI" at bounding box center [1051, 442] width 22 height 16
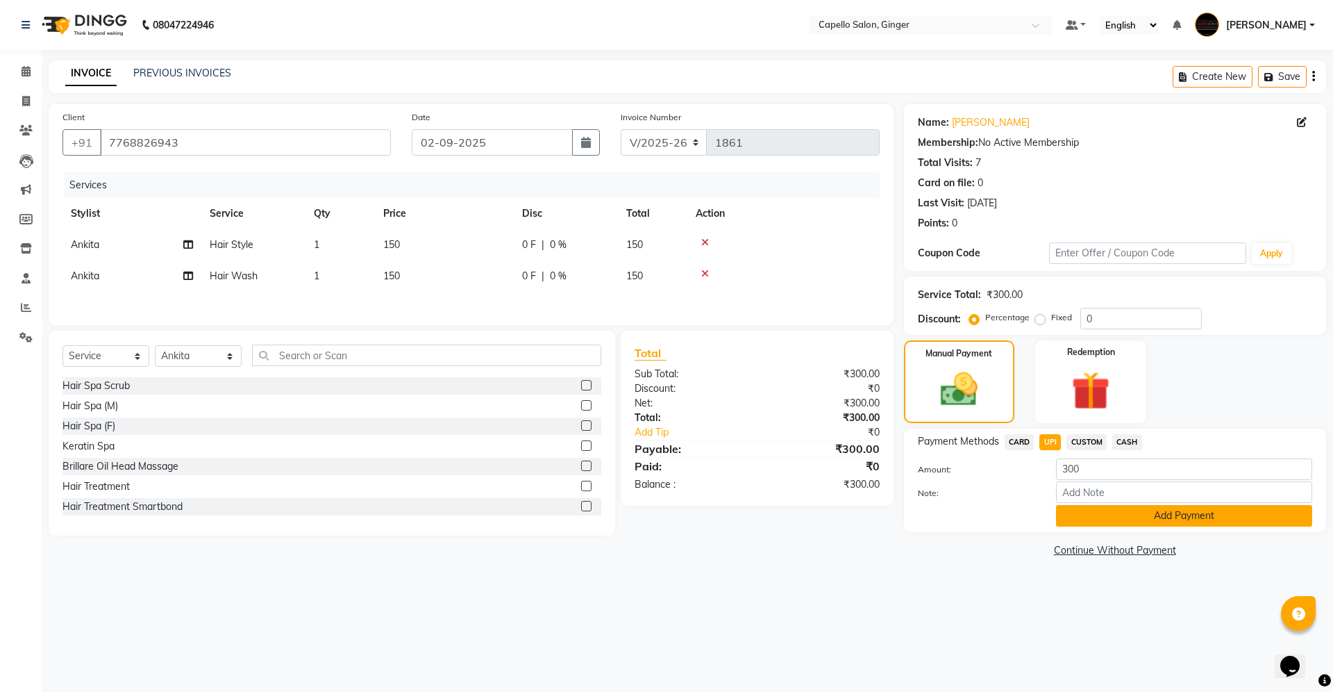
click at [1084, 515] on button "Add Payment" at bounding box center [1184, 516] width 256 height 22
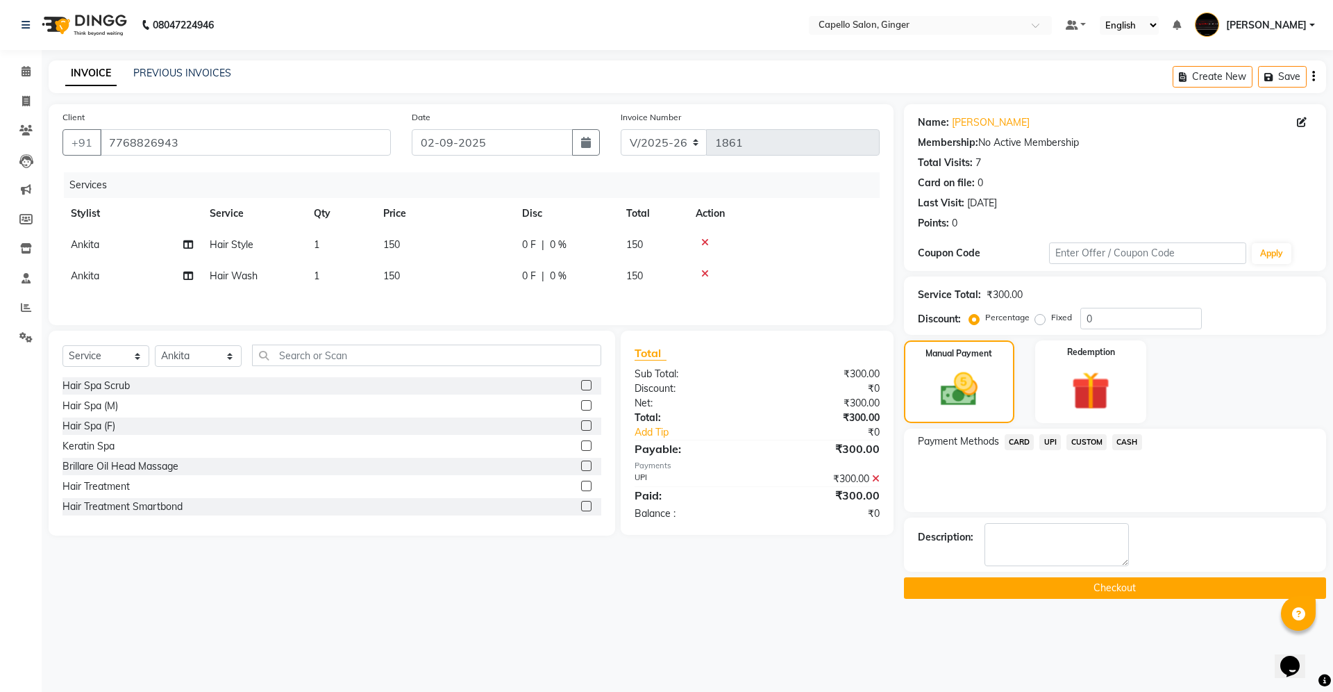
click at [1090, 583] on button "Checkout" at bounding box center [1115, 588] width 422 height 22
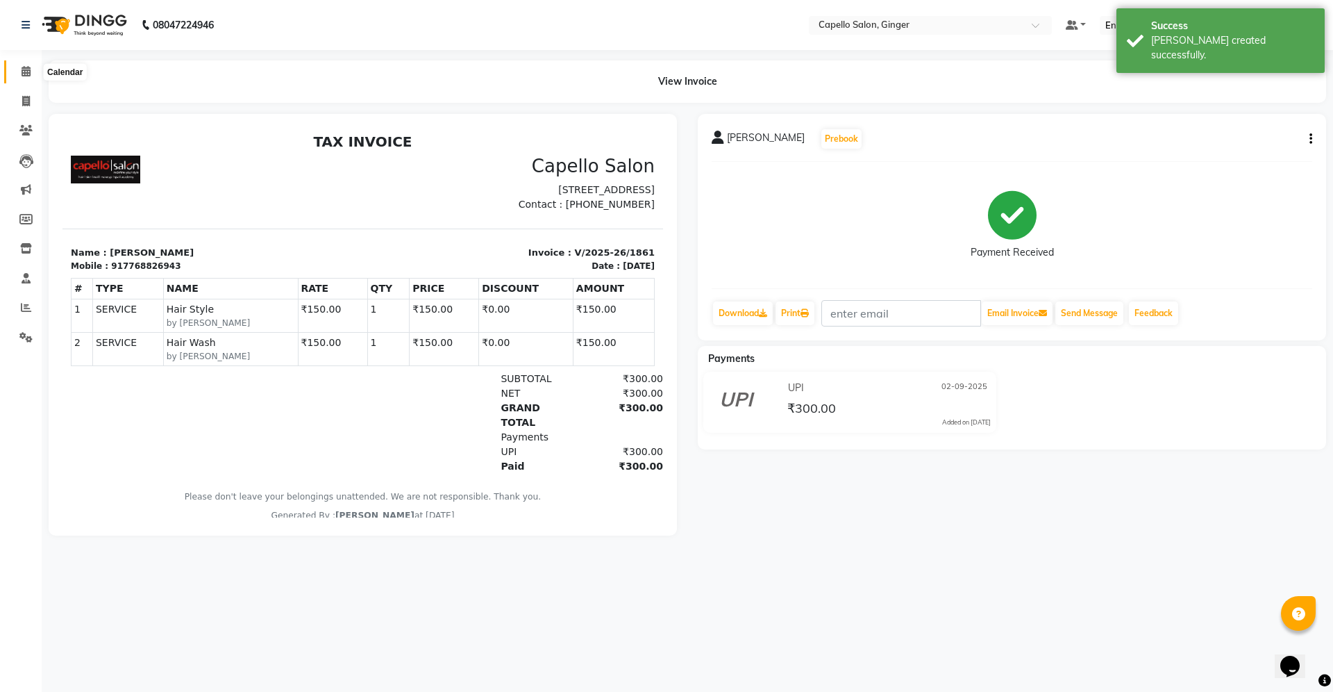
click at [24, 71] on icon at bounding box center [26, 71] width 9 height 10
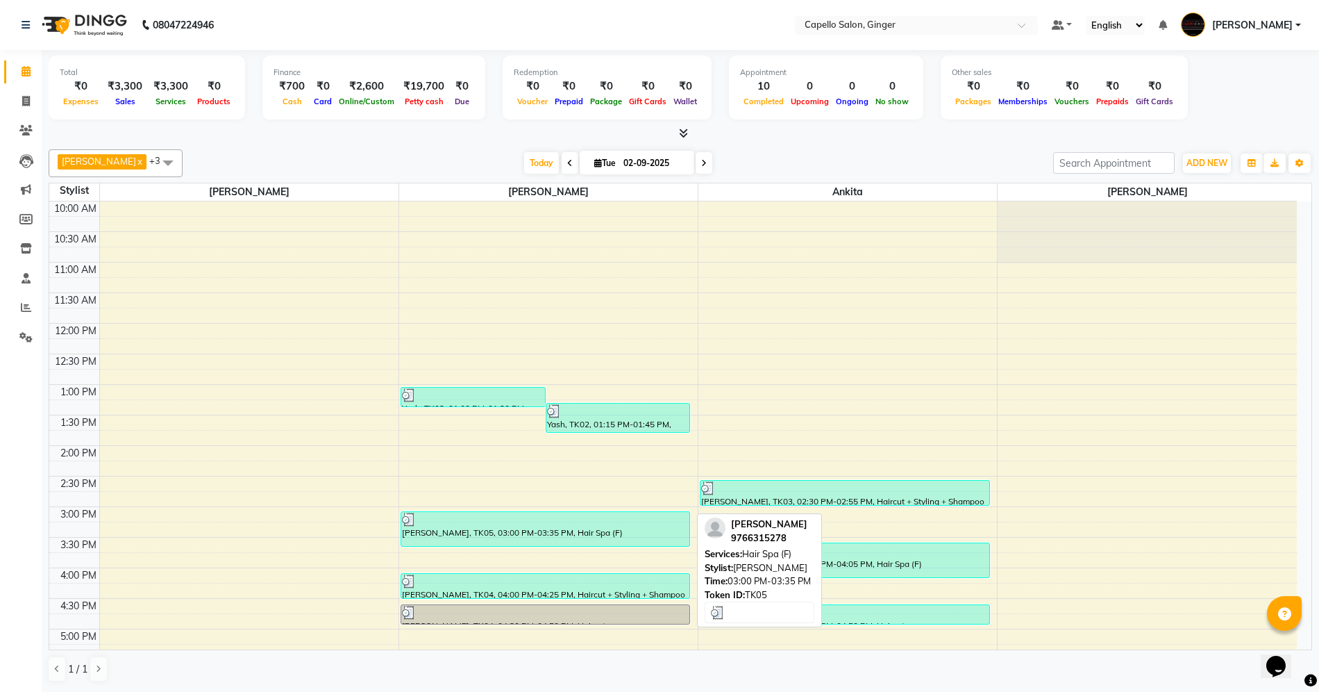
scroll to position [295, 0]
